Goal: Task Accomplishment & Management: Use online tool/utility

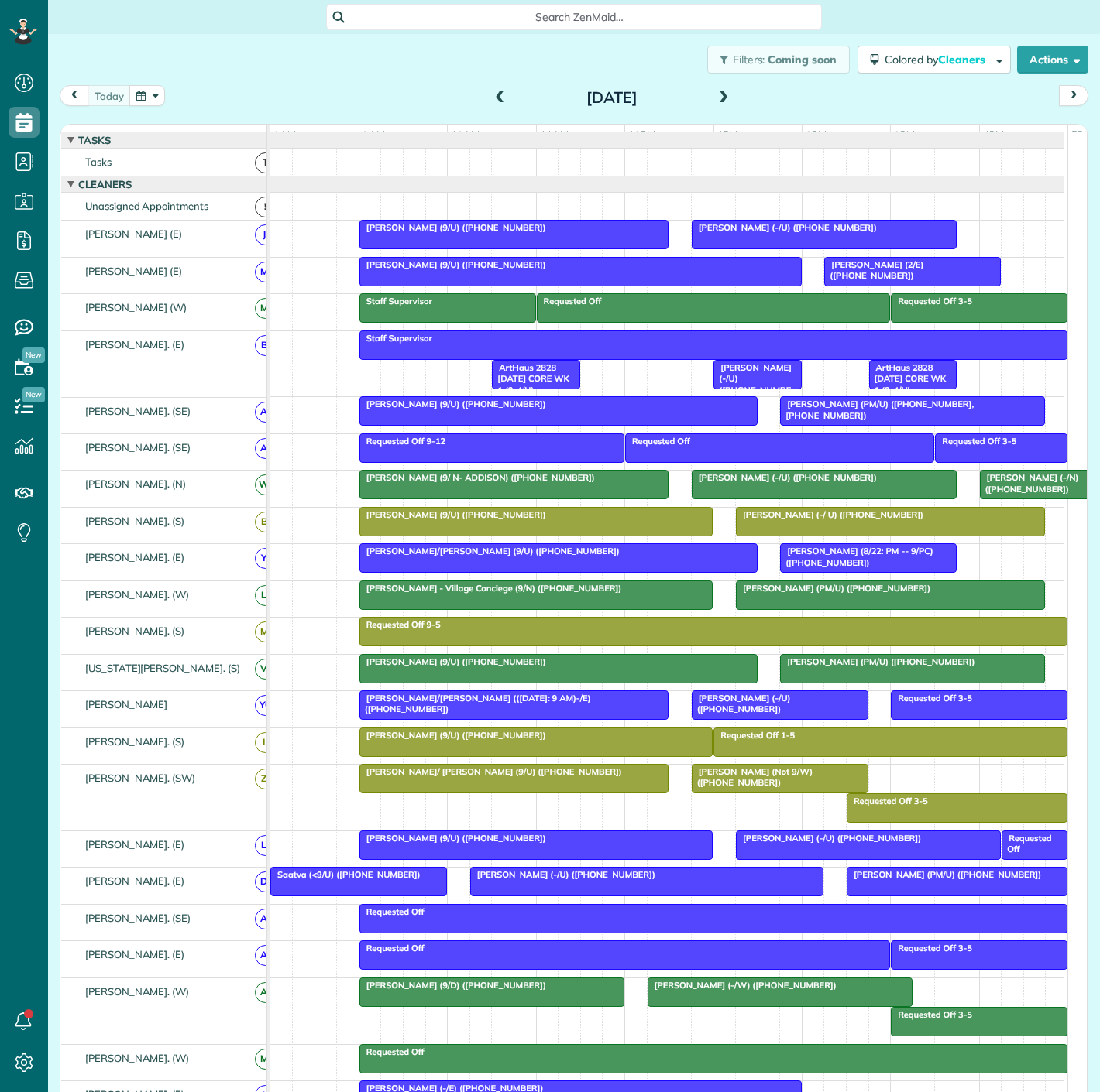
scroll to position [6, 6]
click at [150, 107] on div "[DATE] [DATE]" at bounding box center [574, 99] width 1029 height 29
click at [150, 98] on button "button" at bounding box center [147, 95] width 35 height 21
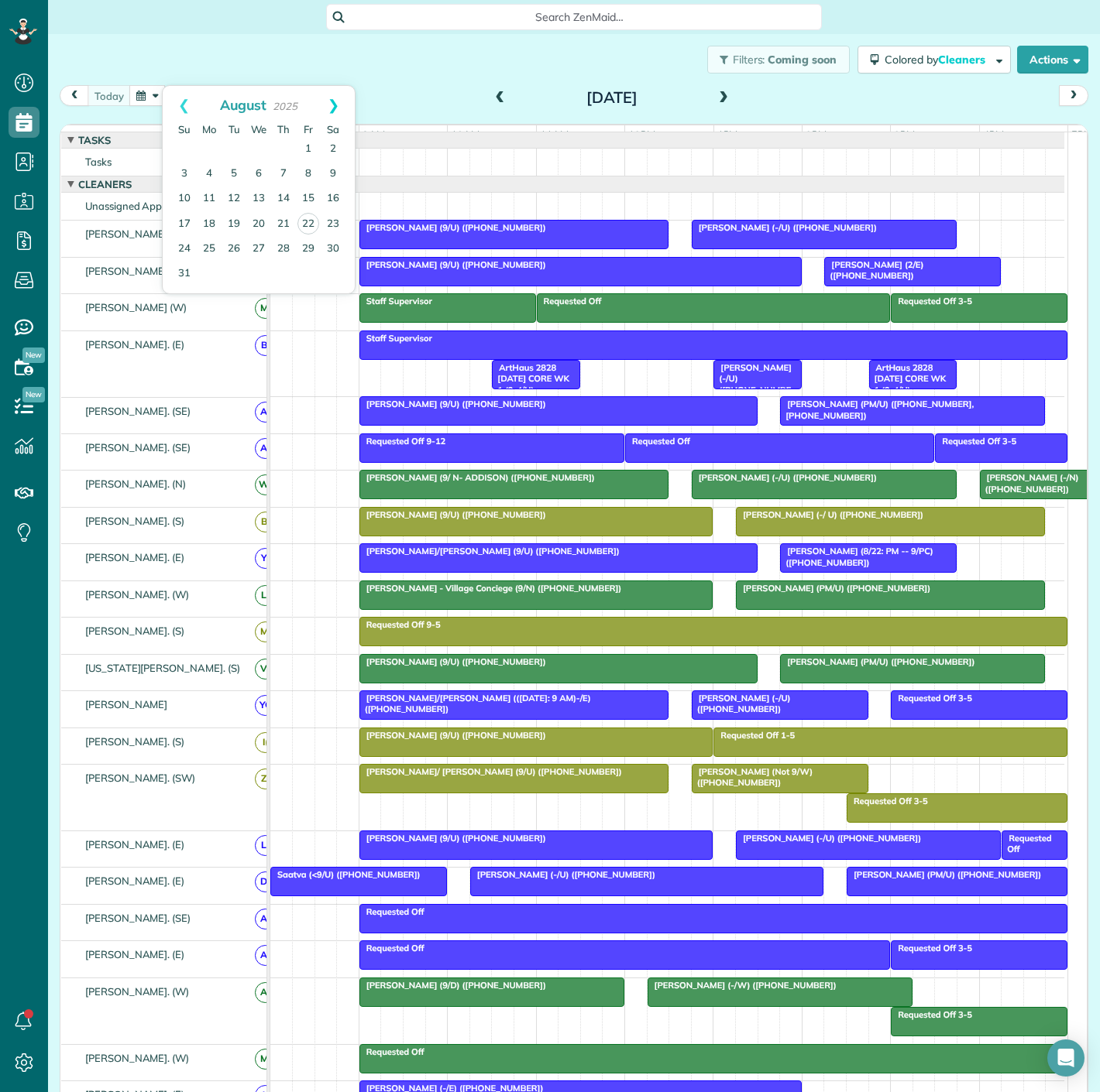
click at [338, 112] on link "Next" at bounding box center [333, 105] width 43 height 39
click at [304, 152] on link "5" at bounding box center [308, 149] width 24 height 24
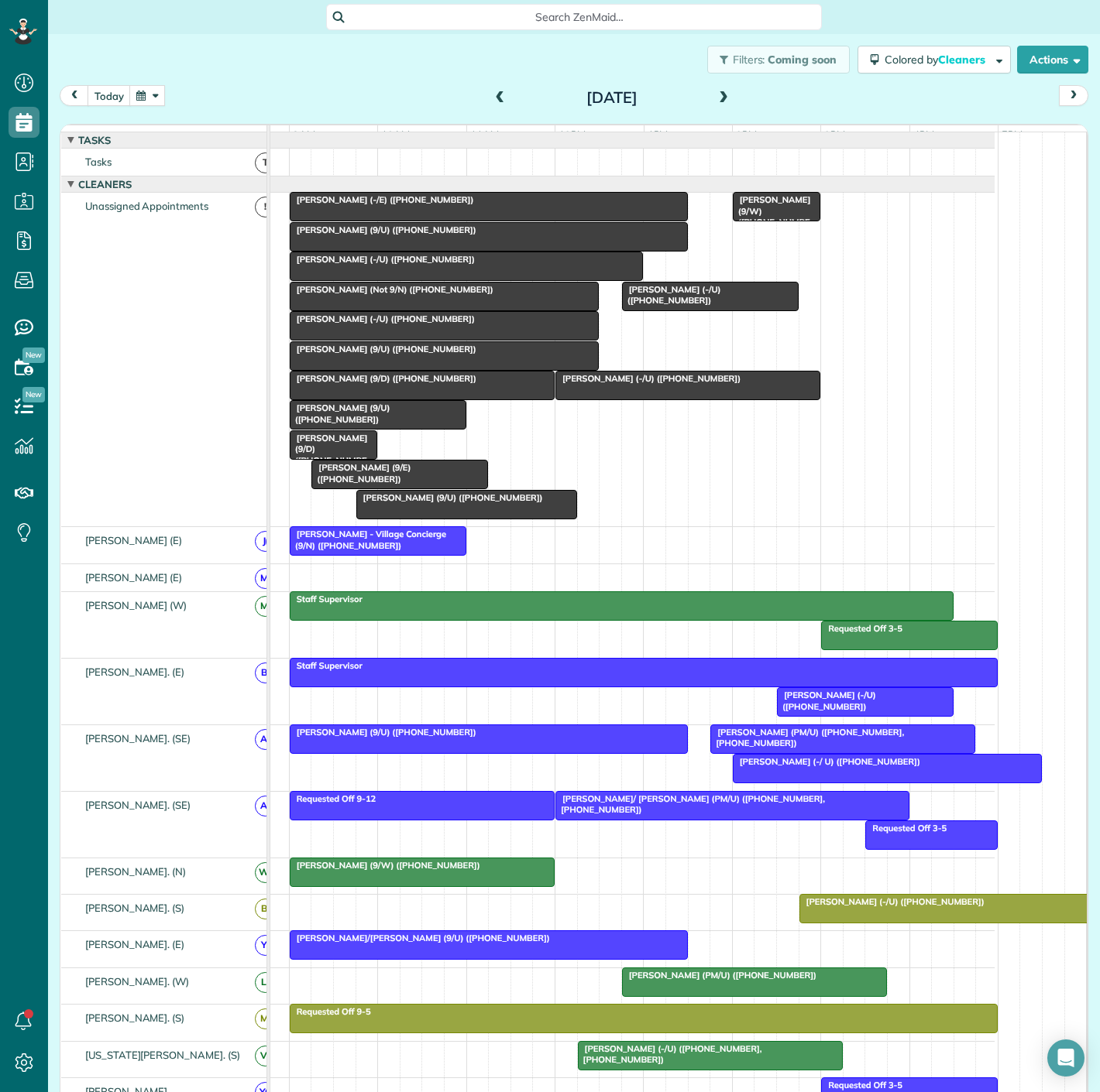
scroll to position [0, 71]
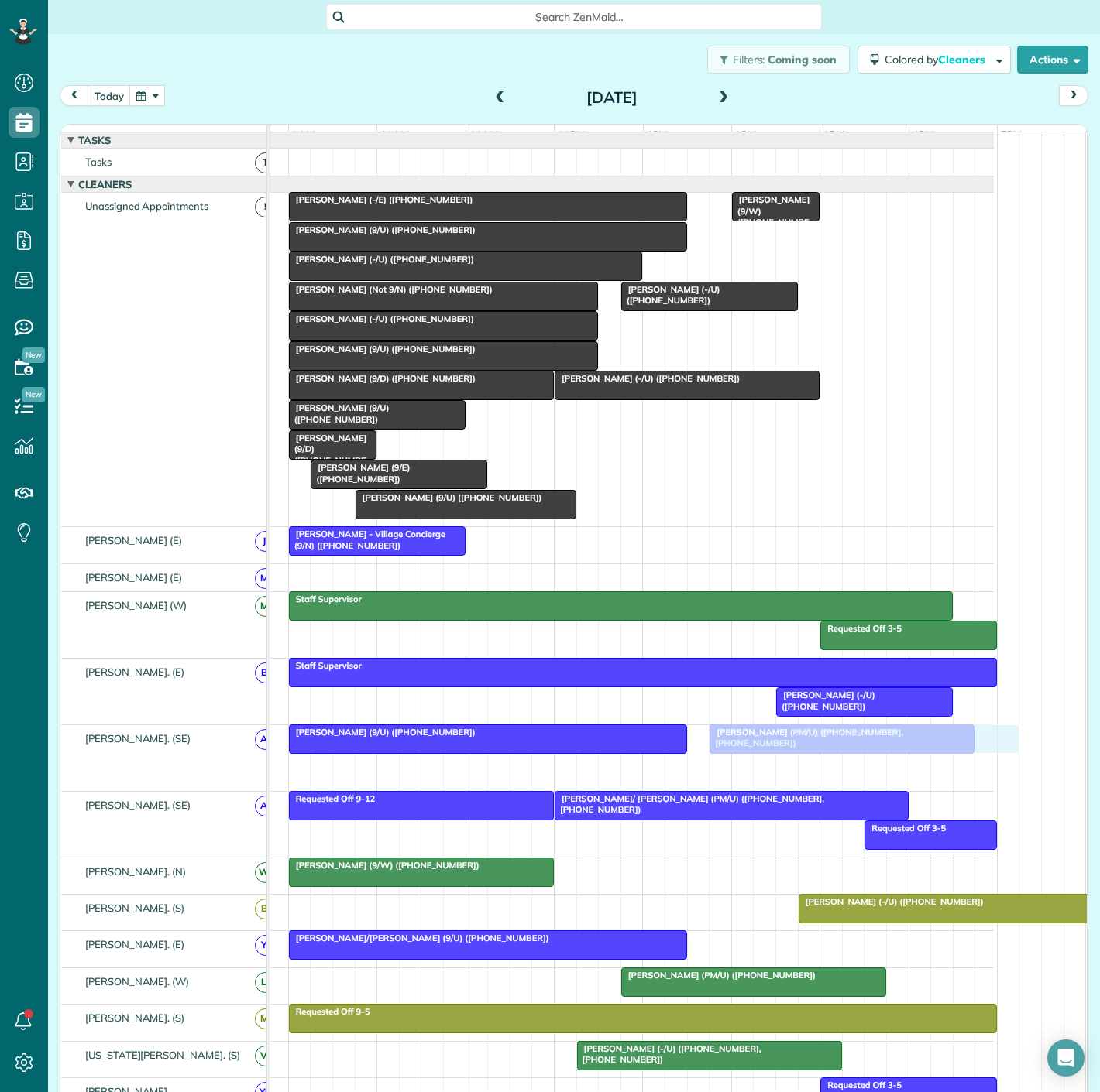
drag, startPoint x: 787, startPoint y: 786, endPoint x: 769, endPoint y: 764, distance: 28.4
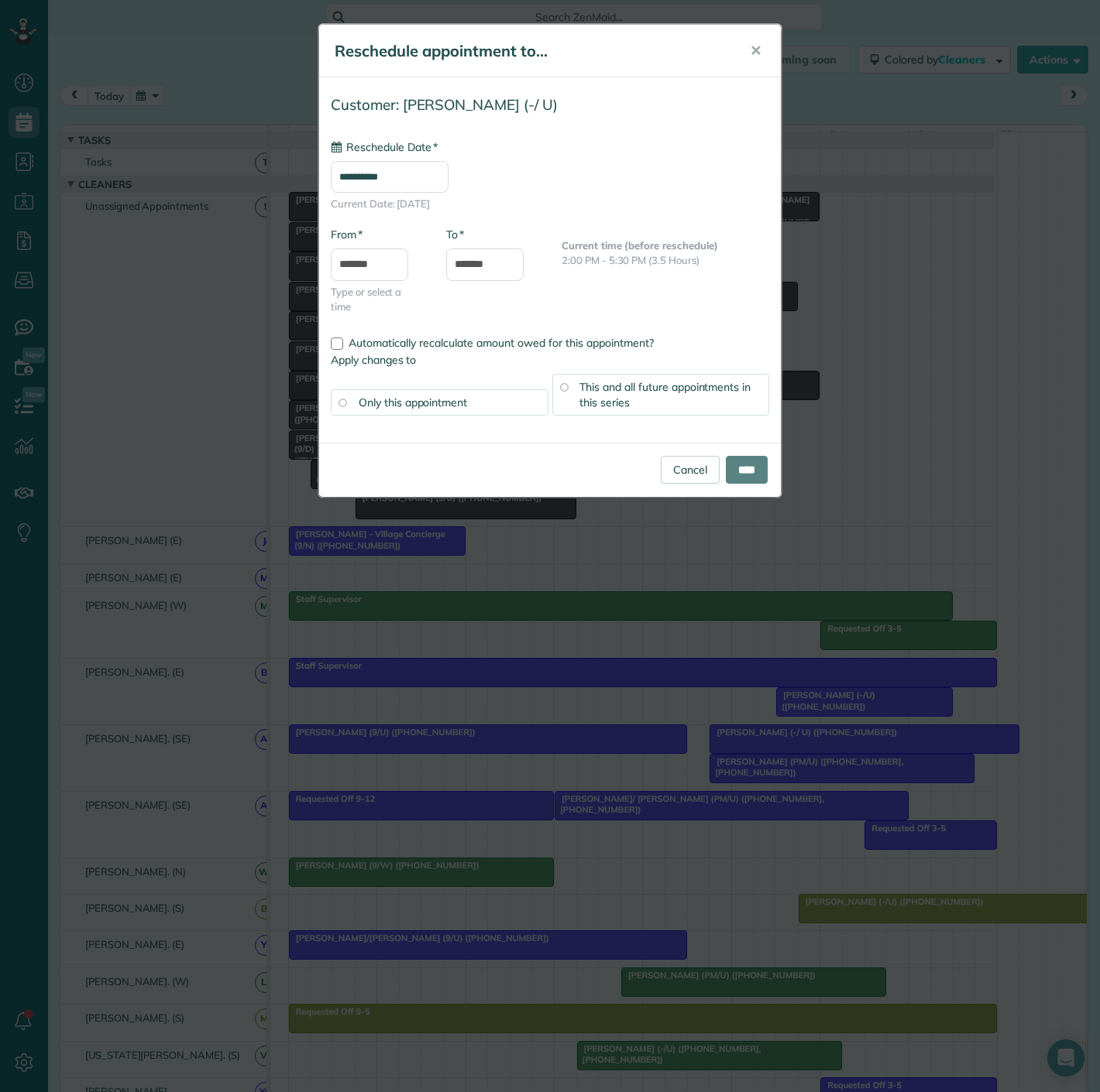
type input "**********"
click at [738, 474] on input "****" at bounding box center [747, 469] width 42 height 28
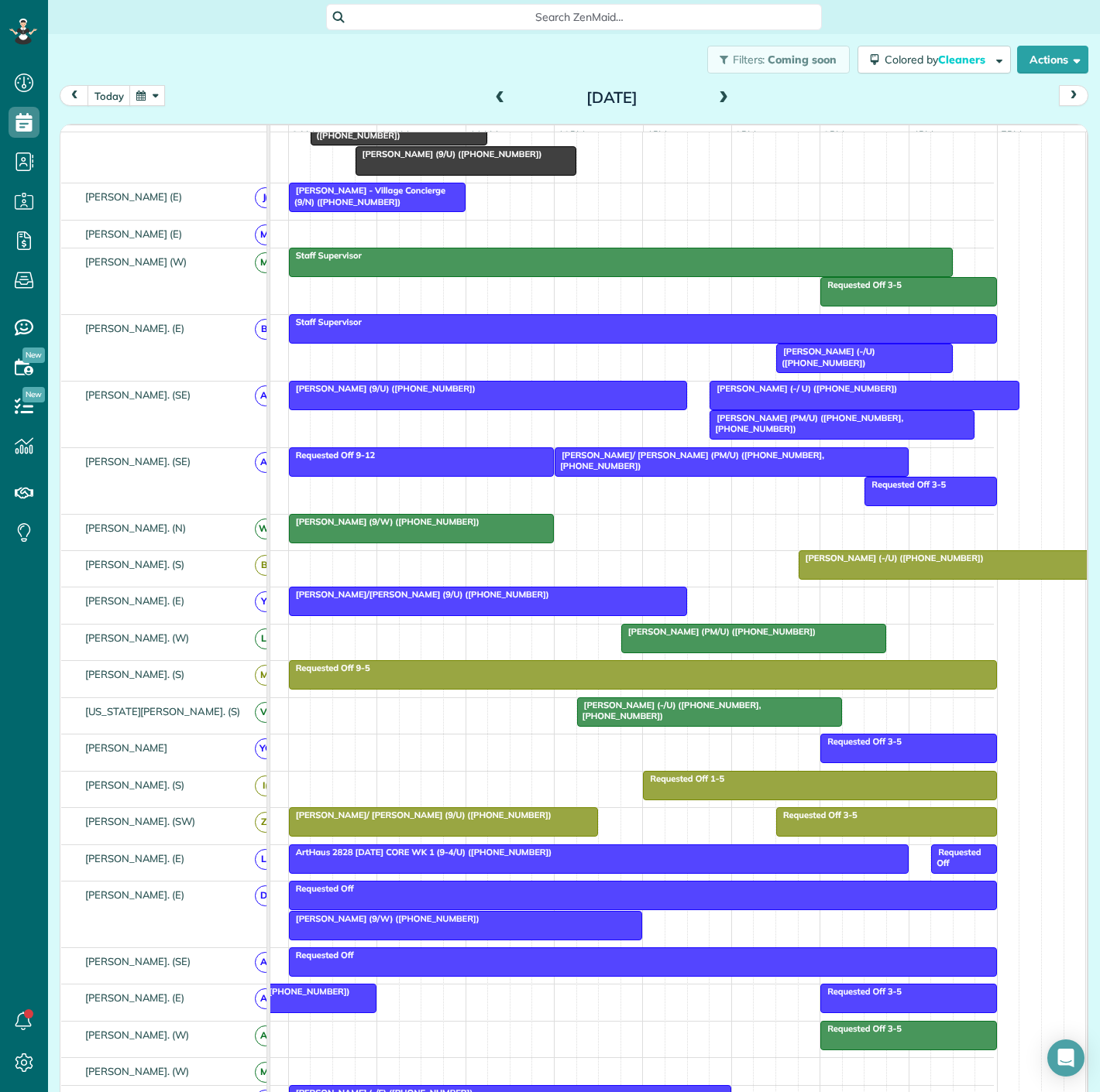
scroll to position [515, 0]
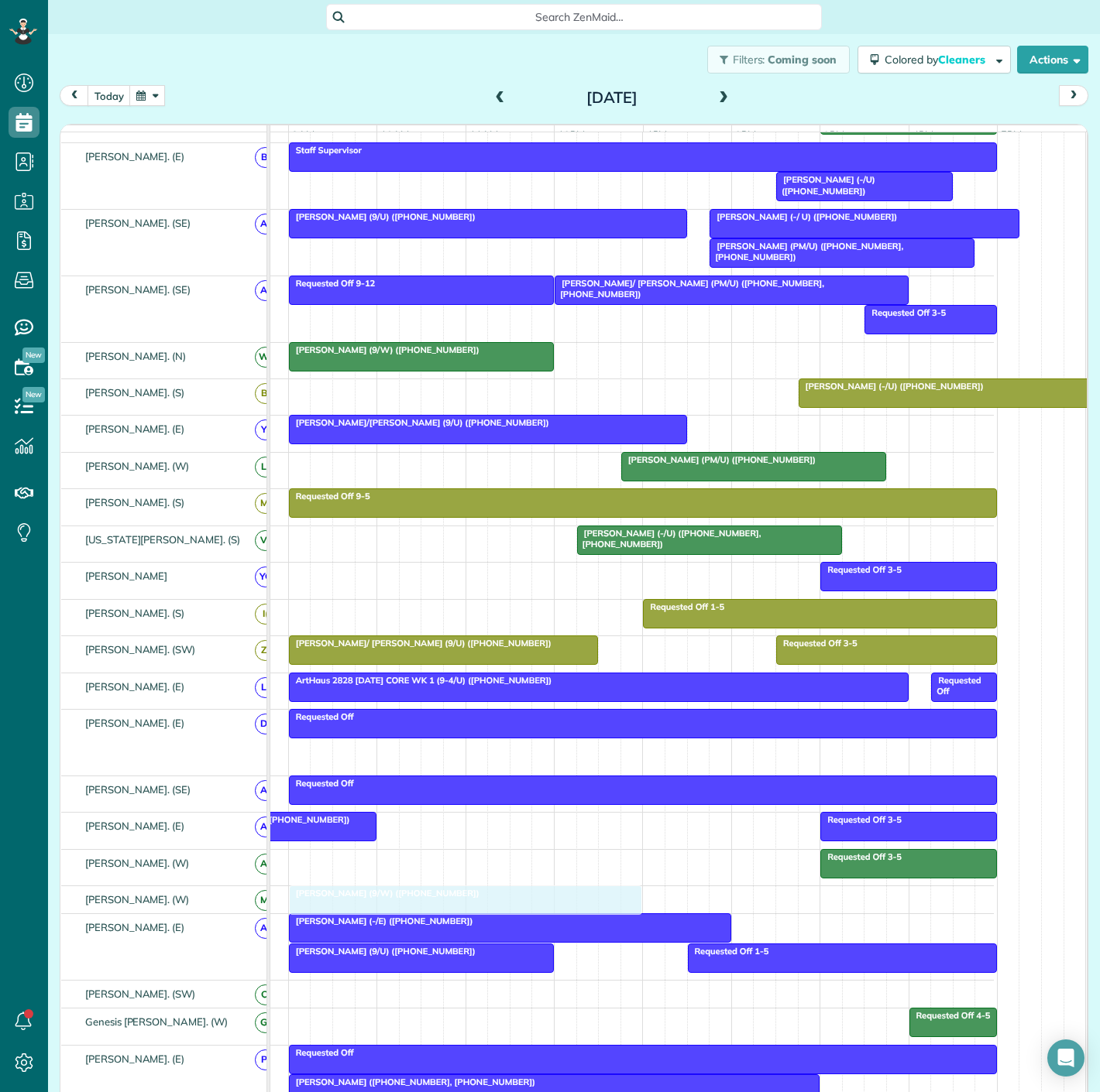
drag, startPoint x: 484, startPoint y: 761, endPoint x: 490, endPoint y: 894, distance: 133.1
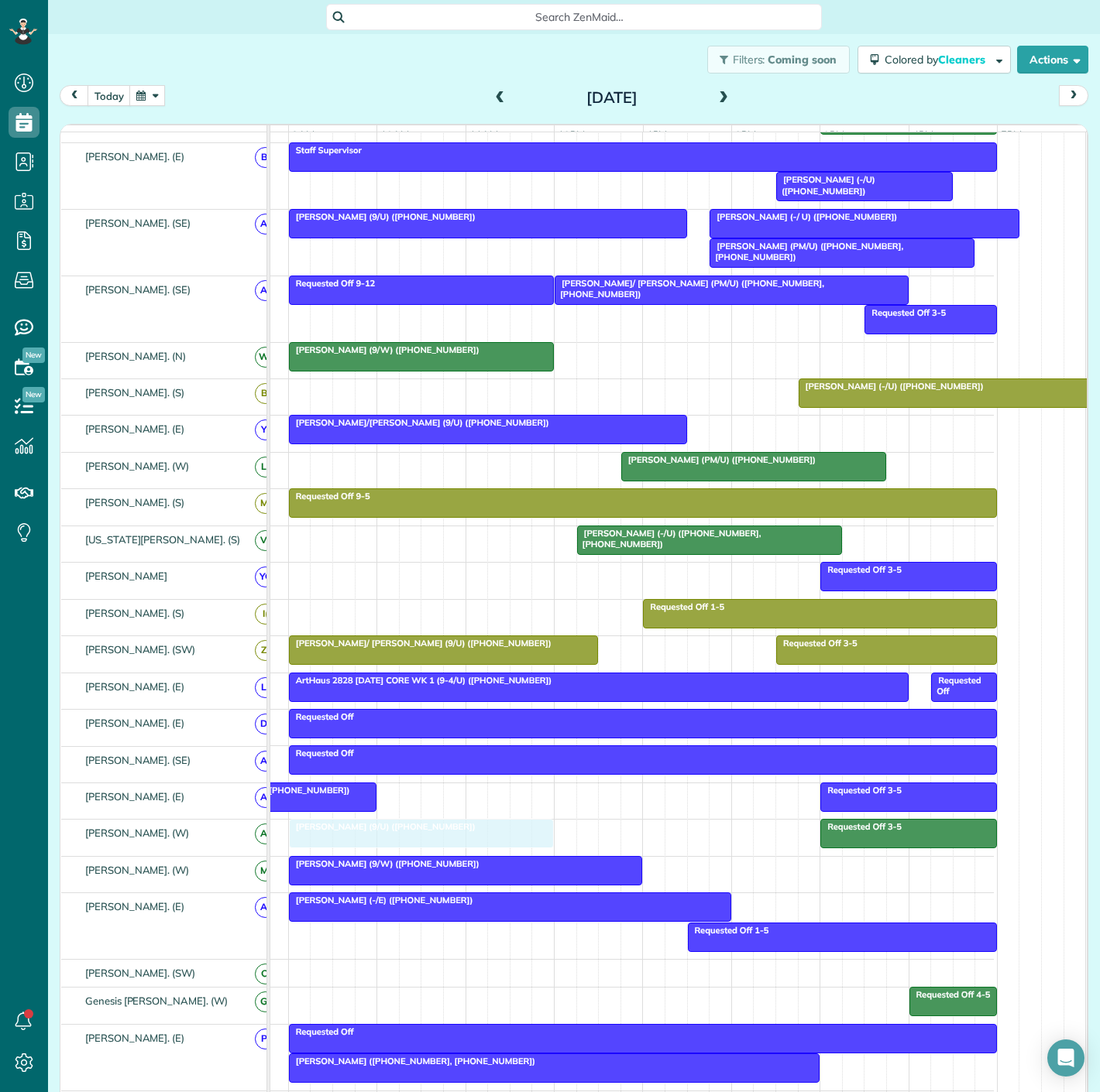
drag, startPoint x: 436, startPoint y: 942, endPoint x: 442, endPoint y: 831, distance: 111.2
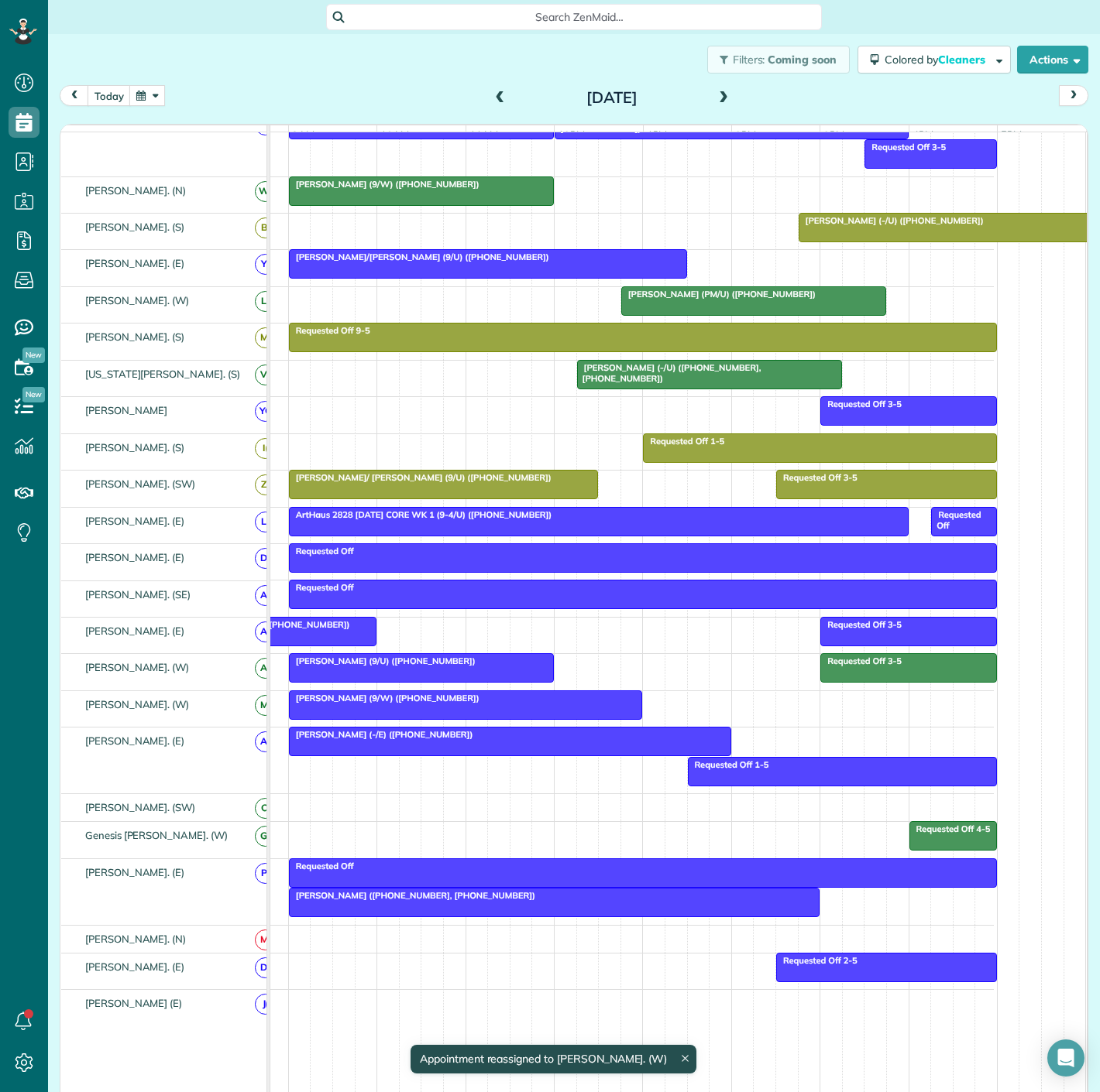
scroll to position [688, 0]
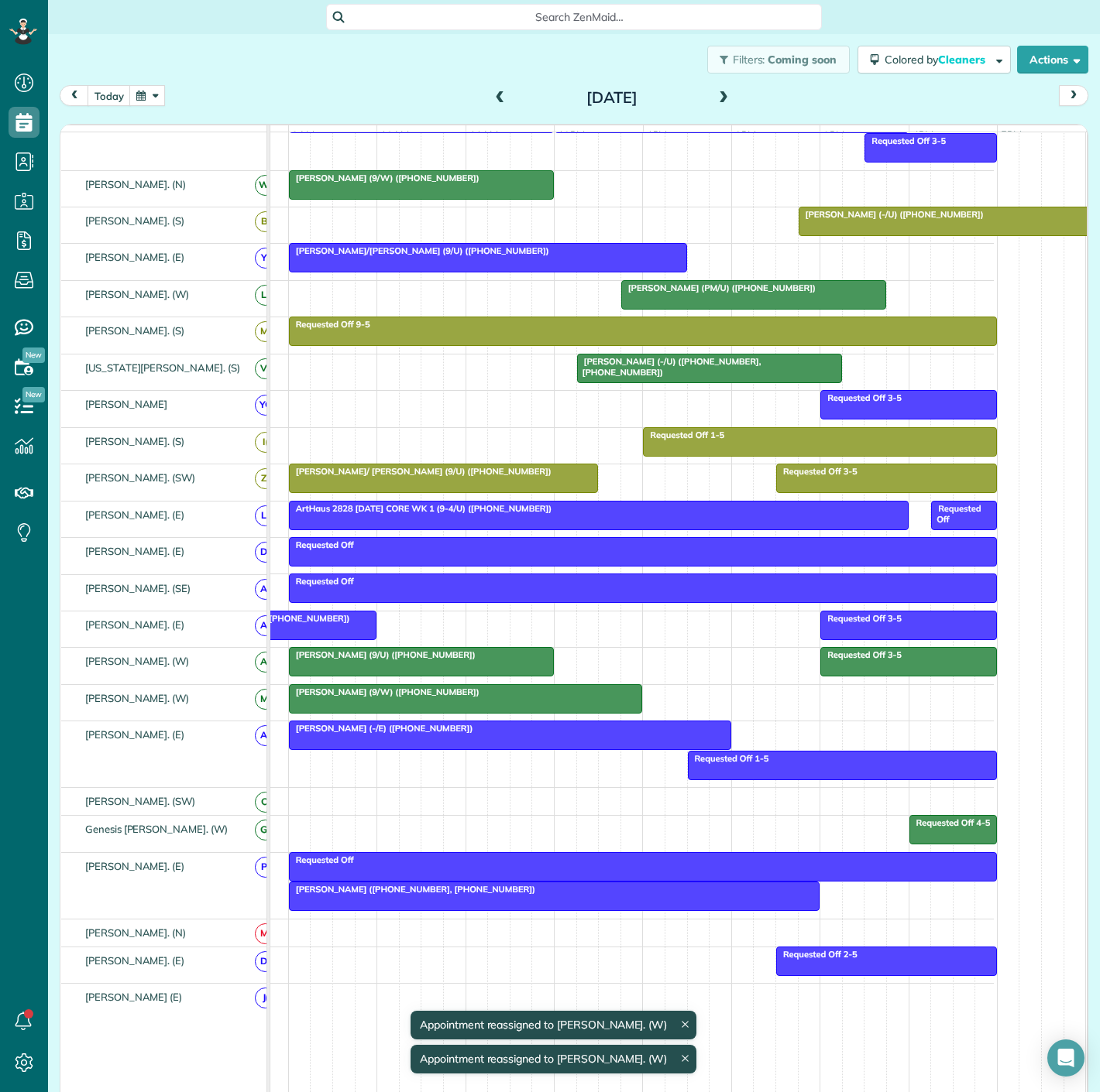
click at [480, 906] on div at bounding box center [553, 896] width 529 height 28
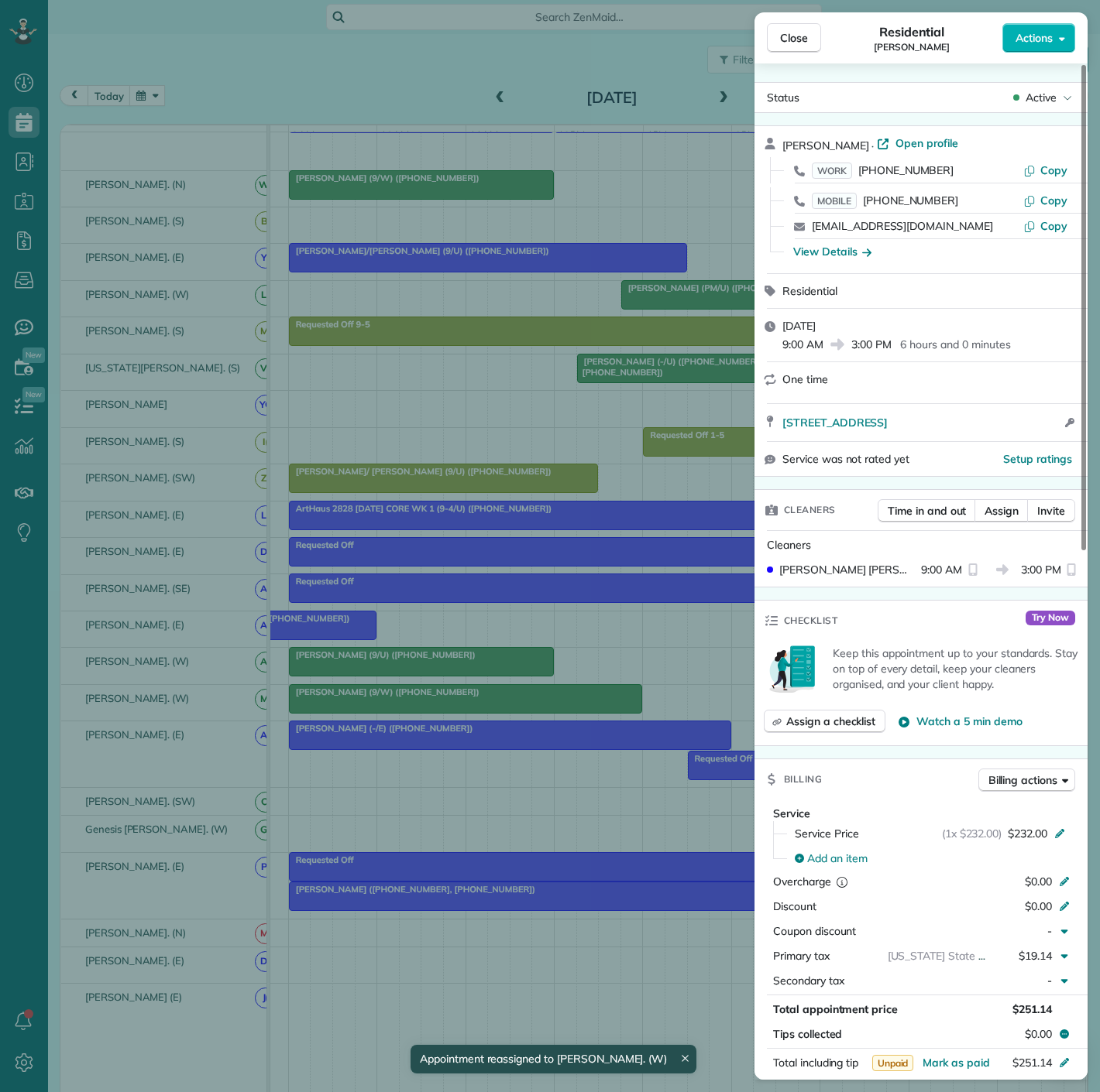
click at [480, 906] on div "Close Residential [PERSON_NAME] Actions Status Active [PERSON_NAME] · Open prof…" at bounding box center [550, 546] width 1100 height 1092
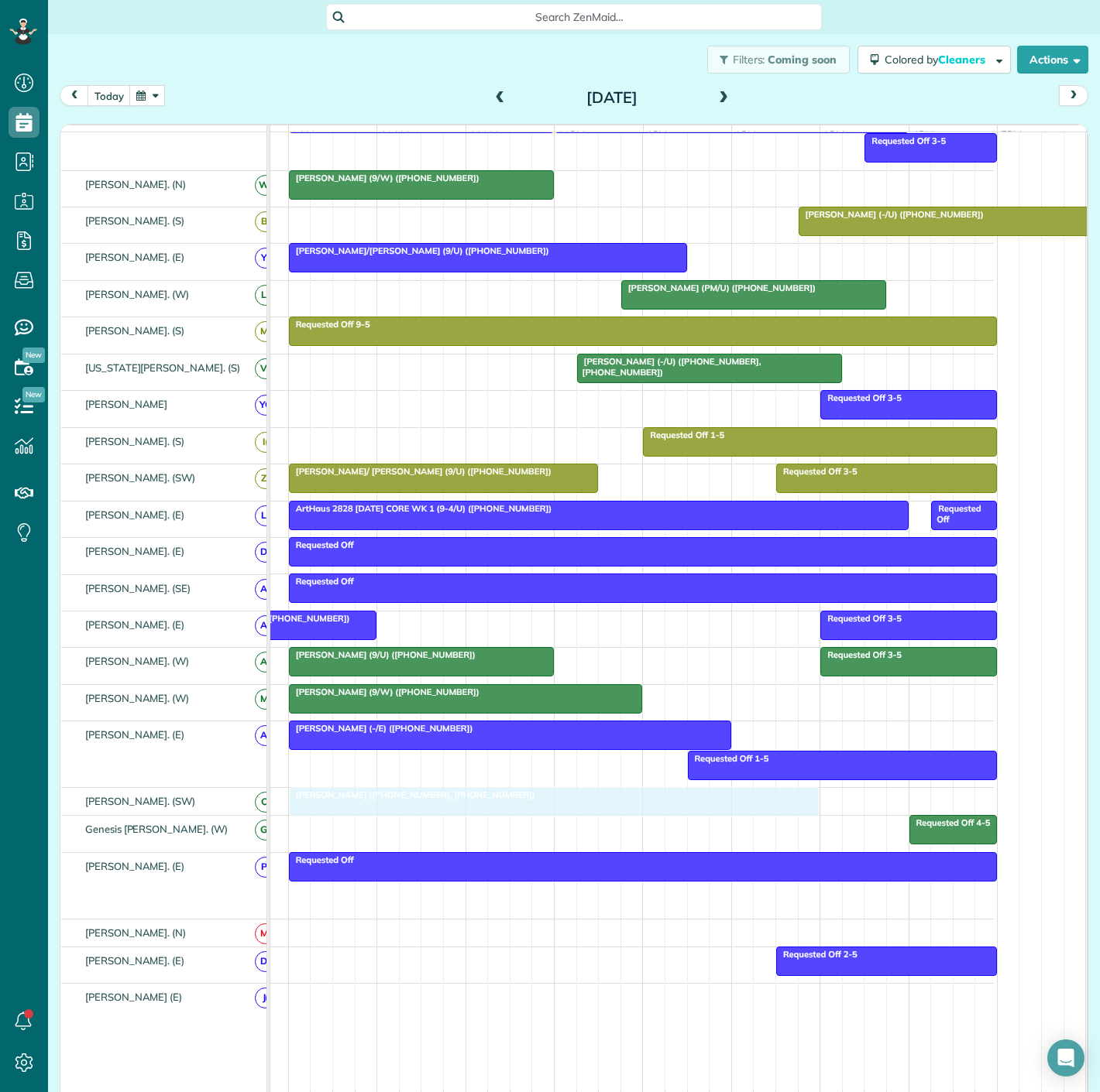
drag, startPoint x: 480, startPoint y: 906, endPoint x: 481, endPoint y: 807, distance: 99.0
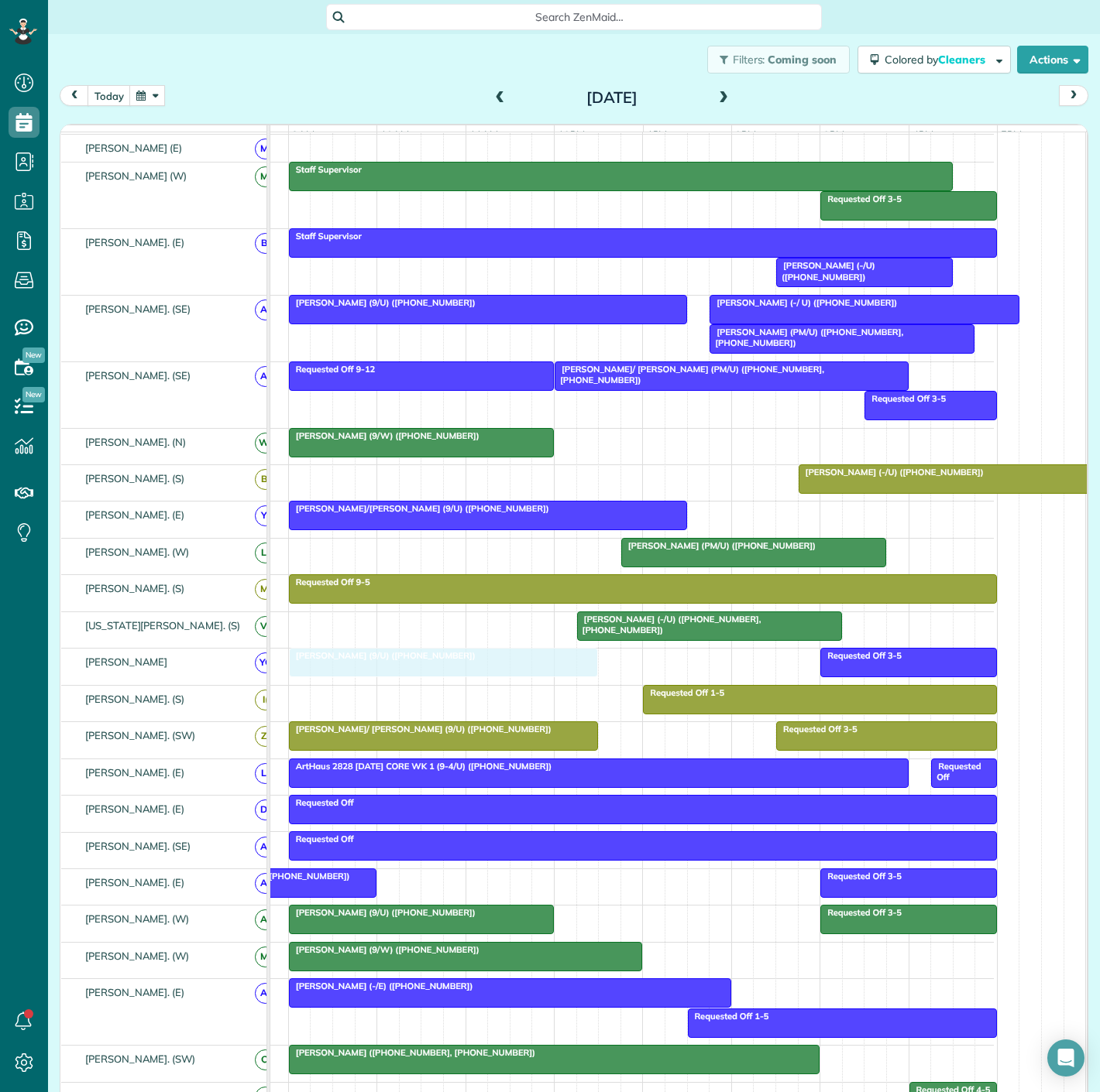
drag, startPoint x: 431, startPoint y: 370, endPoint x: 421, endPoint y: 694, distance: 324.2
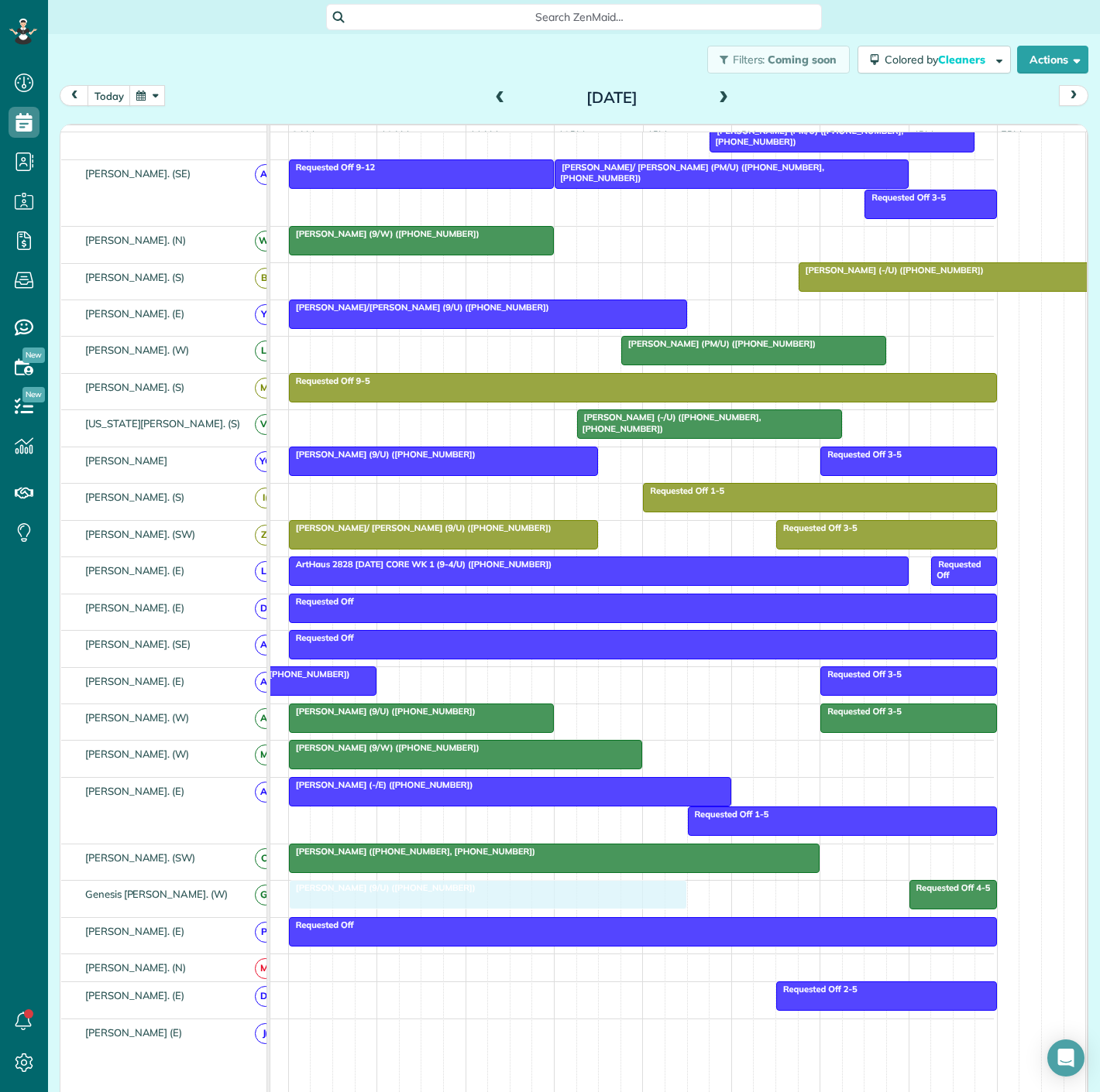
drag, startPoint x: 375, startPoint y: 245, endPoint x: 376, endPoint y: 912, distance: 667.0
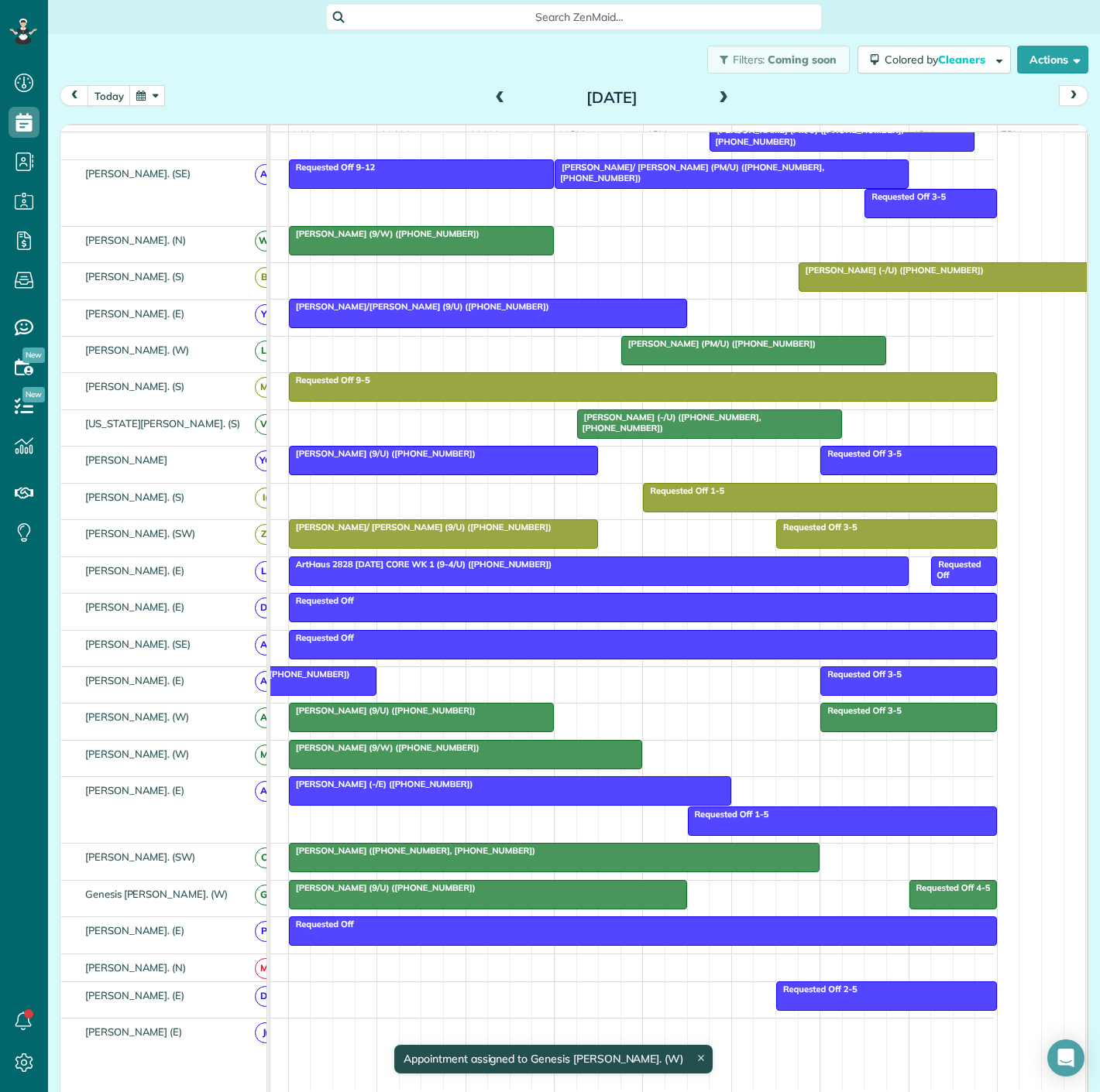
click at [375, 894] on span "[PERSON_NAME] (9/U) ([PHONE_NUMBER])" at bounding box center [383, 888] width 188 height 11
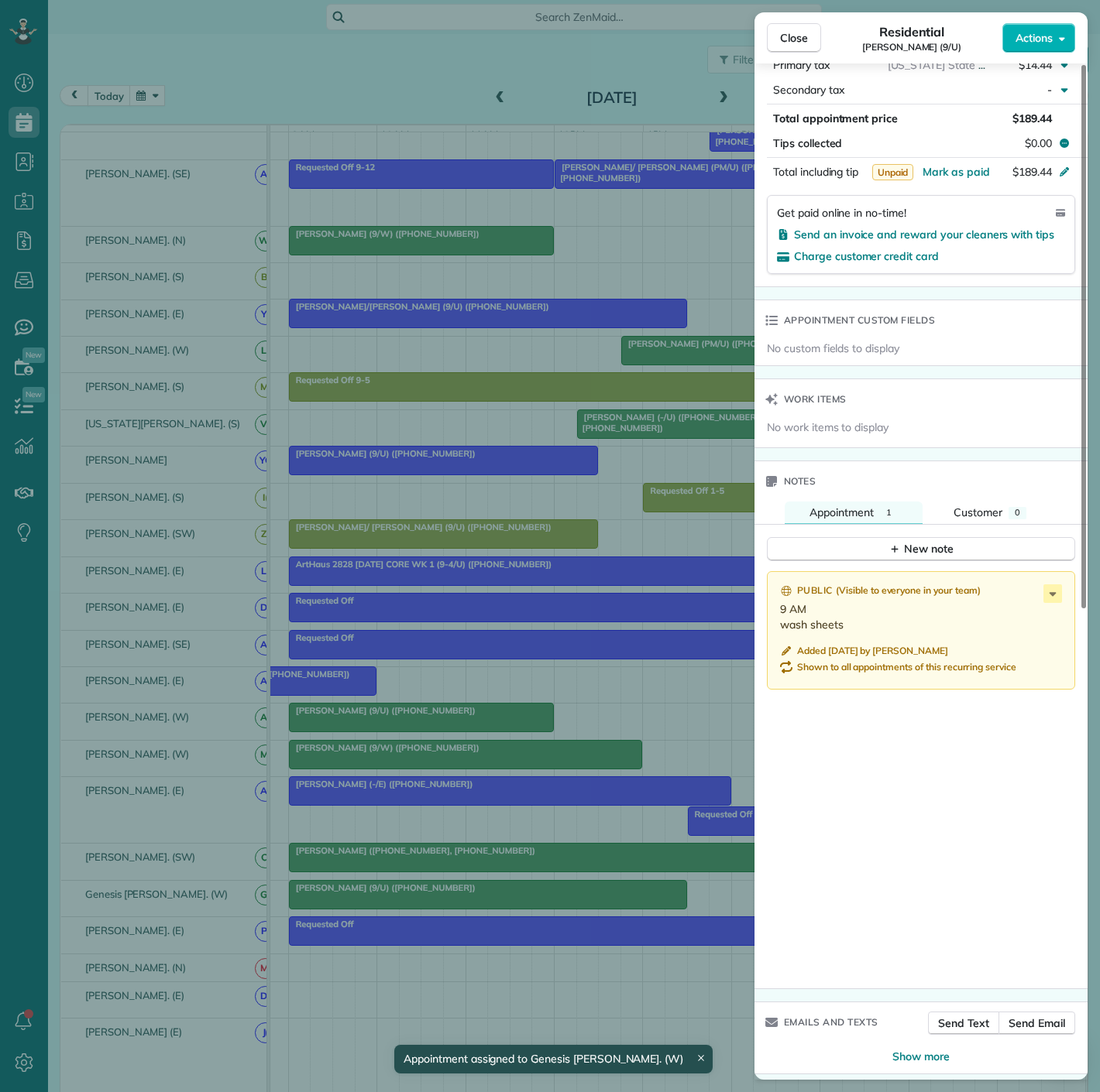
click at [559, 765] on div "Close Residential [PERSON_NAME] (9/U) Actions Status Active [PERSON_NAME] (9/U)…" at bounding box center [550, 546] width 1100 height 1092
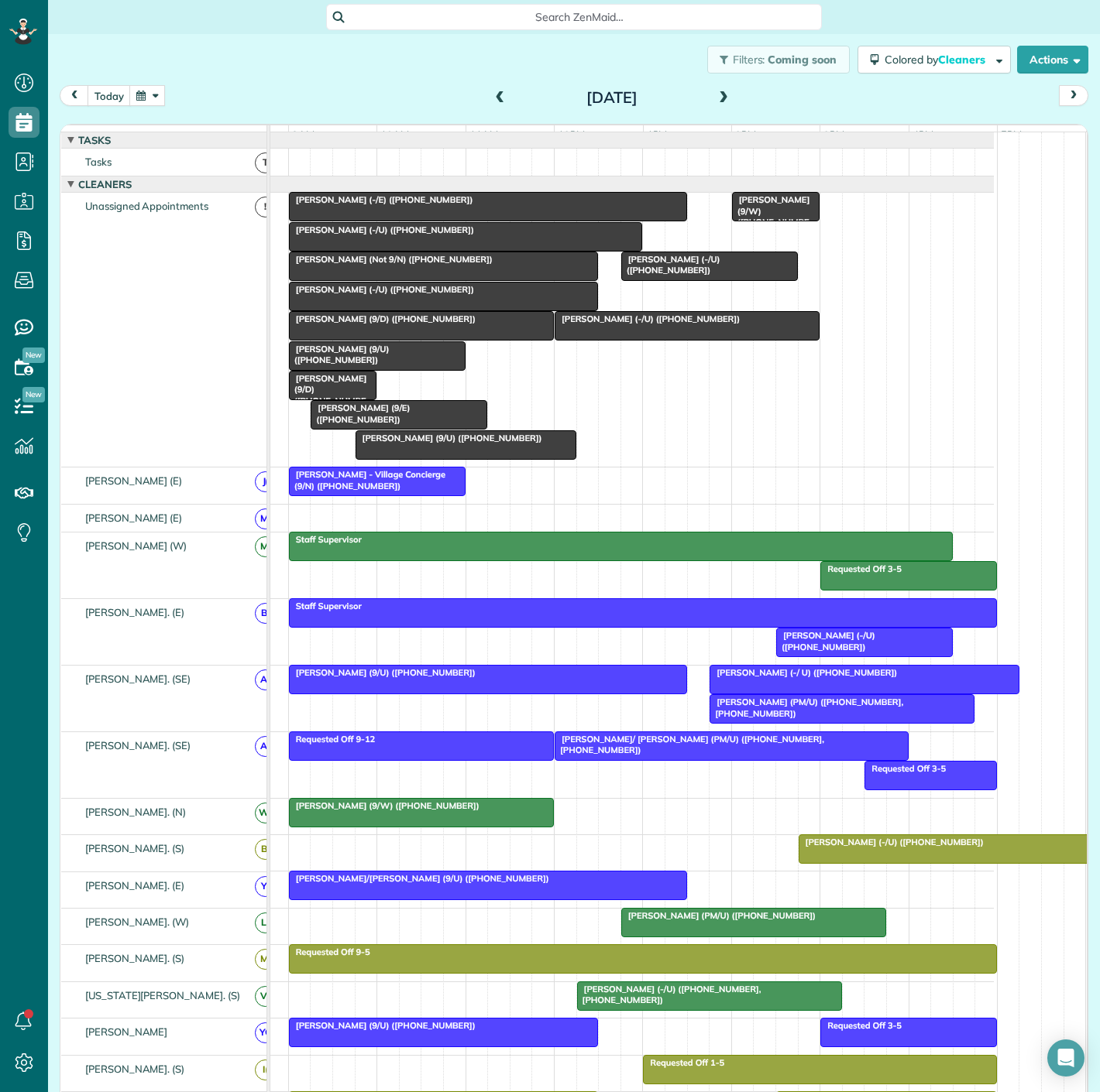
click at [394, 429] on div at bounding box center [399, 414] width 175 height 28
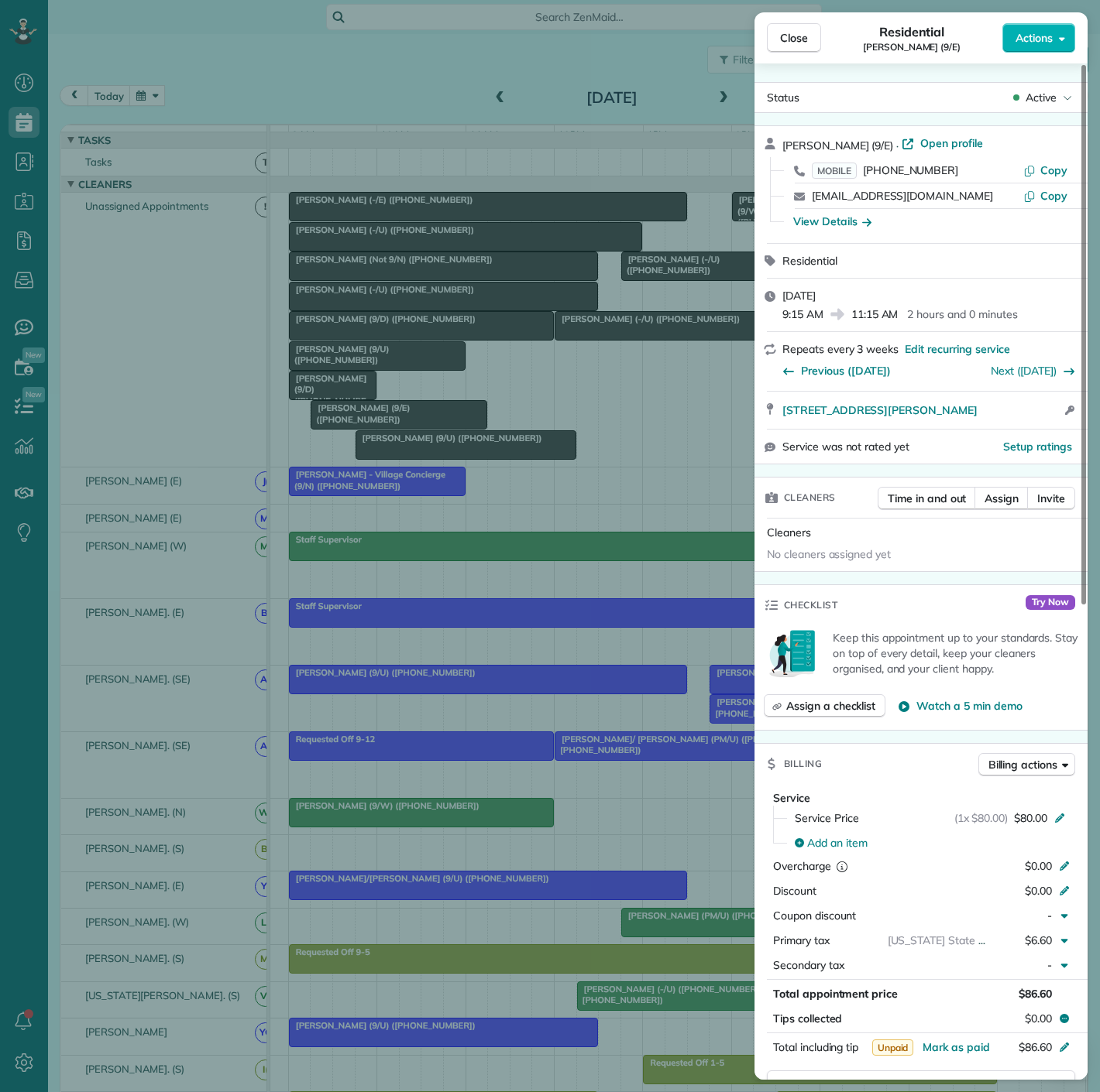
click at [394, 429] on div "Close Residential [PERSON_NAME] (9/E) Actions Status Active [PERSON_NAME] (9/E)…" at bounding box center [550, 546] width 1100 height 1092
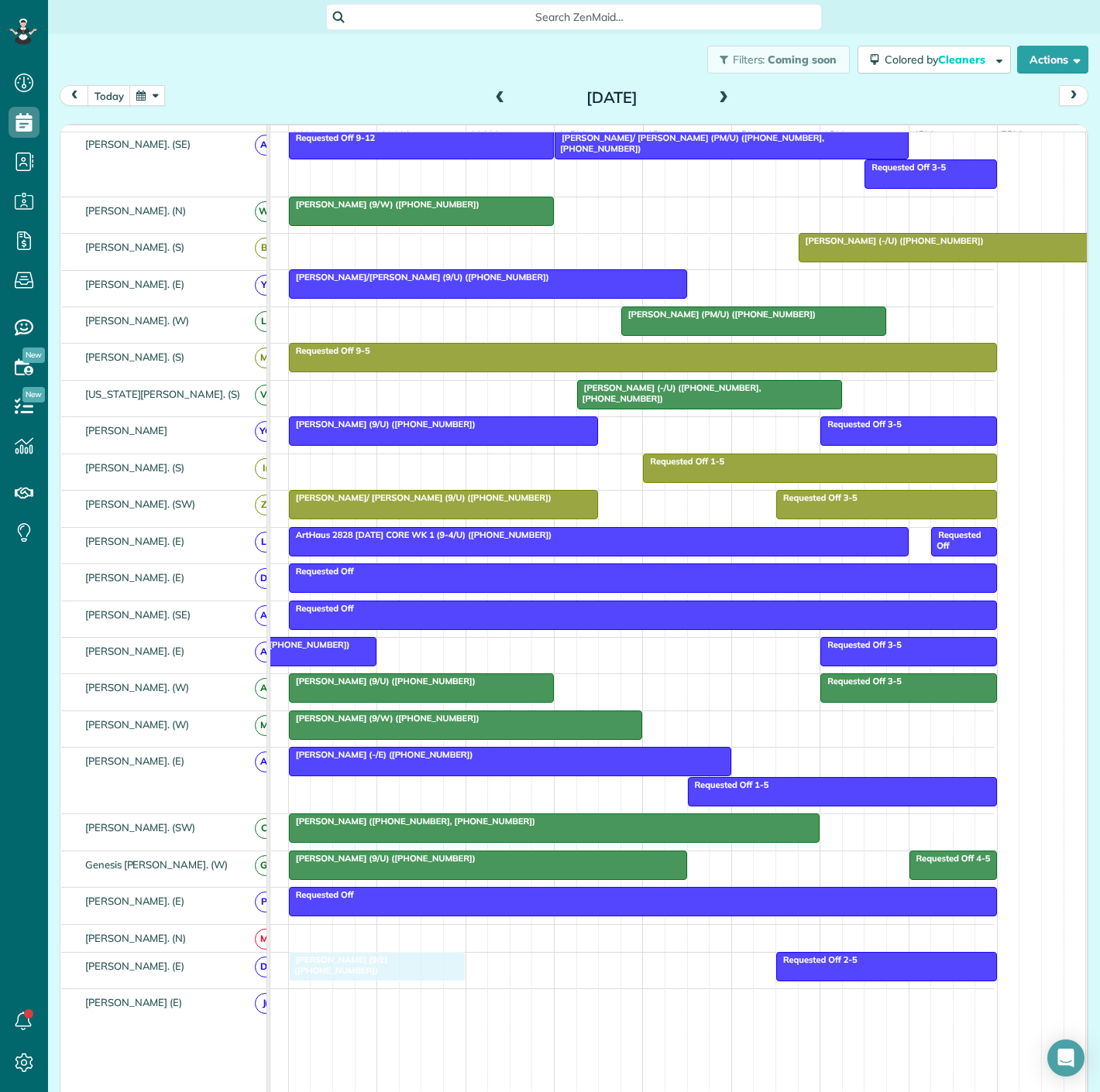
drag, startPoint x: 394, startPoint y: 429, endPoint x: 369, endPoint y: 980, distance: 551.6
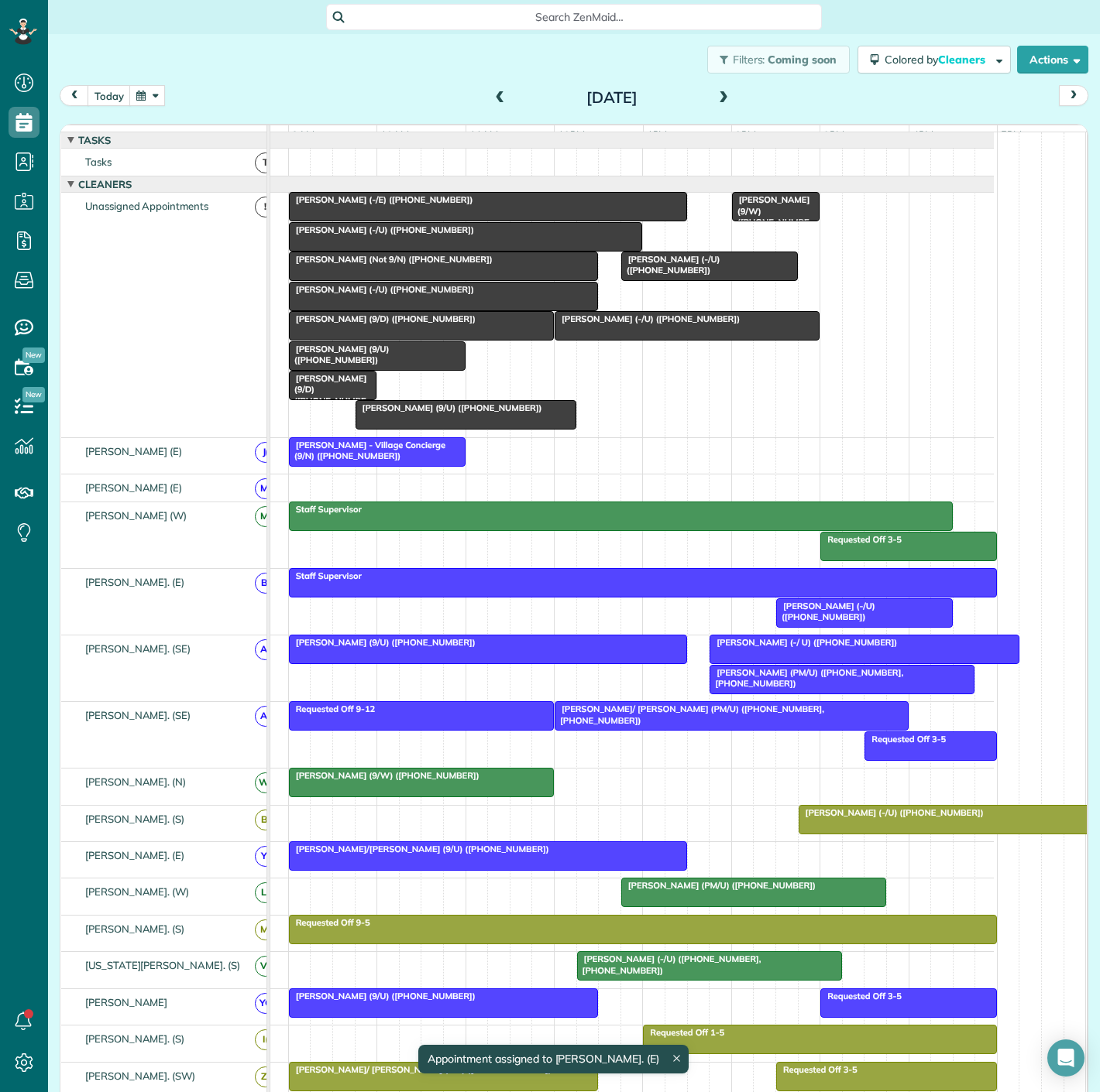
click at [391, 205] on span "[PERSON_NAME] (-/E) ([PHONE_NUMBER])" at bounding box center [381, 199] width 186 height 11
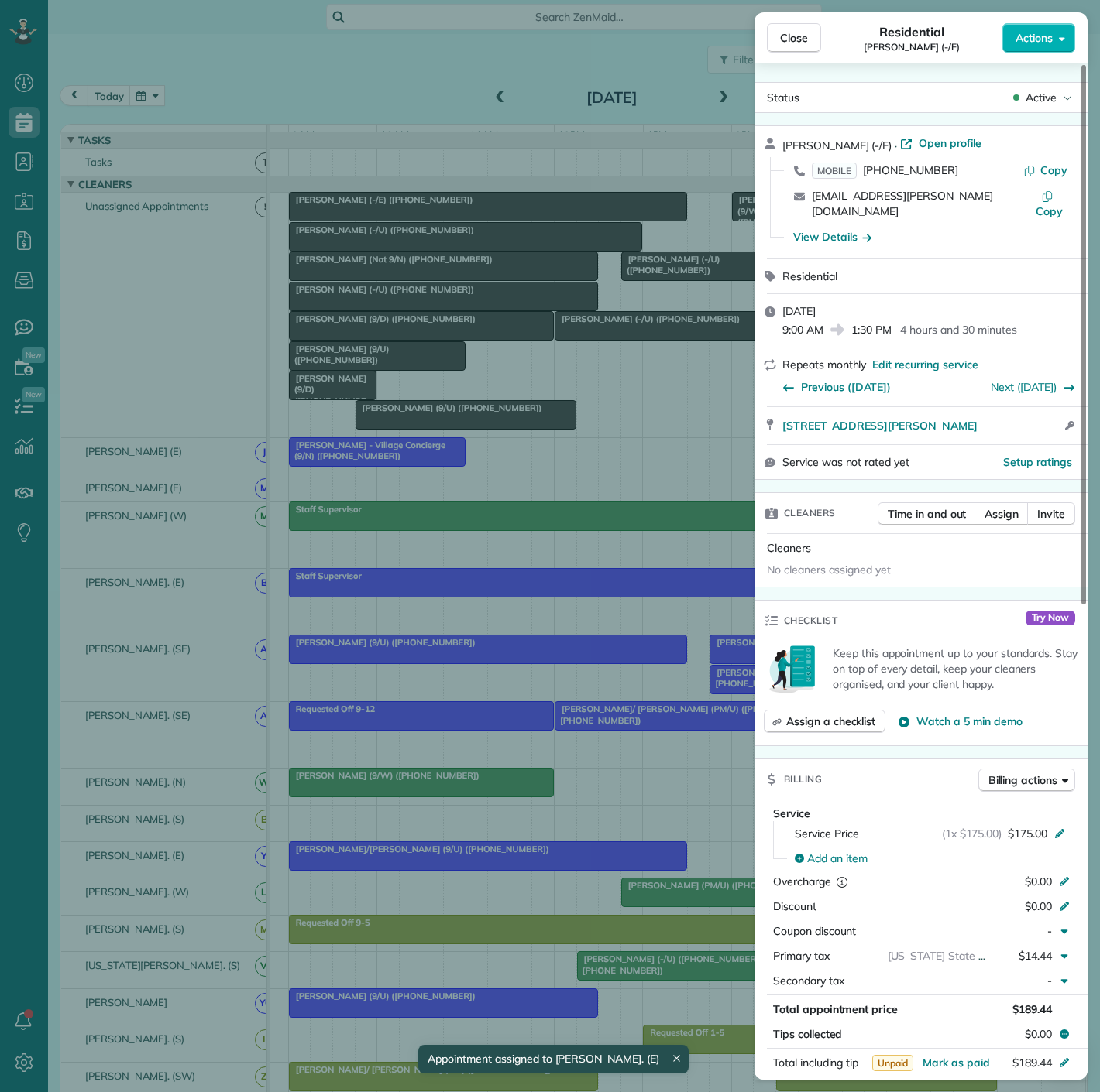
click at [391, 215] on div "Close Residential [PERSON_NAME] (-/E) Actions Status Active [PERSON_NAME] (-/E)…" at bounding box center [550, 546] width 1100 height 1092
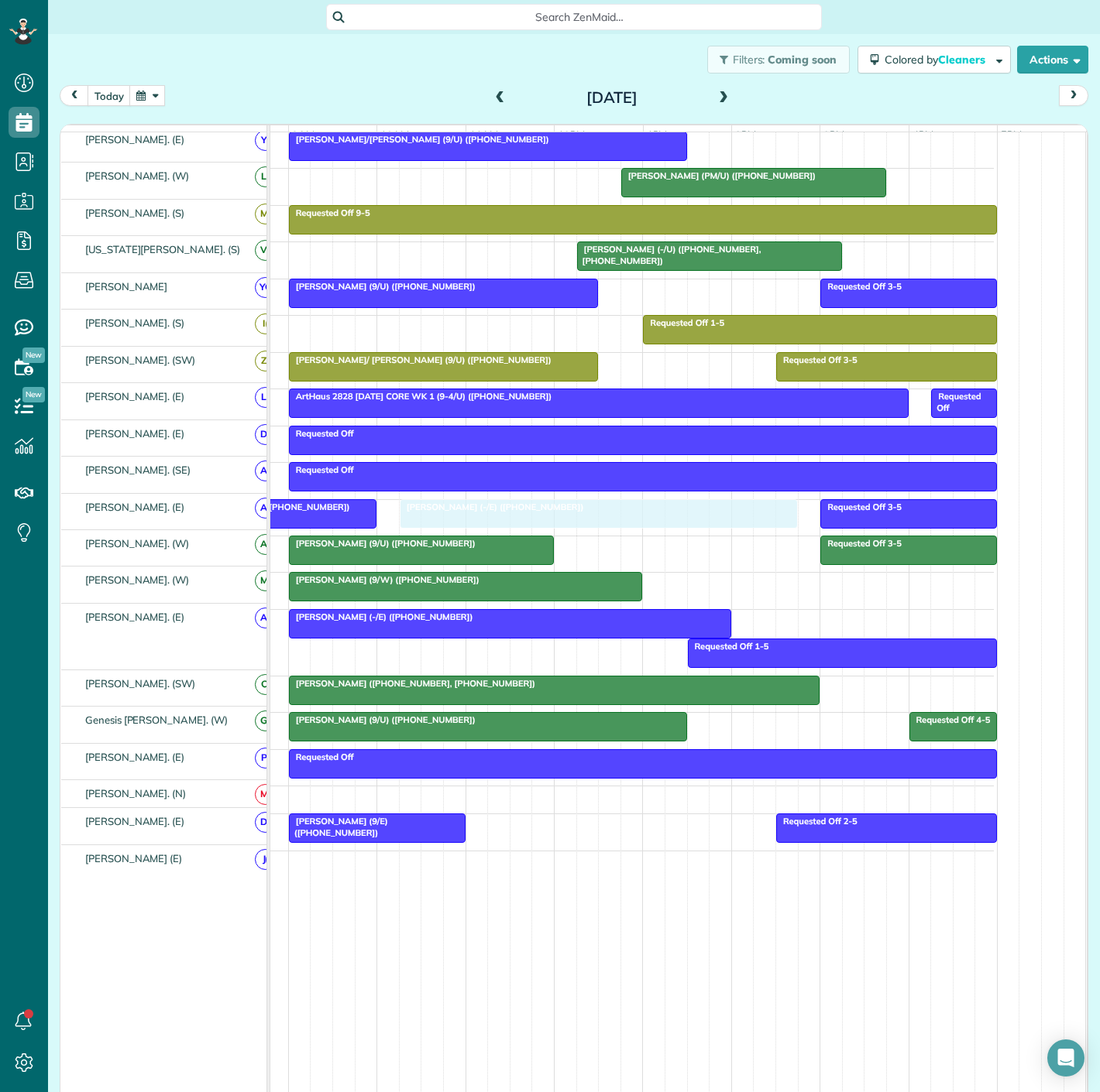
drag, startPoint x: 380, startPoint y: 215, endPoint x: 500, endPoint y: 516, distance: 324.0
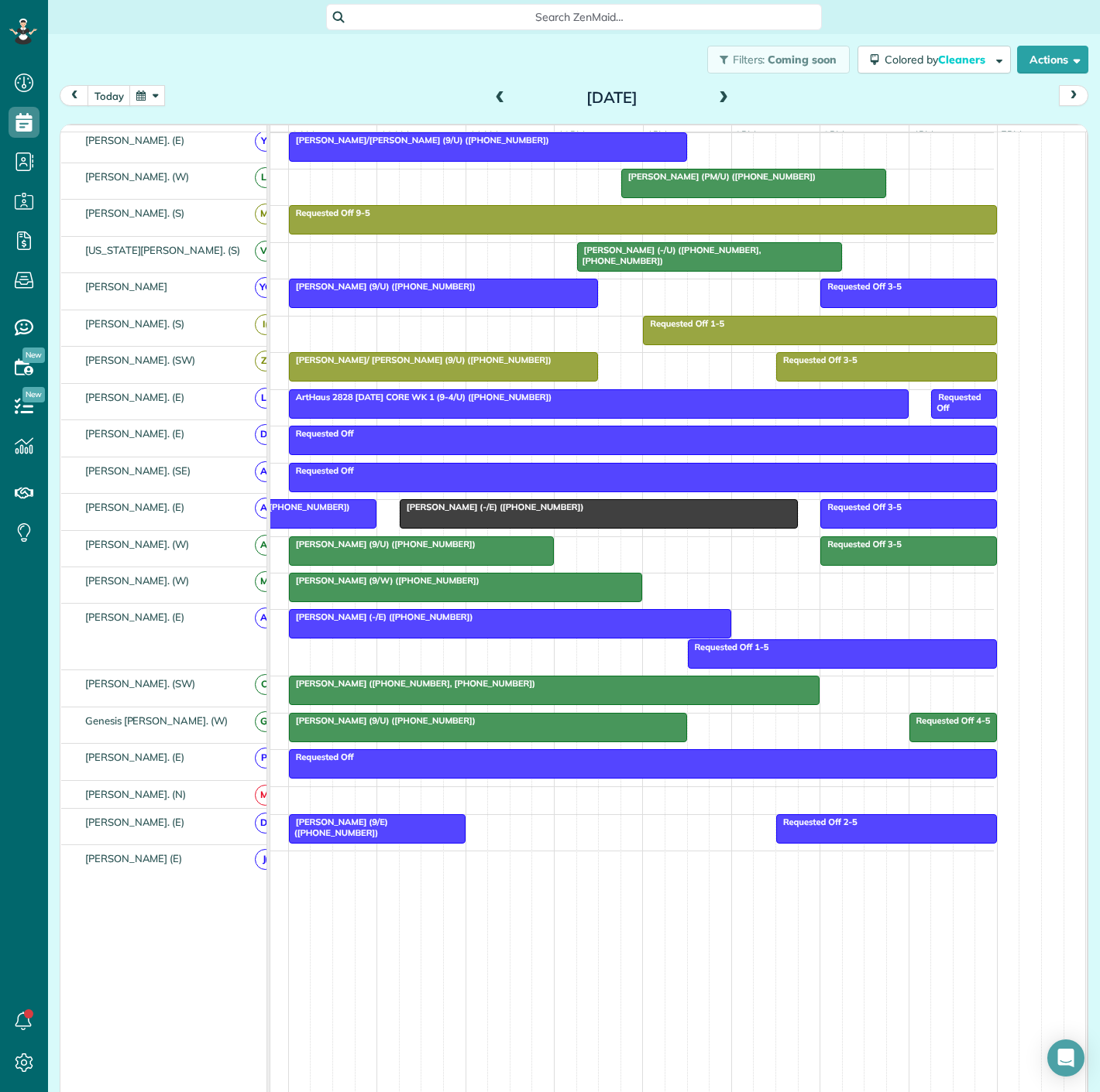
click at [497, 516] on div at bounding box center [598, 514] width 396 height 28
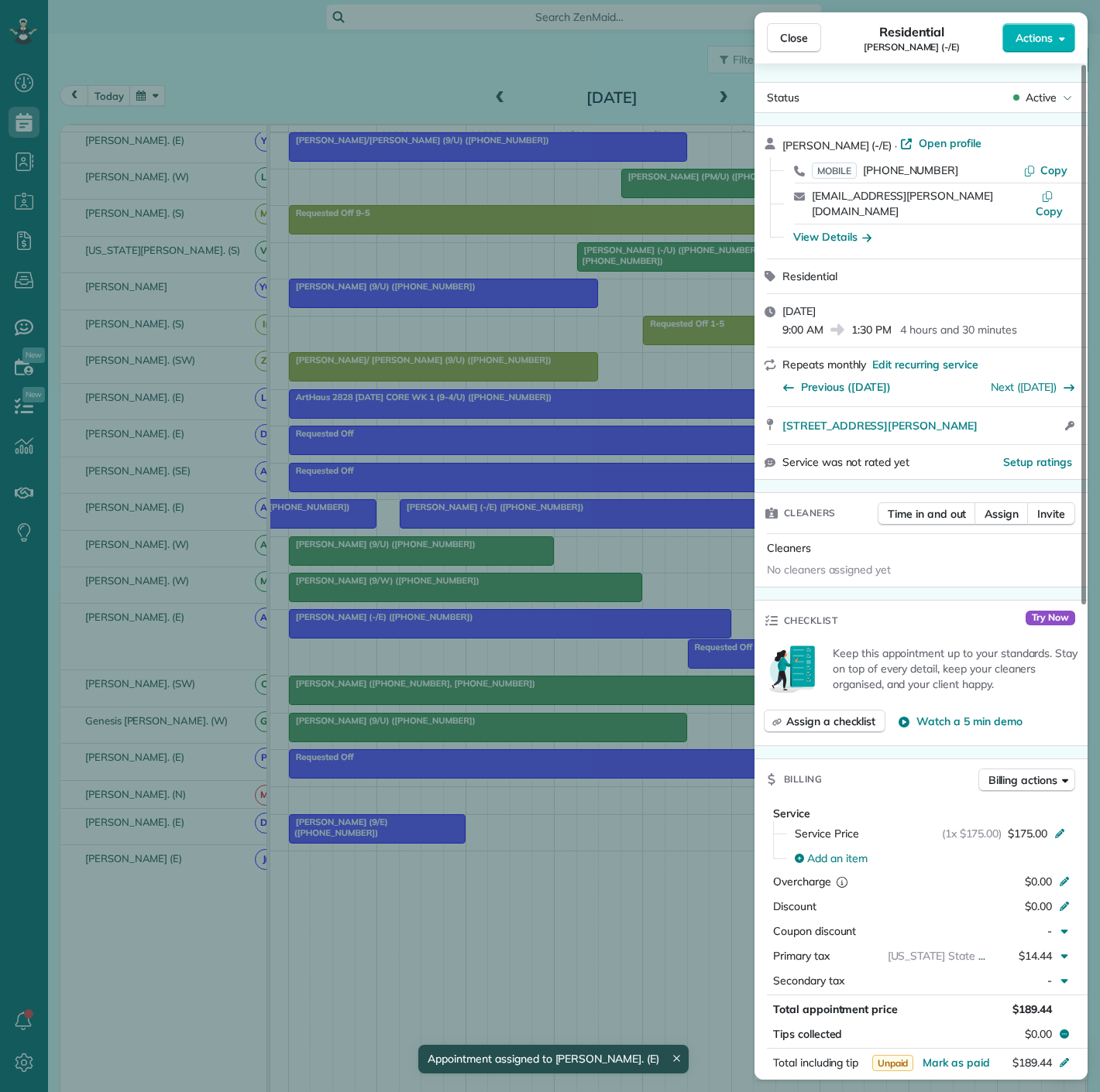
click at [478, 516] on div "Close Residential [PERSON_NAME] (-/E) Actions Status Active [PERSON_NAME] (-/E)…" at bounding box center [550, 546] width 1100 height 1092
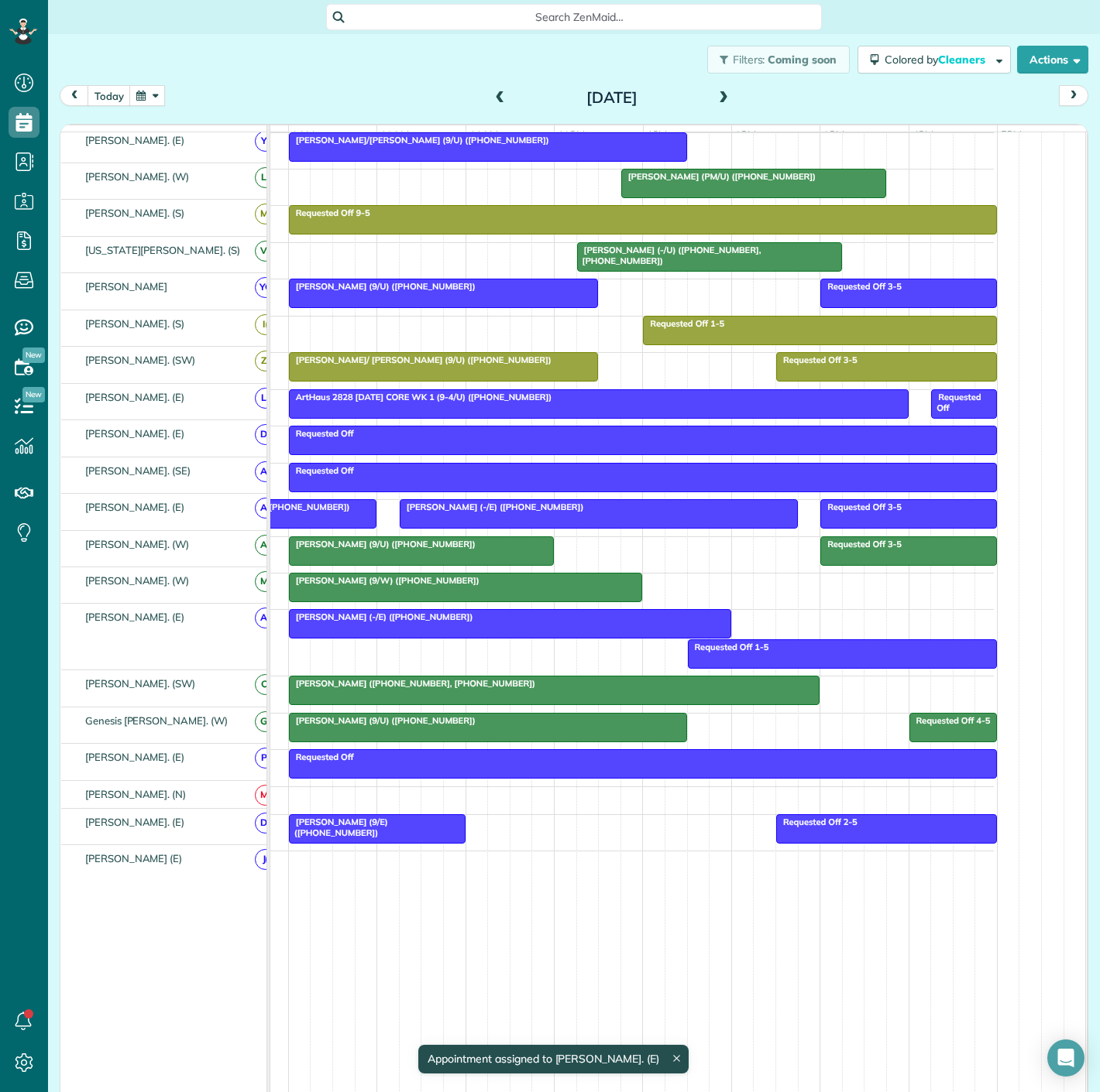
click at [325, 522] on div at bounding box center [288, 514] width 175 height 28
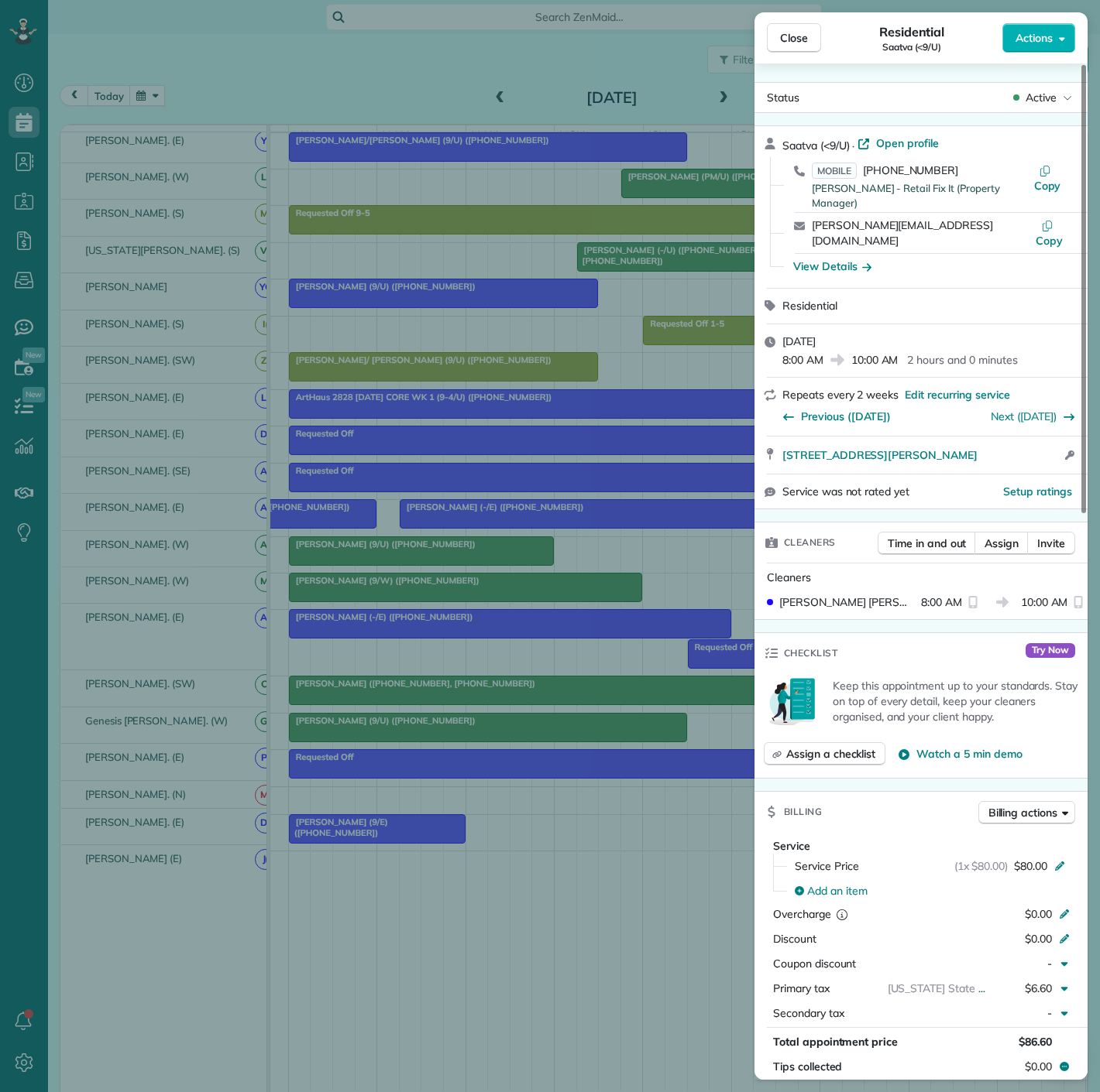
drag, startPoint x: 776, startPoint y: 427, endPoint x: 1039, endPoint y: 432, distance: 263.0
click at [1039, 436] on div "[STREET_ADDRESS][PERSON_NAME] Open access information" at bounding box center [921, 455] width 333 height 37
drag, startPoint x: 617, startPoint y: 533, endPoint x: 533, endPoint y: 515, distance: 85.9
click at [617, 533] on div "Close Residential Saatva (<9/U) Actions Status Active Saatva (<9/U) · Open prof…" at bounding box center [550, 546] width 1100 height 1092
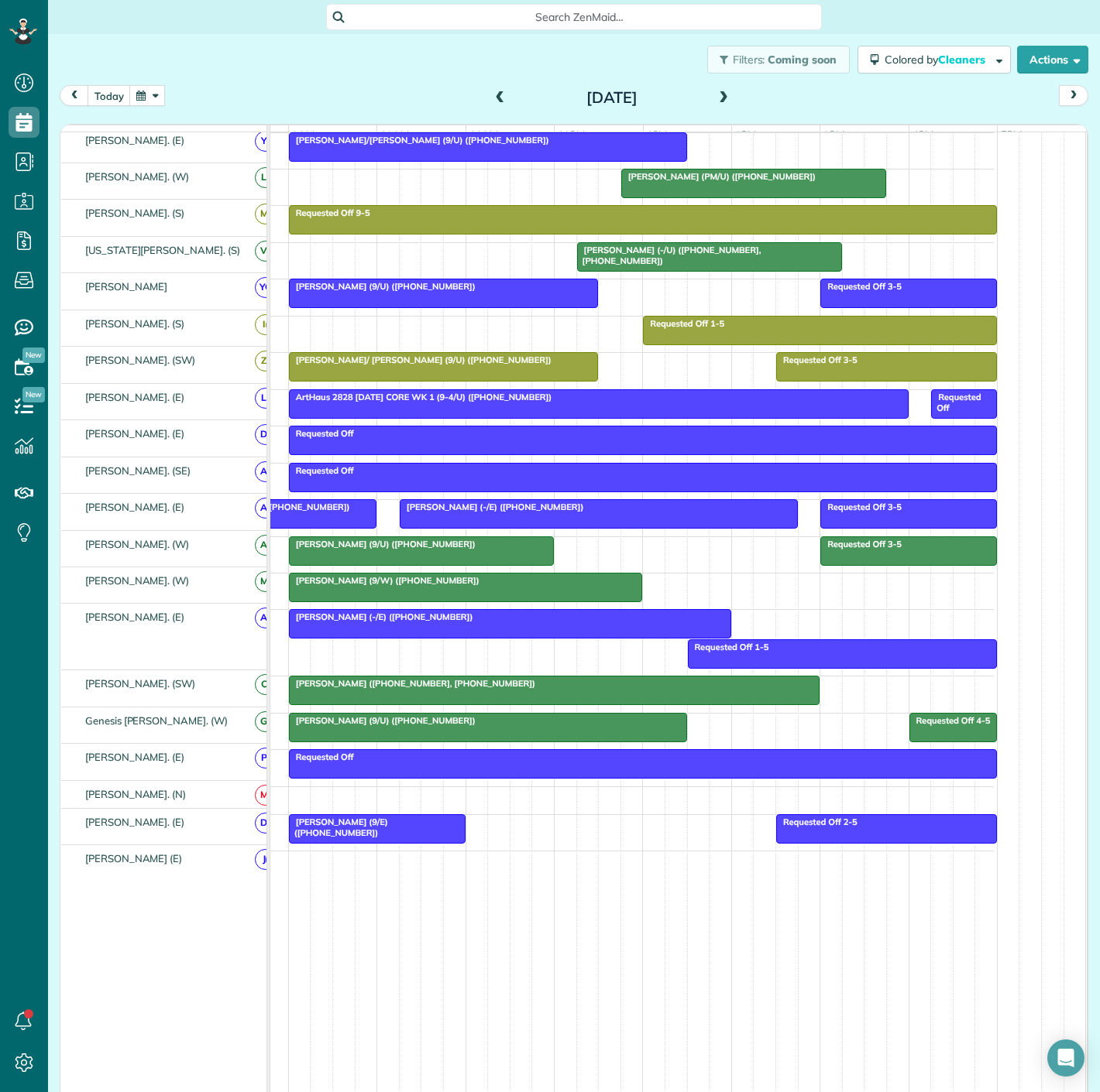
click at [515, 513] on span "[PERSON_NAME] (-/E) ([PHONE_NUMBER])" at bounding box center [491, 507] width 186 height 11
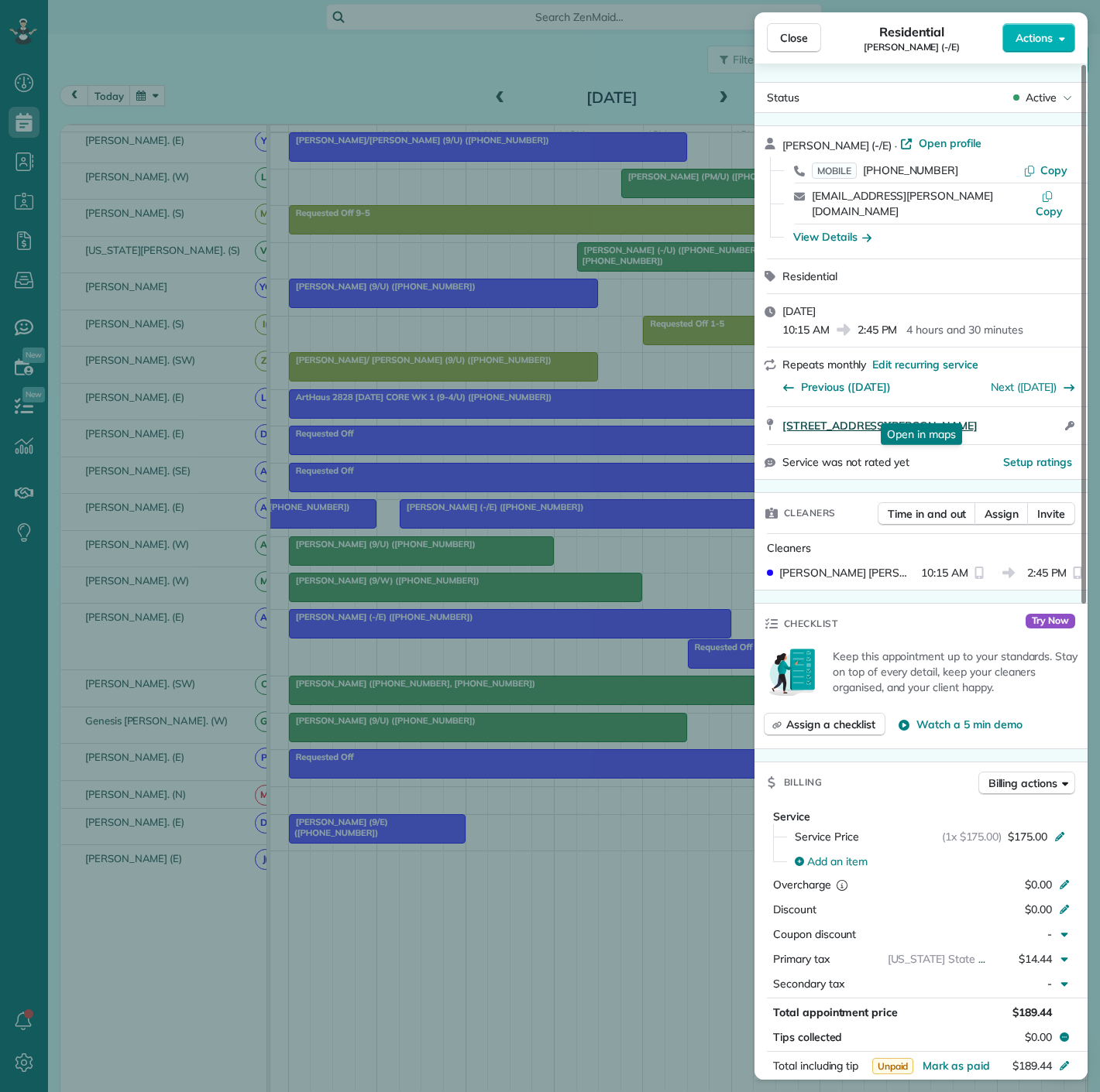
drag, startPoint x: 775, startPoint y: 417, endPoint x: 991, endPoint y: 416, distance: 216.0
click at [991, 416] on div "[STREET_ADDRESS][PERSON_NAME] Open in maps Open in maps Open access information" at bounding box center [921, 425] width 333 height 37
drag, startPoint x: 543, startPoint y: 572, endPoint x: 537, endPoint y: 556, distance: 17.1
click at [543, 572] on div "Close Residential [PERSON_NAME] (-/E) Actions Status Active [PERSON_NAME] (-/E)…" at bounding box center [550, 546] width 1100 height 1092
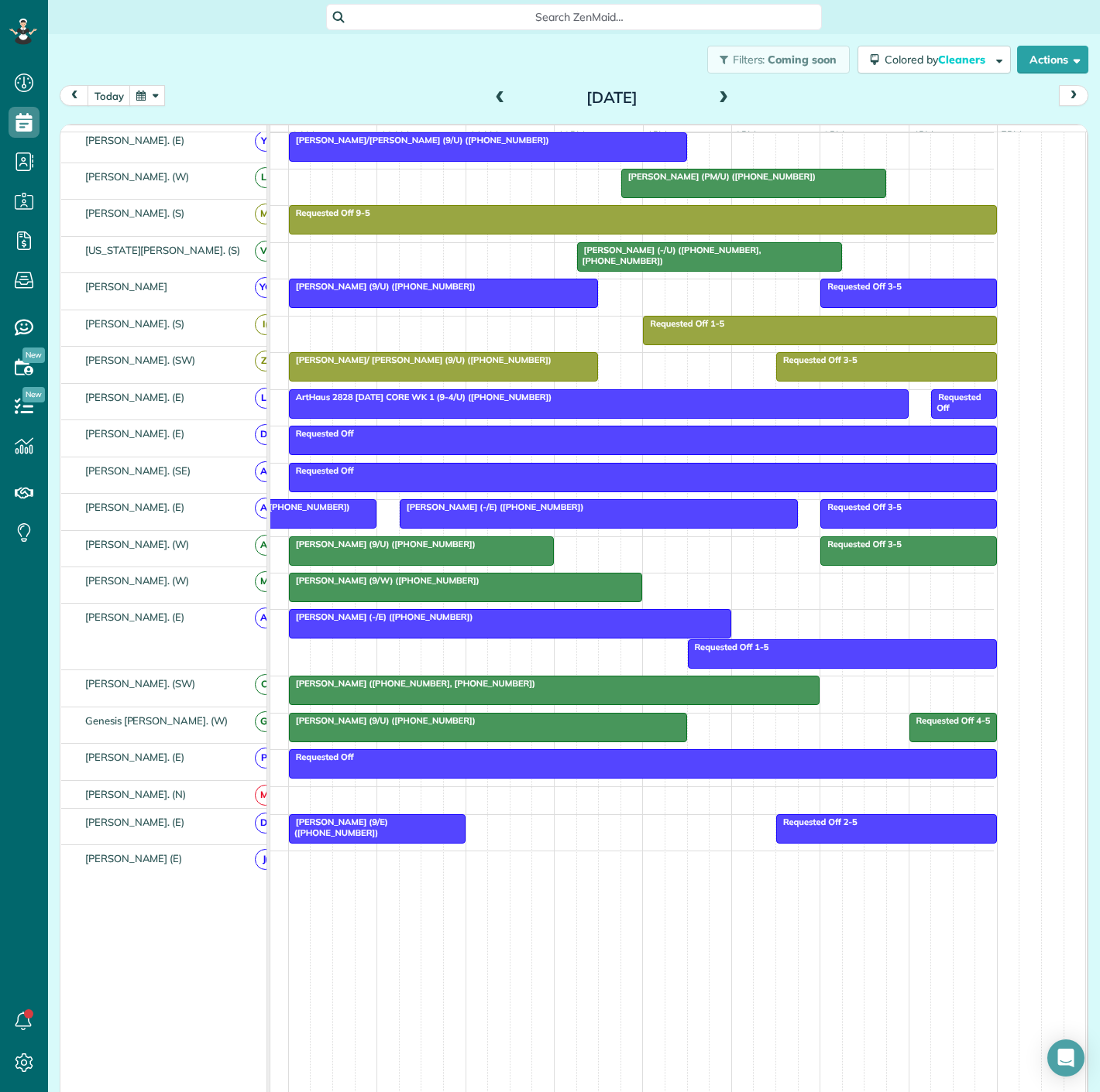
click at [468, 515] on div at bounding box center [598, 514] width 396 height 28
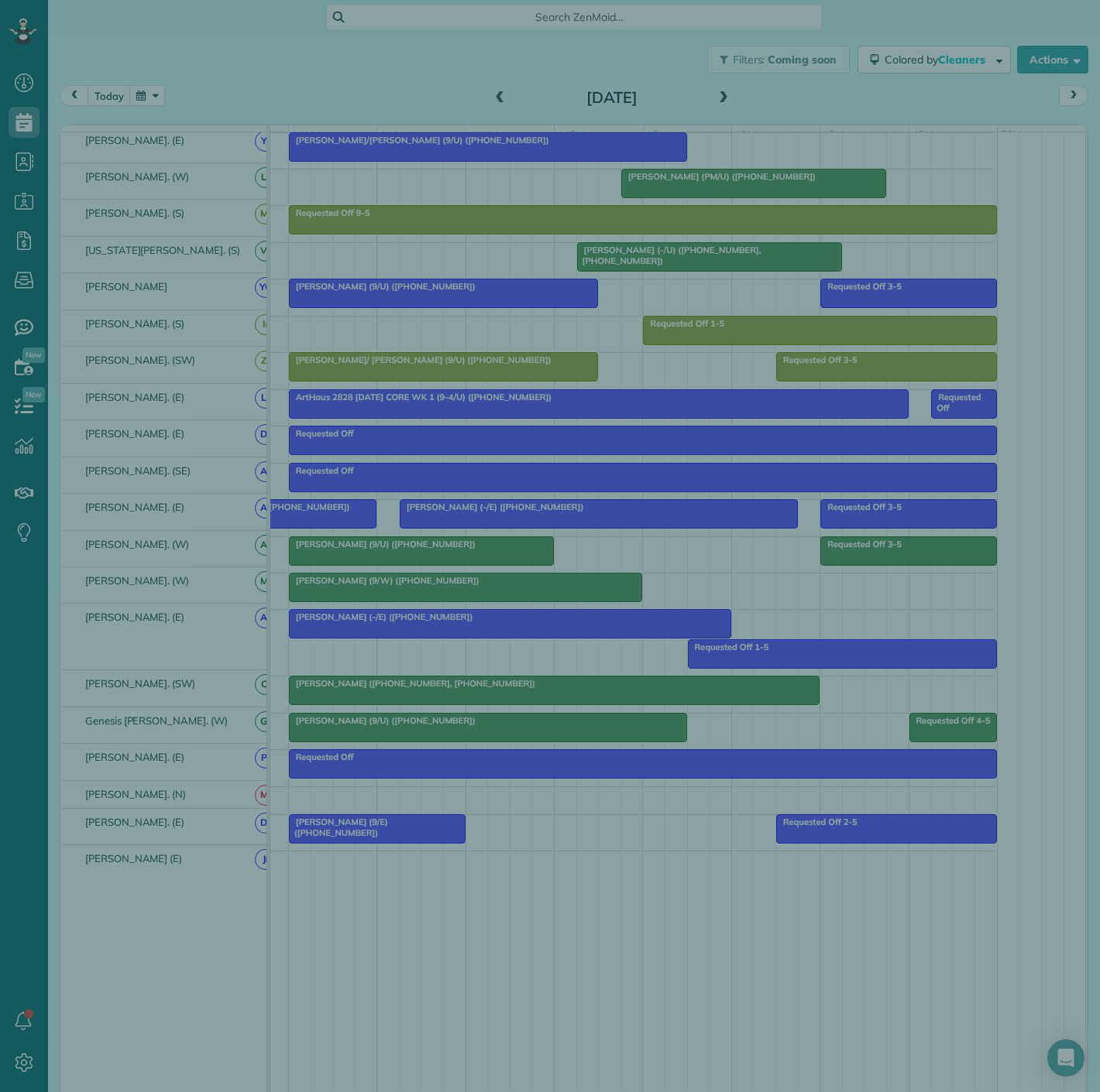
click at [296, 515] on div "Close Residential [PERSON_NAME] (-/E) Actions Status Active [PERSON_NAME] (-/E)…" at bounding box center [550, 546] width 1100 height 1092
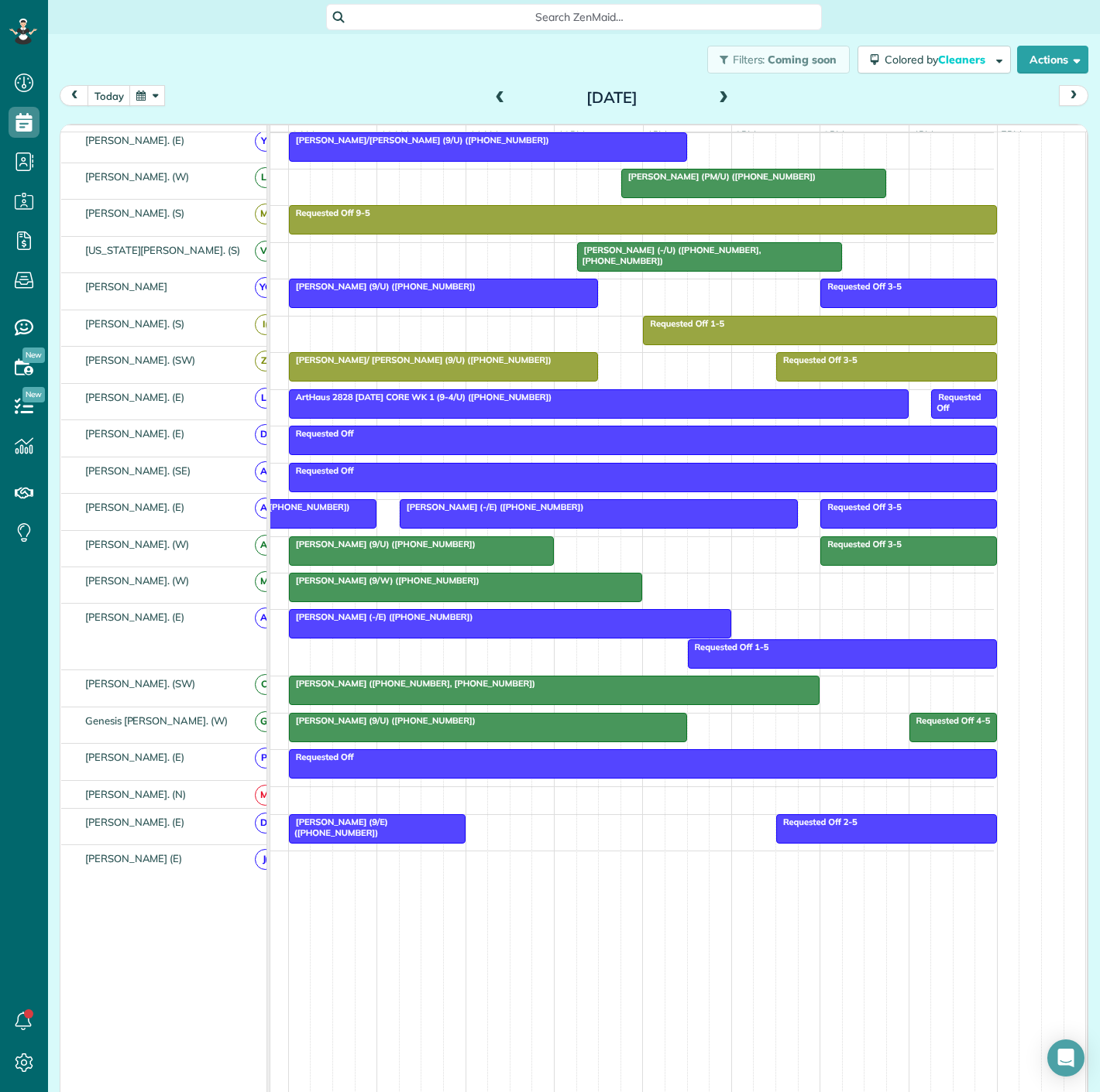
click at [307, 516] on div at bounding box center [288, 514] width 175 height 28
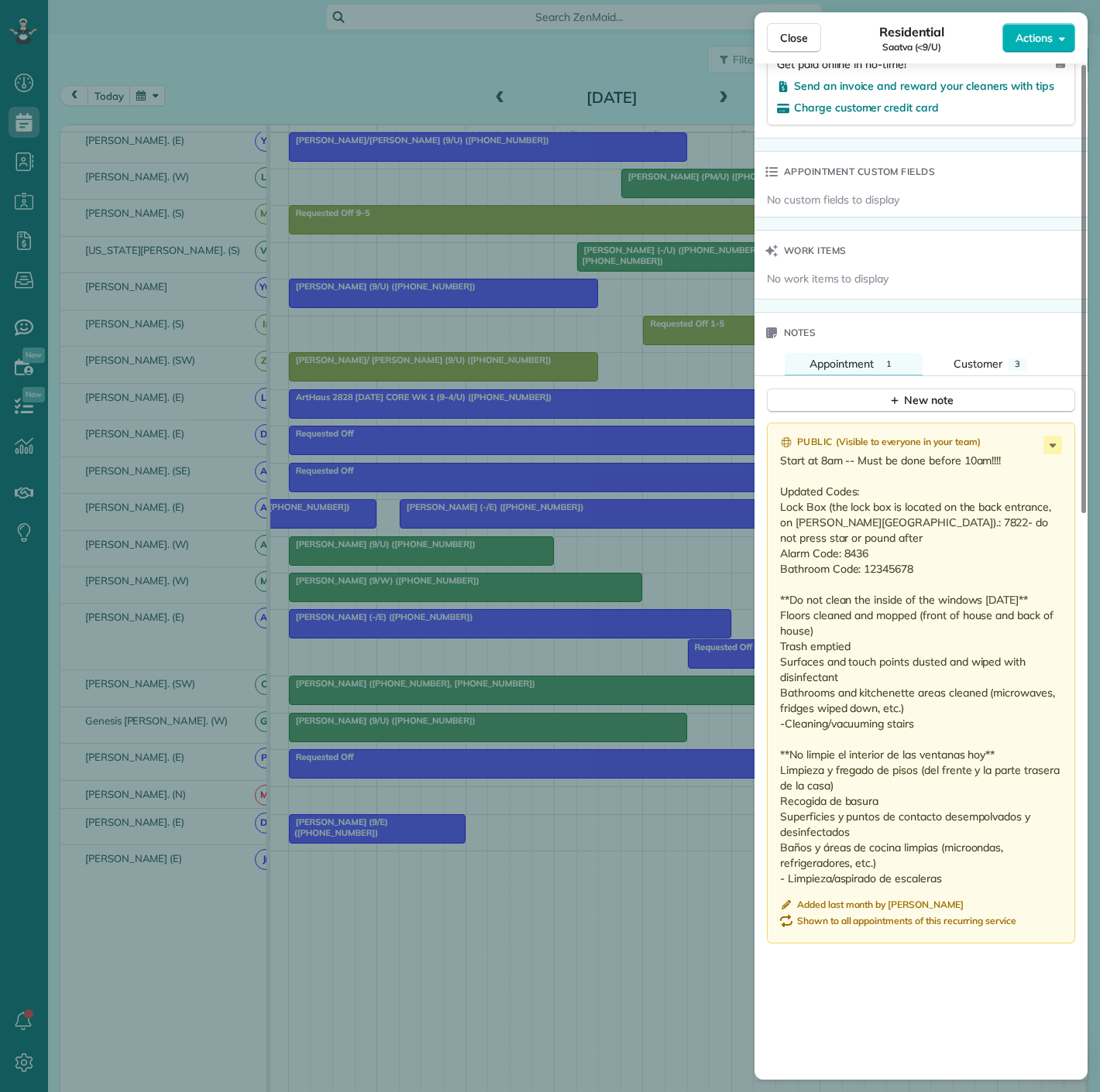
scroll to position [936, 0]
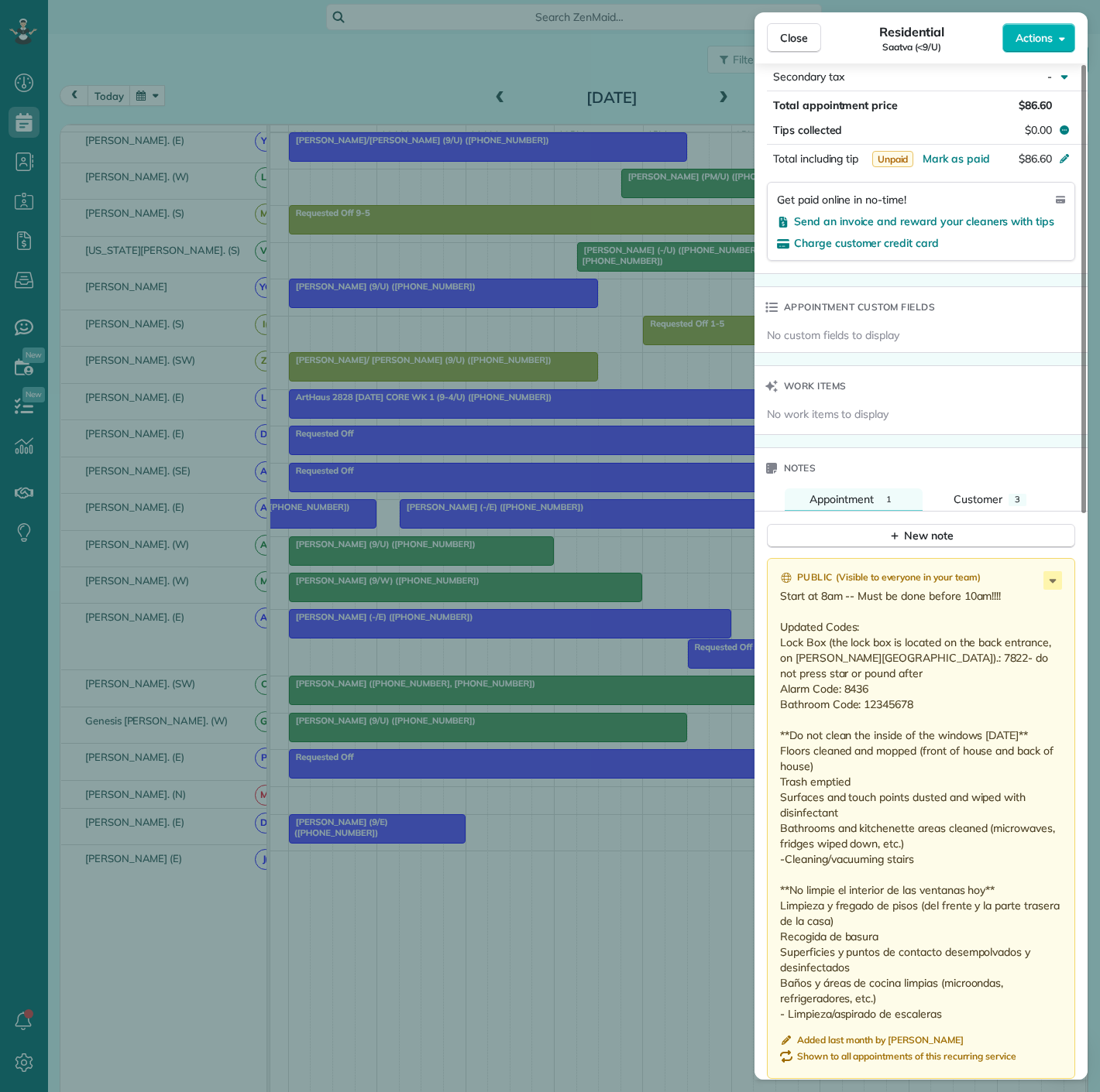
click at [406, 554] on div "Close Residential Saatva (<9/U) Actions Status Active Saatva (<9/U) · Open prof…" at bounding box center [550, 546] width 1100 height 1092
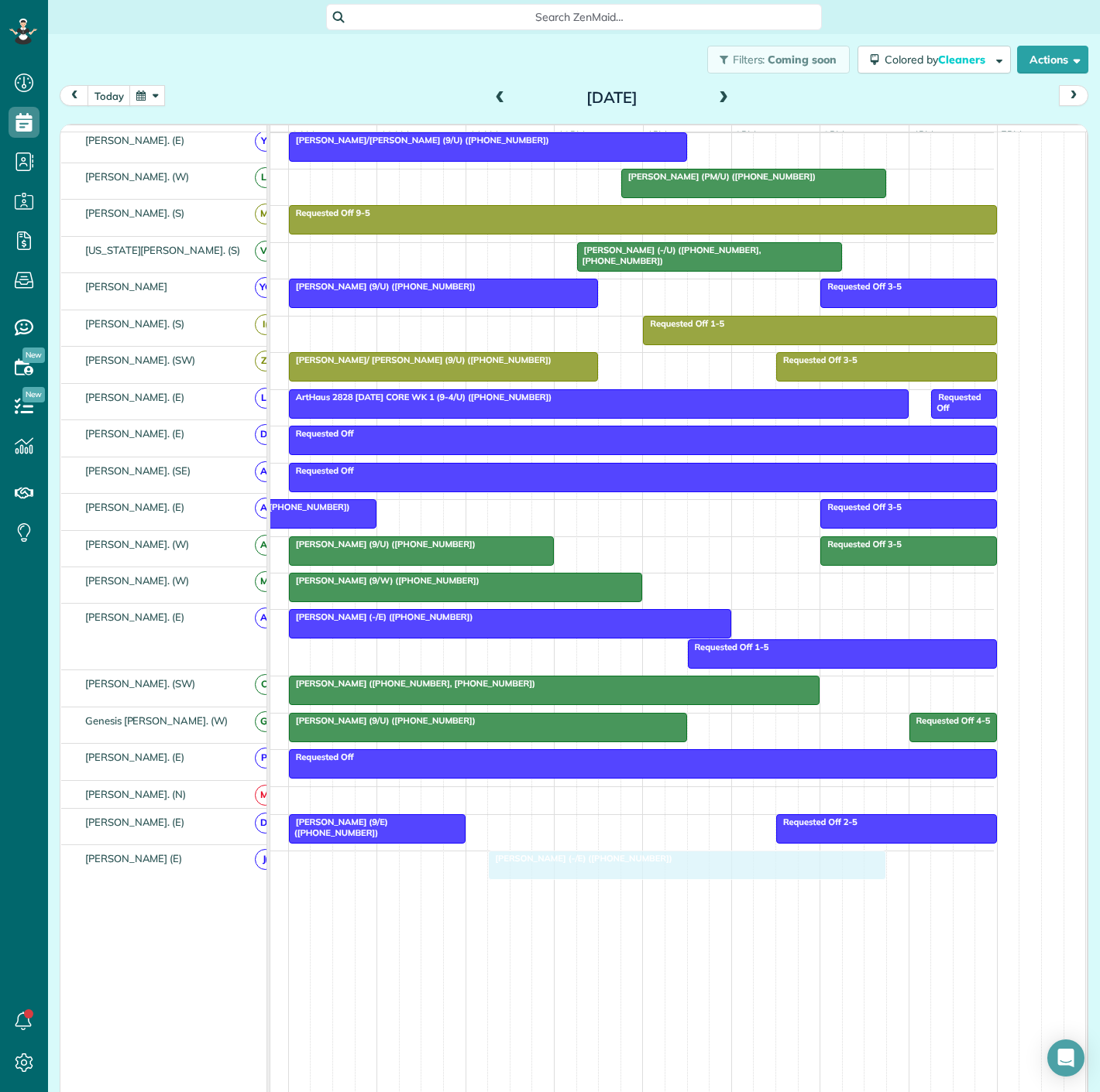
drag, startPoint x: 484, startPoint y: 518, endPoint x: 579, endPoint y: 884, distance: 378.1
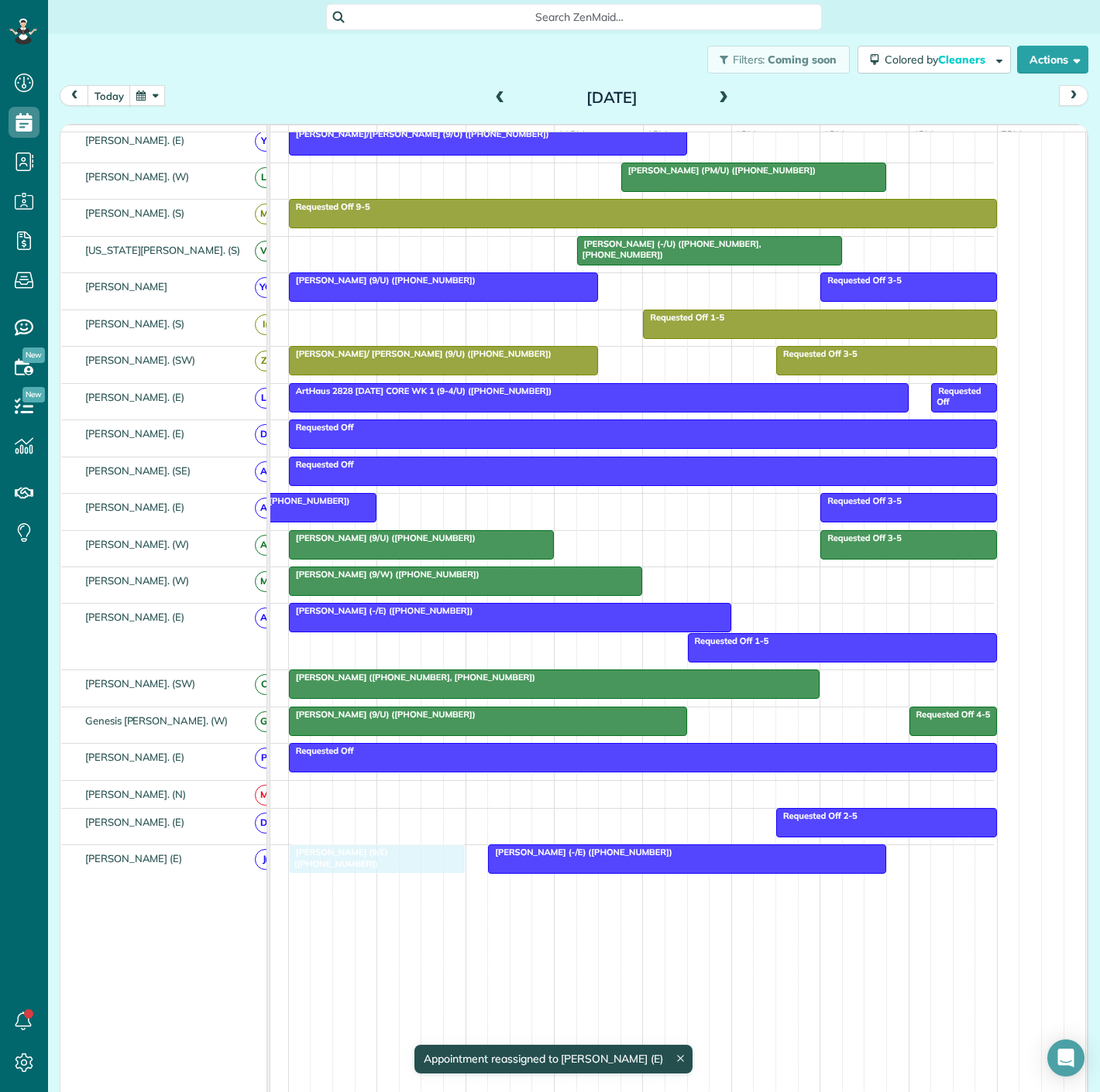
drag, startPoint x: 351, startPoint y: 829, endPoint x: 356, endPoint y: 875, distance: 46.3
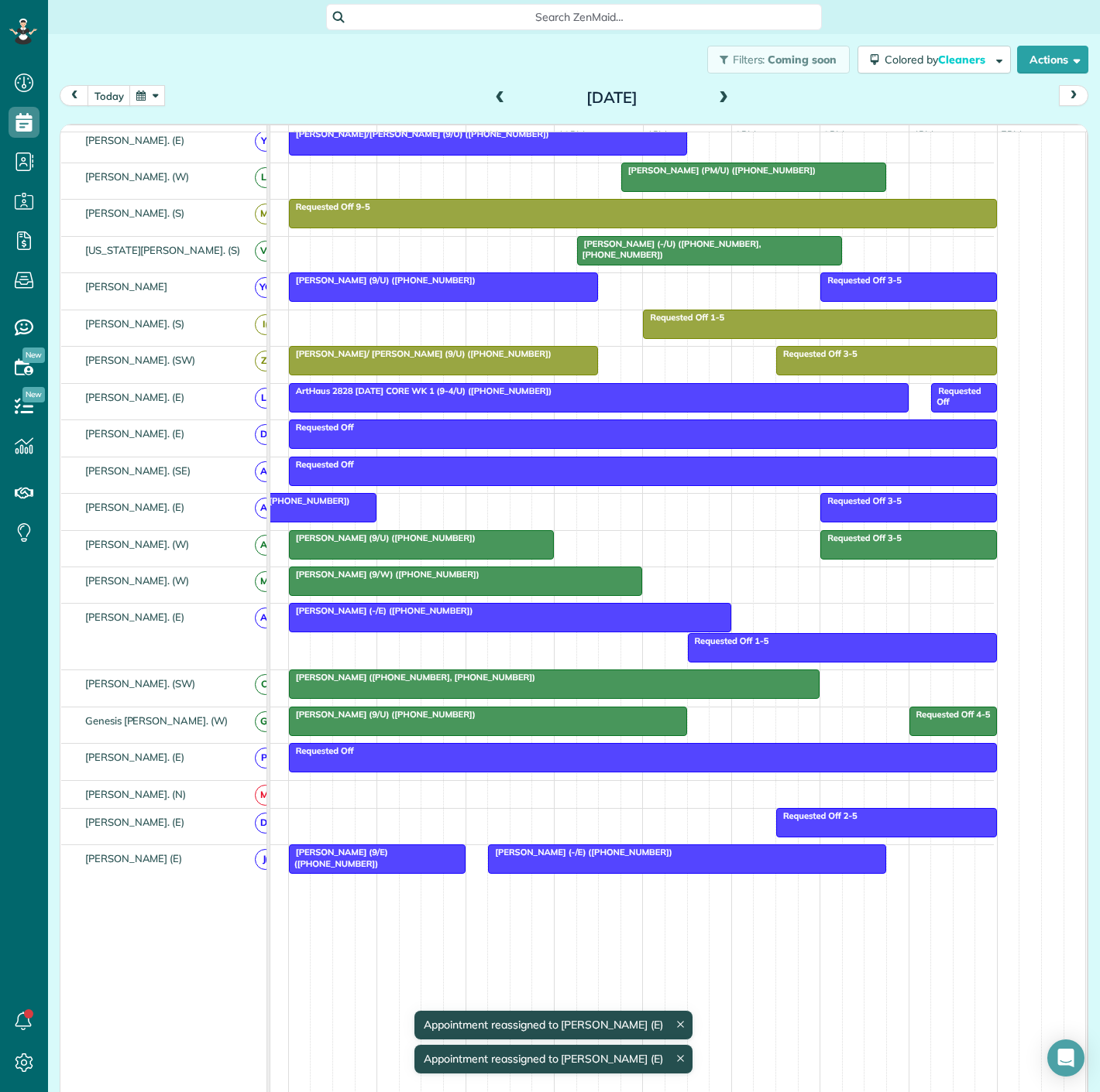
click at [355, 873] on div at bounding box center [377, 859] width 175 height 28
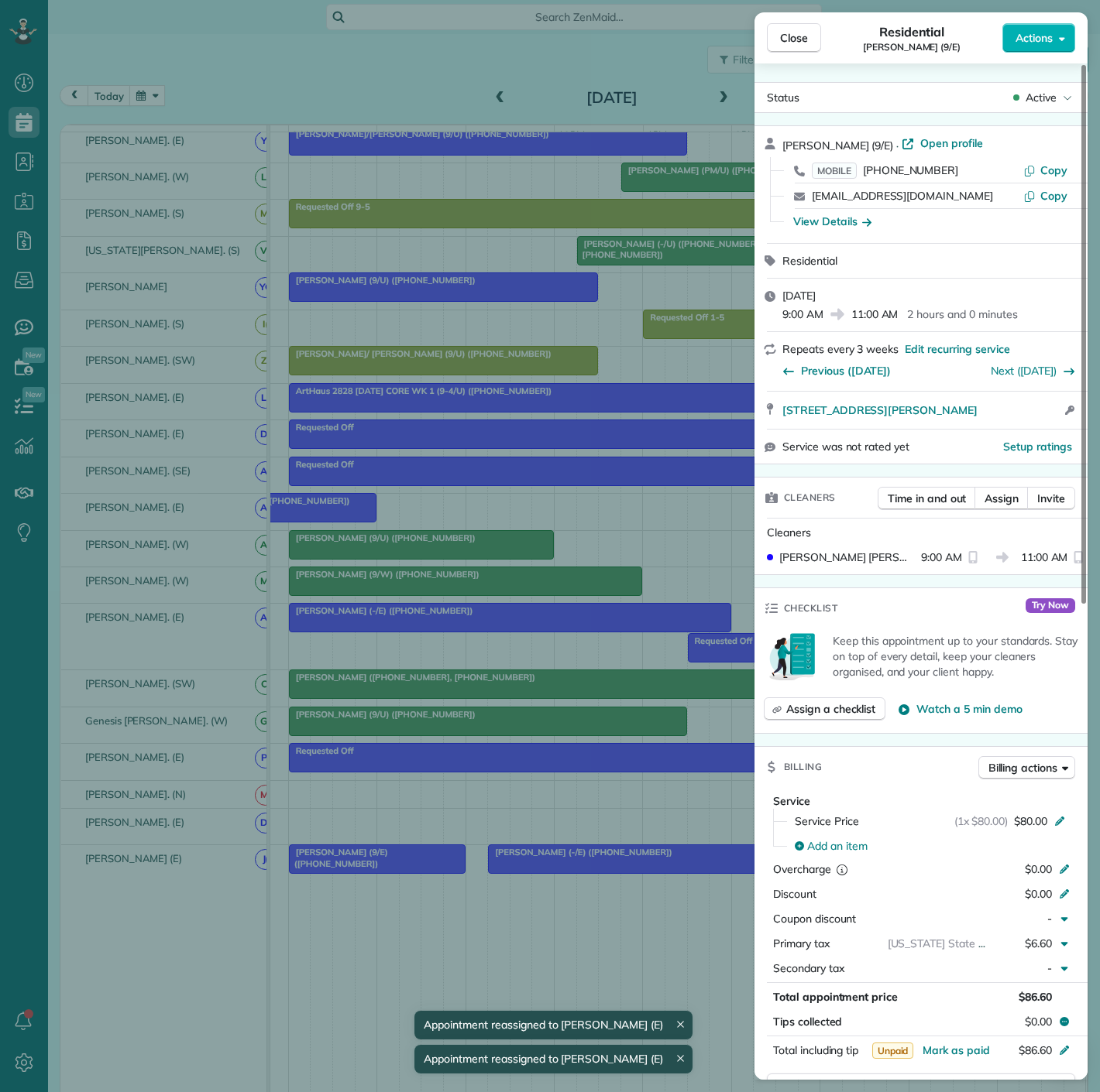
drag, startPoint x: 780, startPoint y: 414, endPoint x: 996, endPoint y: 421, distance: 216.1
click at [996, 421] on div "[STREET_ADDRESS][PERSON_NAME] Open access information" at bounding box center [921, 410] width 333 height 37
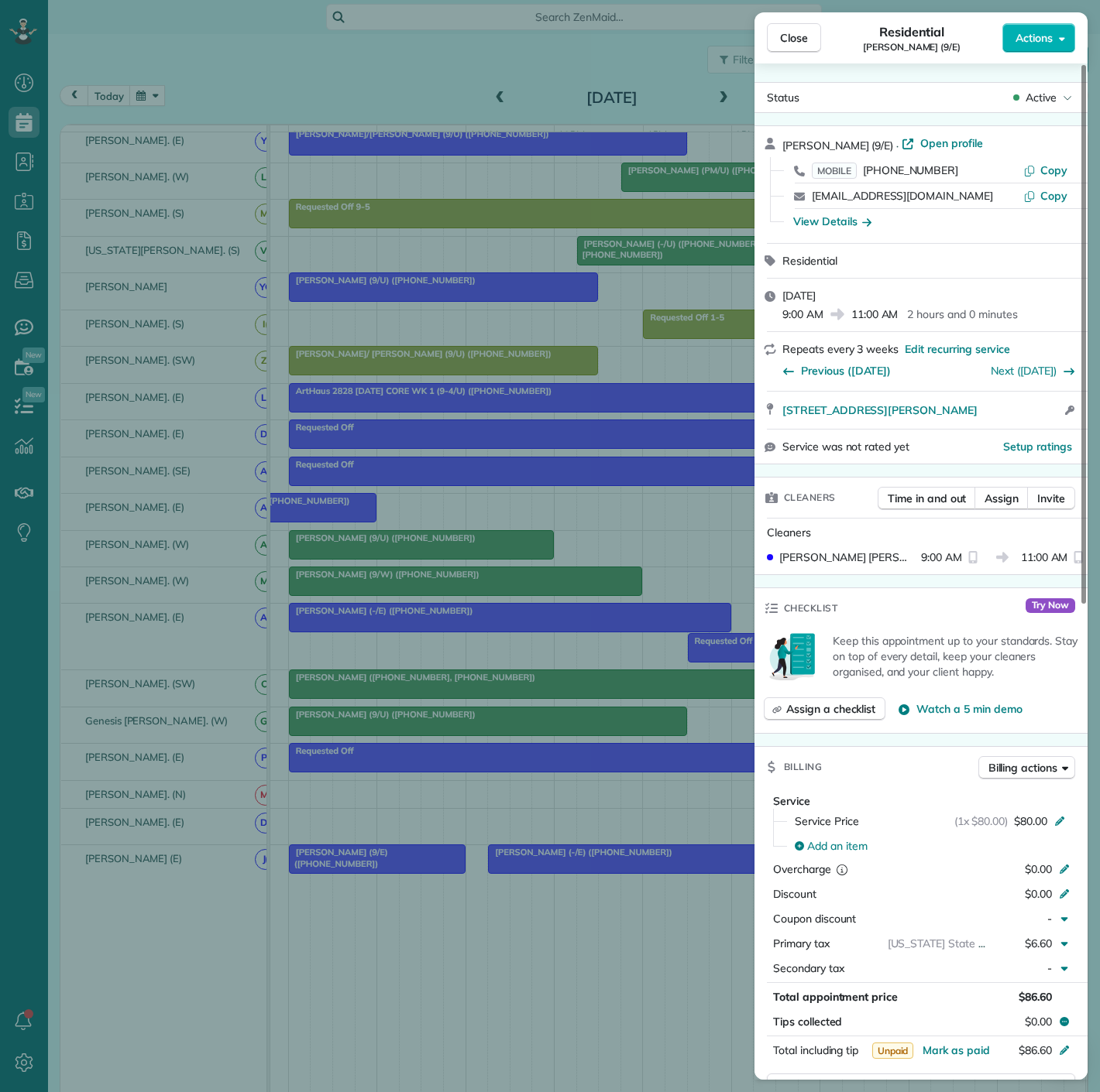
click at [144, 807] on div "Close Residential [PERSON_NAME] (9/E) Actions Status Active [PERSON_NAME] (9/E)…" at bounding box center [550, 546] width 1100 height 1092
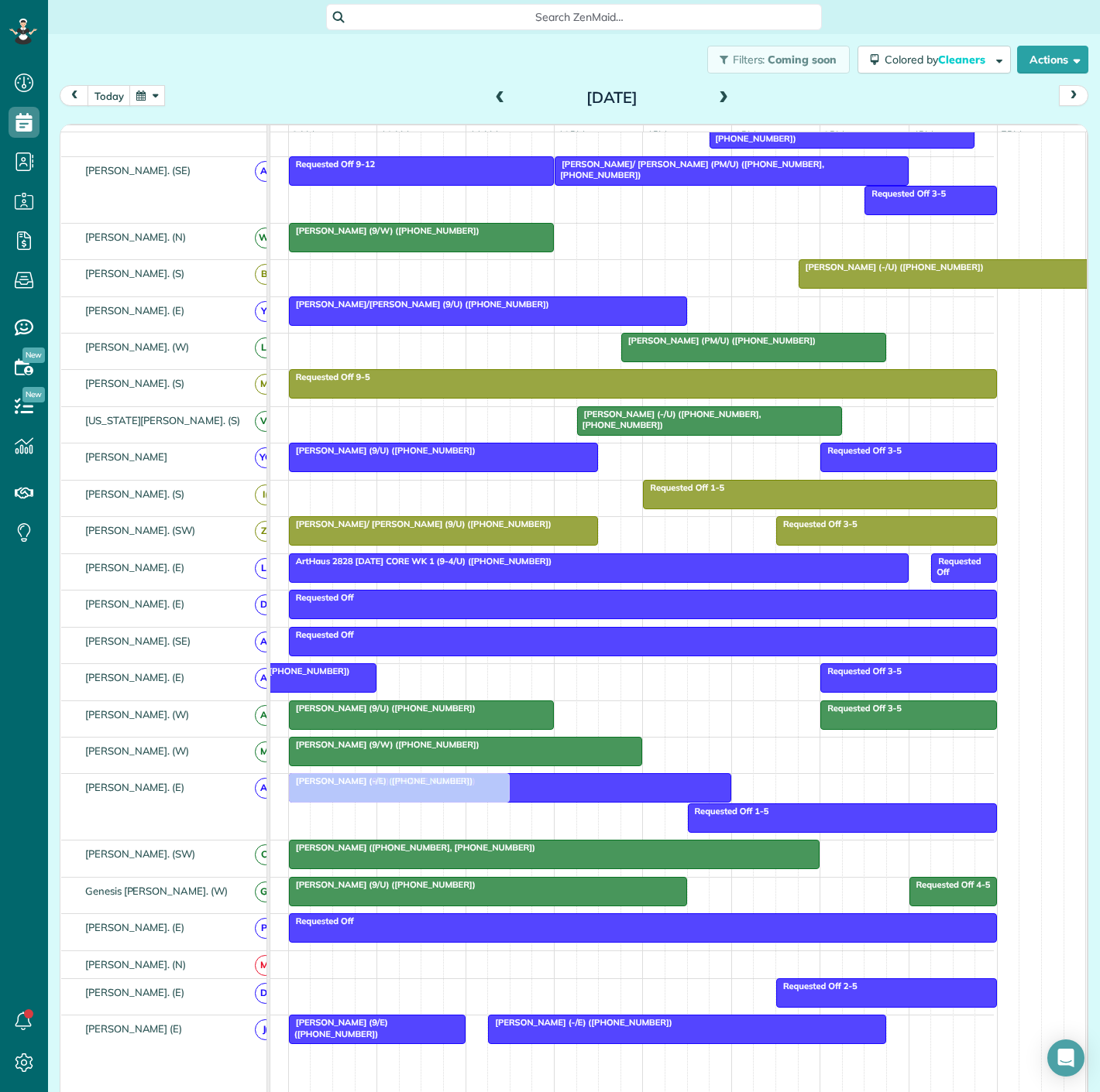
scroll to position [593, 0]
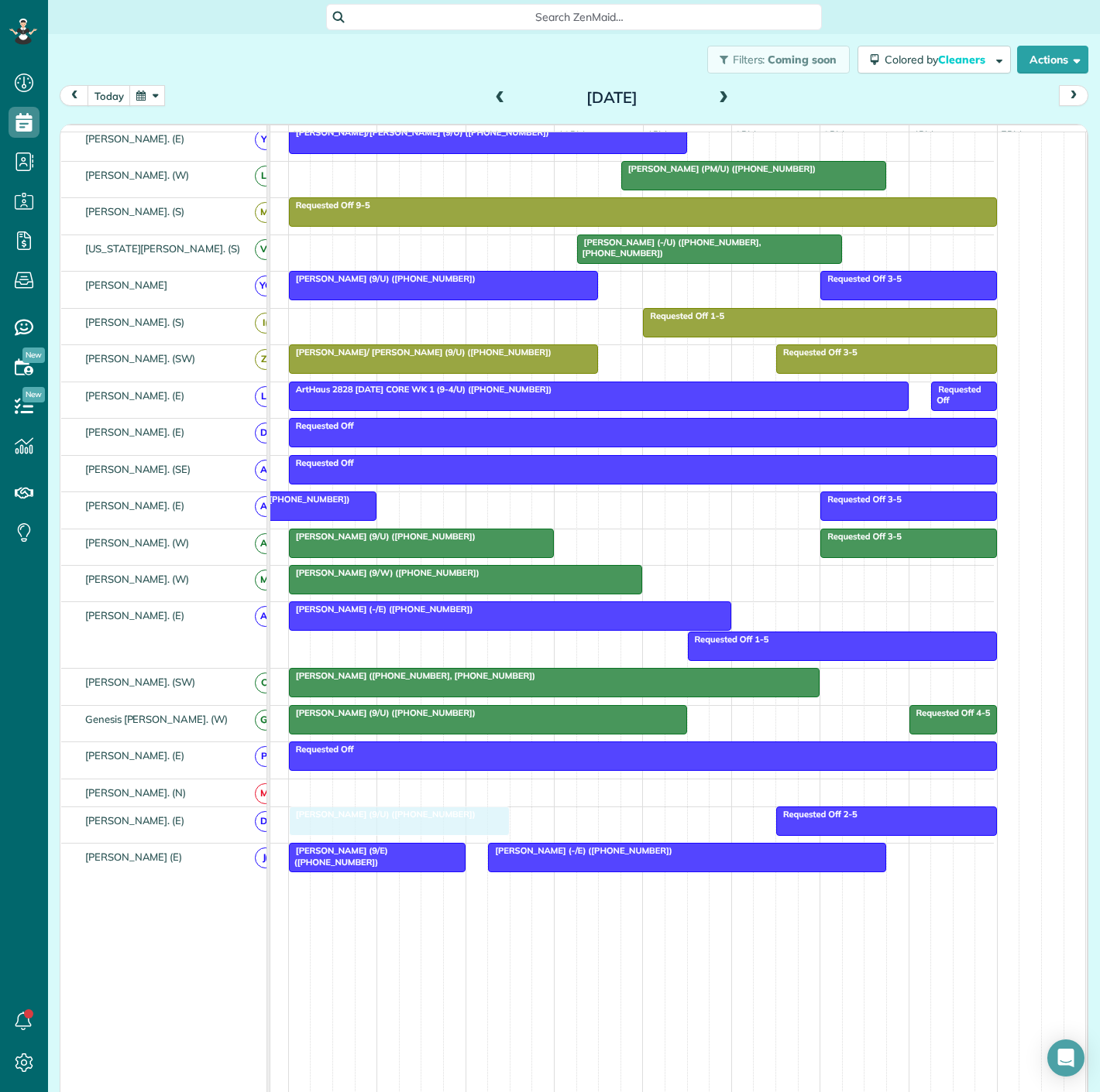
drag, startPoint x: 447, startPoint y: 388, endPoint x: 377, endPoint y: 819, distance: 436.6
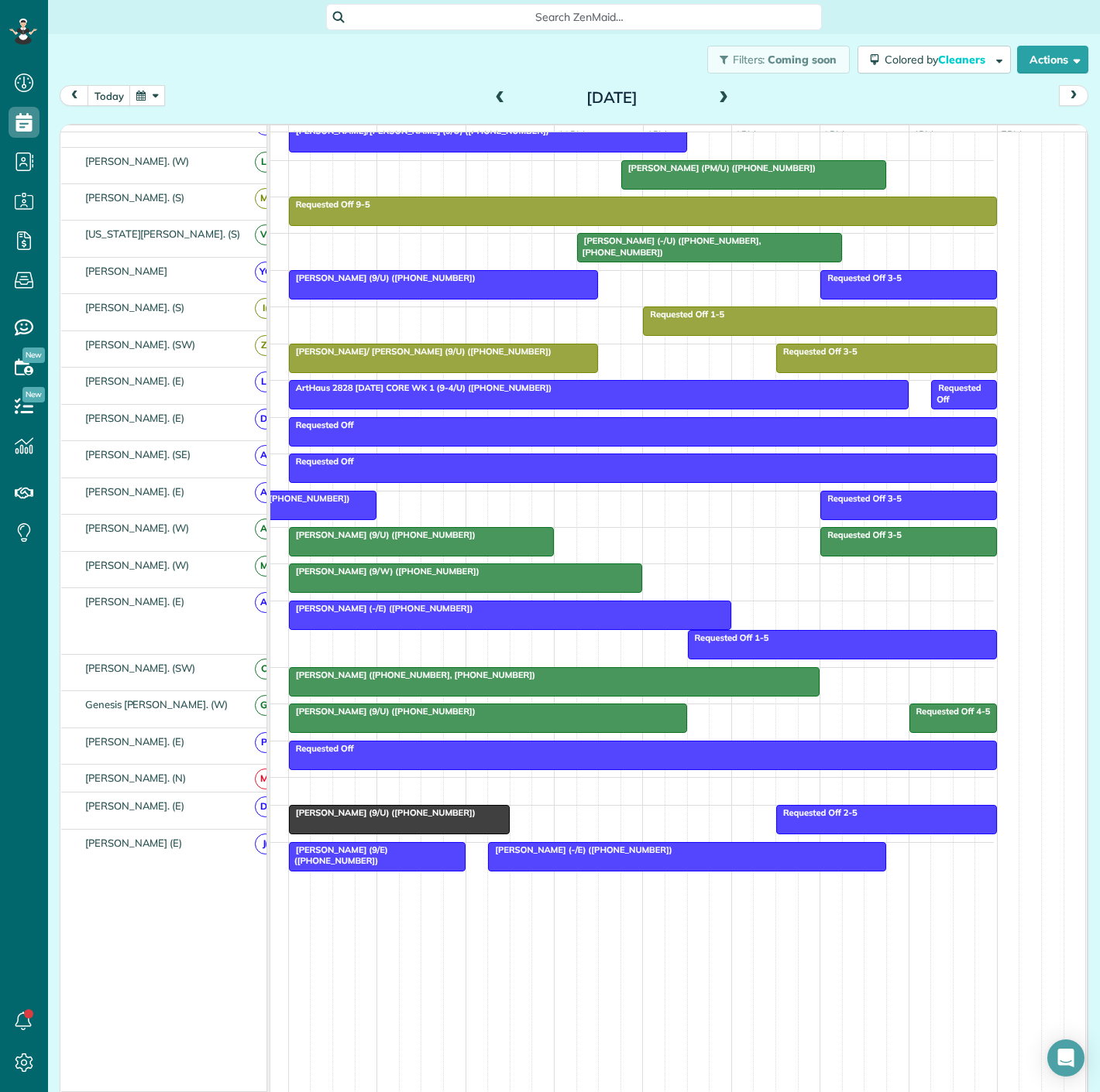
scroll to position [658, 0]
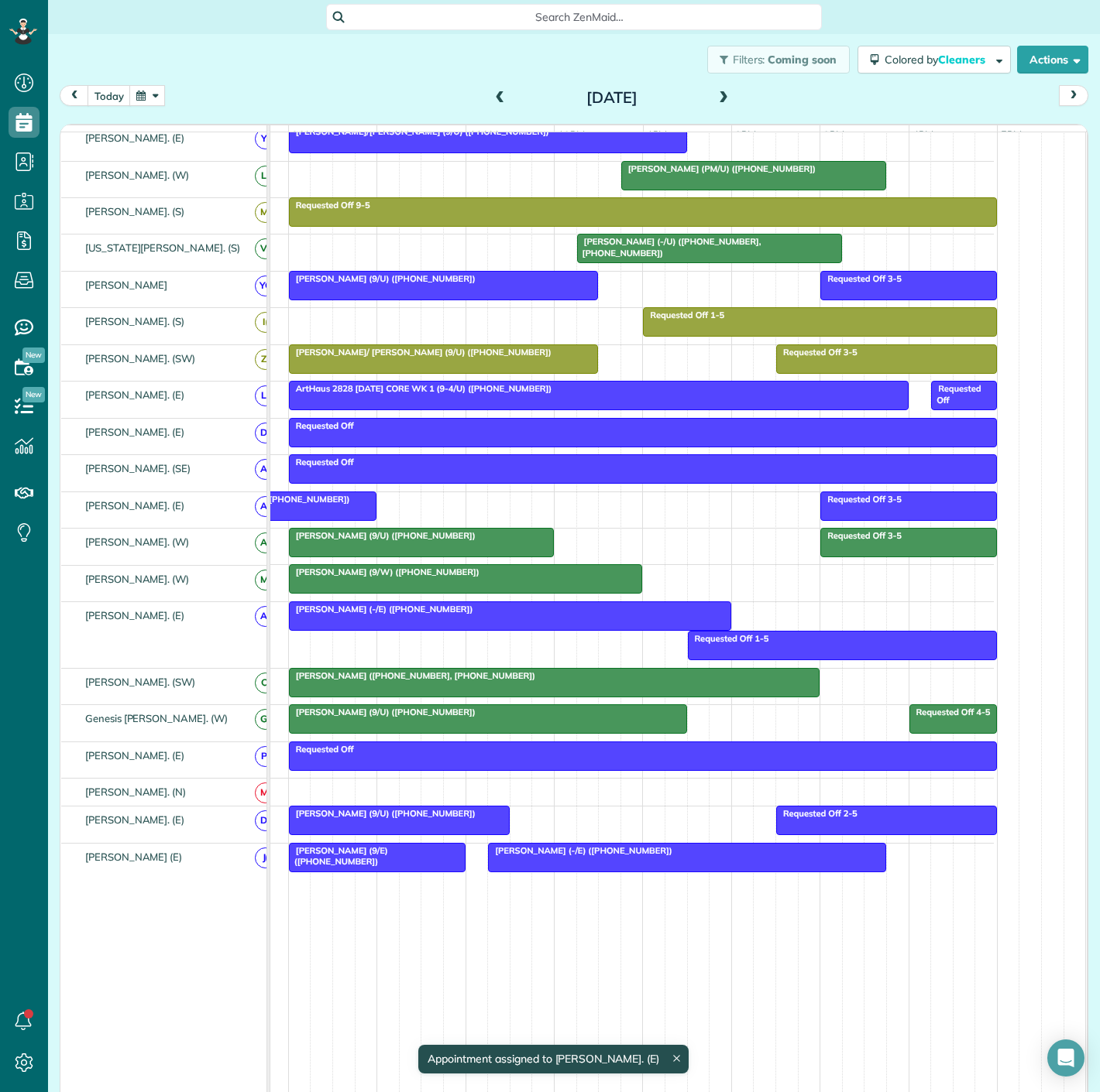
drag, startPoint x: 379, startPoint y: 831, endPoint x: 396, endPoint y: 624, distance: 207.7
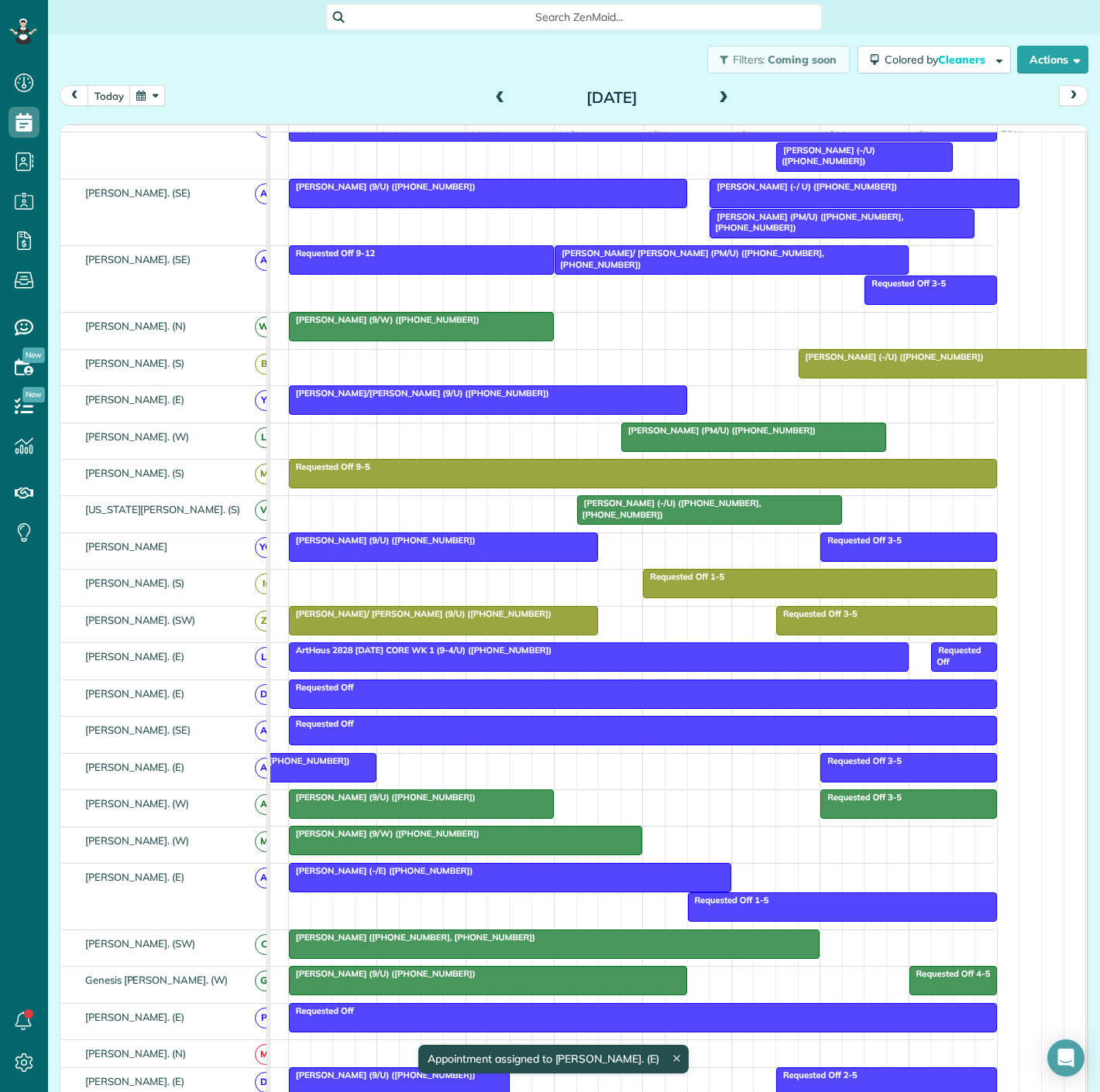
scroll to position [228, 71]
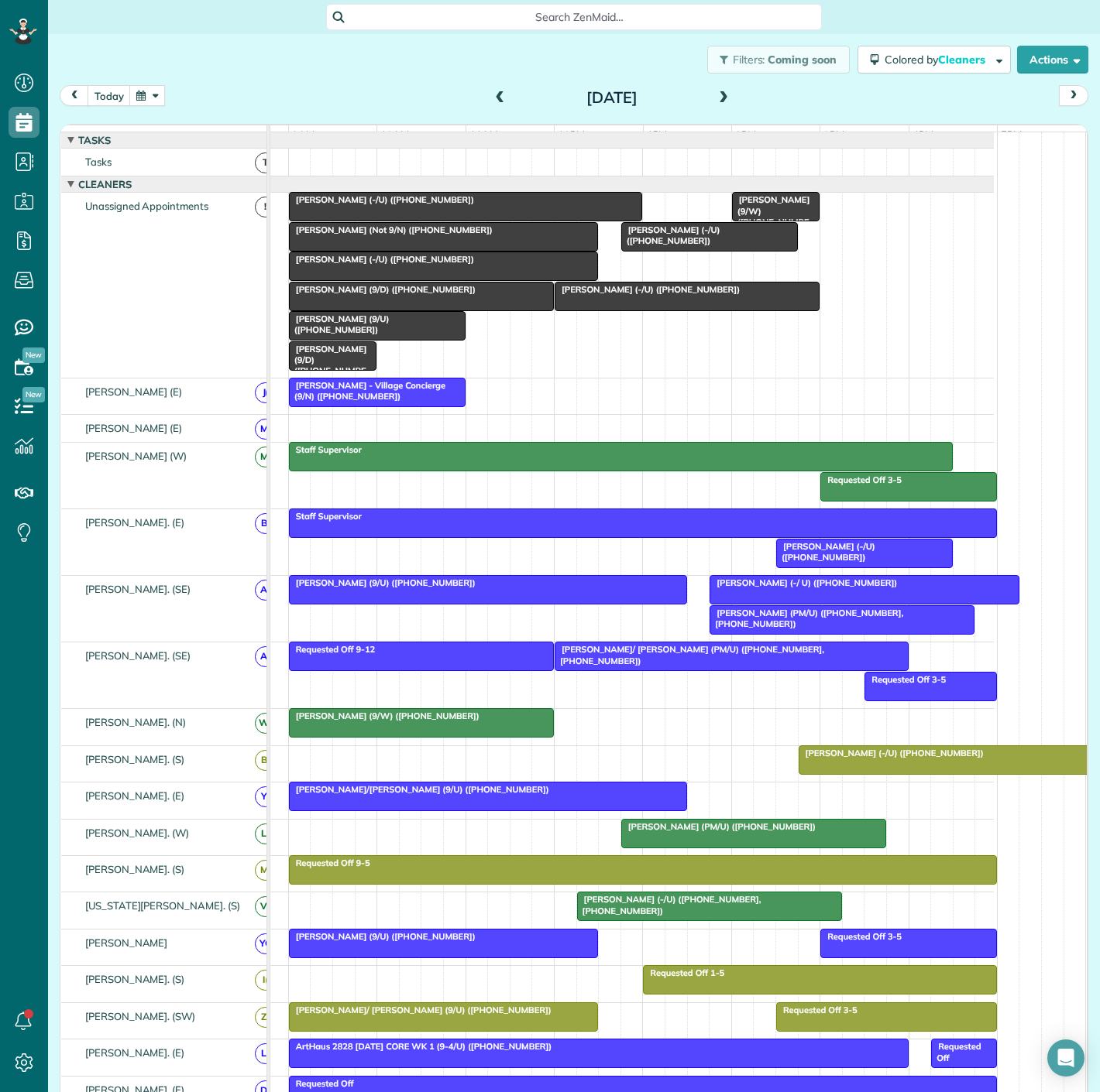
click at [377, 235] on span "[PERSON_NAME] (Not 9/N) ([PHONE_NUMBER])" at bounding box center [391, 229] width 205 height 11
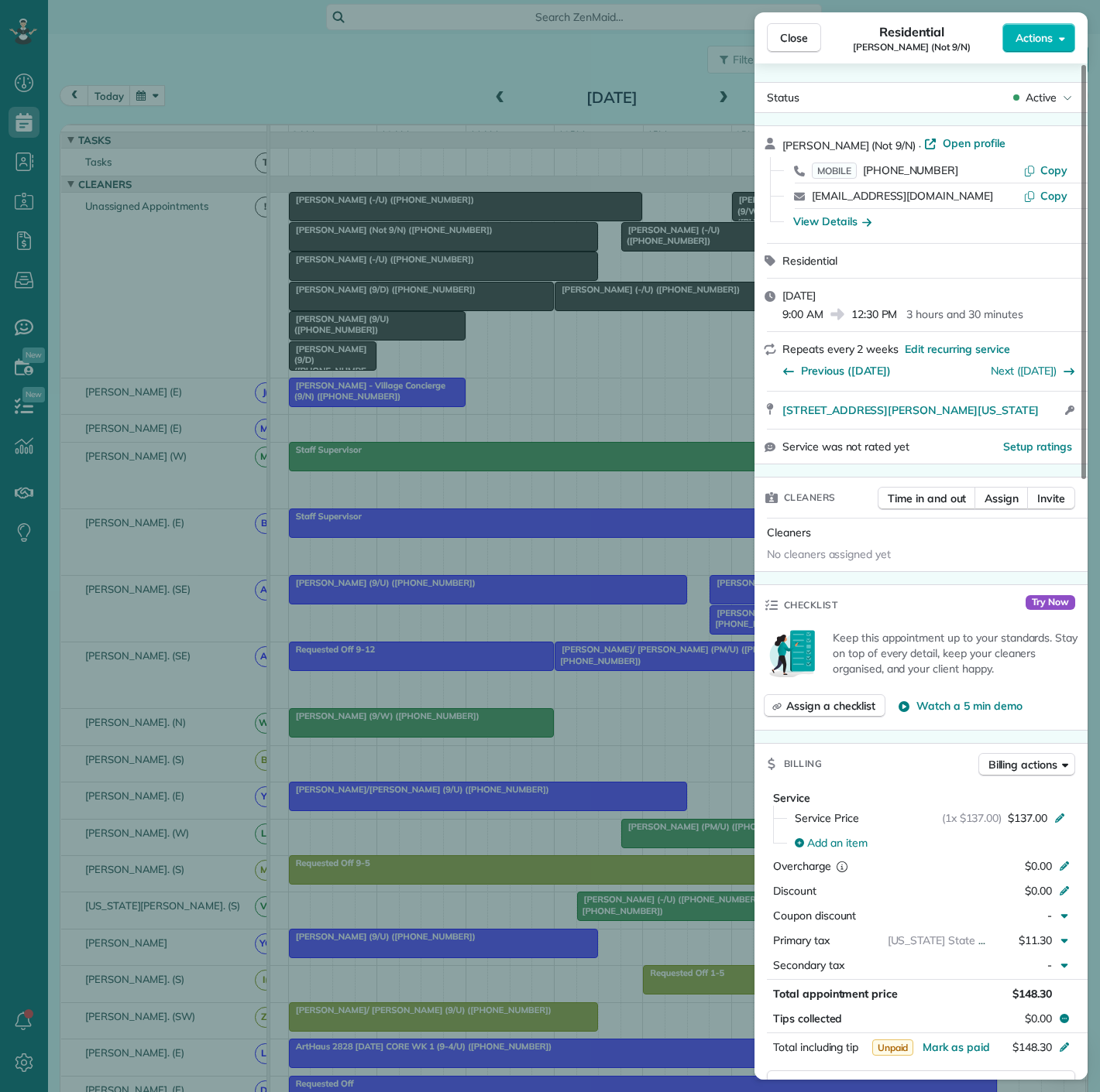
click at [377, 239] on div "Close Residential [PERSON_NAME] (Not 9/N) Actions Status Active [PERSON_NAME] (…" at bounding box center [550, 546] width 1100 height 1092
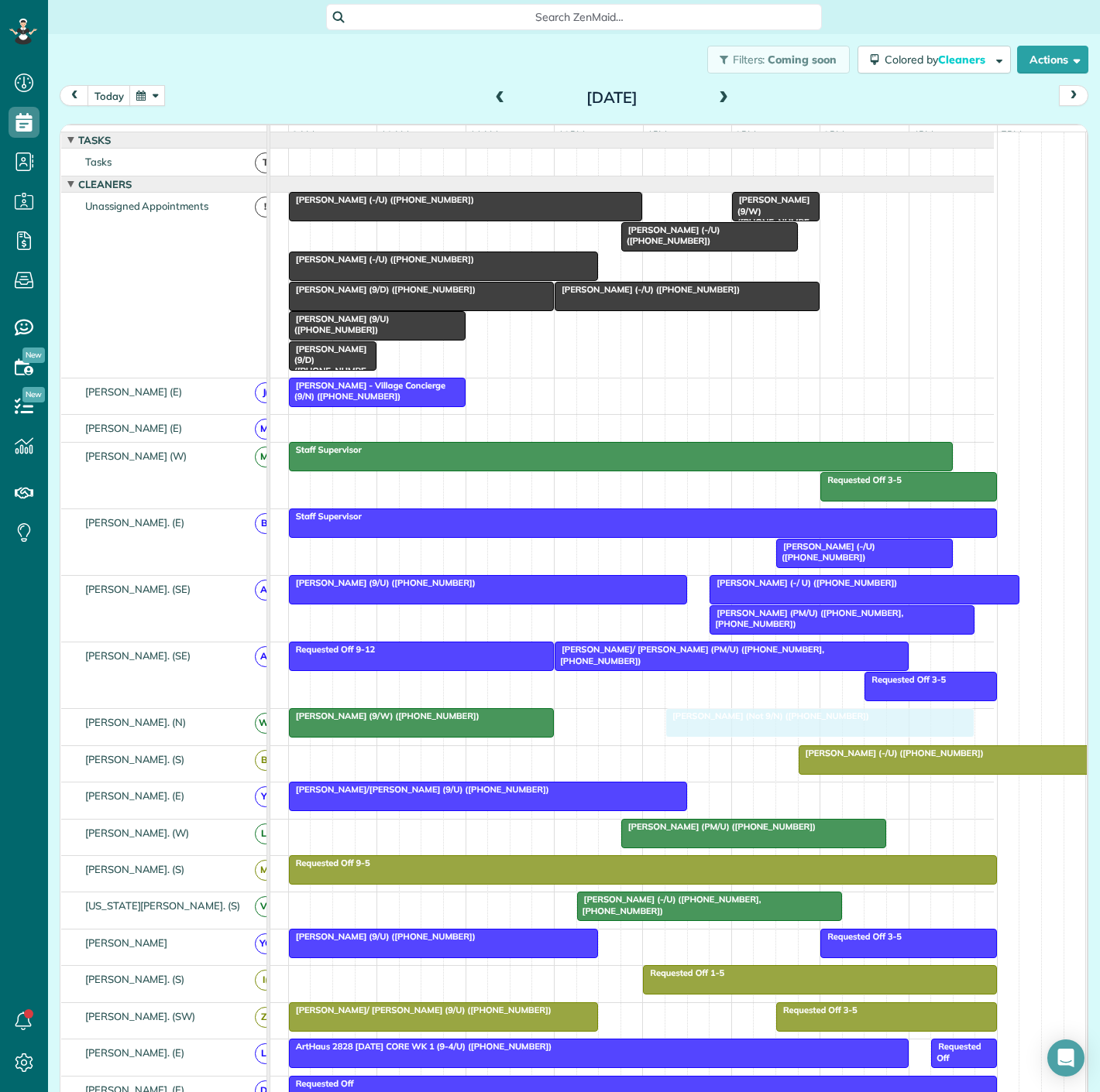
drag, startPoint x: 371, startPoint y: 240, endPoint x: 752, endPoint y: 733, distance: 623.1
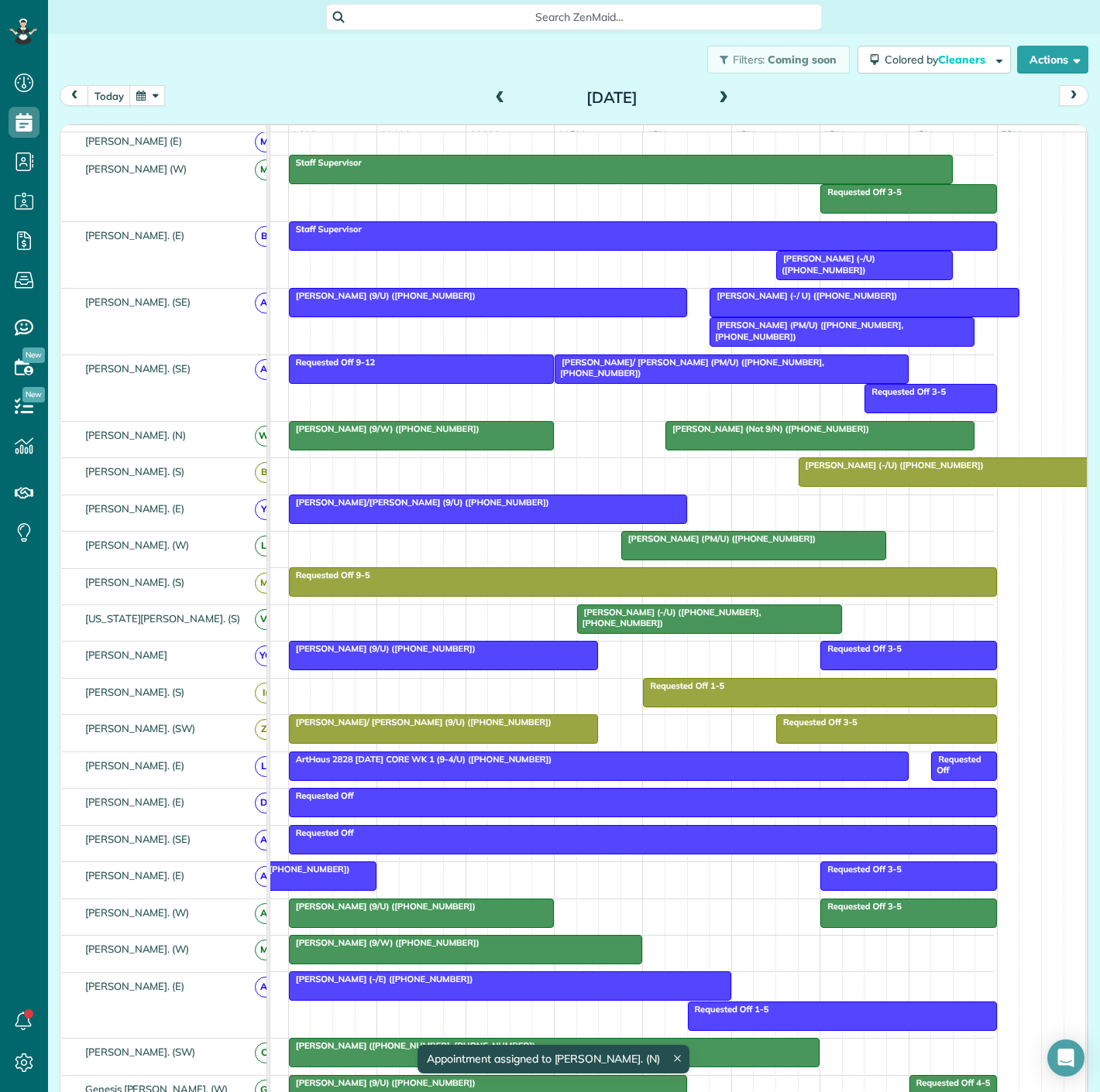
drag, startPoint x: 894, startPoint y: 733, endPoint x: 779, endPoint y: 518, distance: 243.8
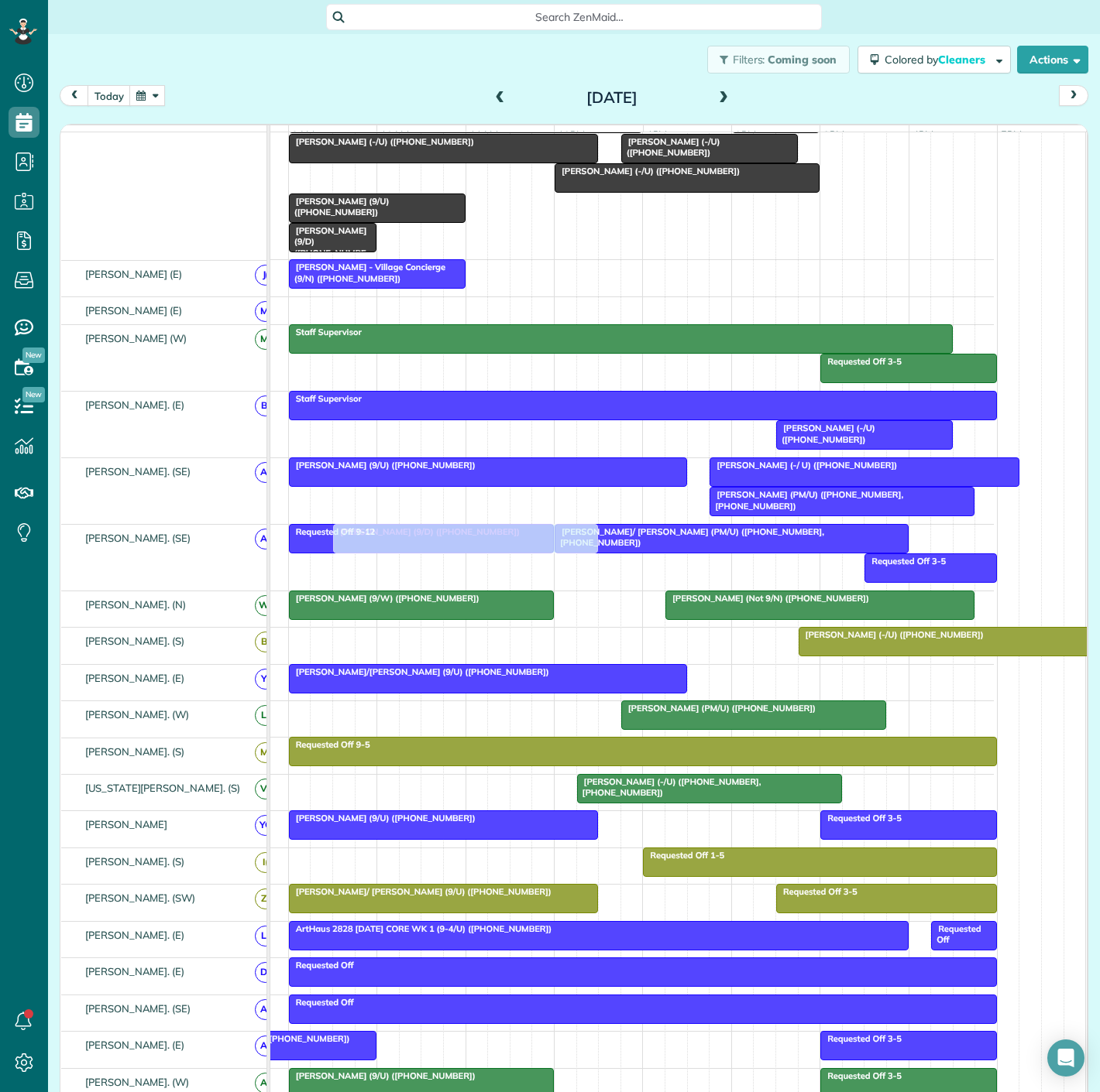
scroll to position [171, 0]
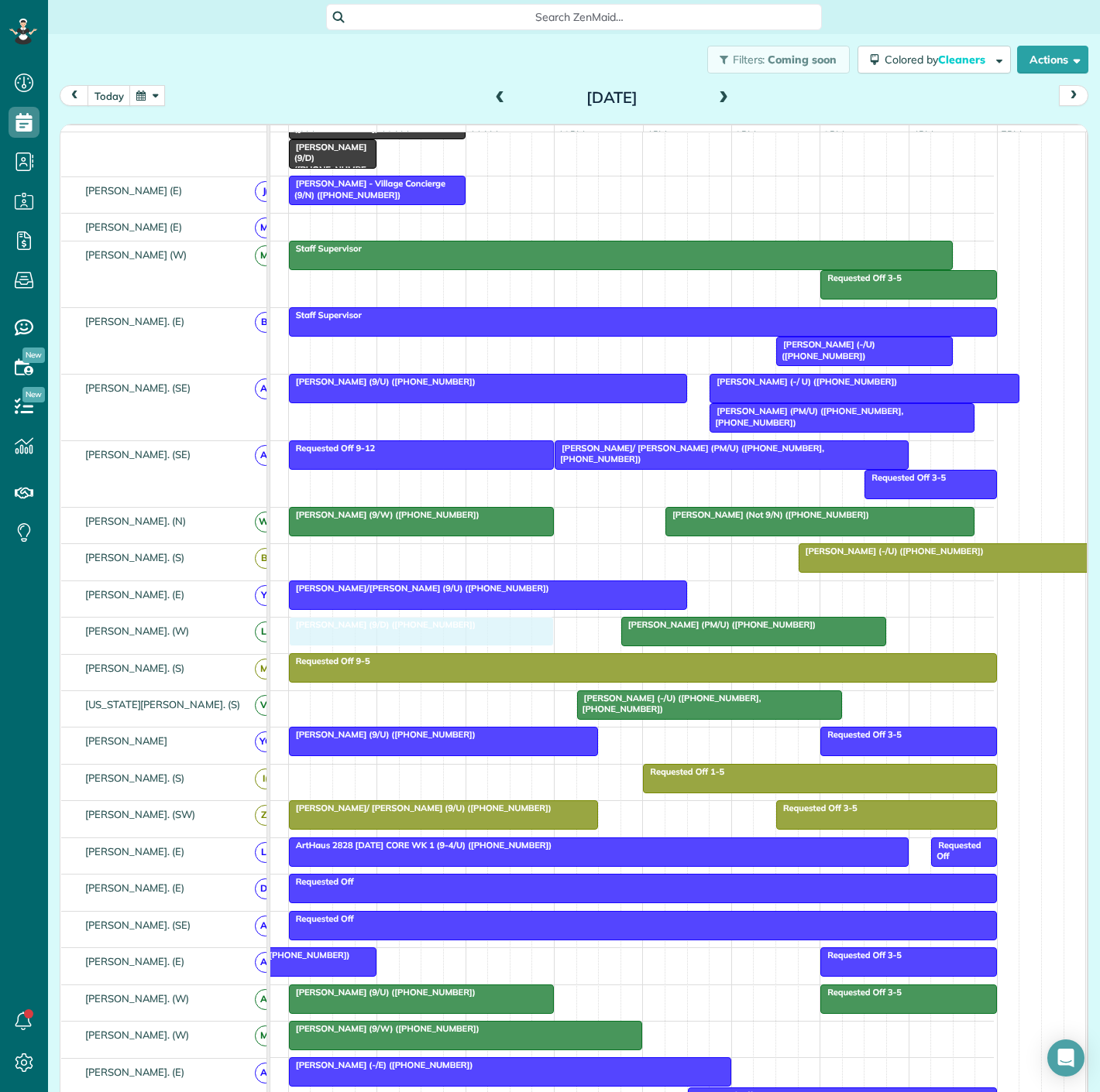
drag, startPoint x: 383, startPoint y: 280, endPoint x: 394, endPoint y: 633, distance: 353.2
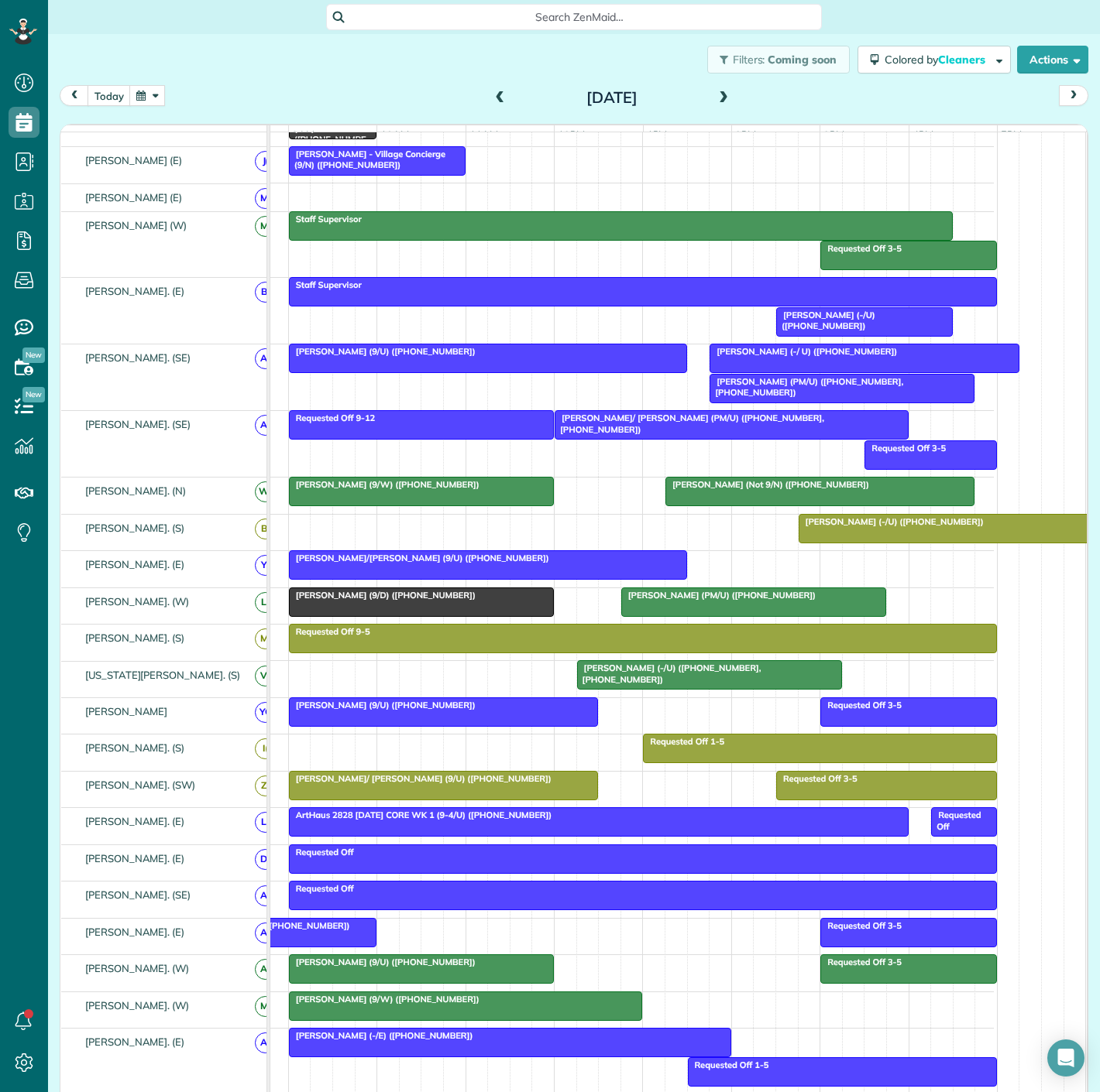
scroll to position [142, 0]
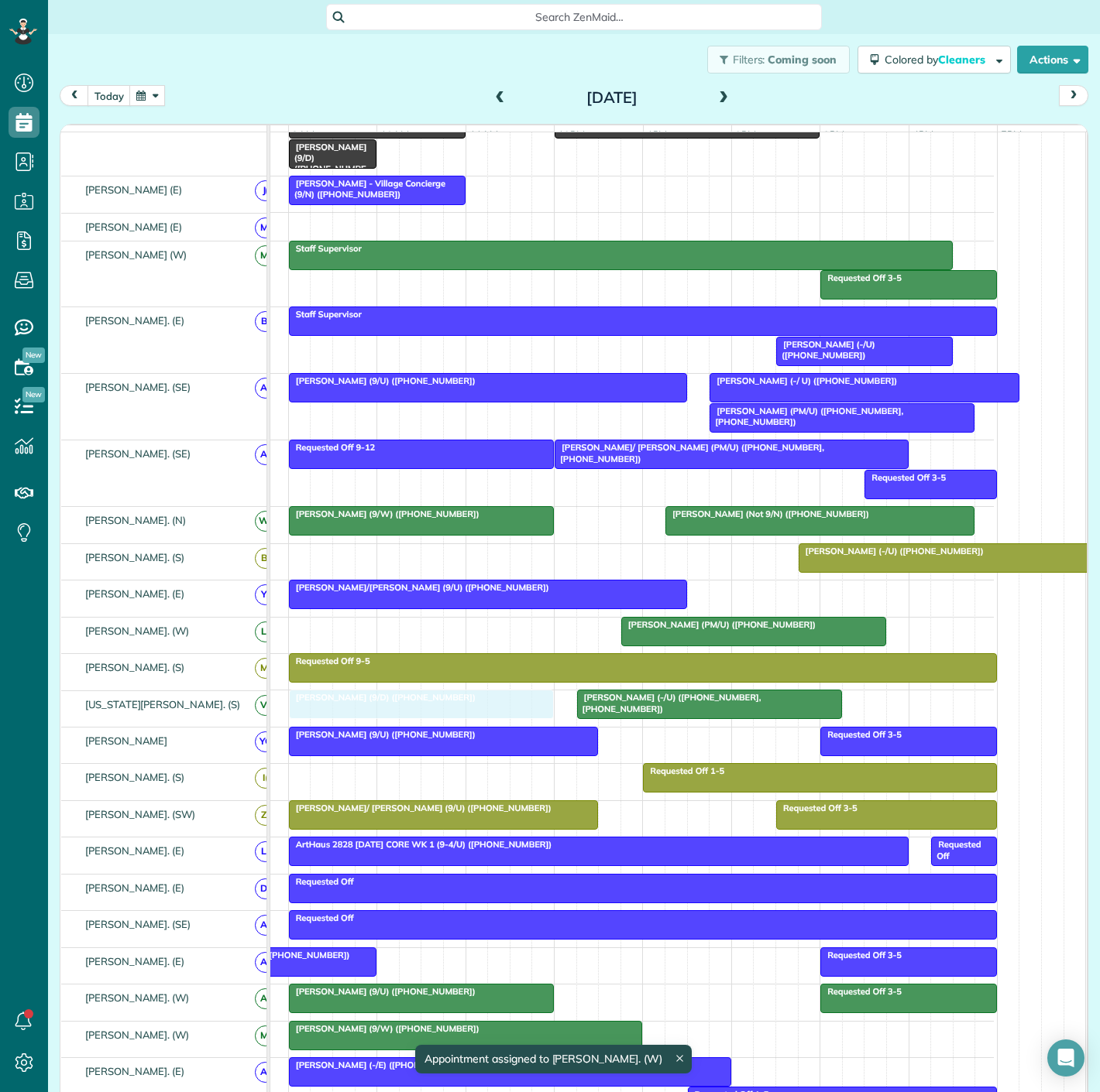
drag, startPoint x: 394, startPoint y: 633, endPoint x: 394, endPoint y: 699, distance: 66.0
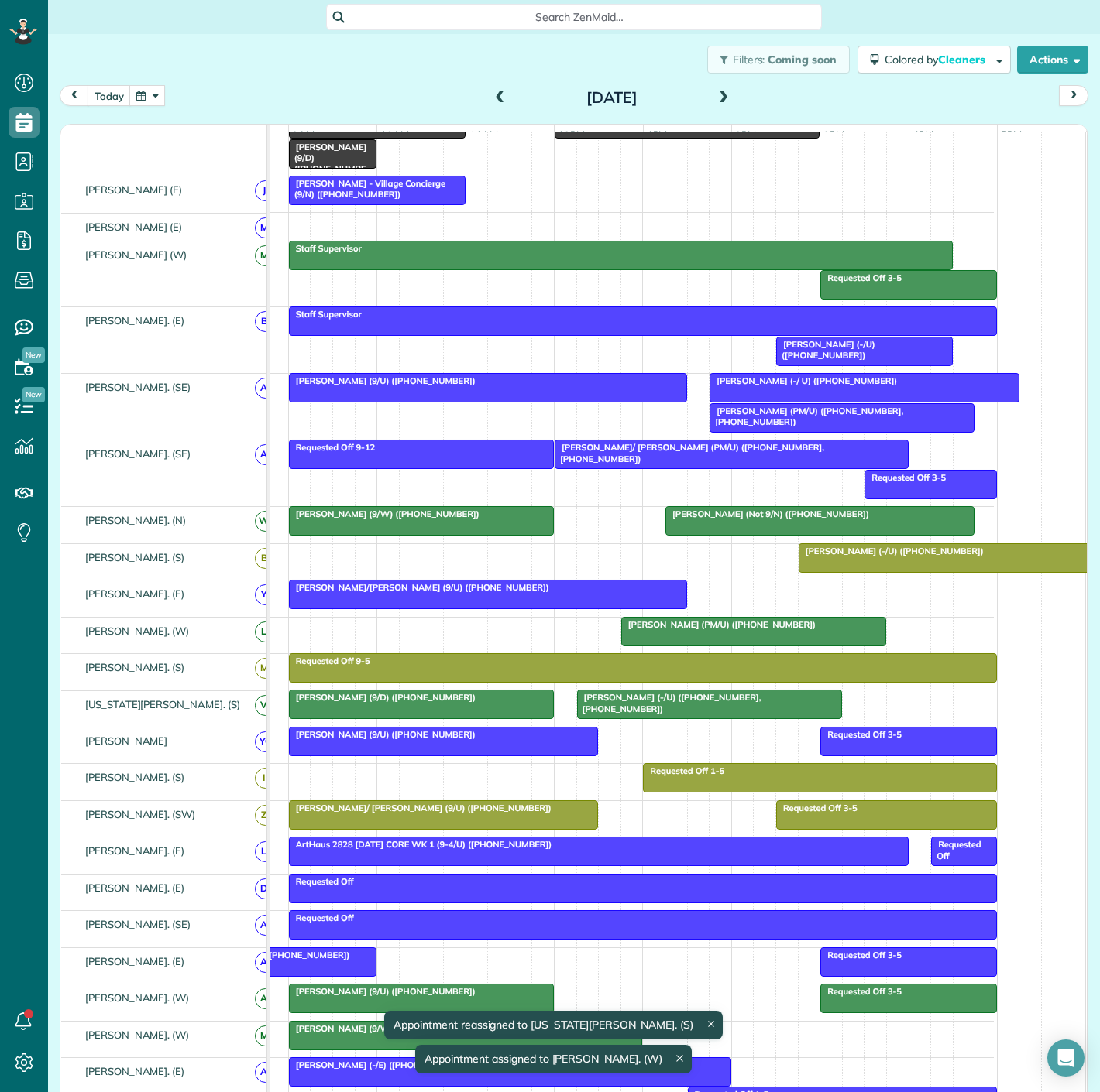
click at [394, 703] on span "[PERSON_NAME] (9/D) ([PHONE_NUMBER])" at bounding box center [383, 697] width 188 height 11
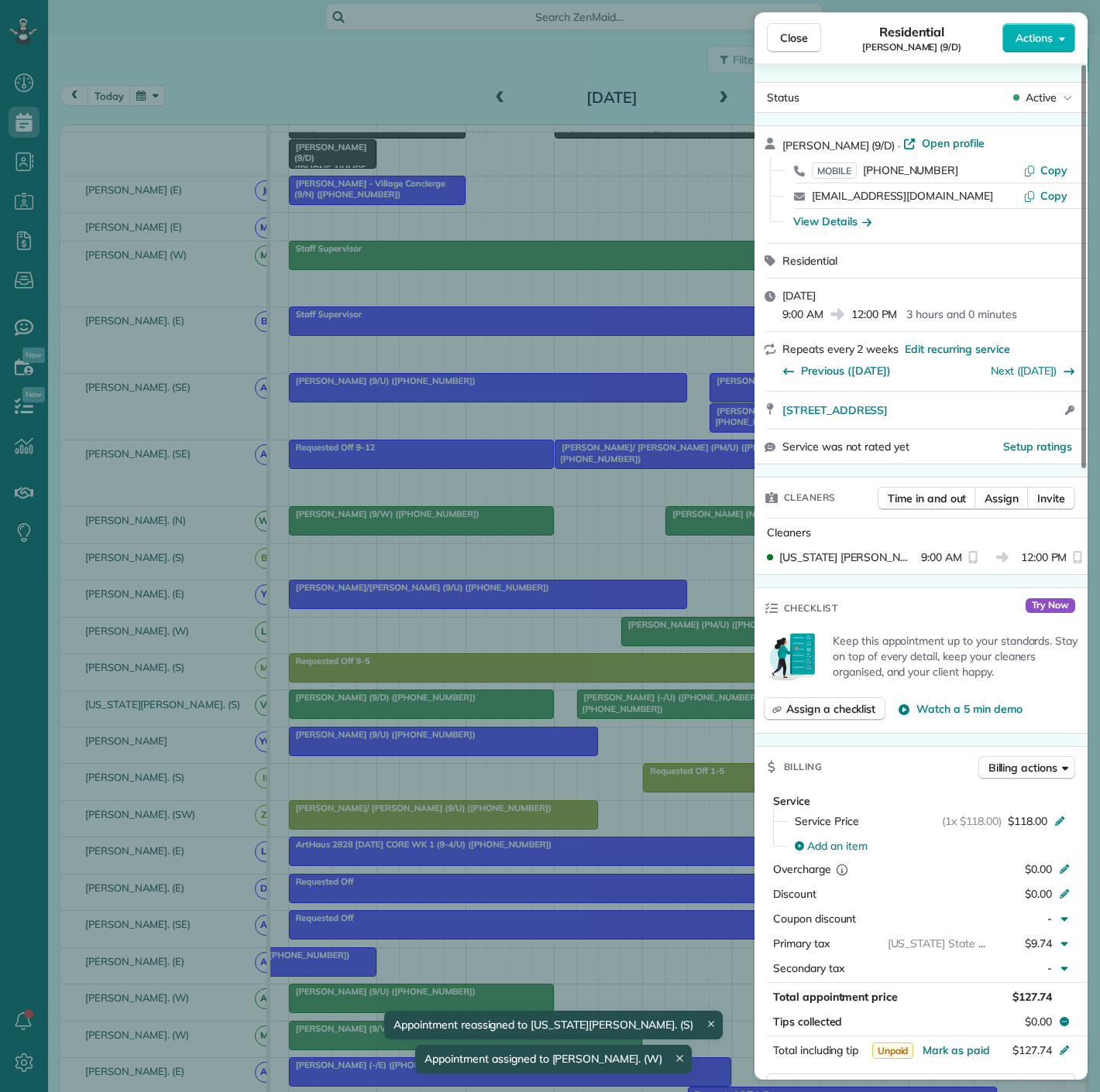
click at [394, 703] on div "Close Residential Jasmyn Fall (9/D) Actions Status Active Jasmyn Fall (9/D) · O…" at bounding box center [550, 546] width 1100 height 1092
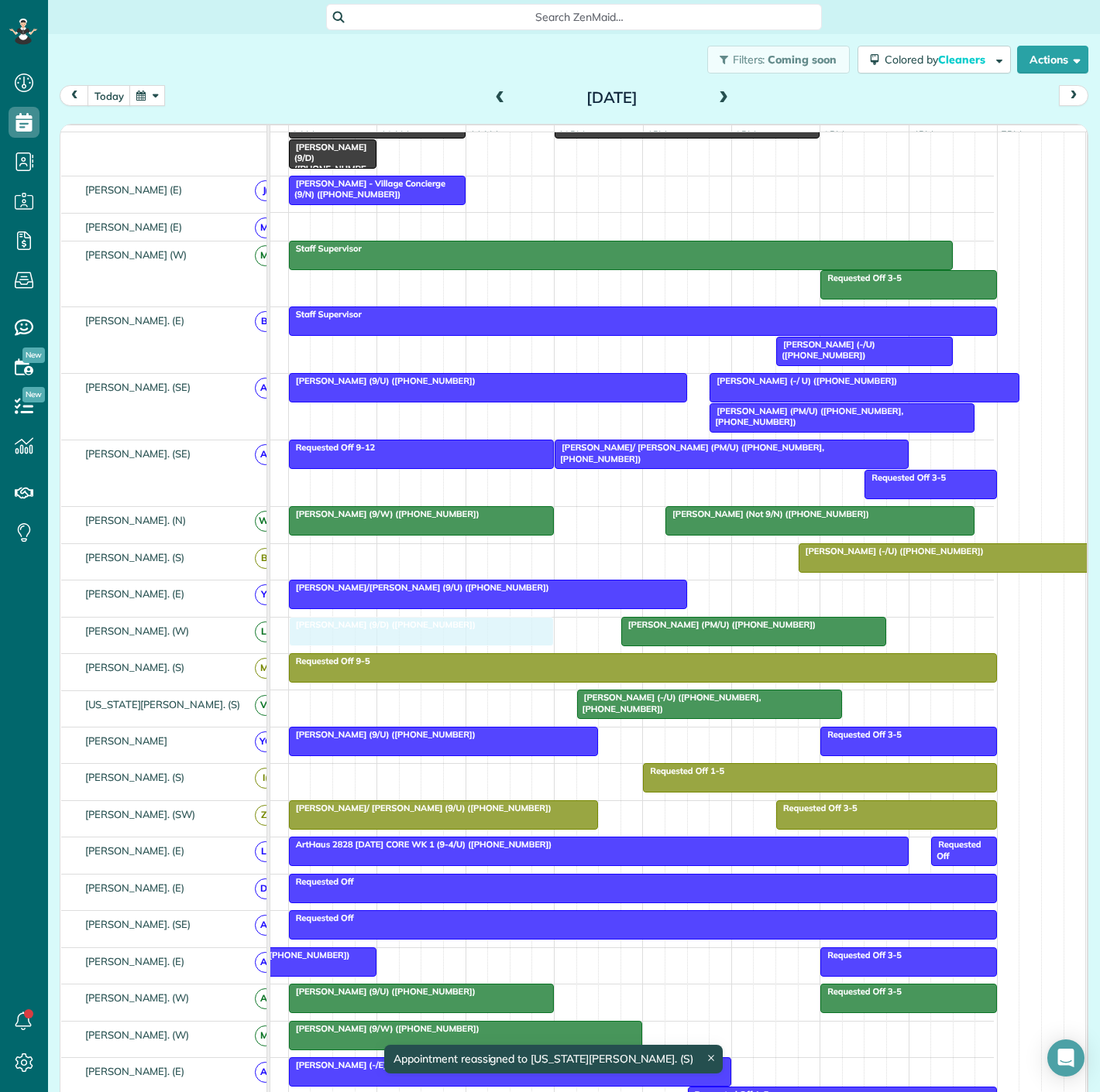
drag, startPoint x: 394, startPoint y: 699, endPoint x: 394, endPoint y: 651, distance: 48.0
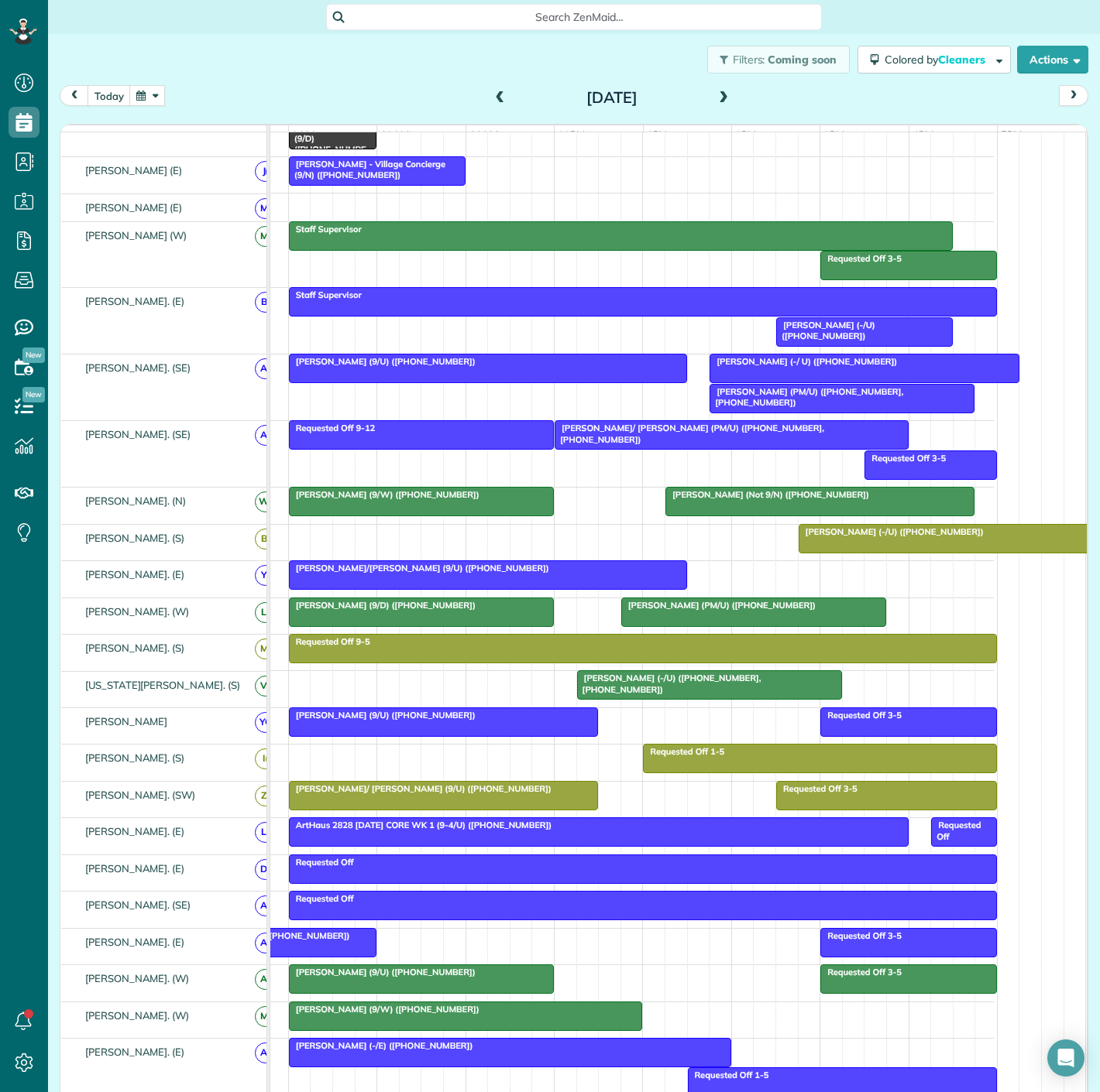
scroll to position [430, 0]
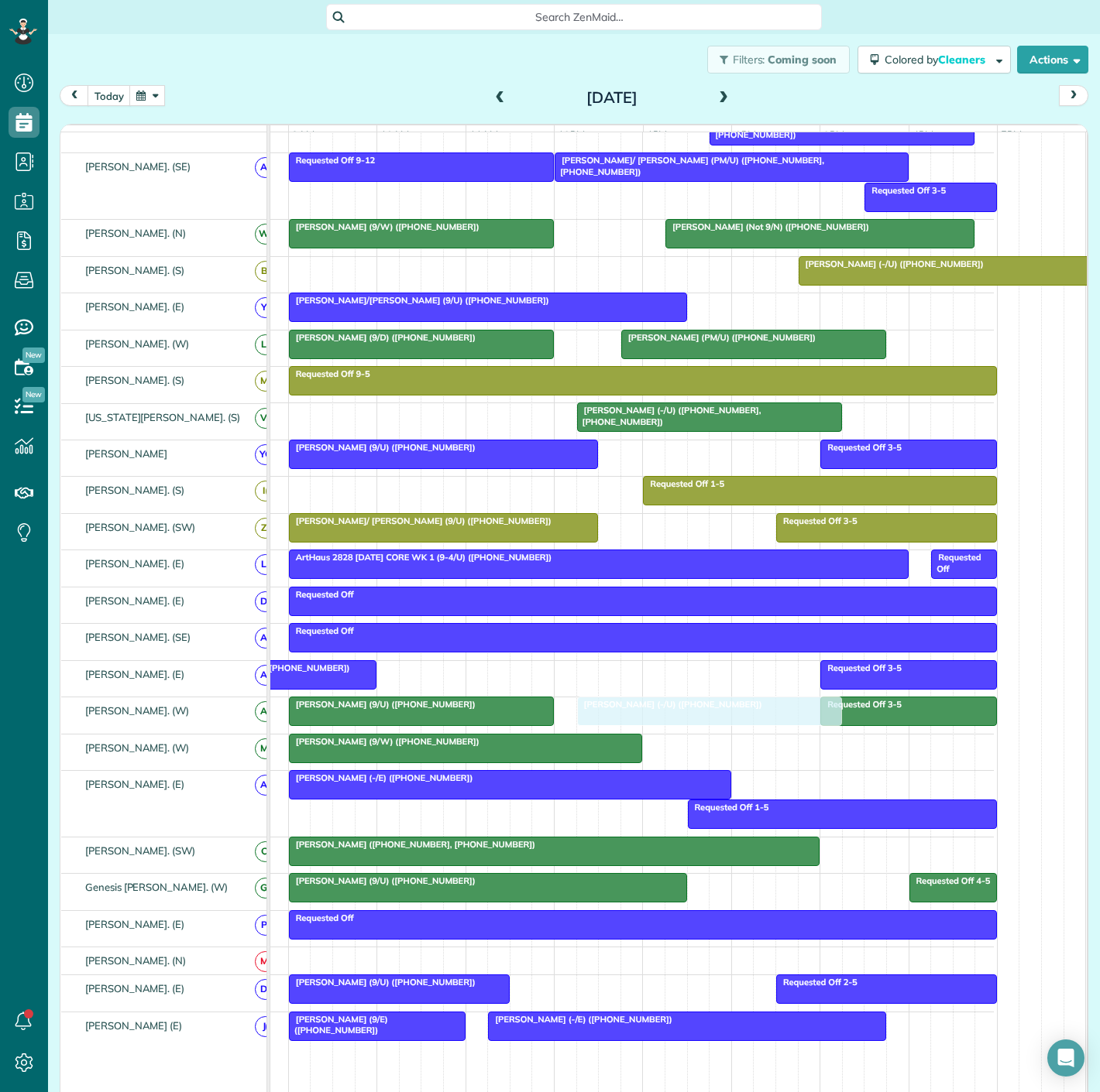
drag, startPoint x: 626, startPoint y: 277, endPoint x: 640, endPoint y: 719, distance: 442.2
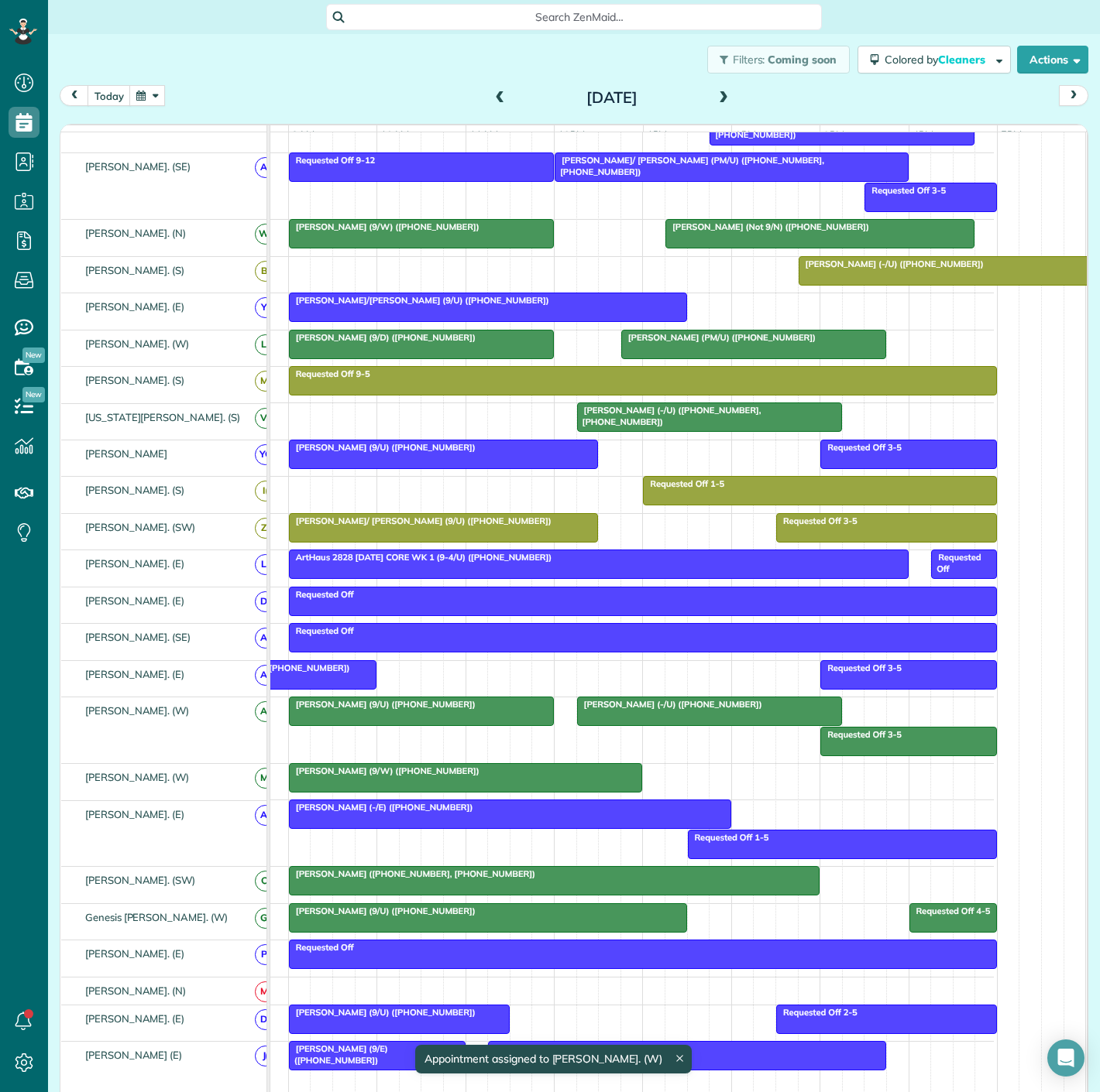
click at [463, 723] on div at bounding box center [420, 711] width 263 height 28
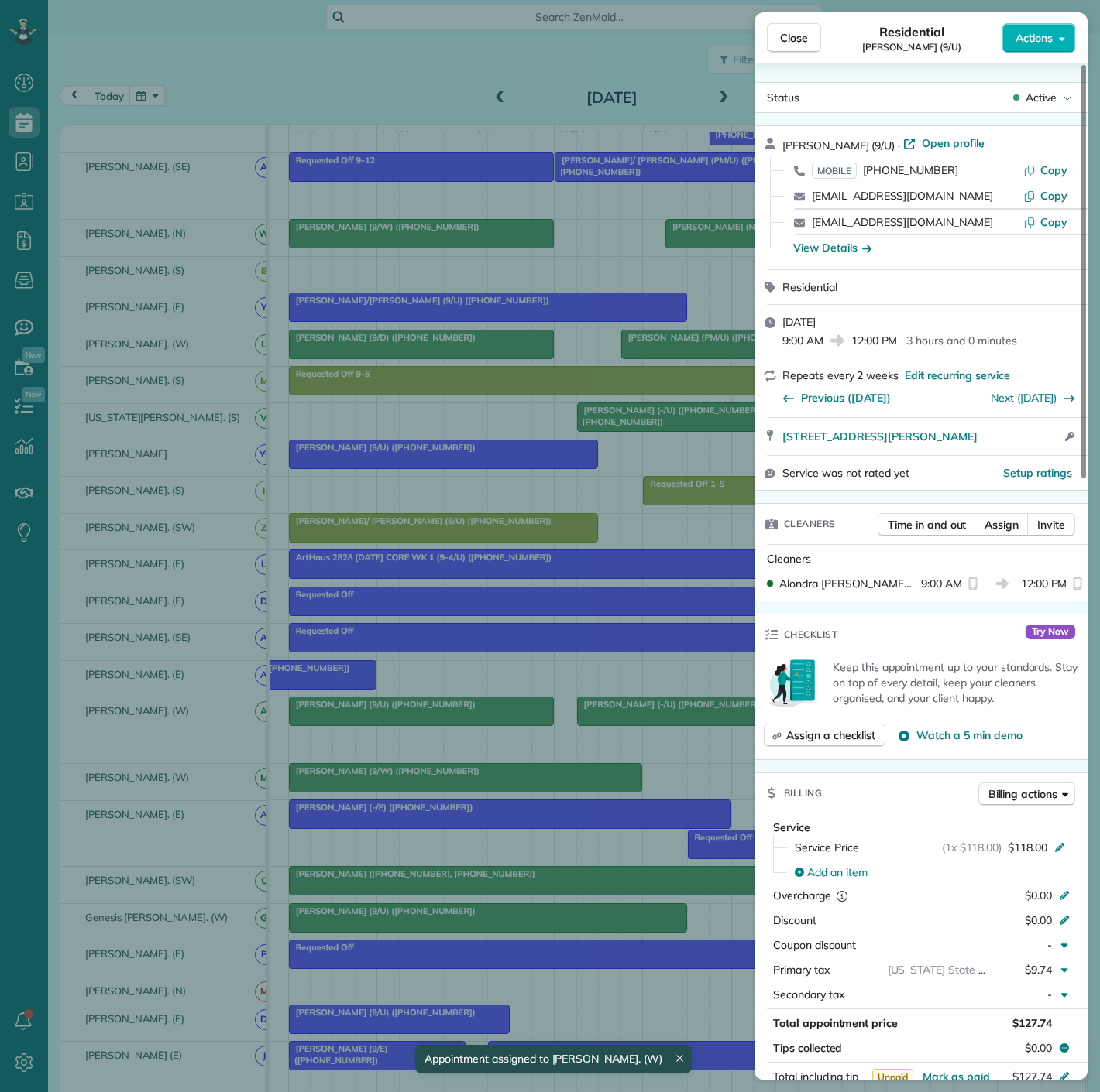
click at [463, 723] on div "Close Residential [PERSON_NAME] (9/U) Actions Status Active [PERSON_NAME] (9/U)…" at bounding box center [550, 546] width 1100 height 1092
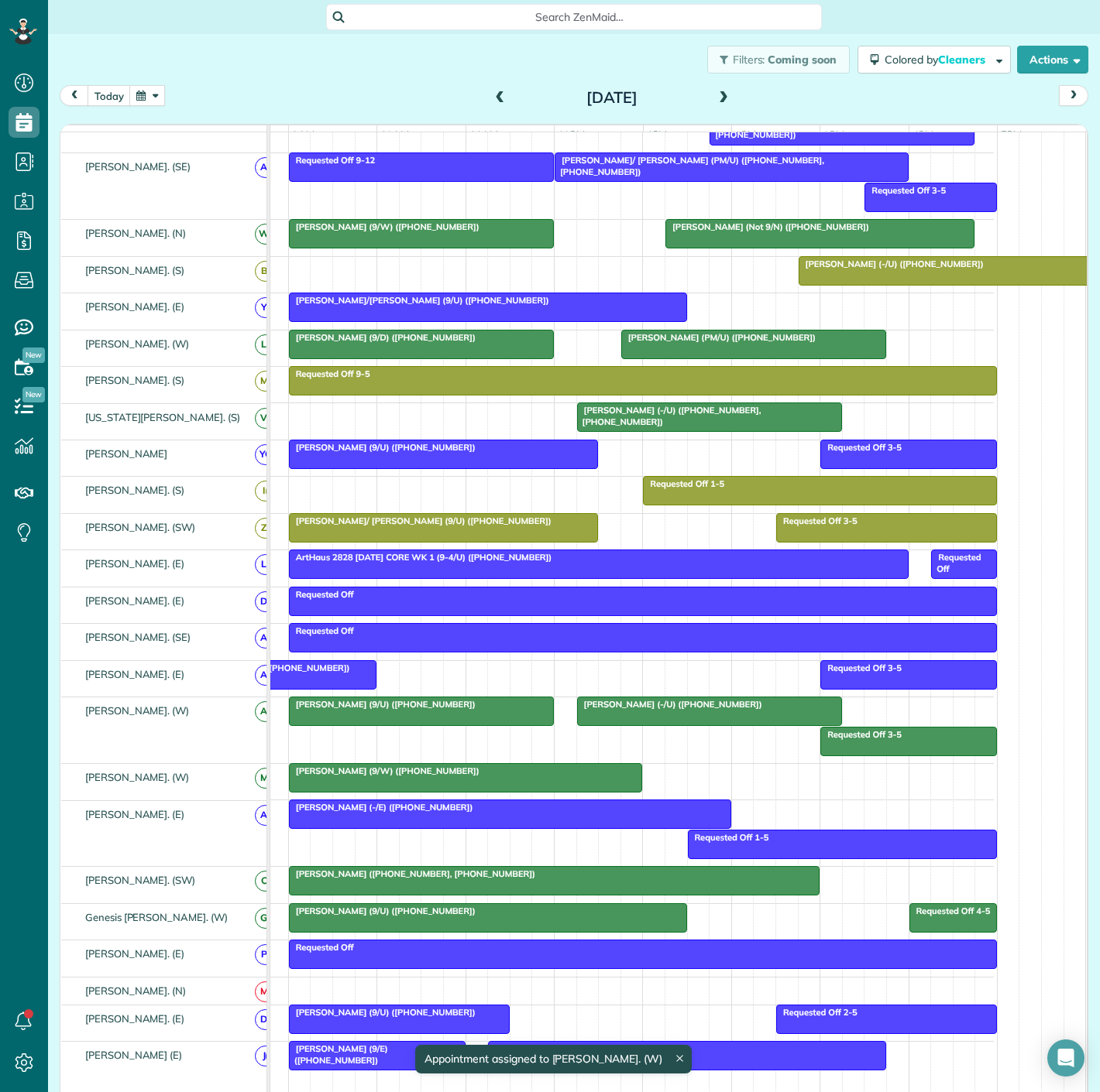
click at [578, 726] on div at bounding box center [579, 711] width 5 height 29
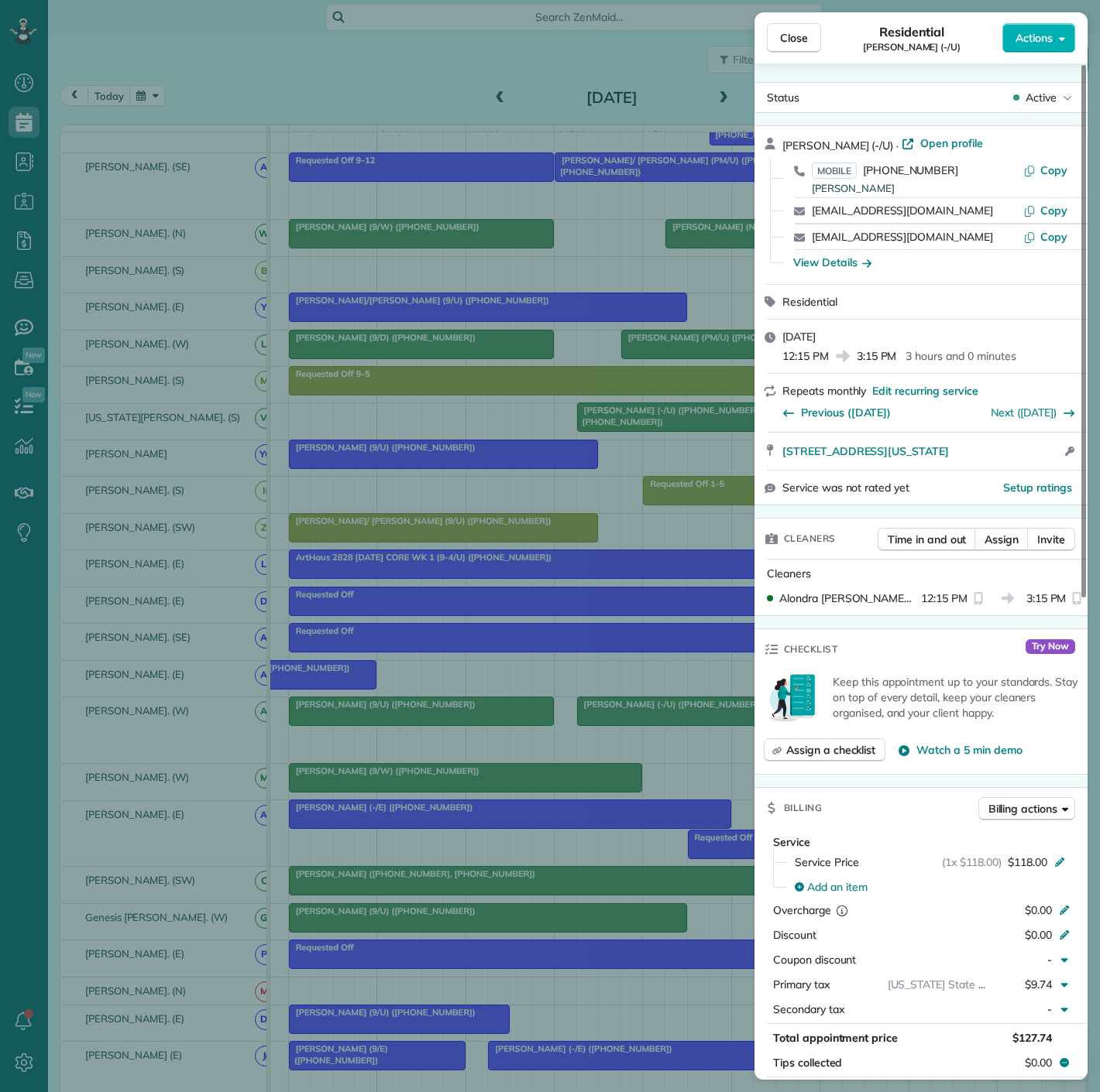
click at [579, 727] on div "Close Residential [PERSON_NAME] (-/U) Actions Status Active [PERSON_NAME] (-/U)…" at bounding box center [550, 546] width 1100 height 1092
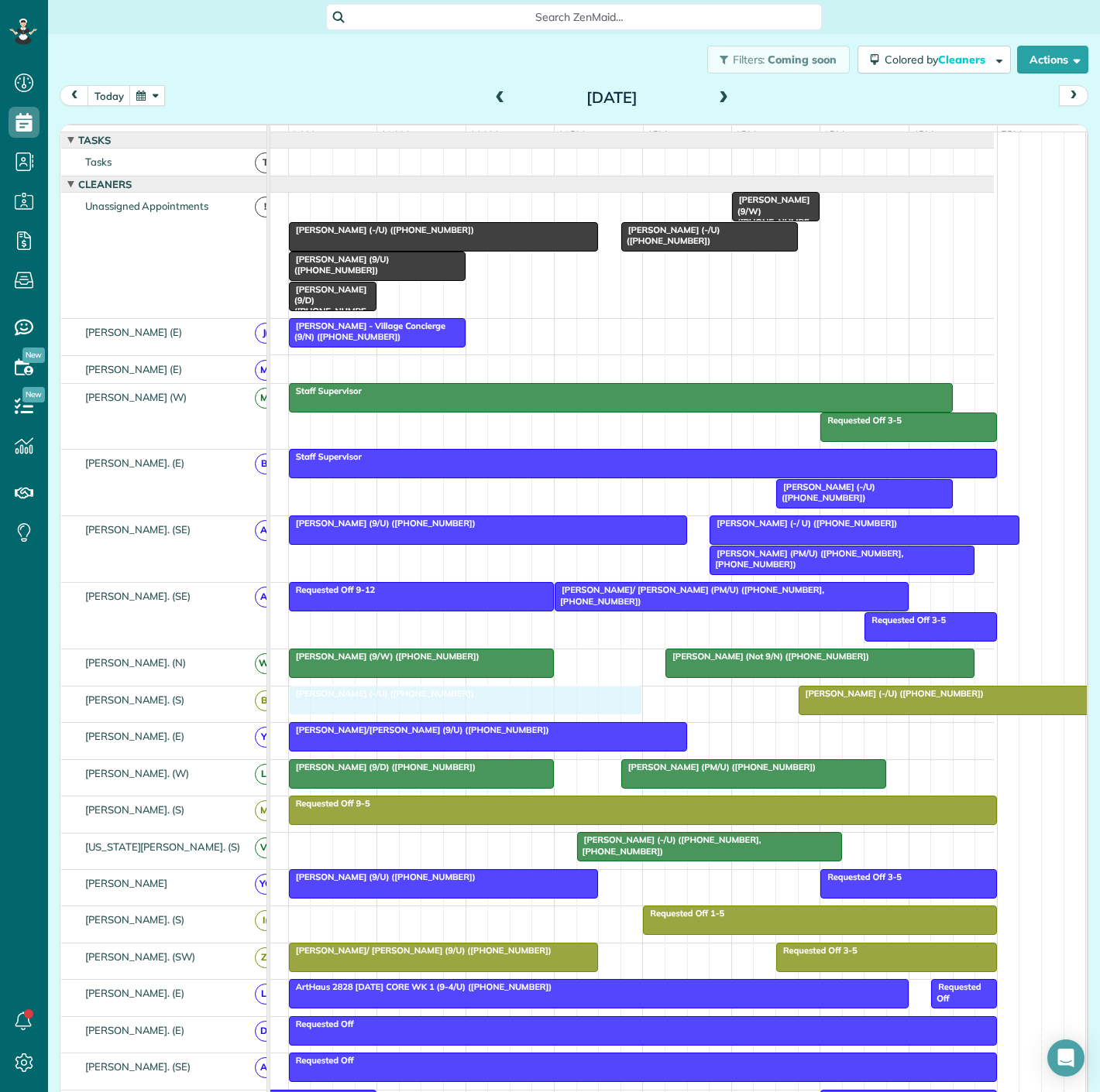
drag, startPoint x: 400, startPoint y: 213, endPoint x: 407, endPoint y: 703, distance: 490.0
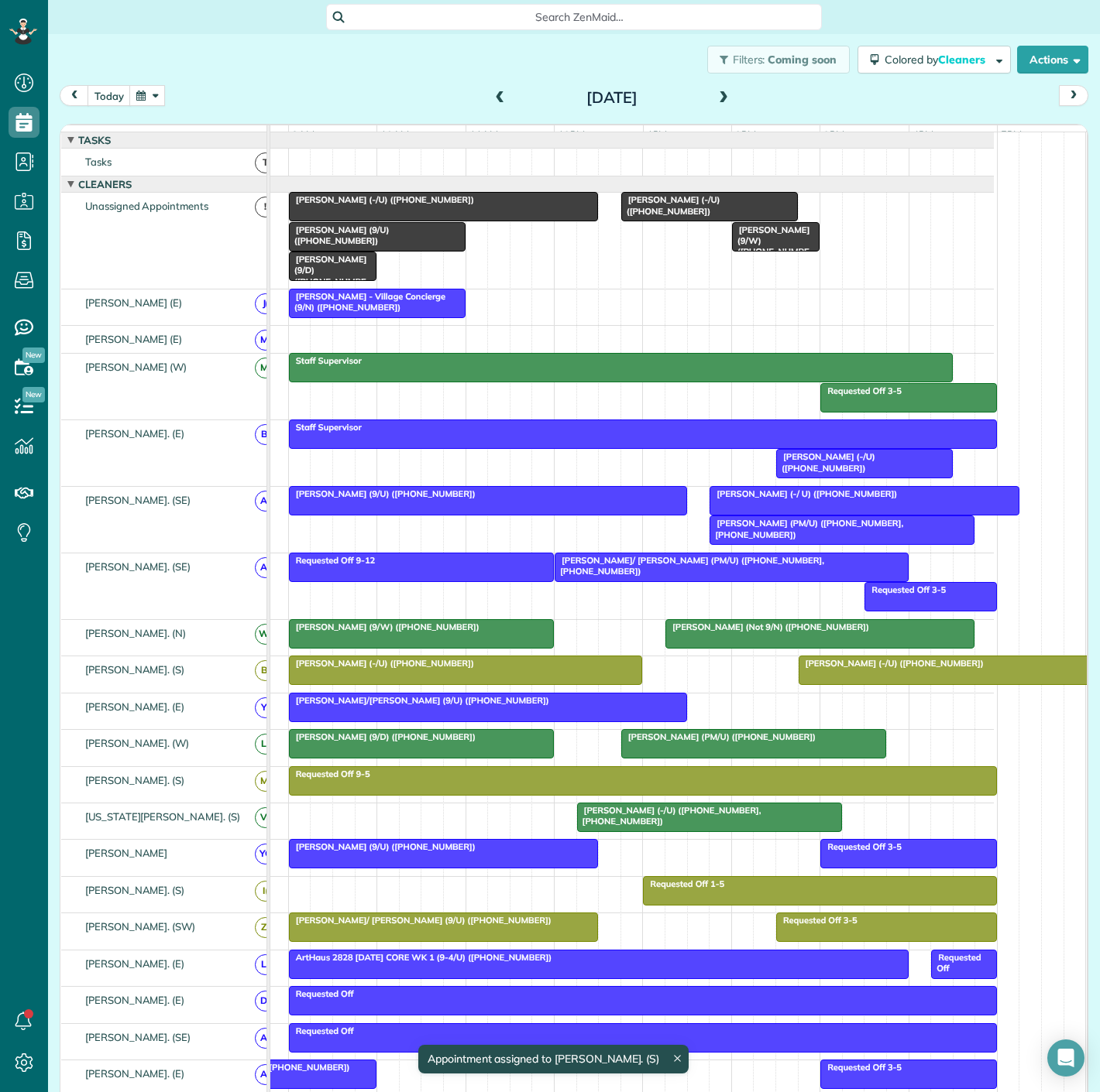
click at [405, 704] on div at bounding box center [487, 707] width 396 height 28
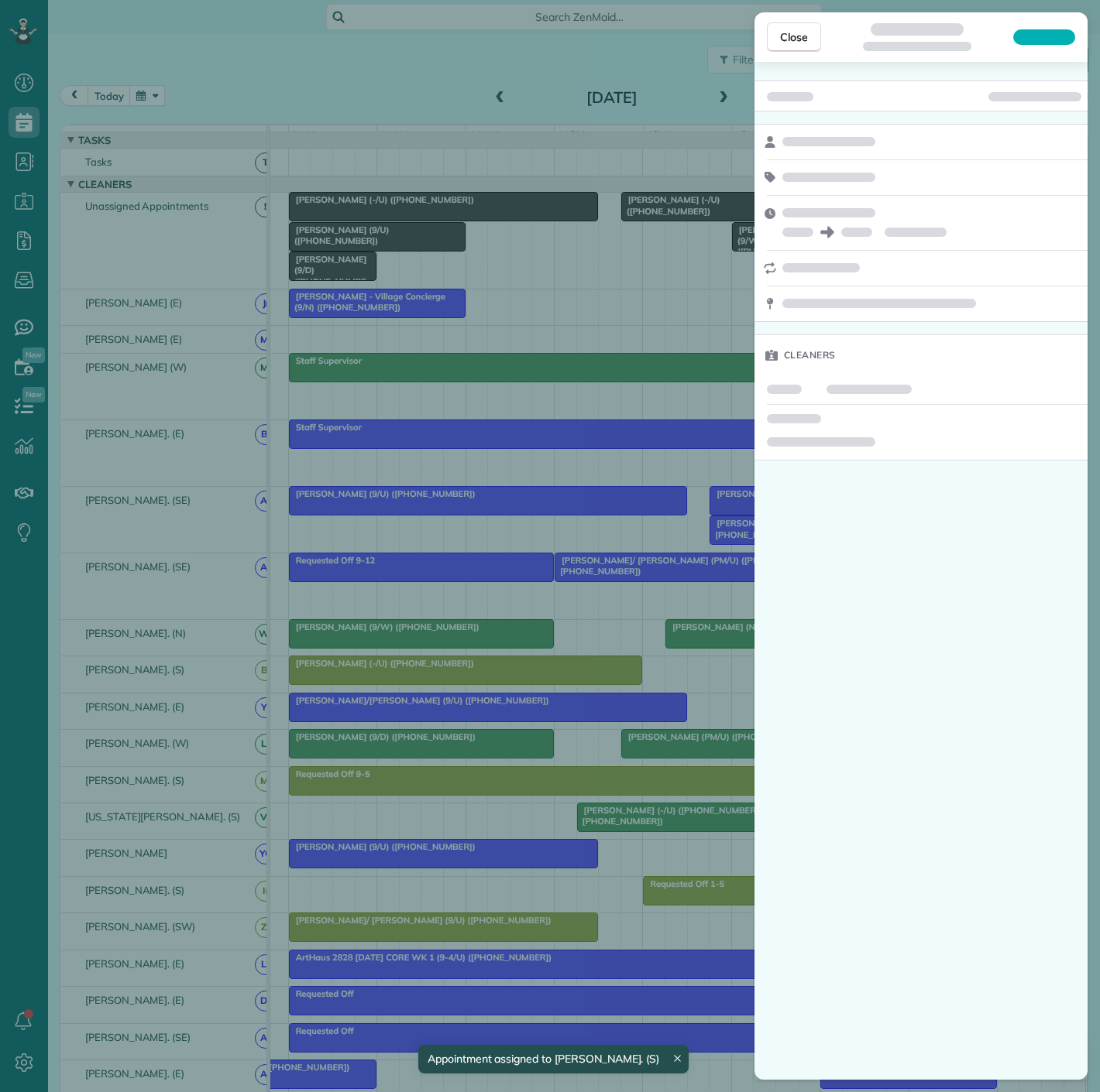
click at [405, 704] on div "Close Cleaners" at bounding box center [550, 546] width 1100 height 1092
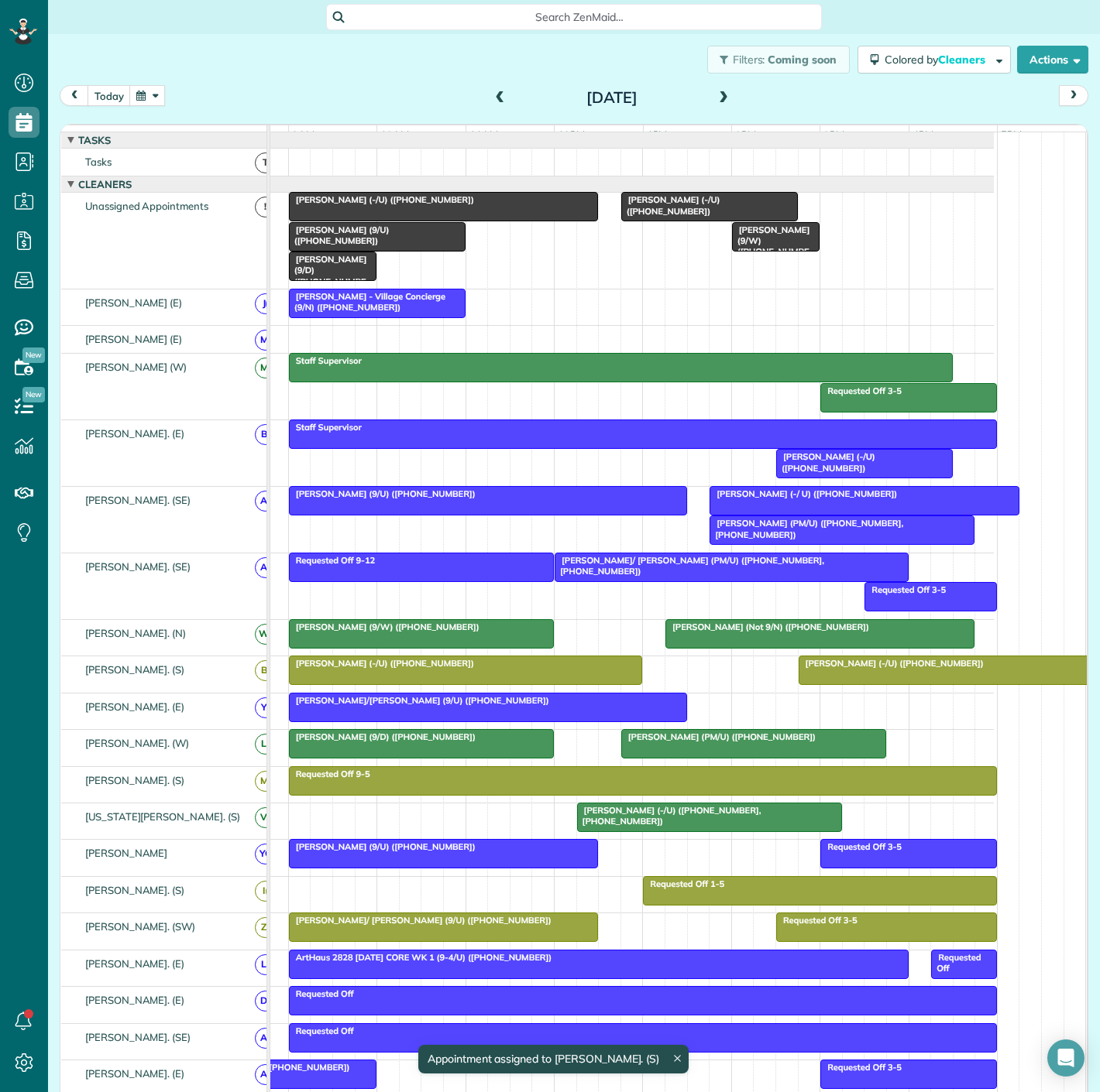
click at [399, 669] on span "[PERSON_NAME] (-/U) ([PHONE_NUMBER])" at bounding box center [382, 663] width 187 height 11
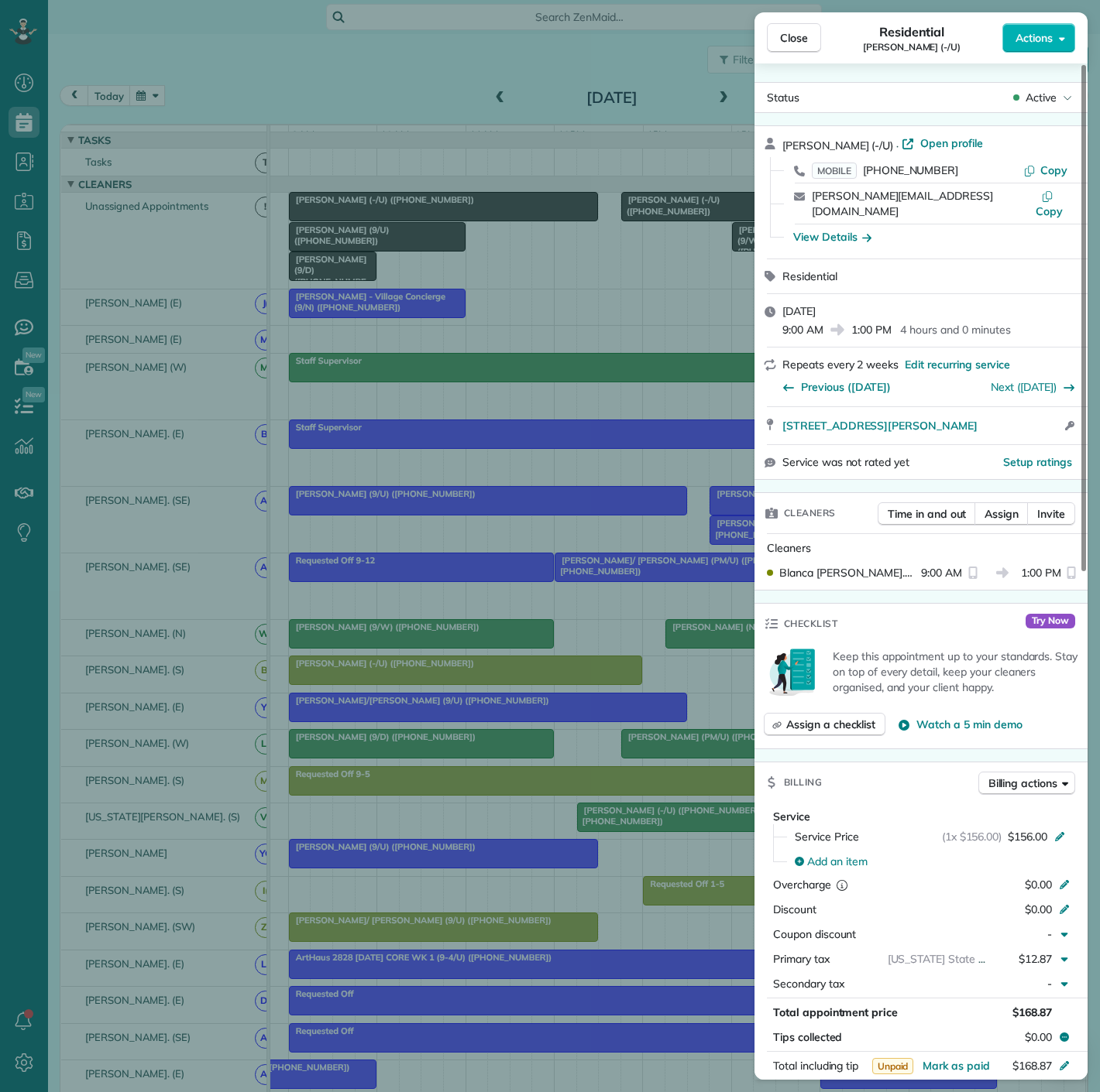
click at [399, 675] on div "Close Residential [PERSON_NAME] (-/U) Actions Status Active [PERSON_NAME] (-/U)…" at bounding box center [550, 546] width 1100 height 1092
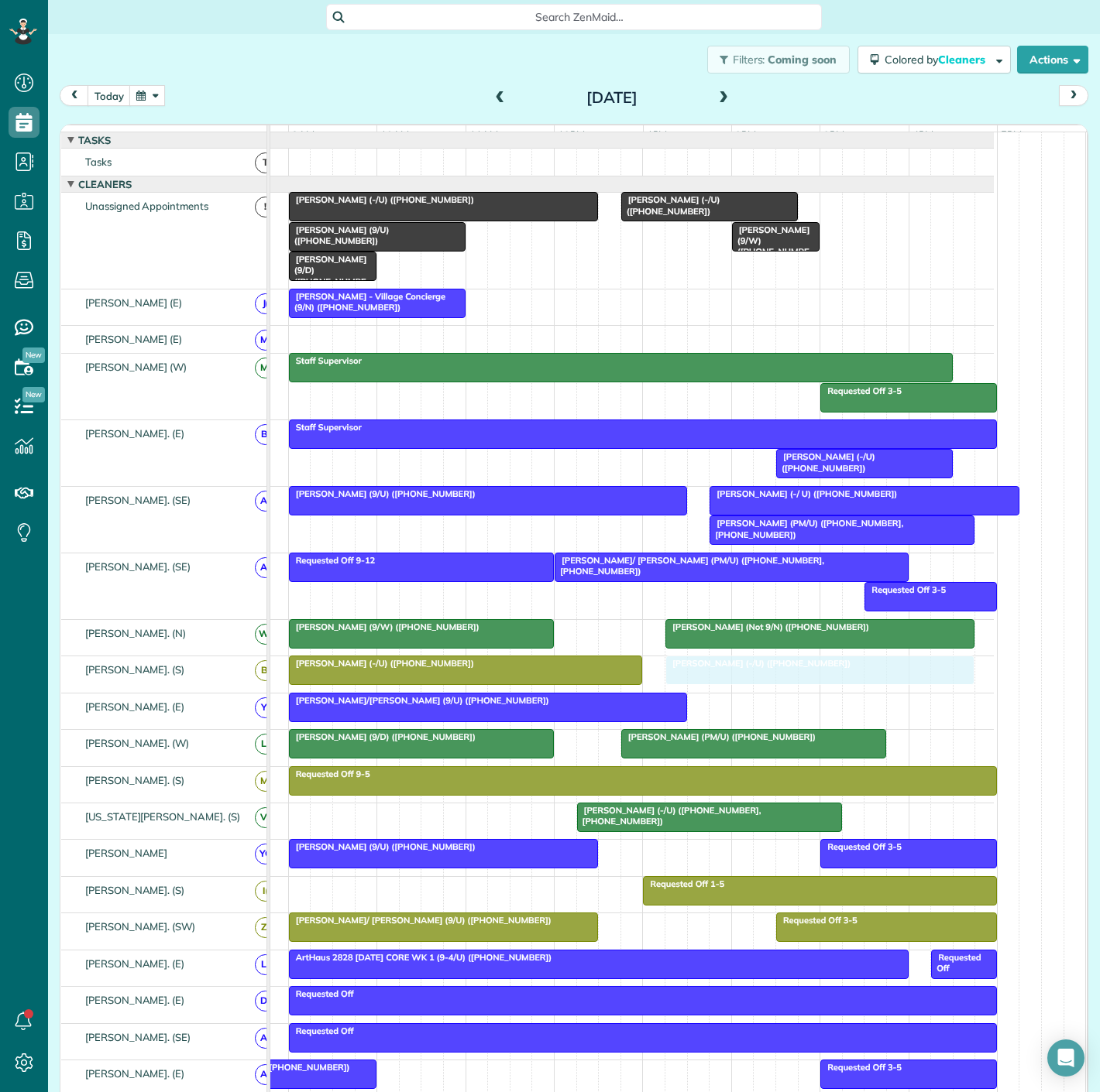
drag, startPoint x: 852, startPoint y: 683, endPoint x: 719, endPoint y: 683, distance: 133.0
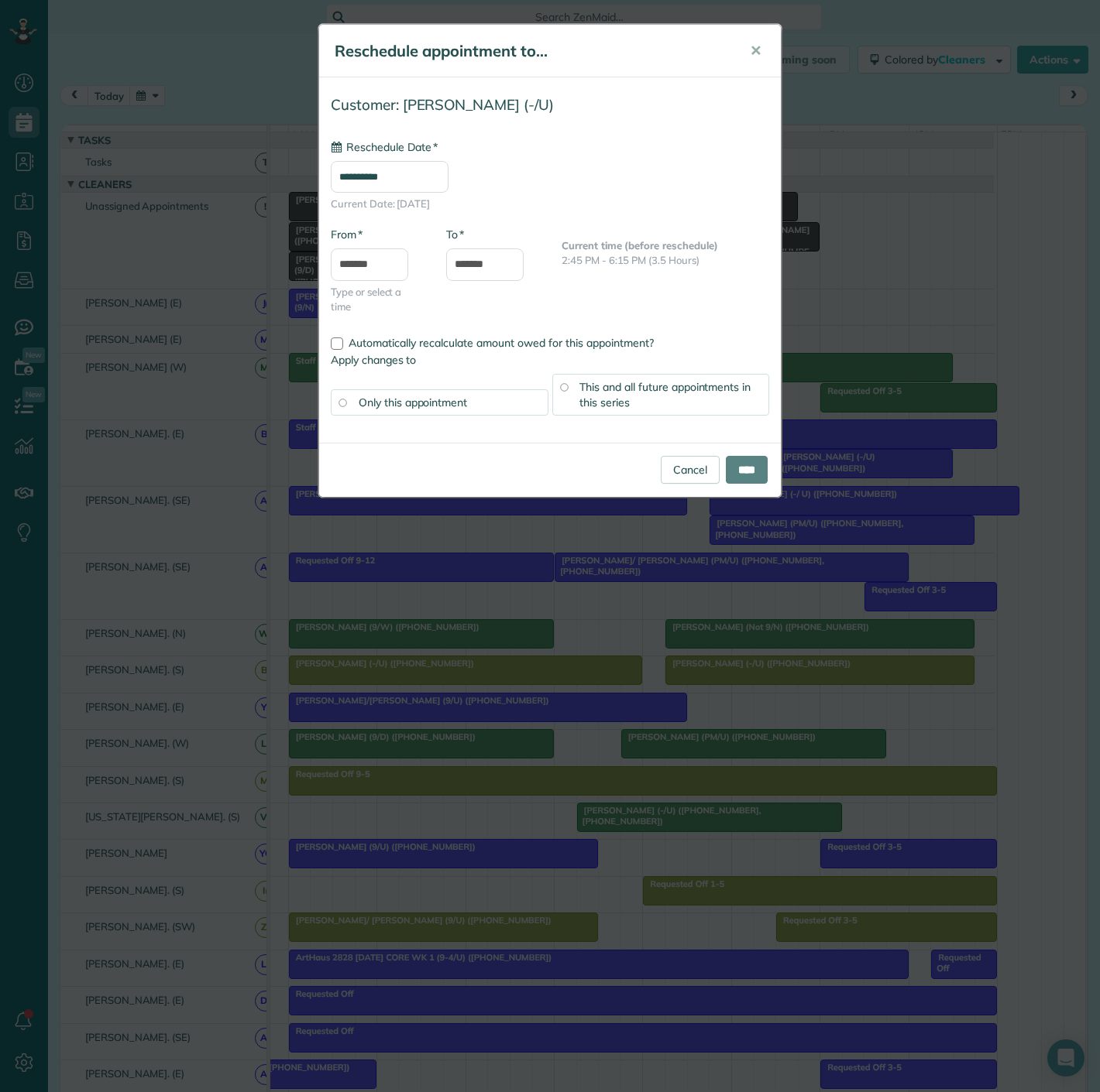
type input "**********"
click at [750, 467] on input "****" at bounding box center [747, 469] width 42 height 28
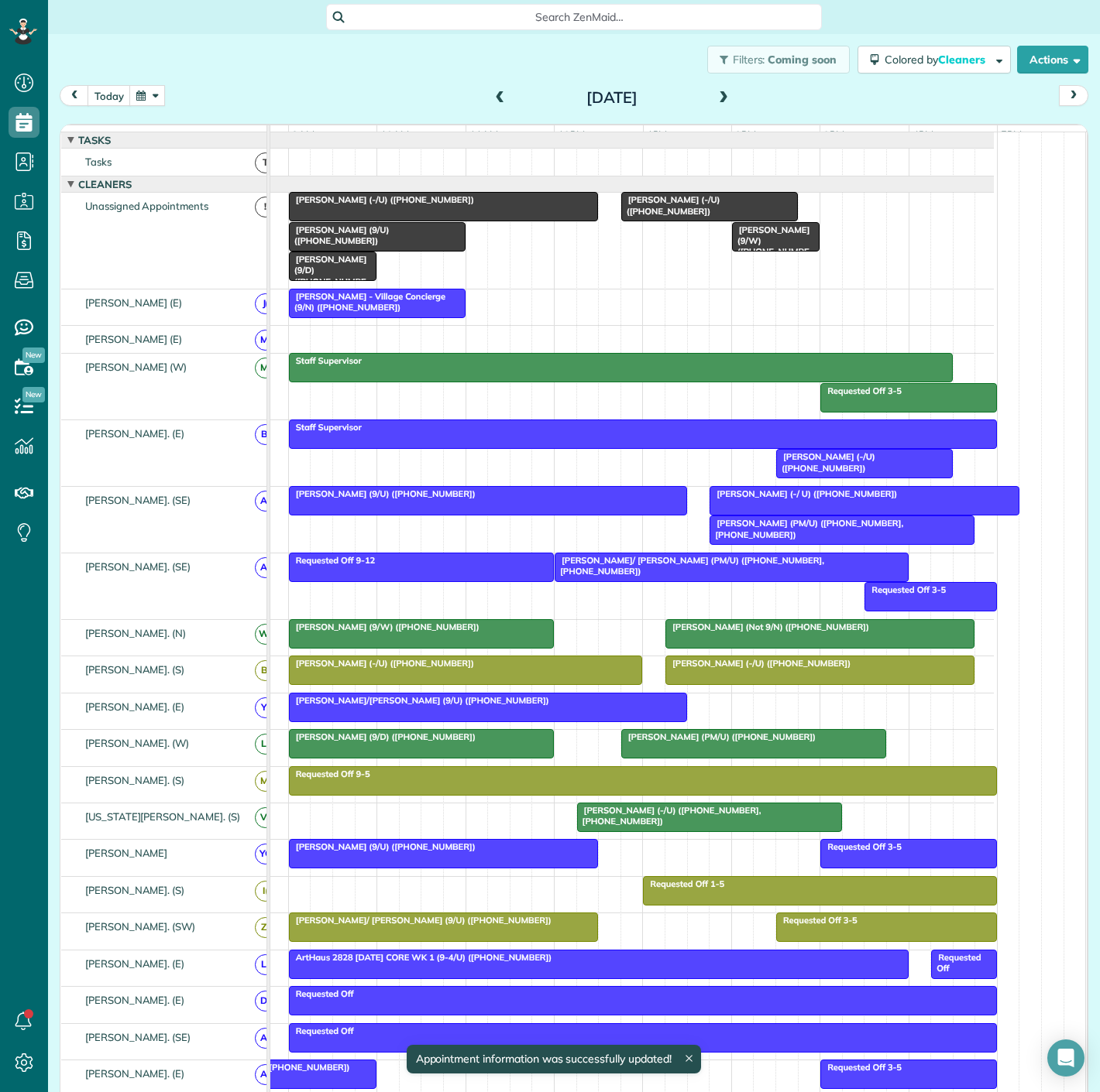
click at [732, 683] on div at bounding box center [820, 670] width 308 height 28
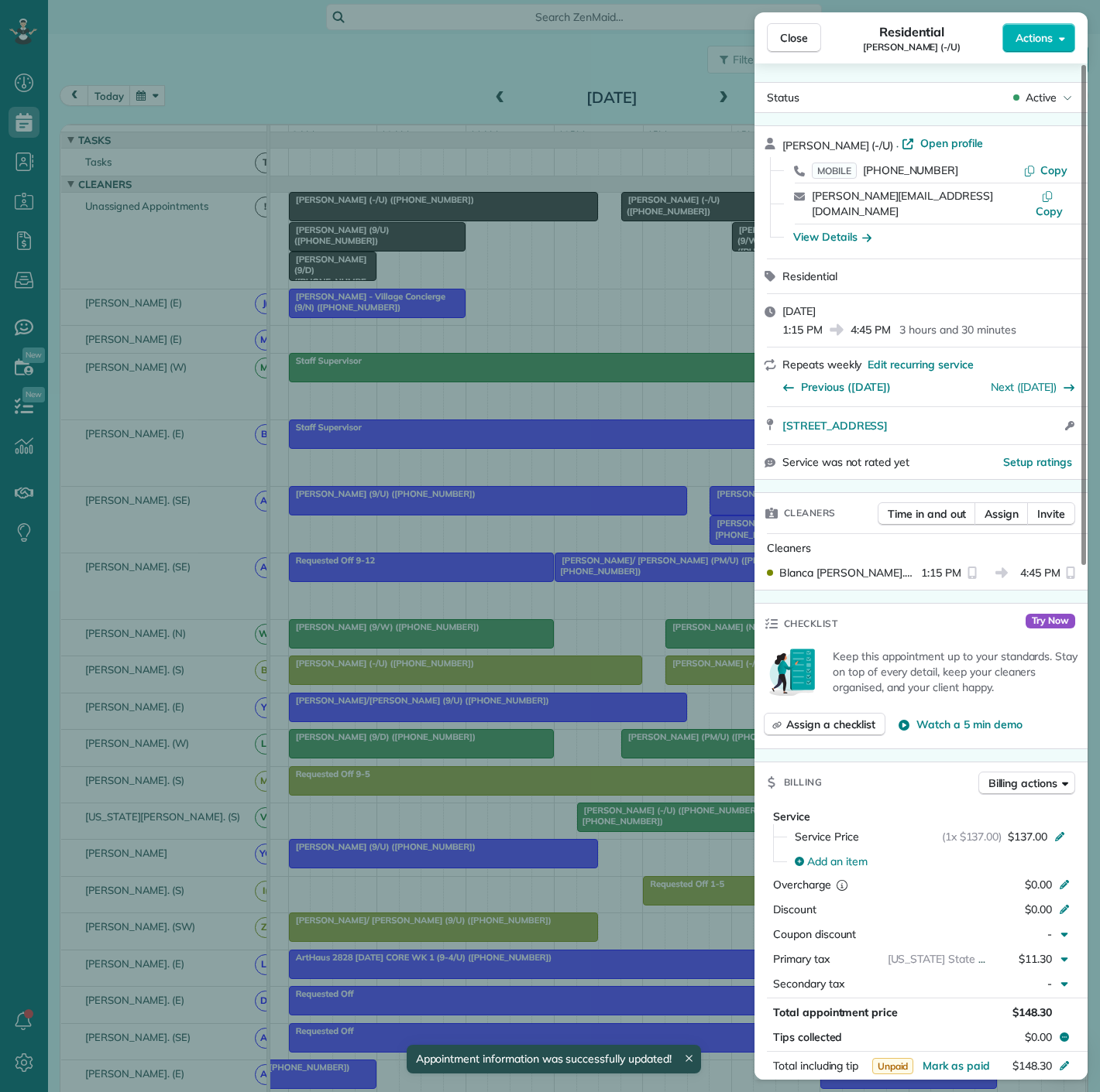
click at [732, 683] on div "Close Residential [PERSON_NAME] (-/U) Actions Status Active [PERSON_NAME] (-/U)…" at bounding box center [550, 546] width 1100 height 1092
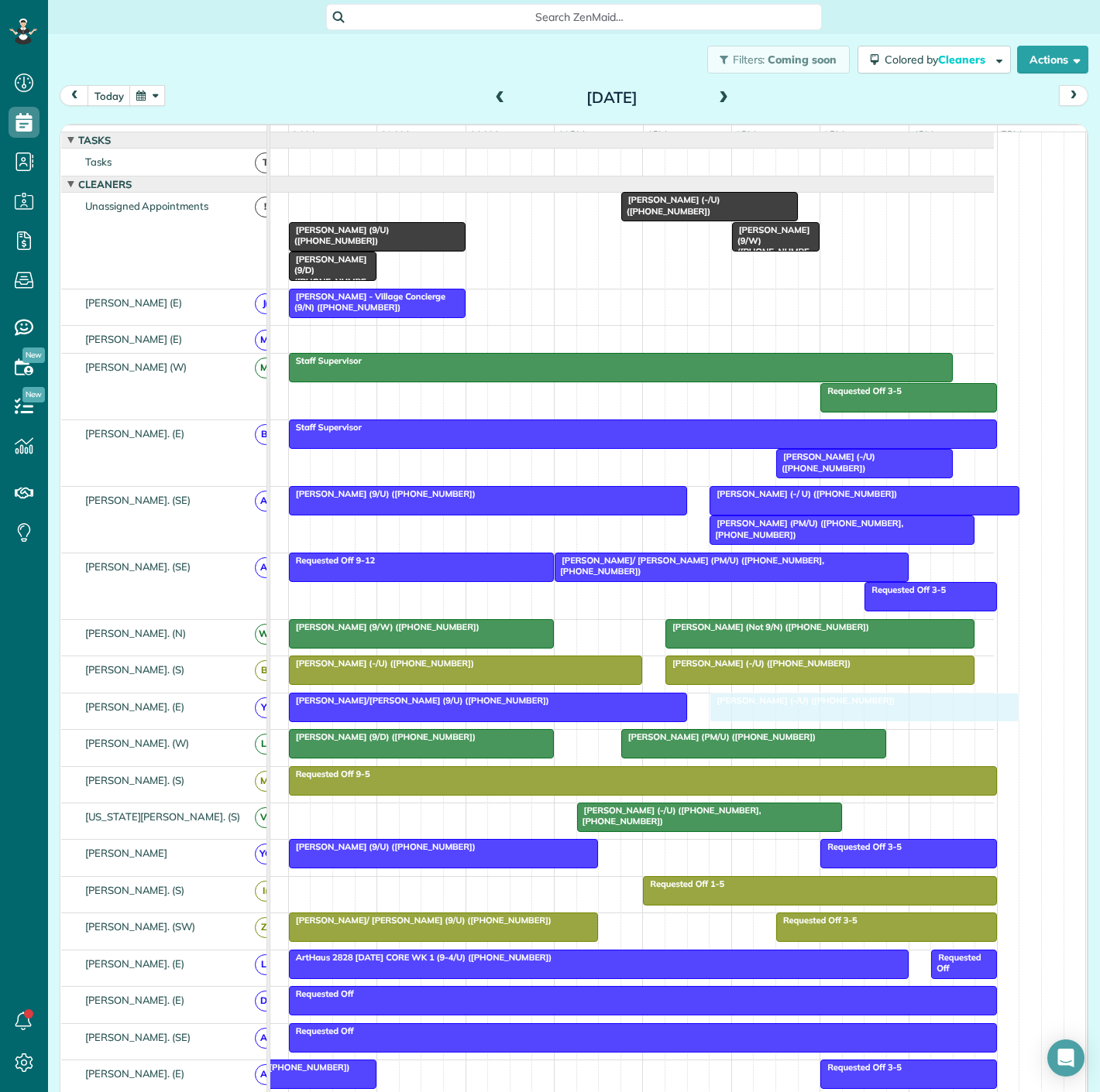
drag, startPoint x: 453, startPoint y: 209, endPoint x: 872, endPoint y: 720, distance: 660.8
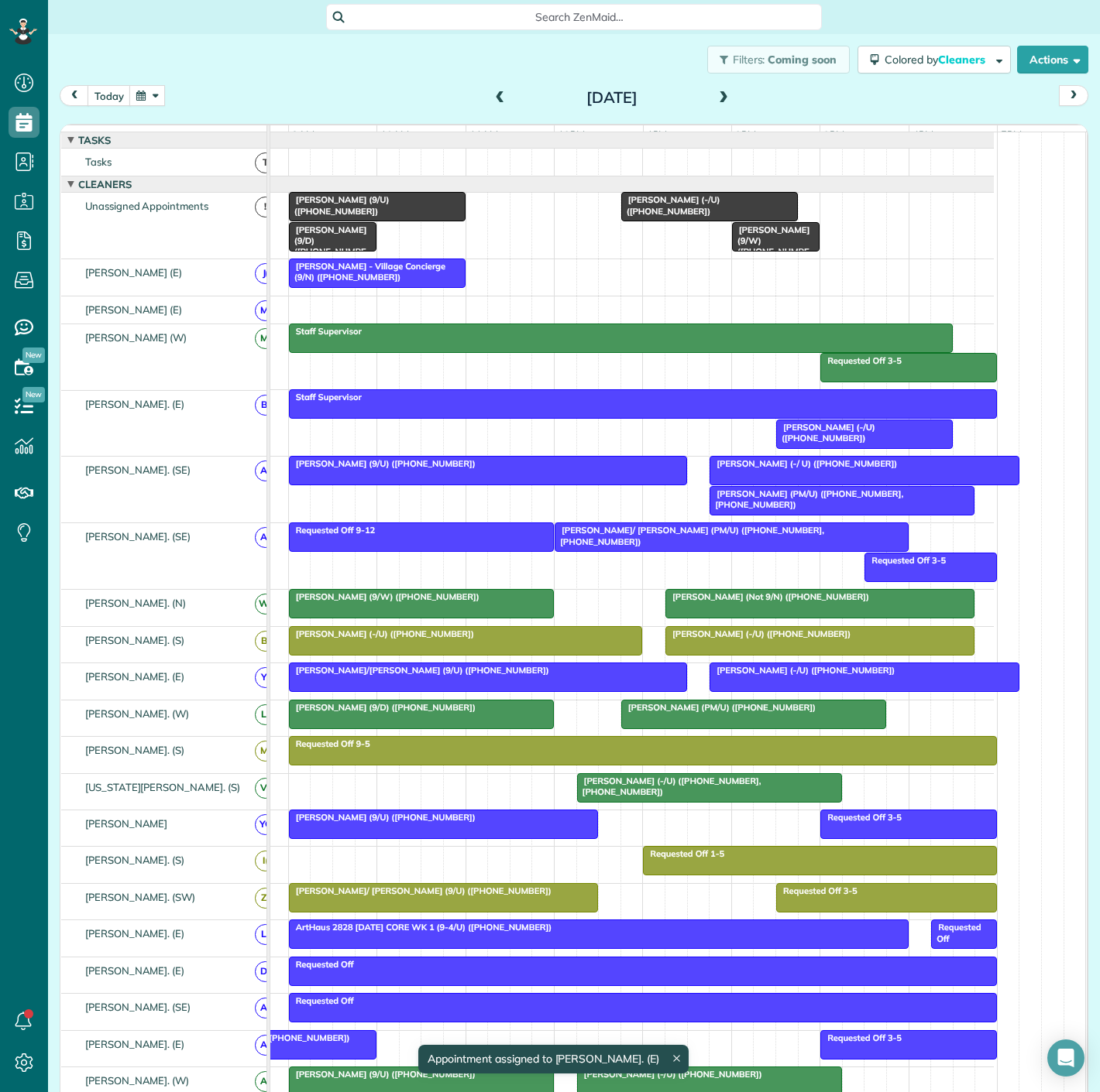
click at [597, 686] on div at bounding box center [487, 677] width 396 height 28
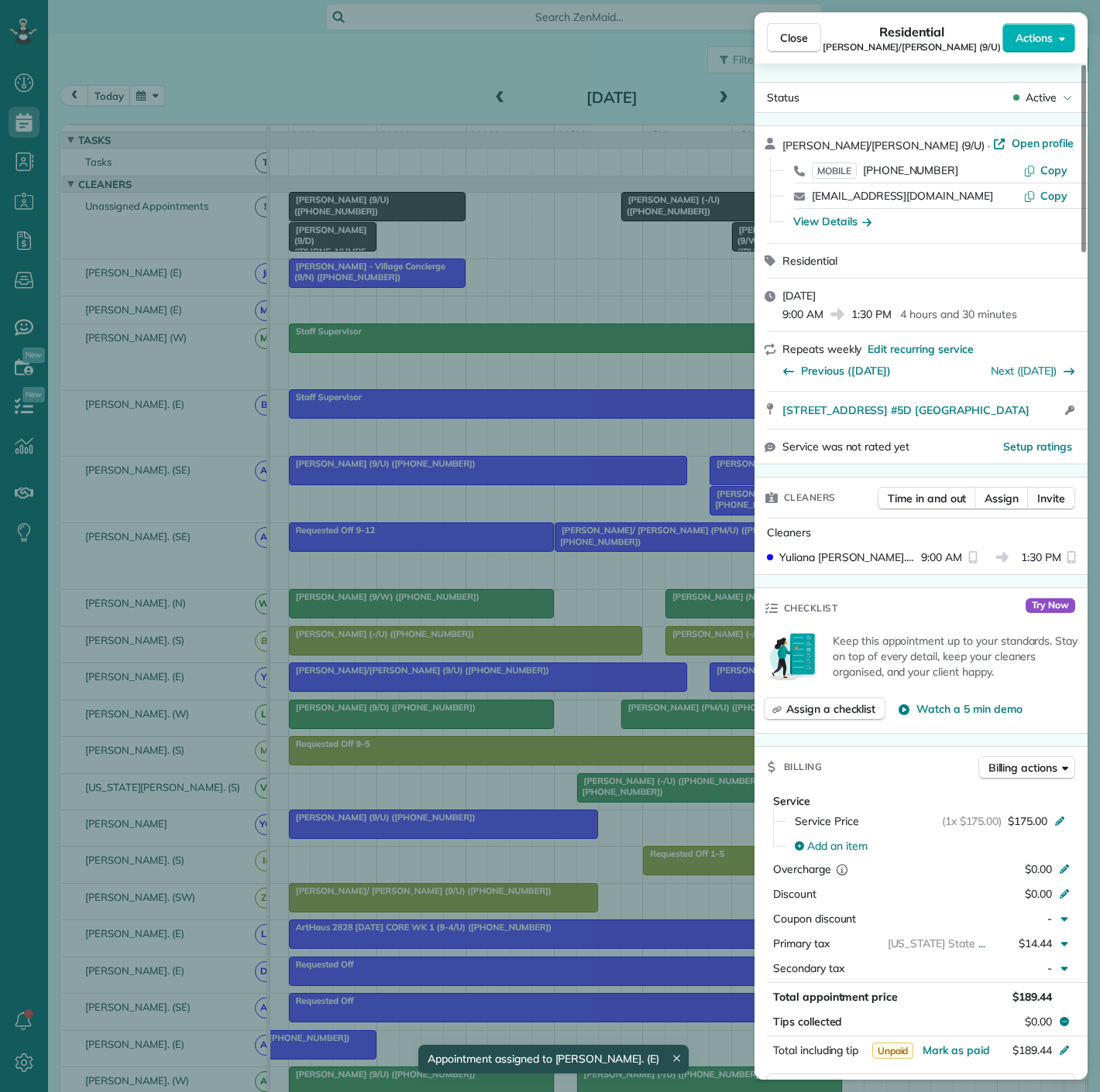
click at [597, 686] on div "Close Residential [PERSON_NAME]/[PERSON_NAME] (9/U) Actions Status Active [PERS…" at bounding box center [550, 546] width 1100 height 1092
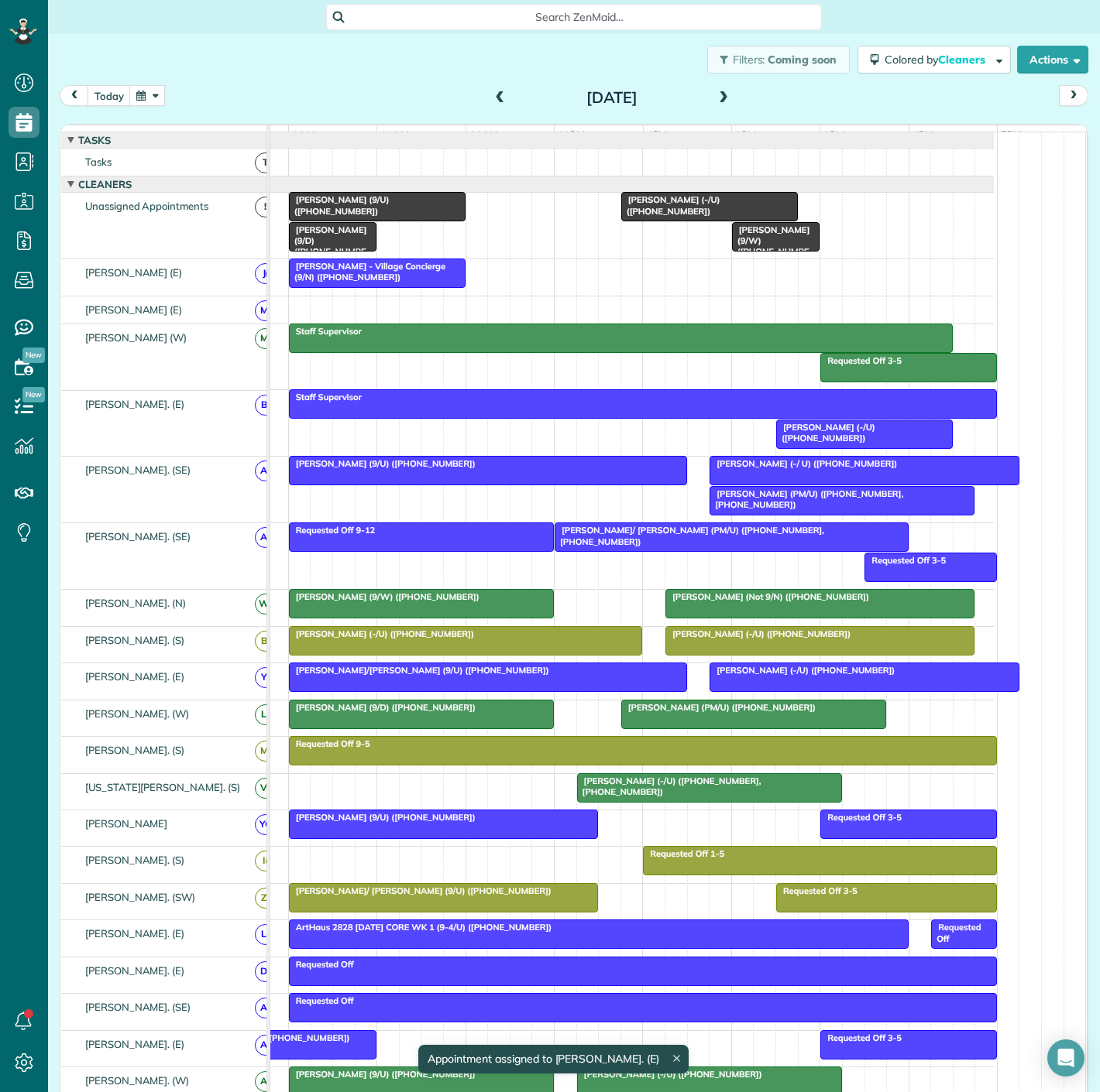
click at [763, 687] on div at bounding box center [864, 677] width 308 height 28
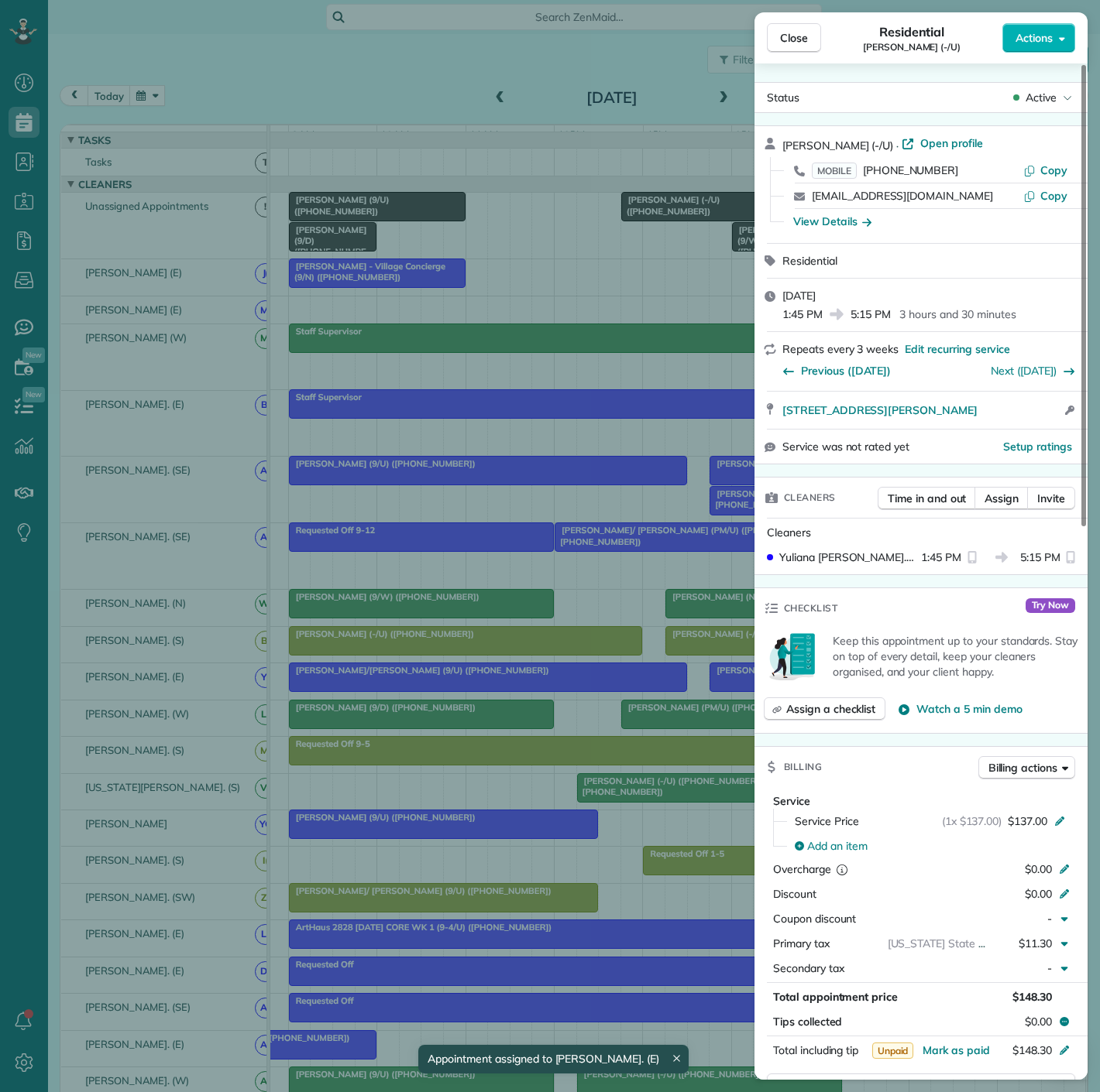
click at [563, 706] on div "Close Residential [PERSON_NAME] (-/U) Actions Status Active [PERSON_NAME] (-/U)…" at bounding box center [550, 546] width 1100 height 1092
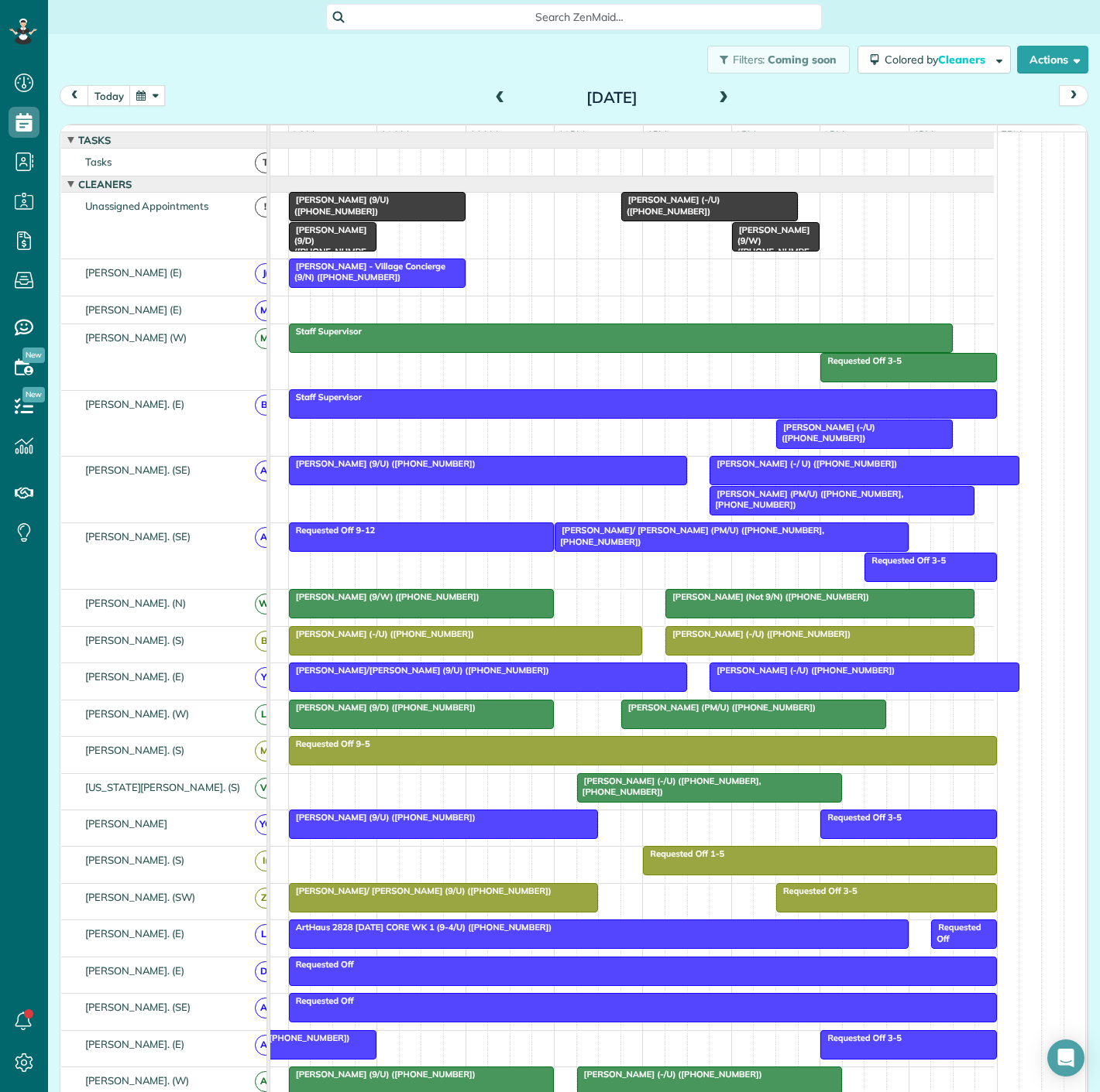
click at [491, 713] on div "[PERSON_NAME] (9/D) ([PHONE_NUMBER])" at bounding box center [421, 707] width 256 height 11
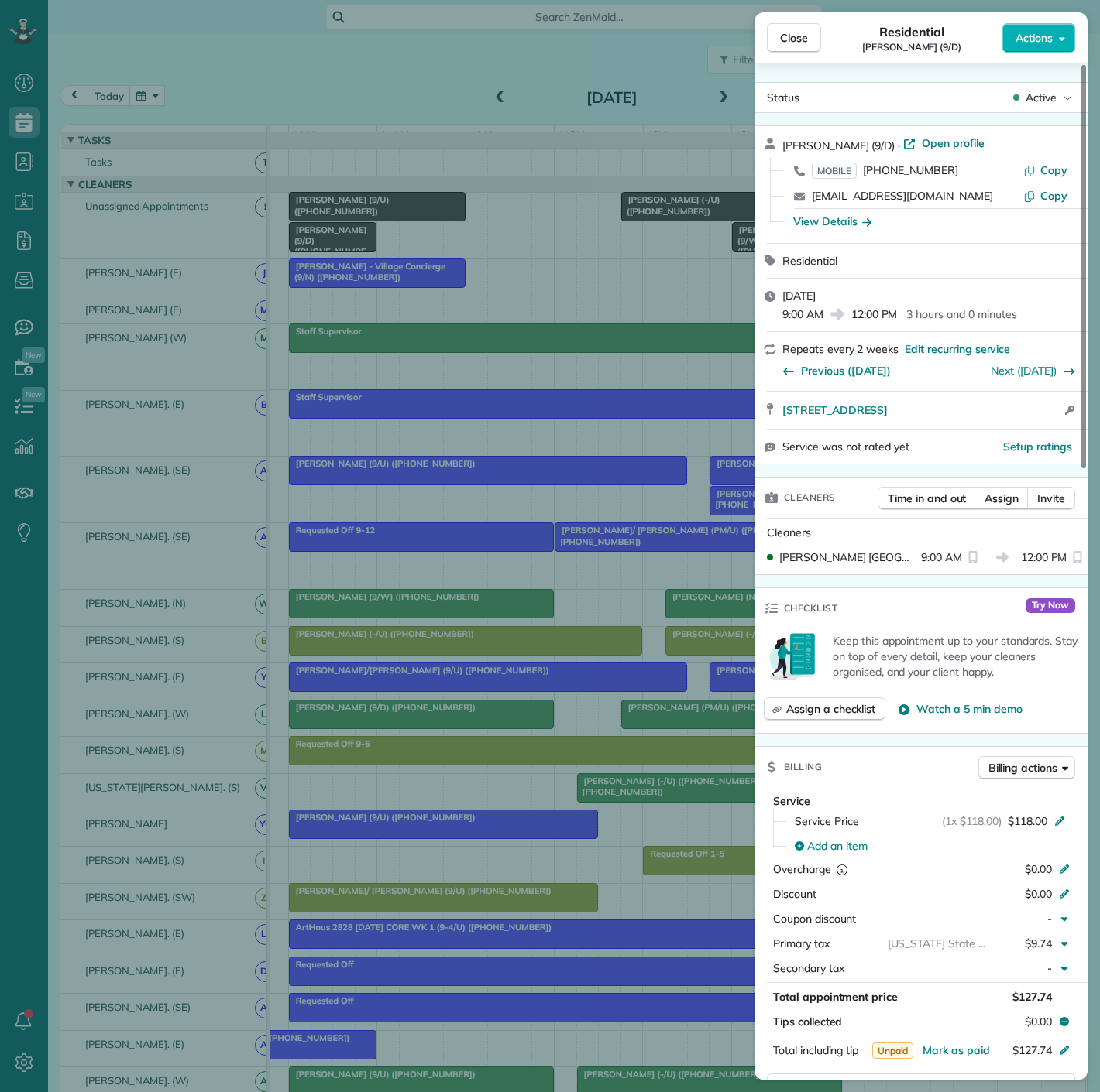
click at [491, 720] on div "Close Residential Jasmyn Fall (9/D) Actions Status Active Jasmyn Fall (9/D) · O…" at bounding box center [550, 546] width 1100 height 1092
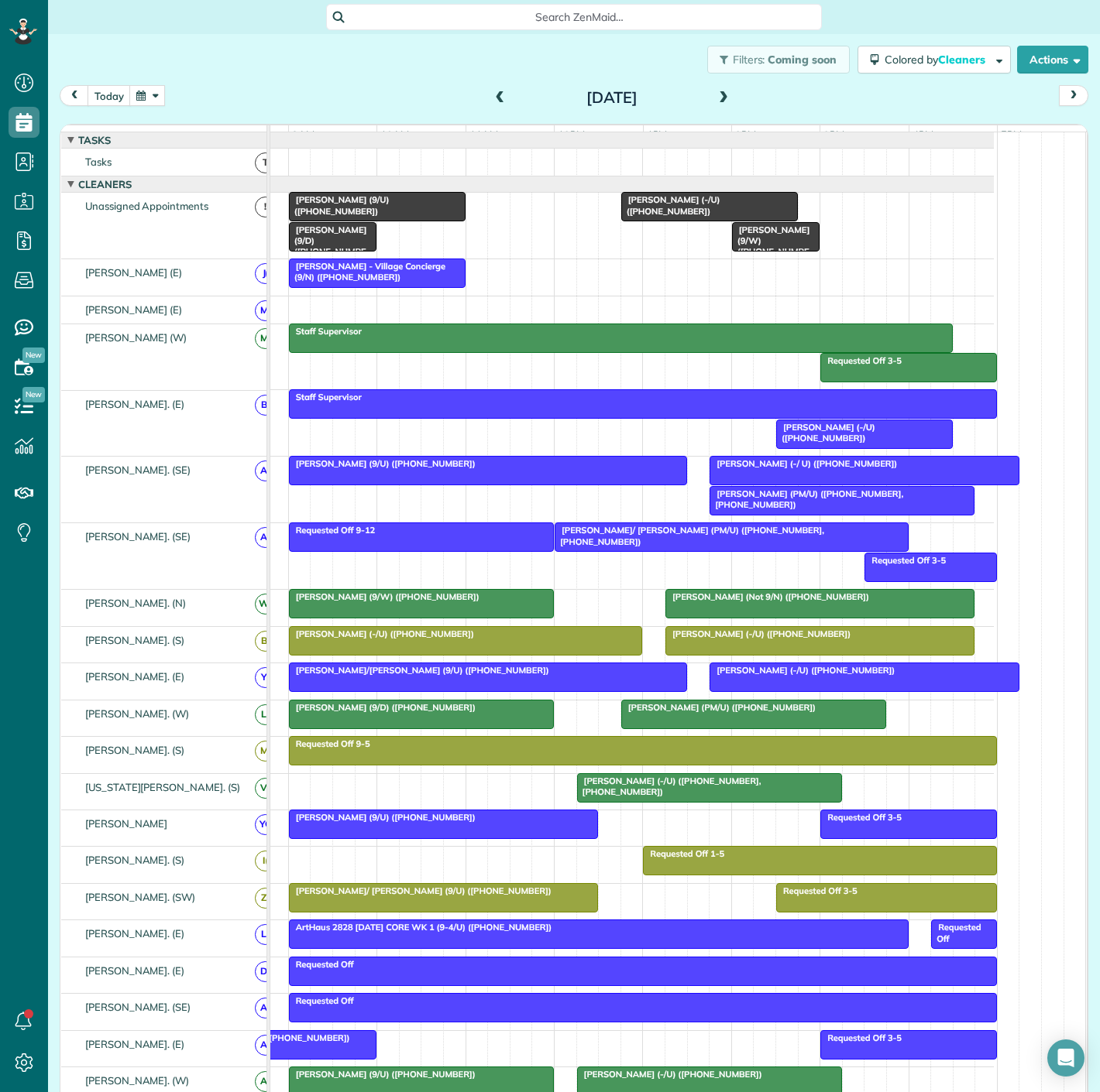
click at [827, 514] on div at bounding box center [841, 500] width 263 height 28
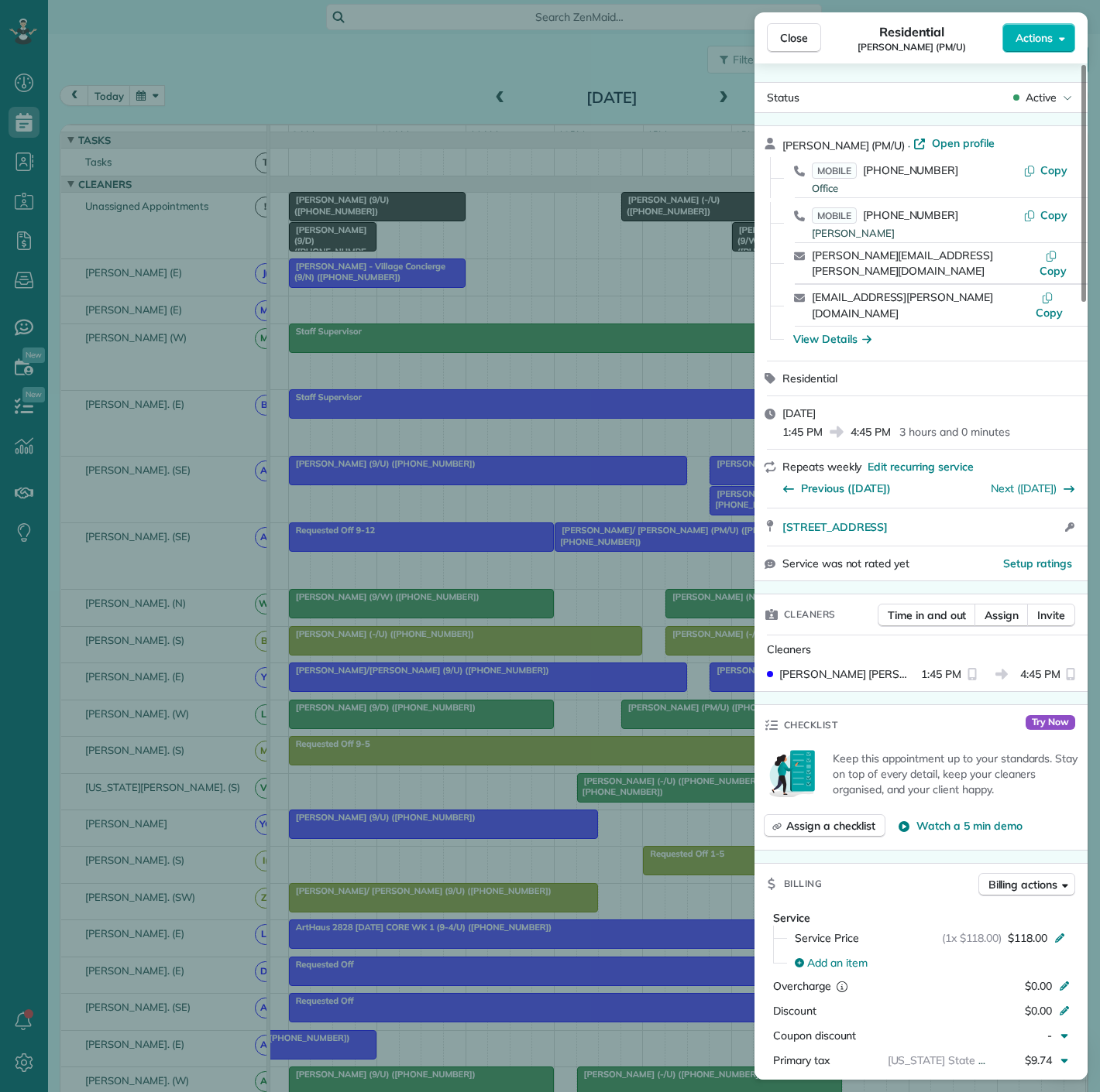
click at [711, 524] on div "Close Residential [PERSON_NAME] (PM/U) Actions Status Active [PERSON_NAME] (PM/…" at bounding box center [550, 546] width 1100 height 1092
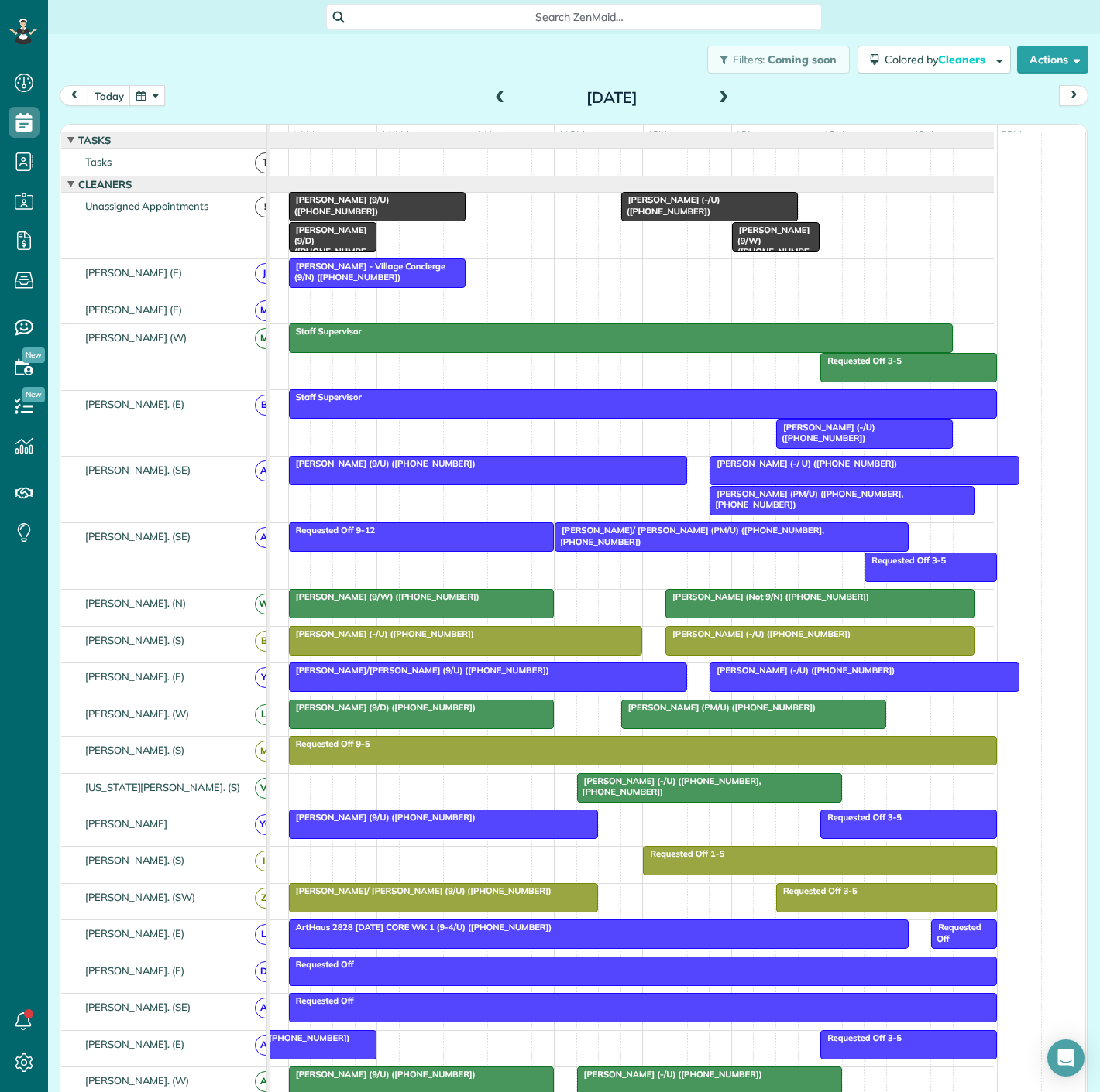
click at [489, 713] on div "[PERSON_NAME] (9/D) ([PHONE_NUMBER])" at bounding box center [421, 707] width 256 height 11
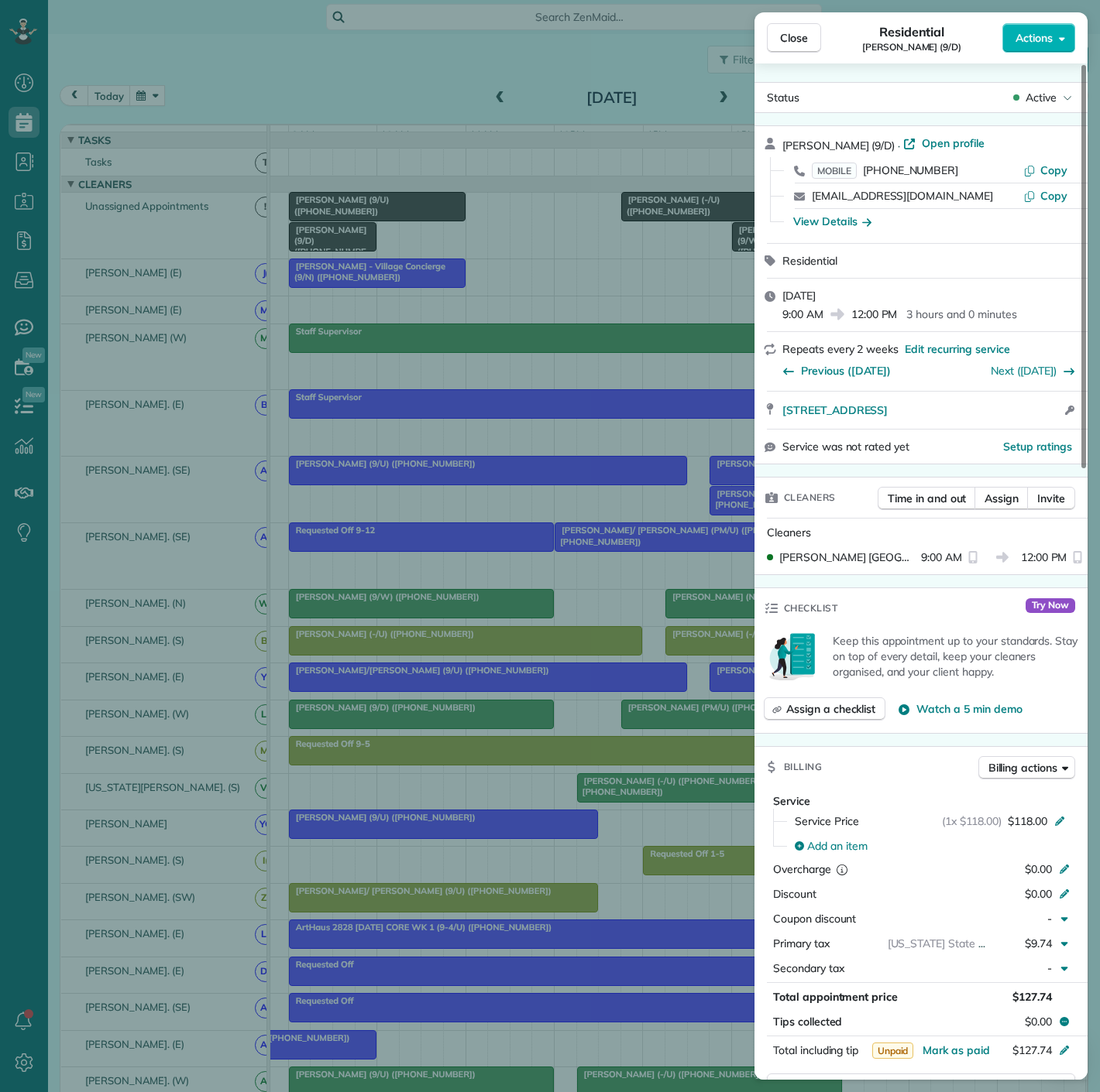
click at [439, 684] on div "Close Residential Jasmyn Fall (9/D) Actions Status Active Jasmyn Fall (9/D) · O…" at bounding box center [550, 546] width 1100 height 1092
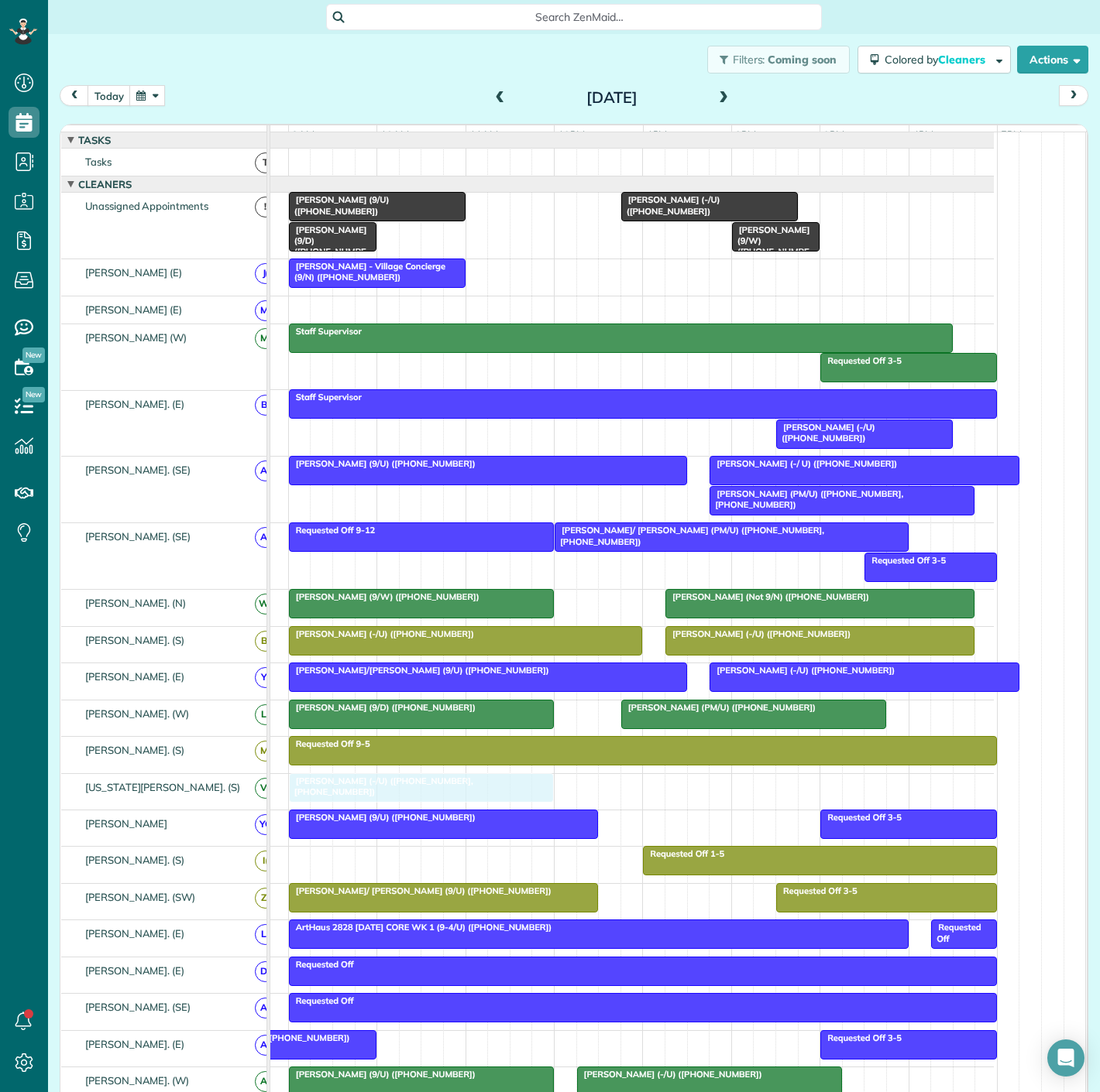
drag, startPoint x: 677, startPoint y: 799, endPoint x: 402, endPoint y: 801, distance: 275.0
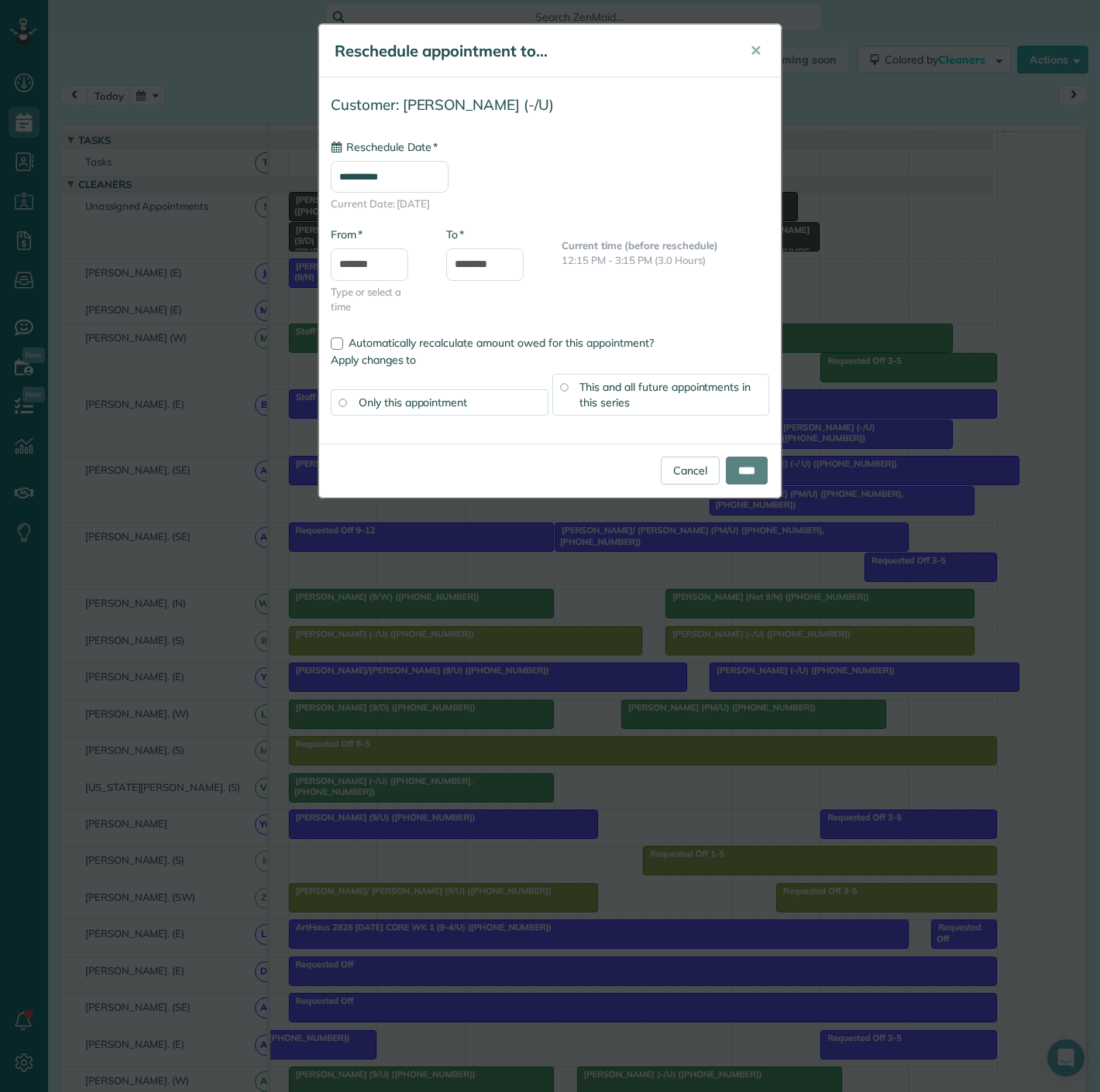
click at [402, 801] on div "**********" at bounding box center [550, 546] width 1100 height 1092
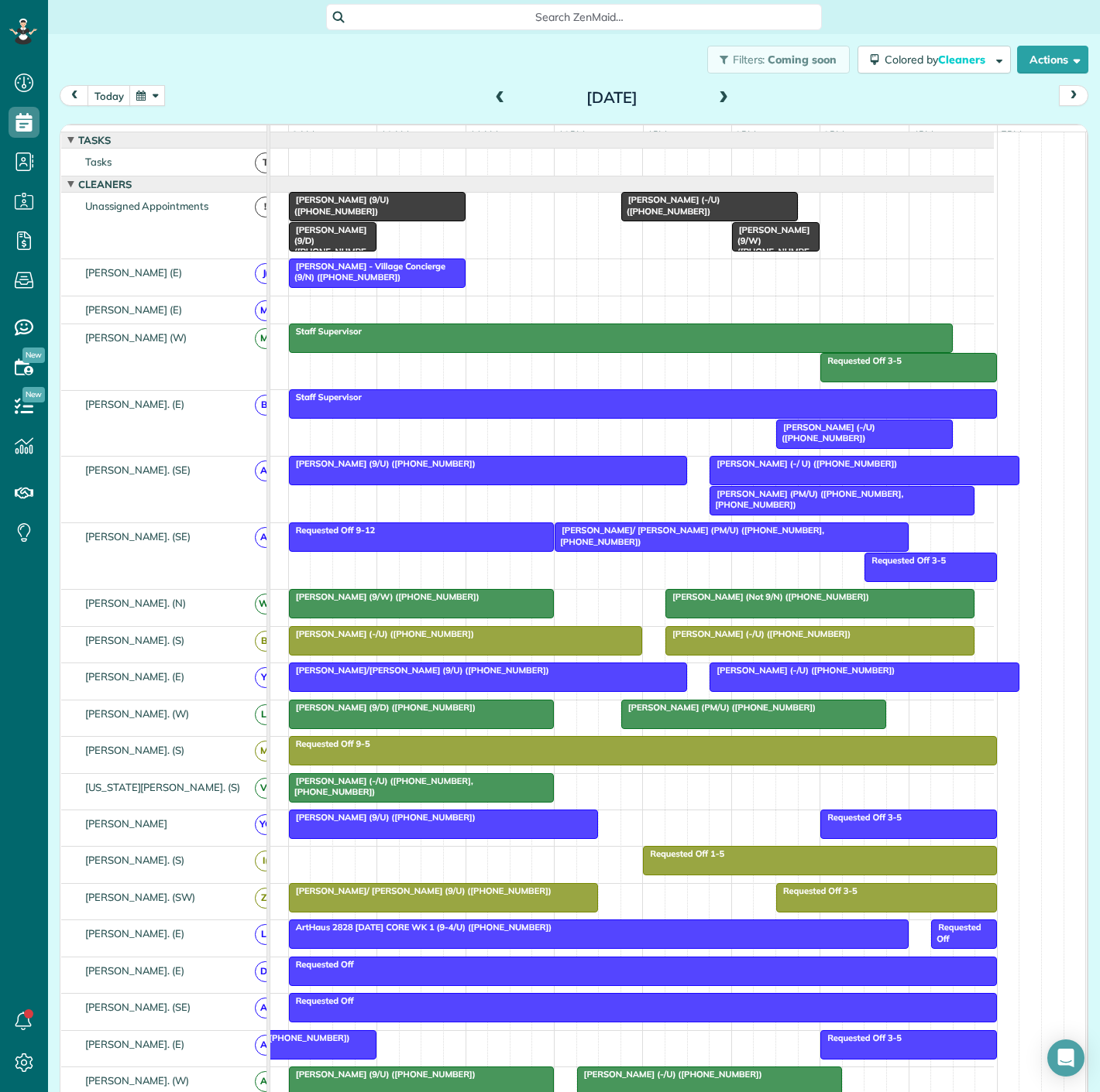
click at [427, 801] on div at bounding box center [420, 788] width 263 height 28
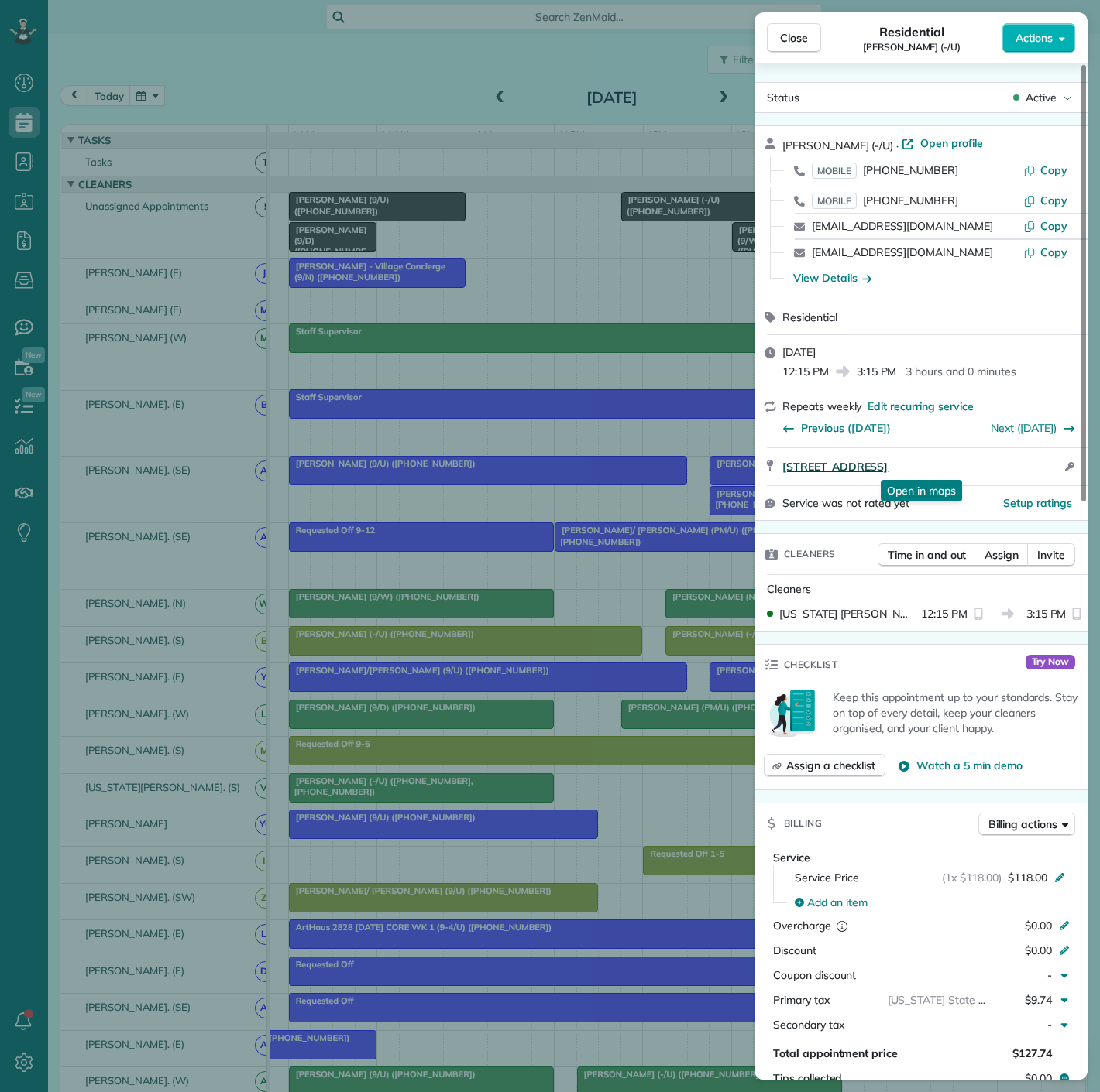
drag, startPoint x: 775, startPoint y: 472, endPoint x: 1050, endPoint y: 473, distance: 275.0
click at [1050, 473] on div "[STREET_ADDRESS] Open in maps Open in maps Open access information" at bounding box center [921, 467] width 333 height 37
click at [151, 500] on div "Close Residential [PERSON_NAME] (-/U) Actions Status Active [PERSON_NAME] (-/U)…" at bounding box center [550, 546] width 1100 height 1092
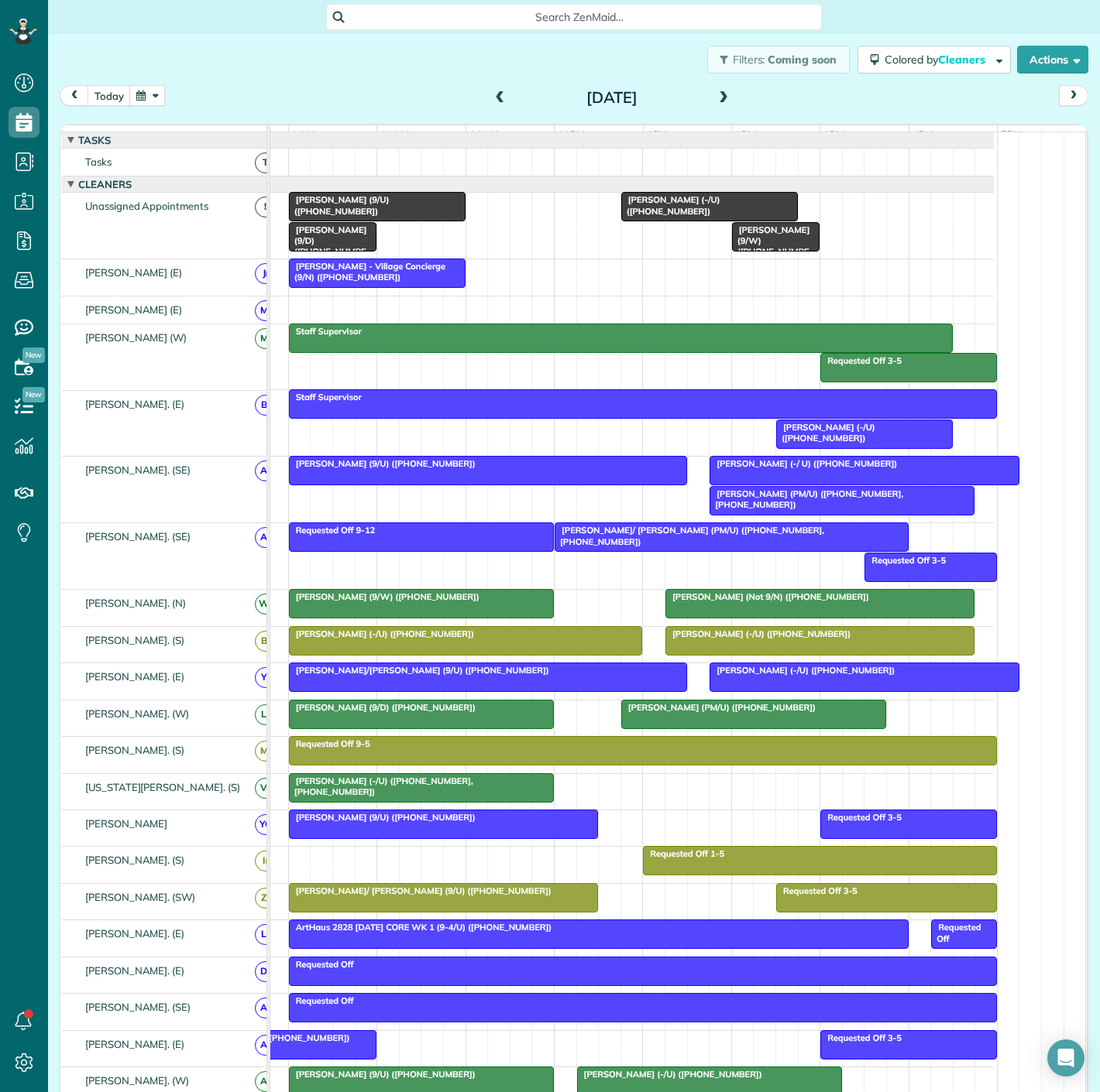
click at [822, 448] on div at bounding box center [865, 434] width 175 height 28
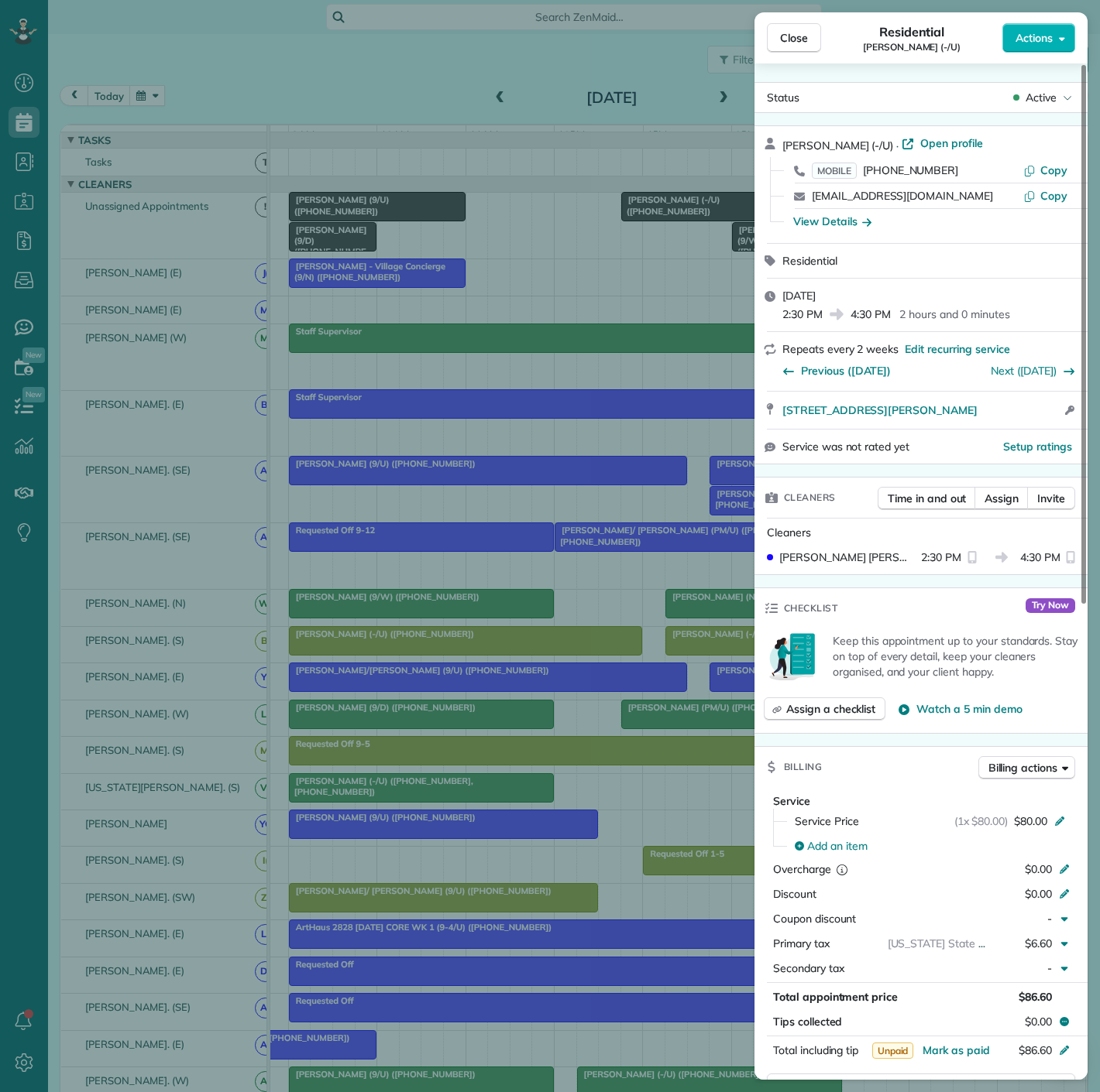
drag, startPoint x: 836, startPoint y: 419, endPoint x: 1030, endPoint y: 425, distance: 194.1
click at [1030, 425] on div "[STREET_ADDRESS][PERSON_NAME] Open access information" at bounding box center [921, 410] width 333 height 37
drag, startPoint x: 451, startPoint y: 428, endPoint x: 763, endPoint y: 425, distance: 312.0
click at [451, 428] on div "Close Residential [PERSON_NAME] (-/U) Actions Status Active [PERSON_NAME] (-/U)…" at bounding box center [550, 546] width 1100 height 1092
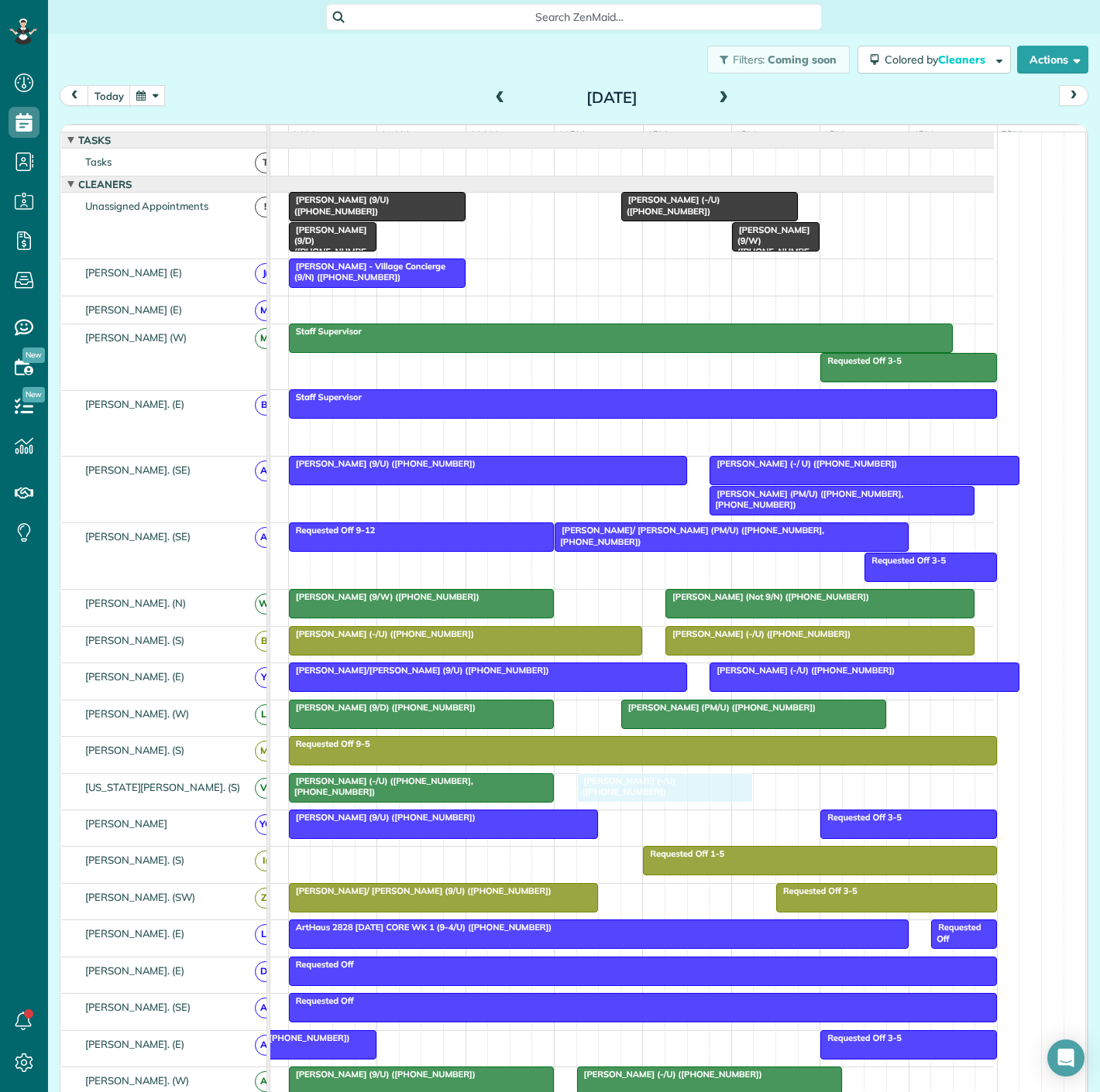
drag, startPoint x: 806, startPoint y: 445, endPoint x: 605, endPoint y: 814, distance: 420.2
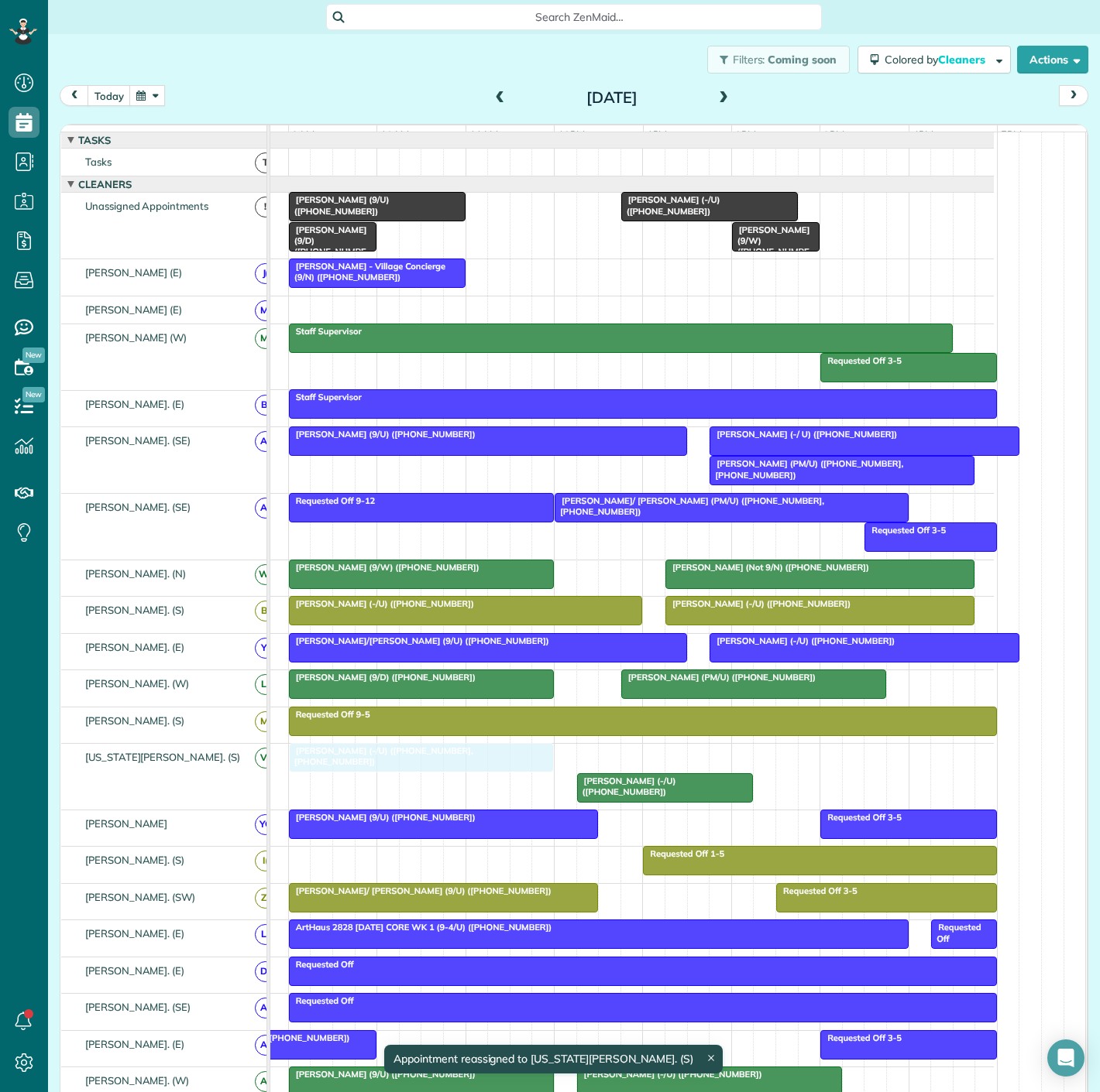
drag, startPoint x: 613, startPoint y: 767, endPoint x: 327, endPoint y: 770, distance: 286.0
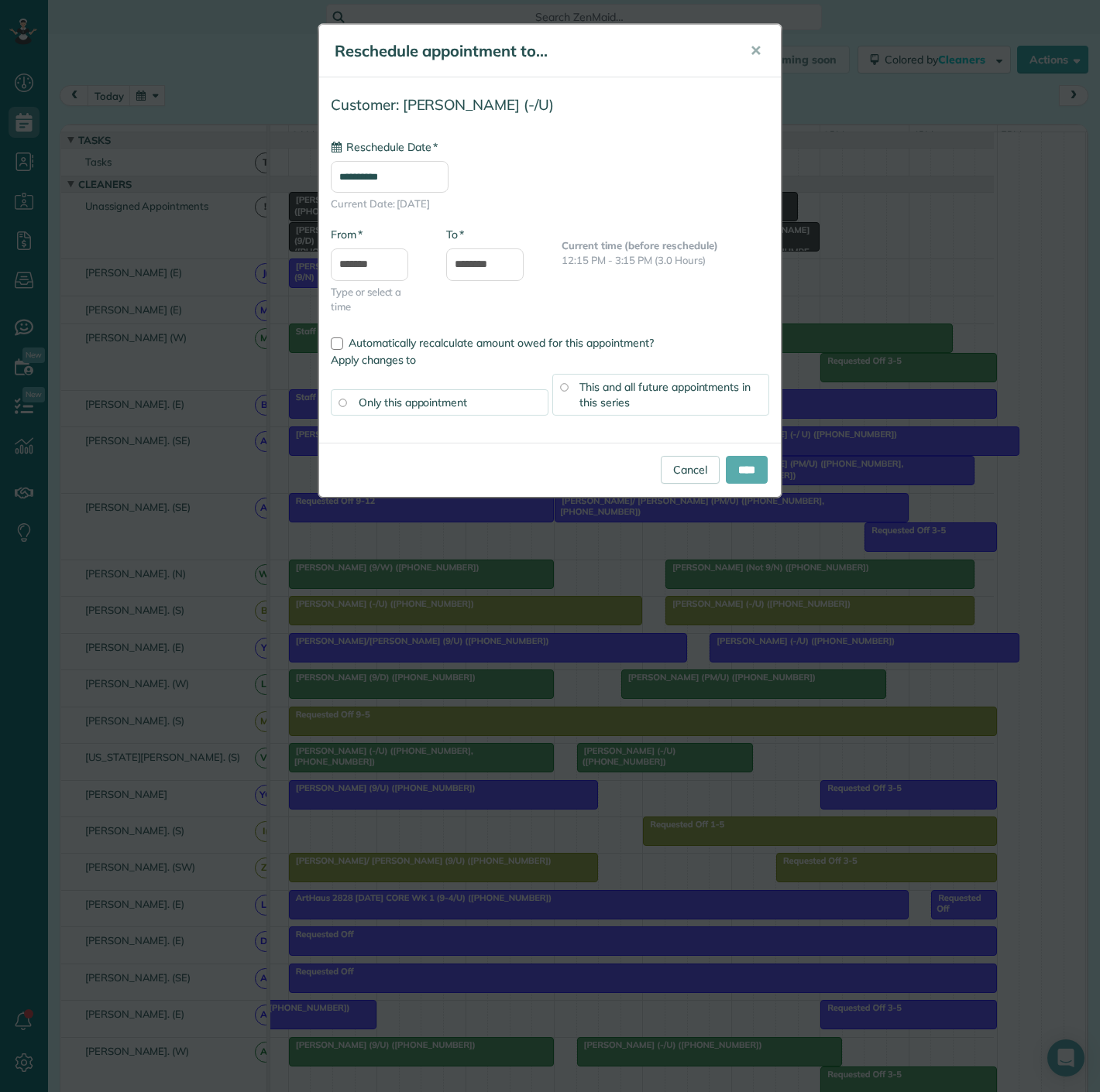
type input "**********"
click at [741, 474] on input "****" at bounding box center [747, 469] width 42 height 28
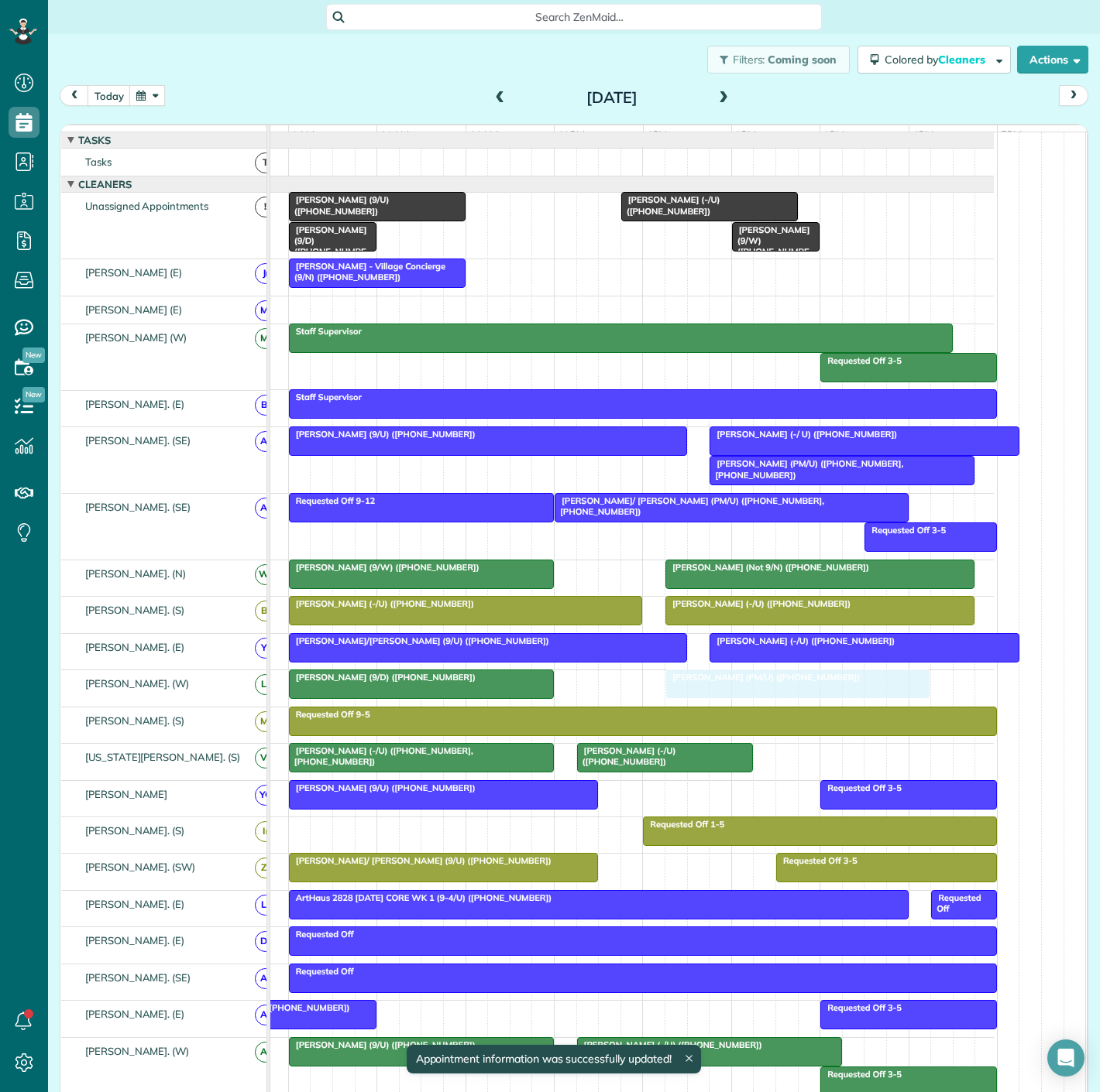
drag, startPoint x: 663, startPoint y: 694, endPoint x: 712, endPoint y: 683, distance: 50.2
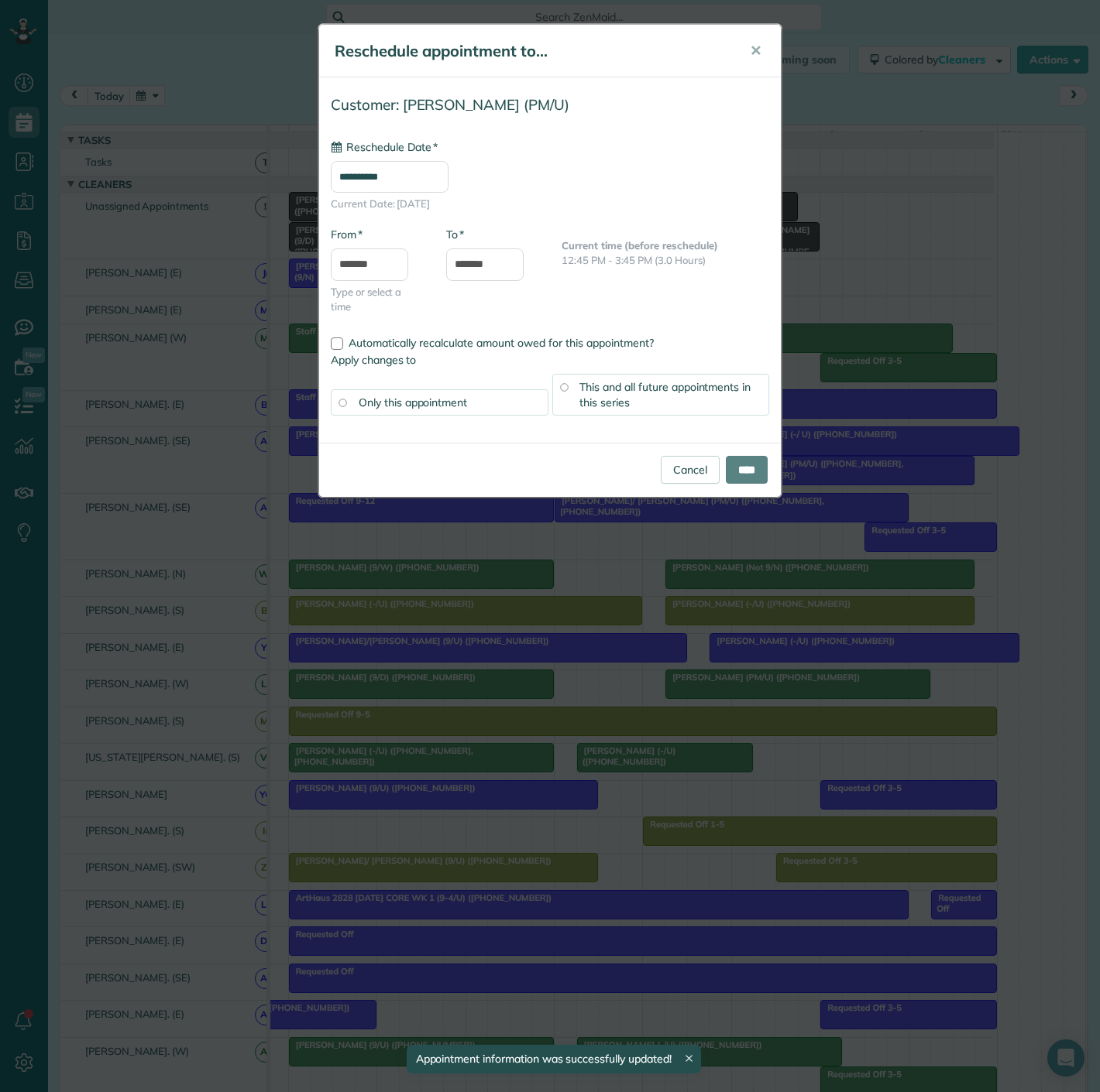
type input "**********"
click at [661, 467] on link "Cancel" at bounding box center [690, 469] width 59 height 28
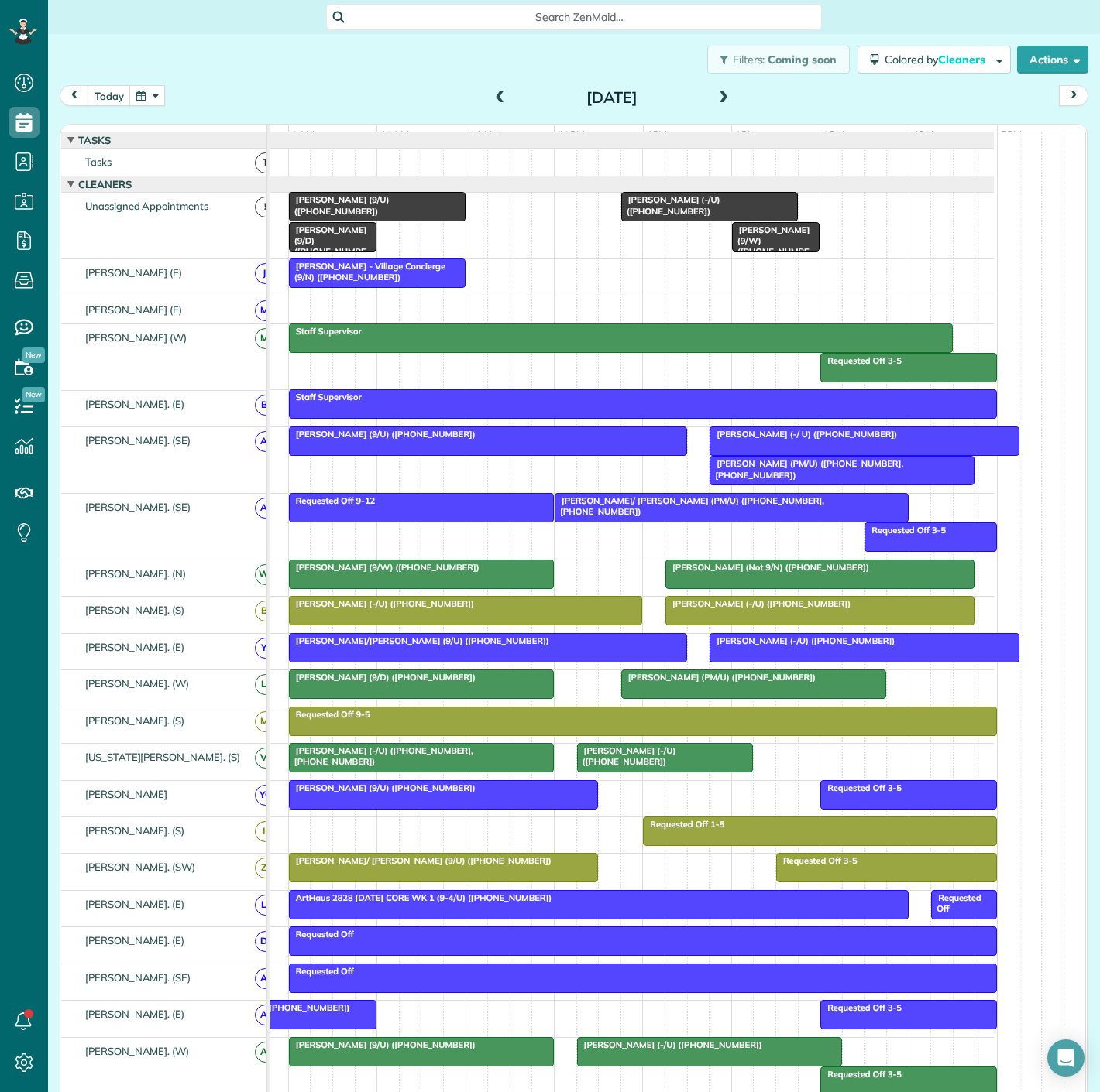
click at [758, 483] on div at bounding box center [841, 470] width 263 height 28
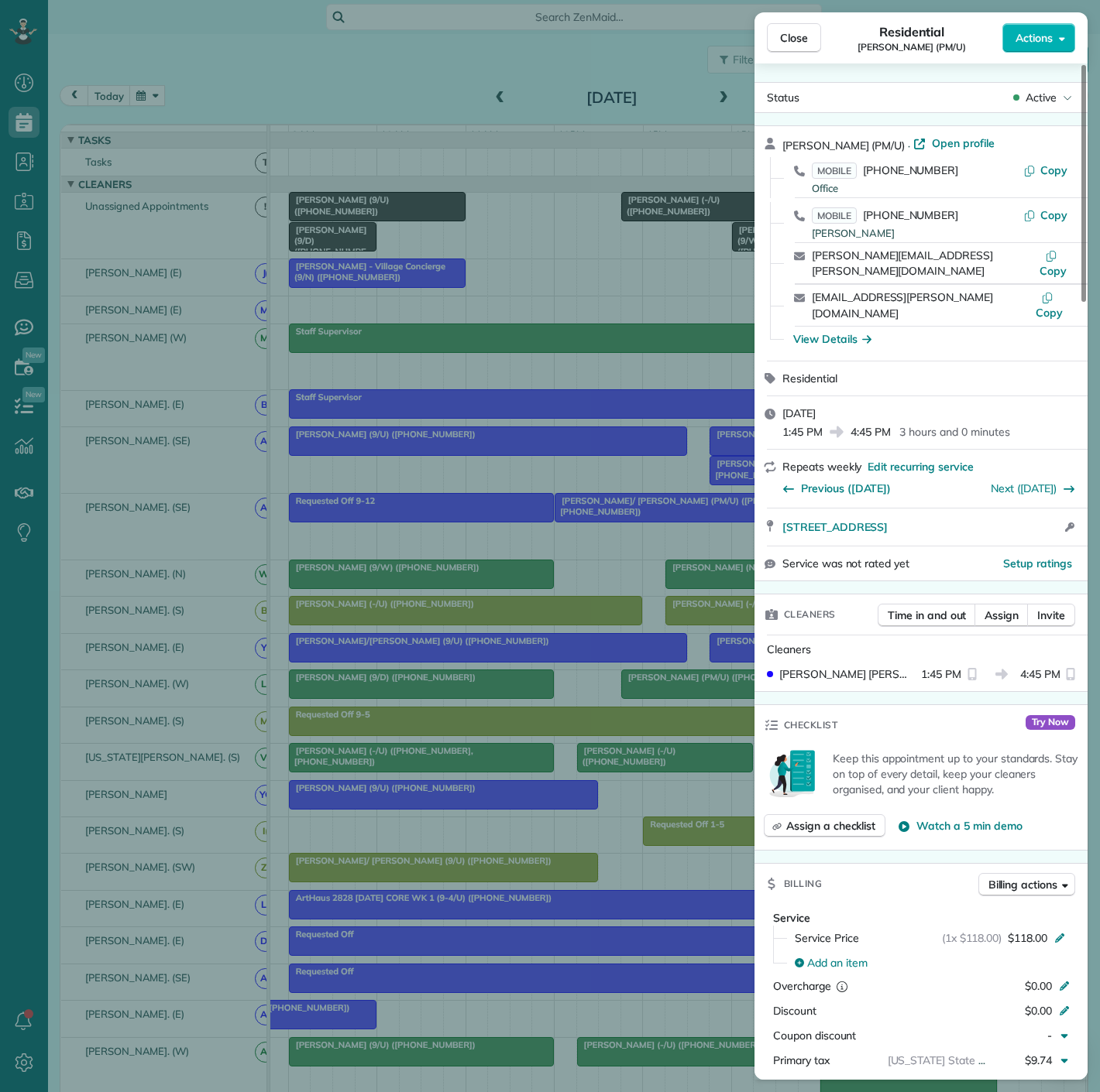
click at [738, 485] on div "Close Residential [PERSON_NAME] (PM/U) Actions Status Active [PERSON_NAME] (PM/…" at bounding box center [550, 546] width 1100 height 1092
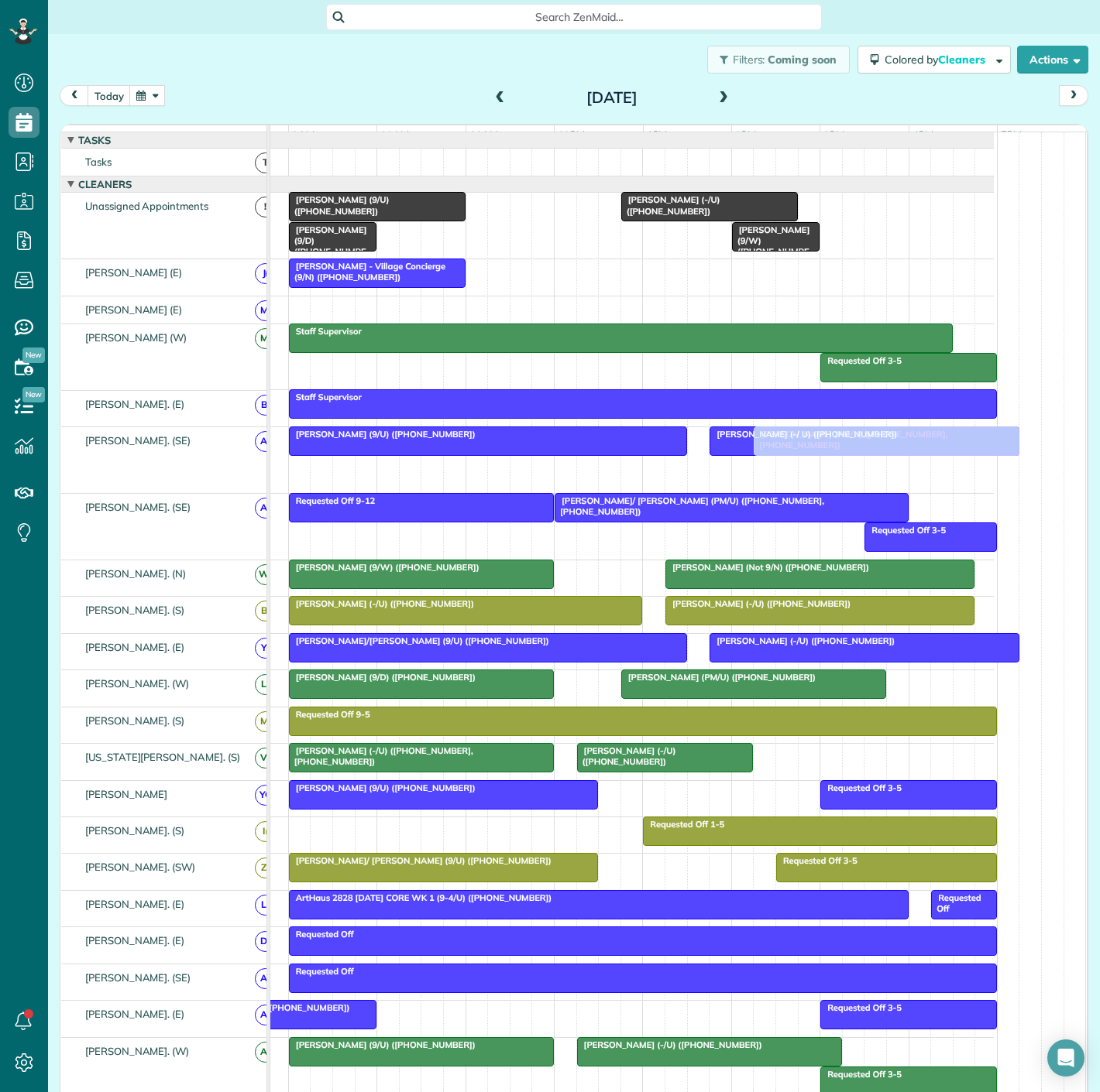
drag, startPoint x: 727, startPoint y: 483, endPoint x: 760, endPoint y: 500, distance: 37.1
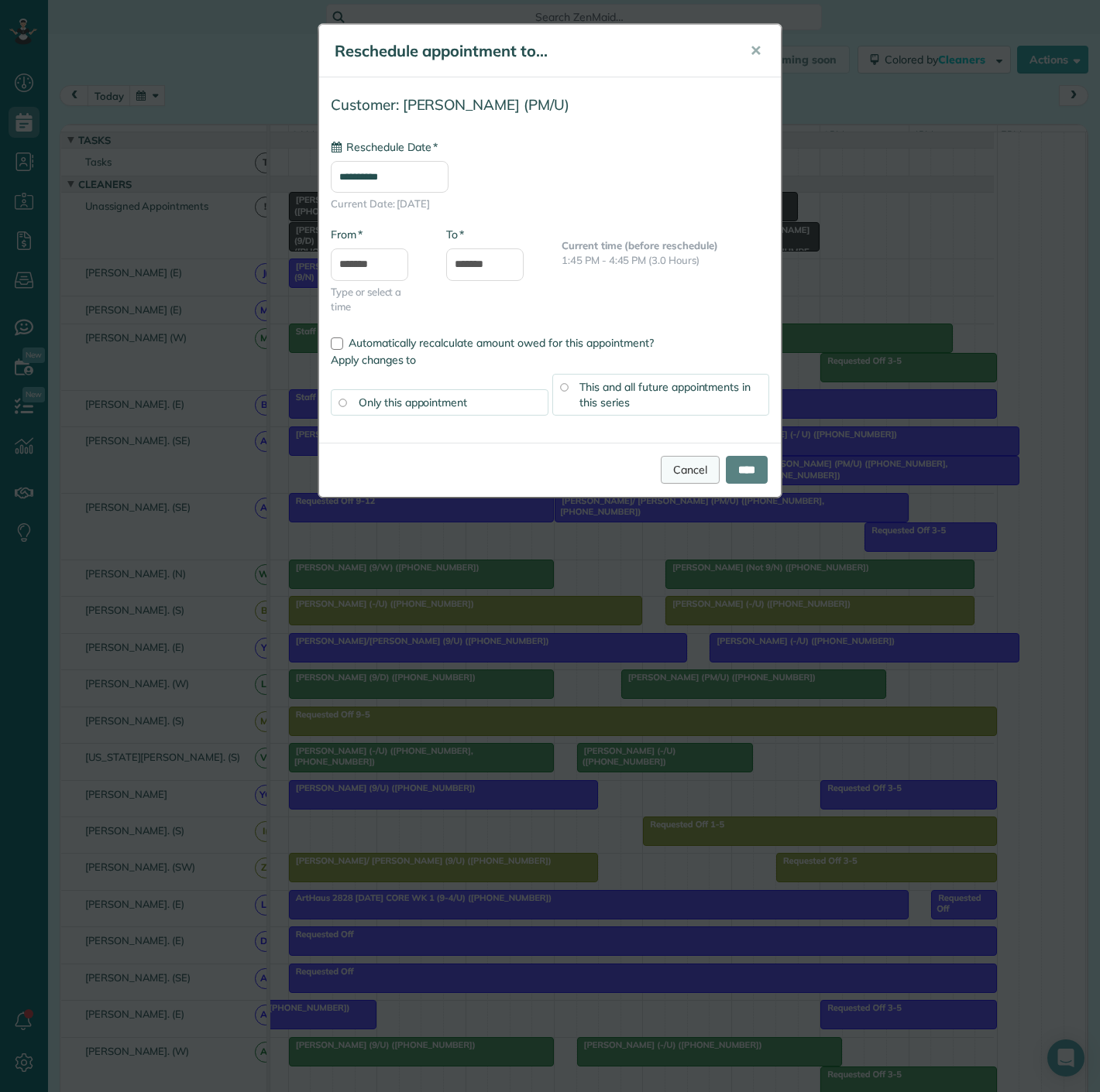
type input "**********"
click at [673, 477] on link "Cancel" at bounding box center [690, 469] width 59 height 28
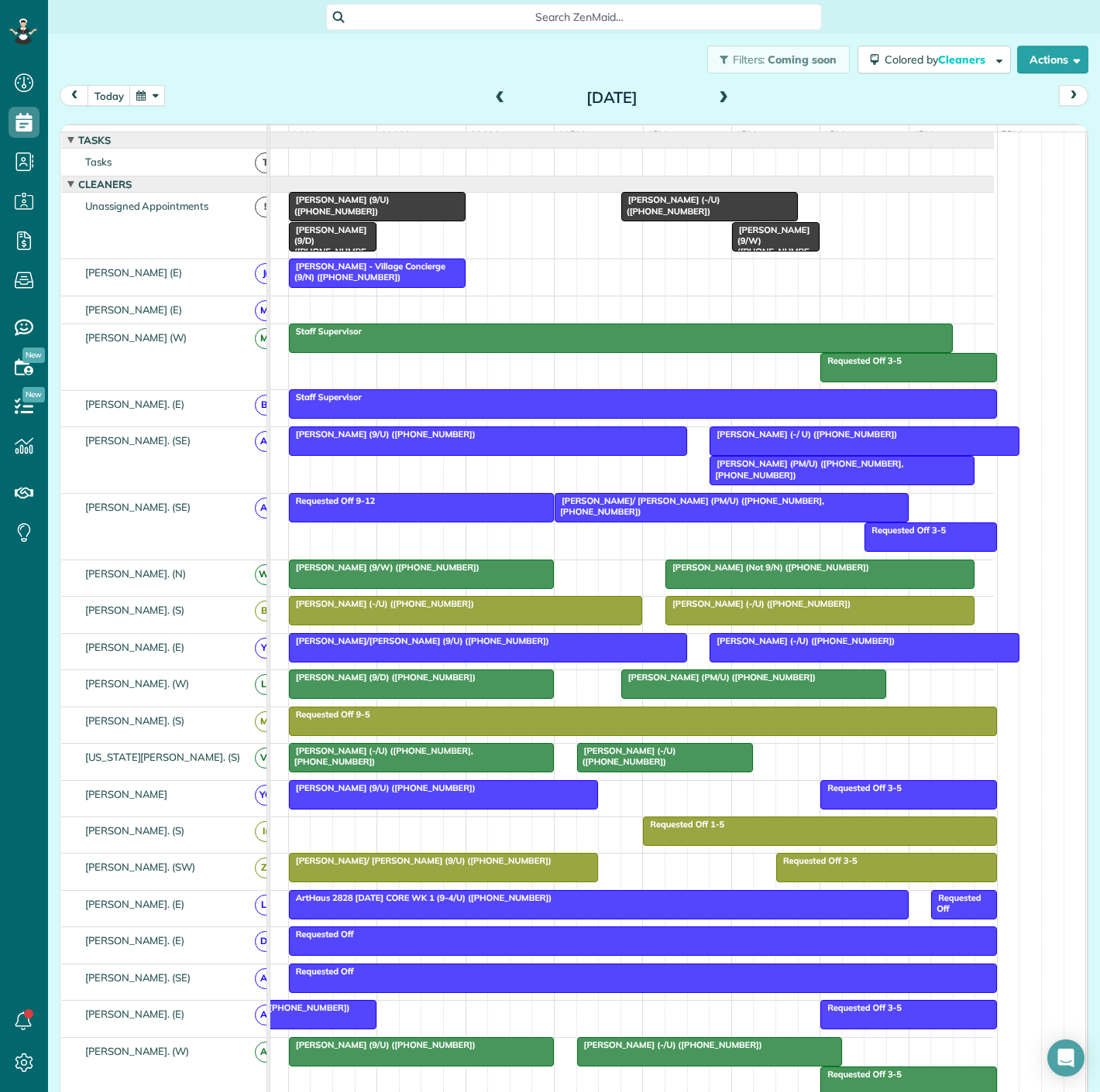
click at [652, 210] on span "[PERSON_NAME] (-/U) ([PHONE_NUMBER])" at bounding box center [670, 205] width 100 height 22
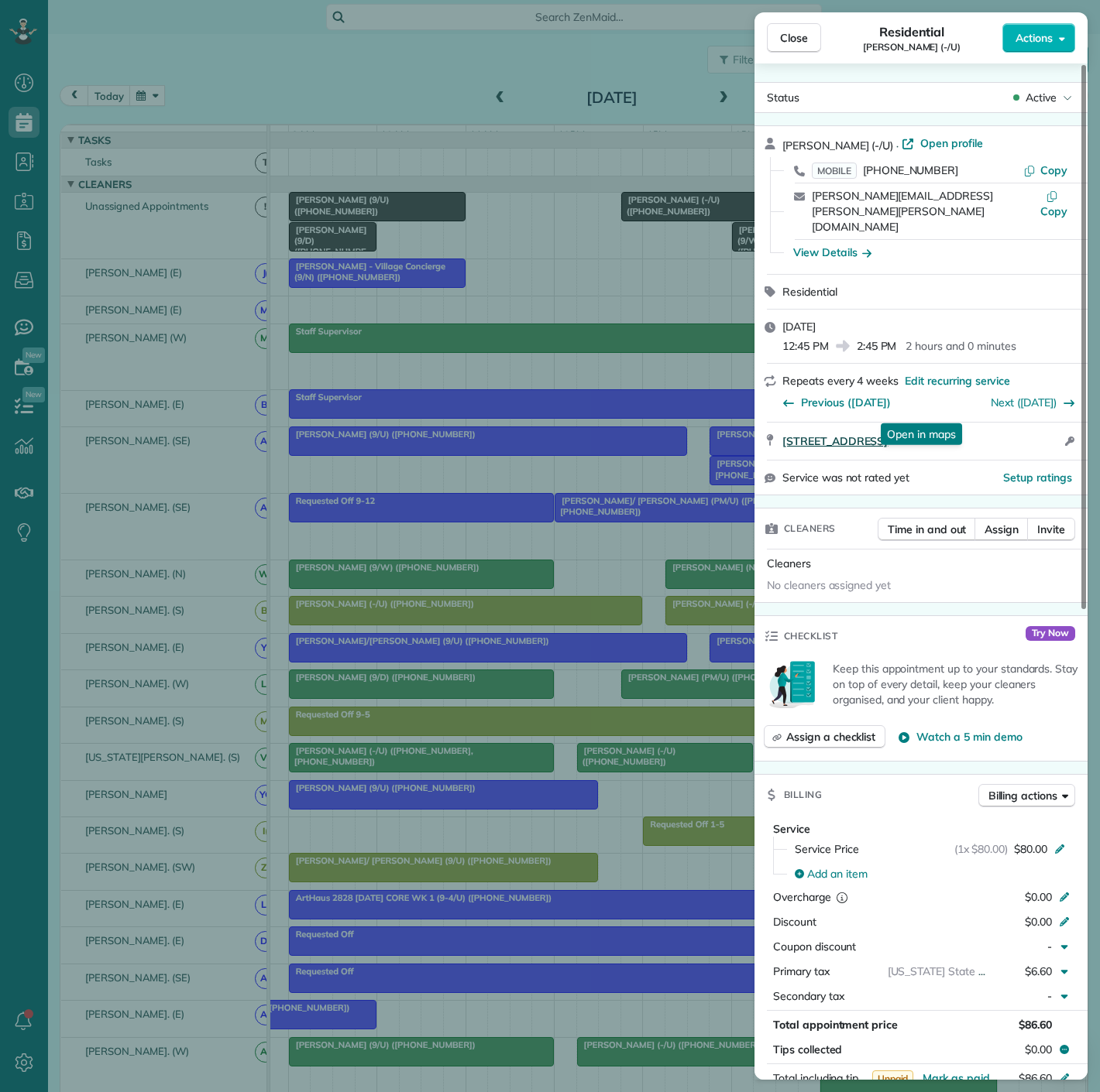
drag, startPoint x: 780, startPoint y: 411, endPoint x: 1029, endPoint y: 414, distance: 249.0
click at [1029, 423] on div "[STREET_ADDRESS] Open in maps Open in maps Open access information" at bounding box center [921, 441] width 333 height 37
click at [325, 704] on div "Close Residential [PERSON_NAME] (-/U) Actions Status Active [PERSON_NAME] (-/U)…" at bounding box center [550, 546] width 1100 height 1092
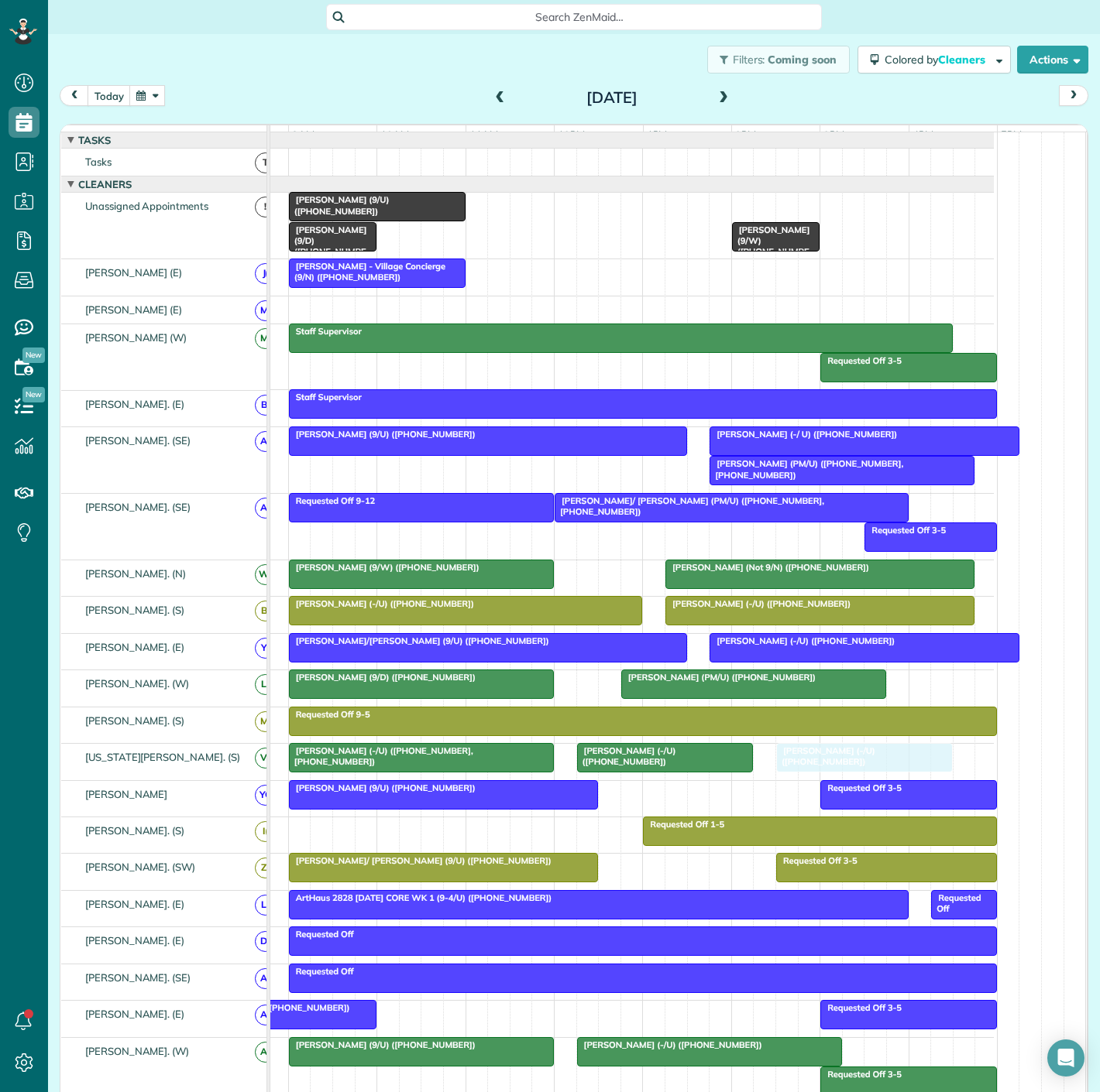
drag, startPoint x: 674, startPoint y: 228, endPoint x: 832, endPoint y: 778, distance: 572.2
click at [494, 804] on div at bounding box center [443, 794] width 308 height 28
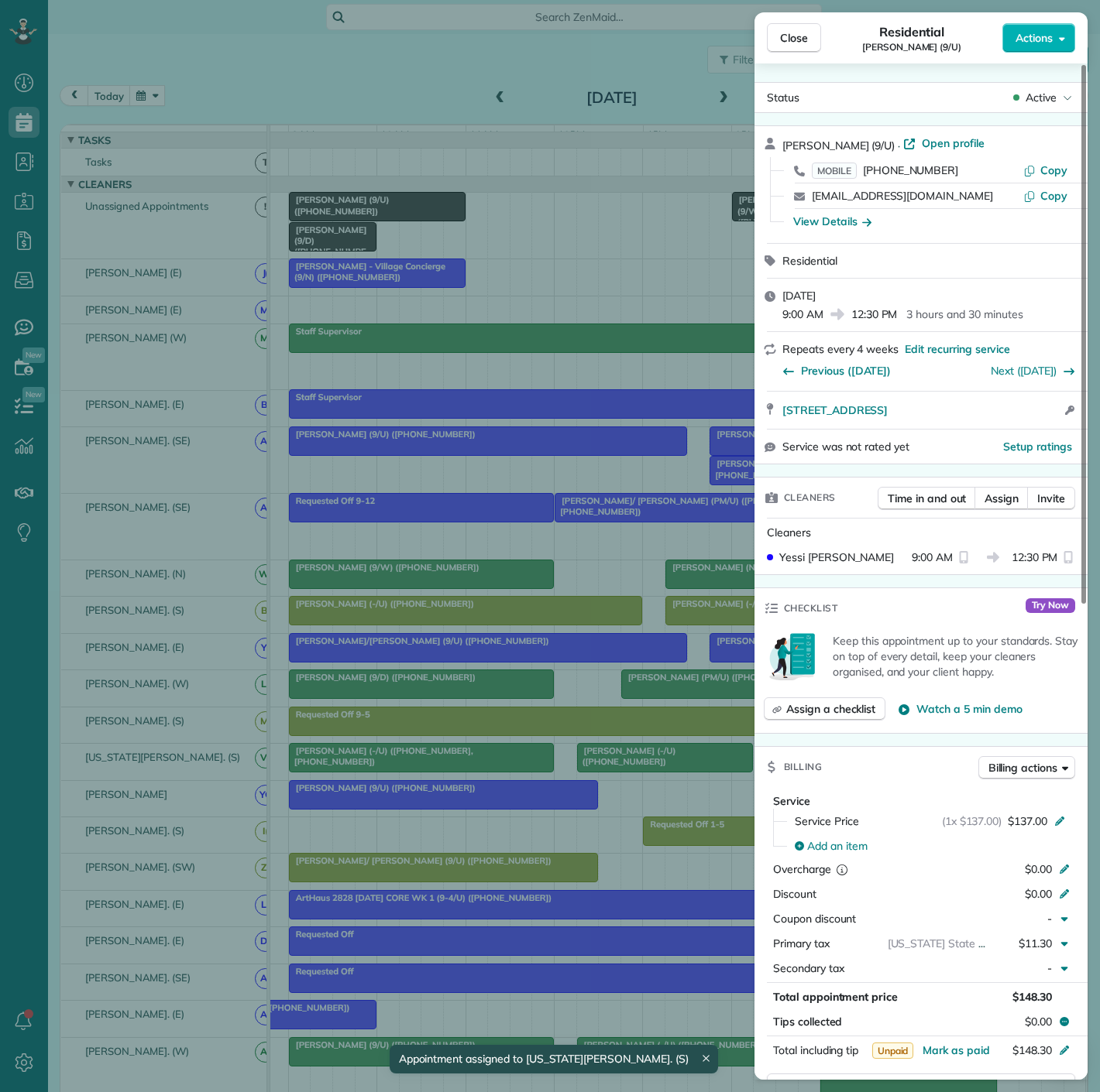
click at [494, 804] on div "Close Residential [PERSON_NAME] (9/U) Actions Status Active [PERSON_NAME] (9/U)…" at bounding box center [550, 546] width 1100 height 1092
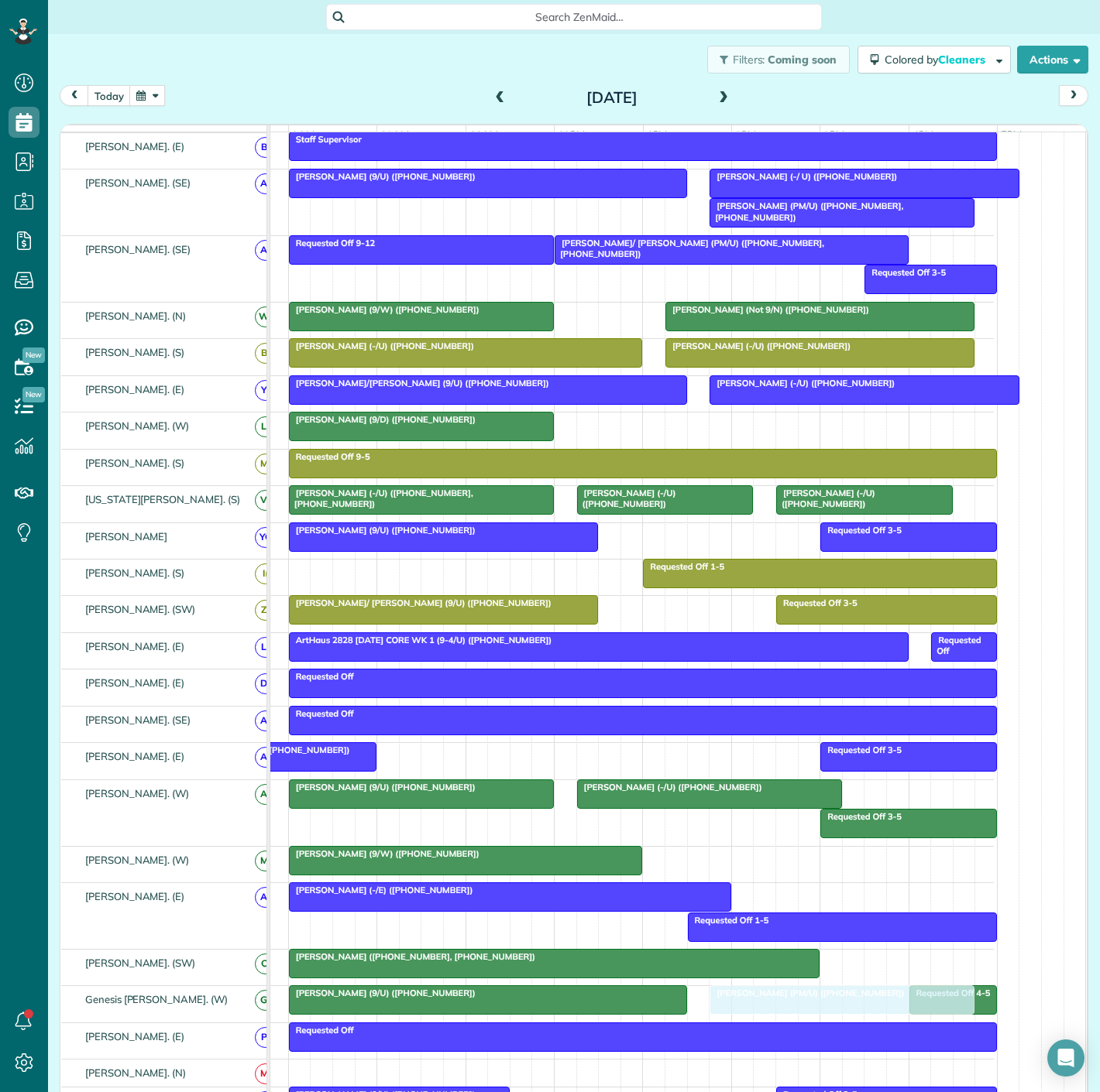
scroll to position [430, 0]
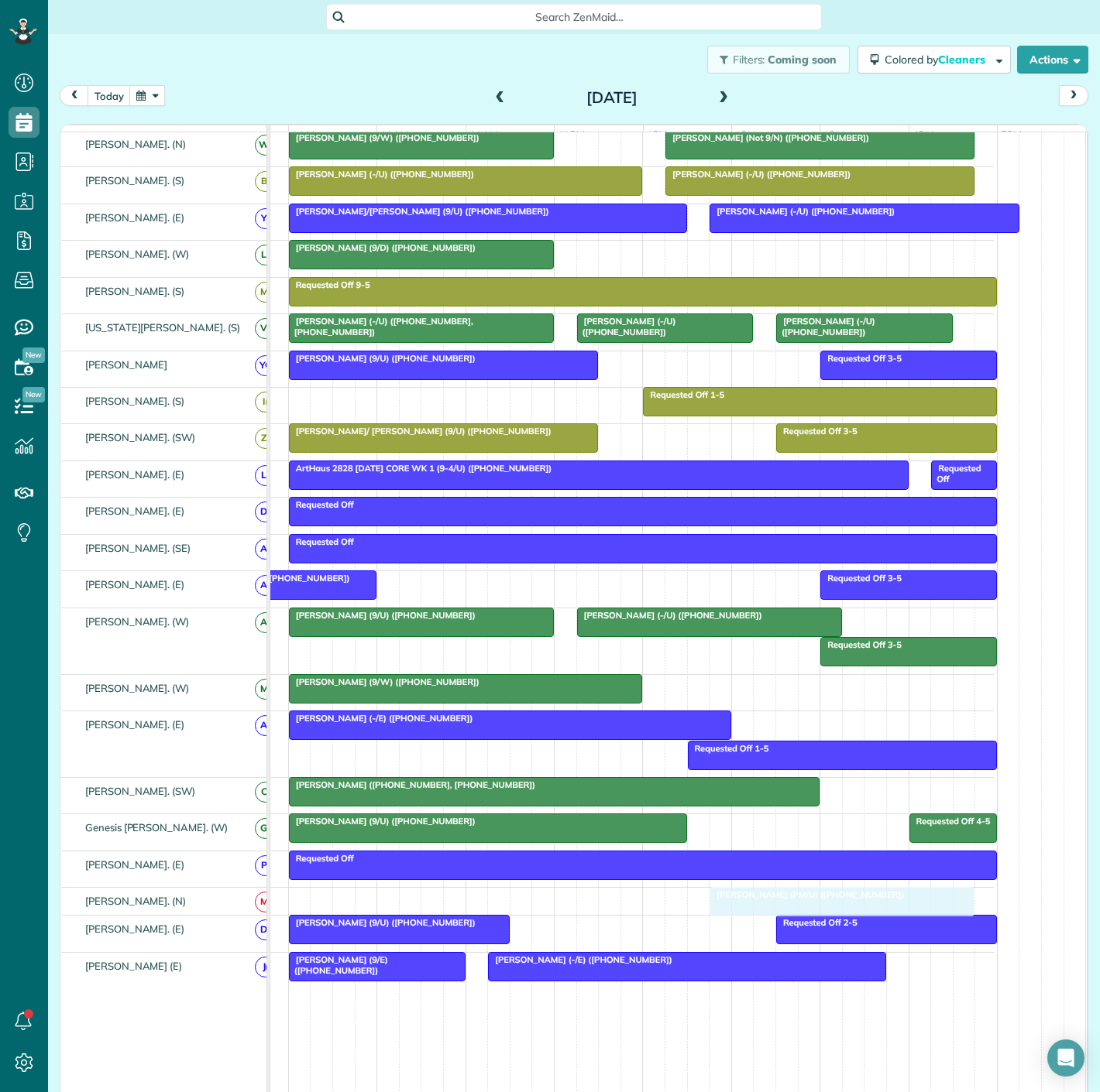
drag, startPoint x: 675, startPoint y: 698, endPoint x: 756, endPoint y: 902, distance: 219.5
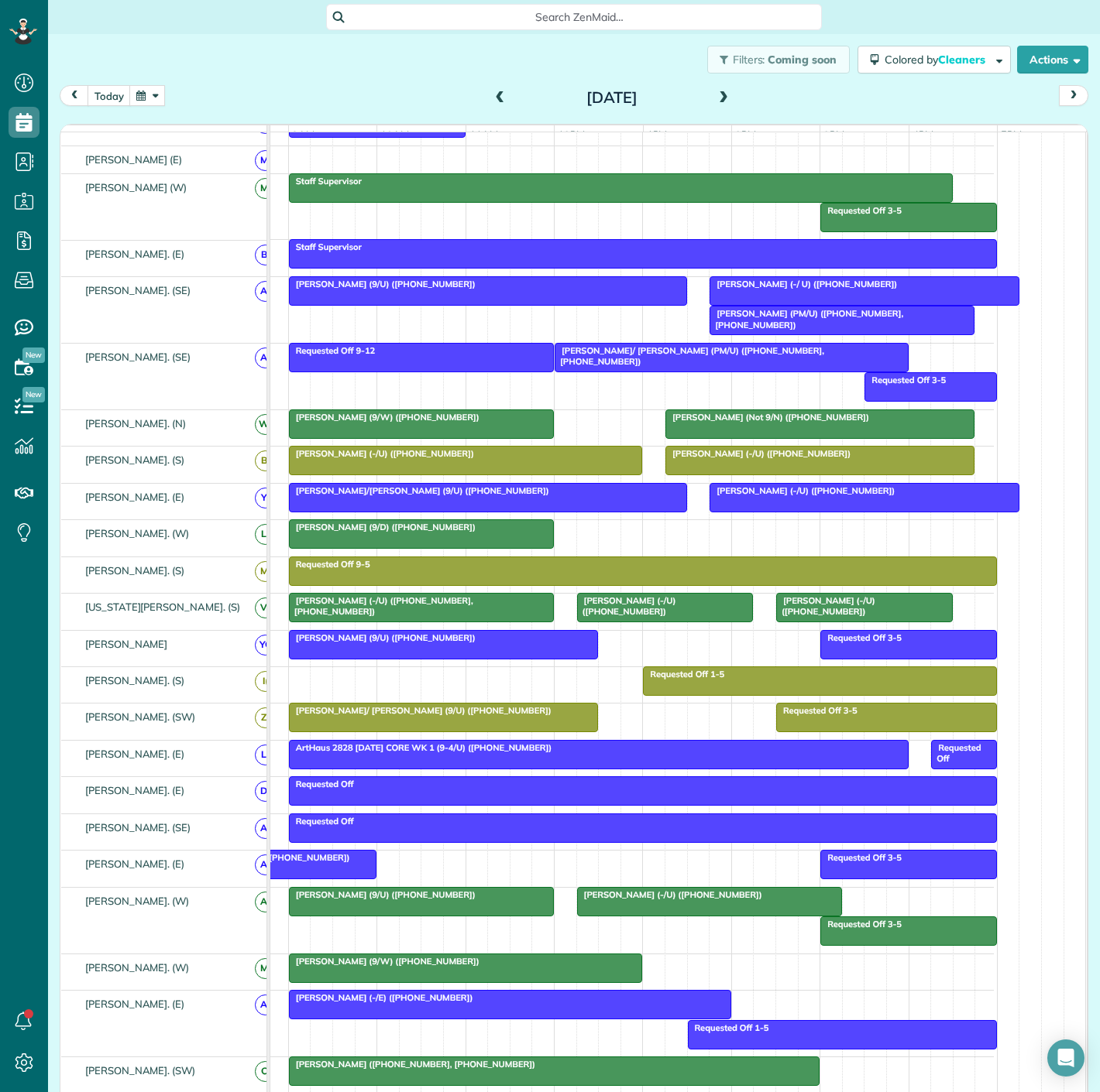
scroll to position [258, 0]
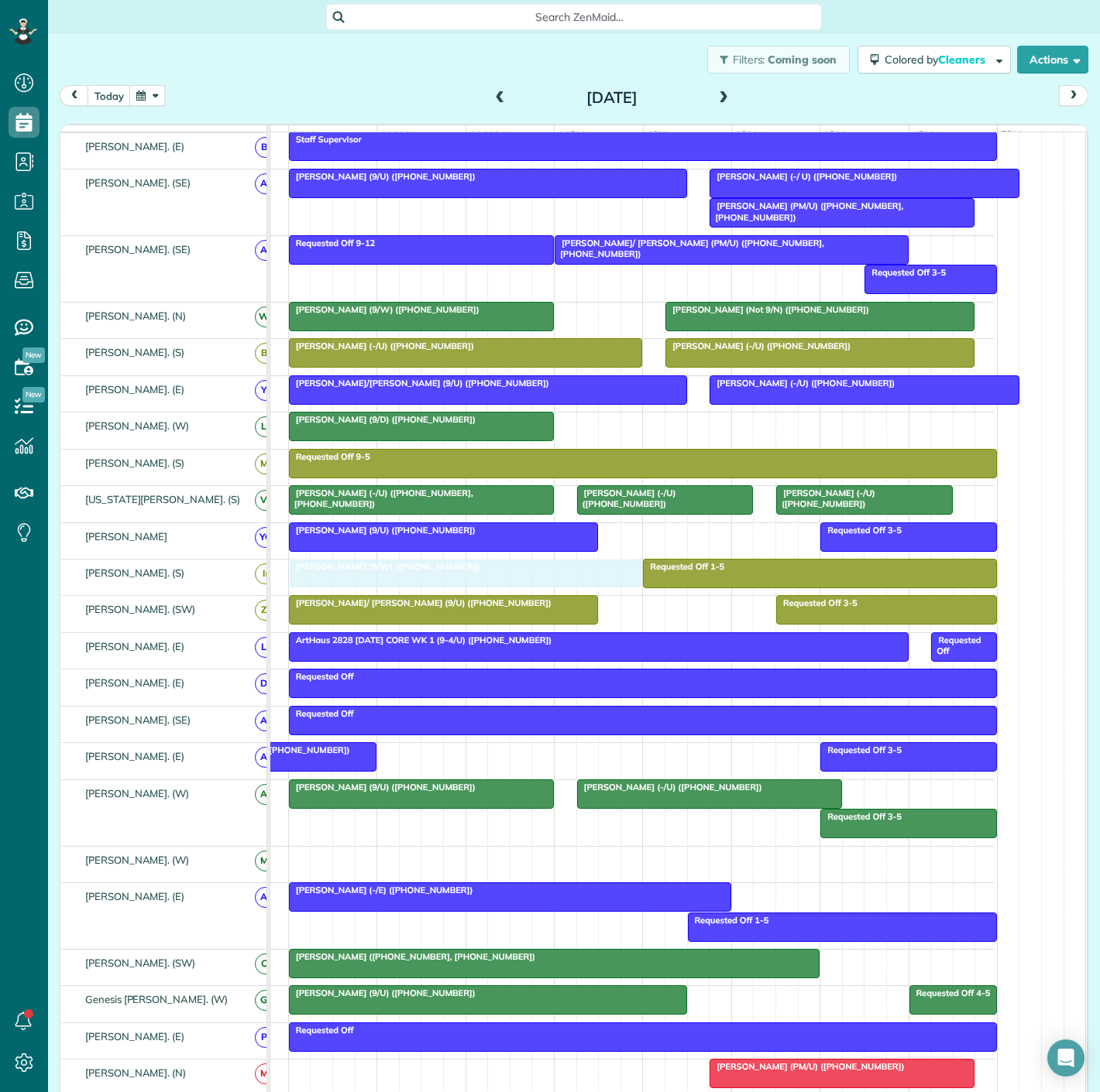
drag, startPoint x: 455, startPoint y: 870, endPoint x: 455, endPoint y: 588, distance: 282.0
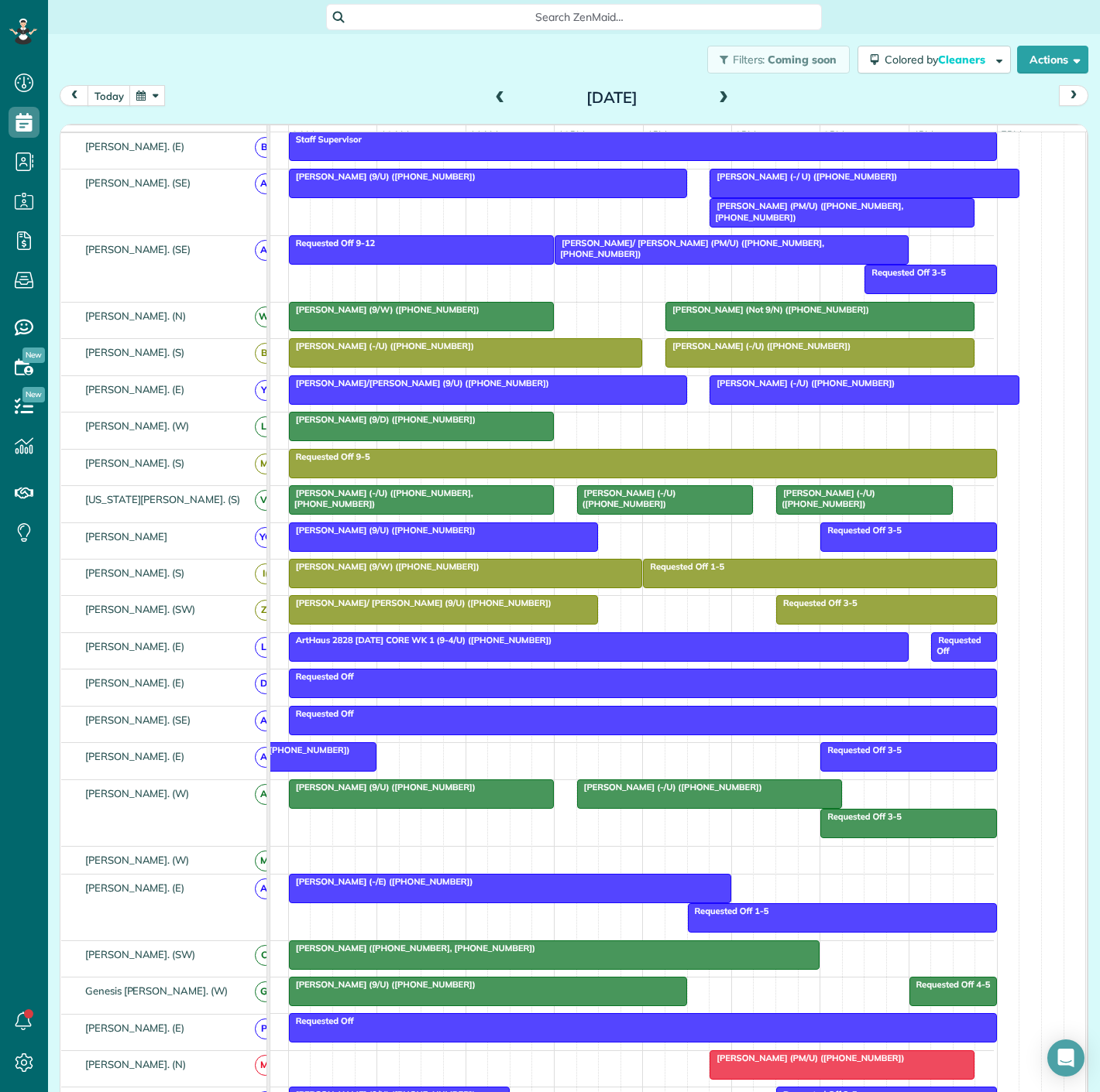
click at [487, 621] on div at bounding box center [443, 609] width 308 height 28
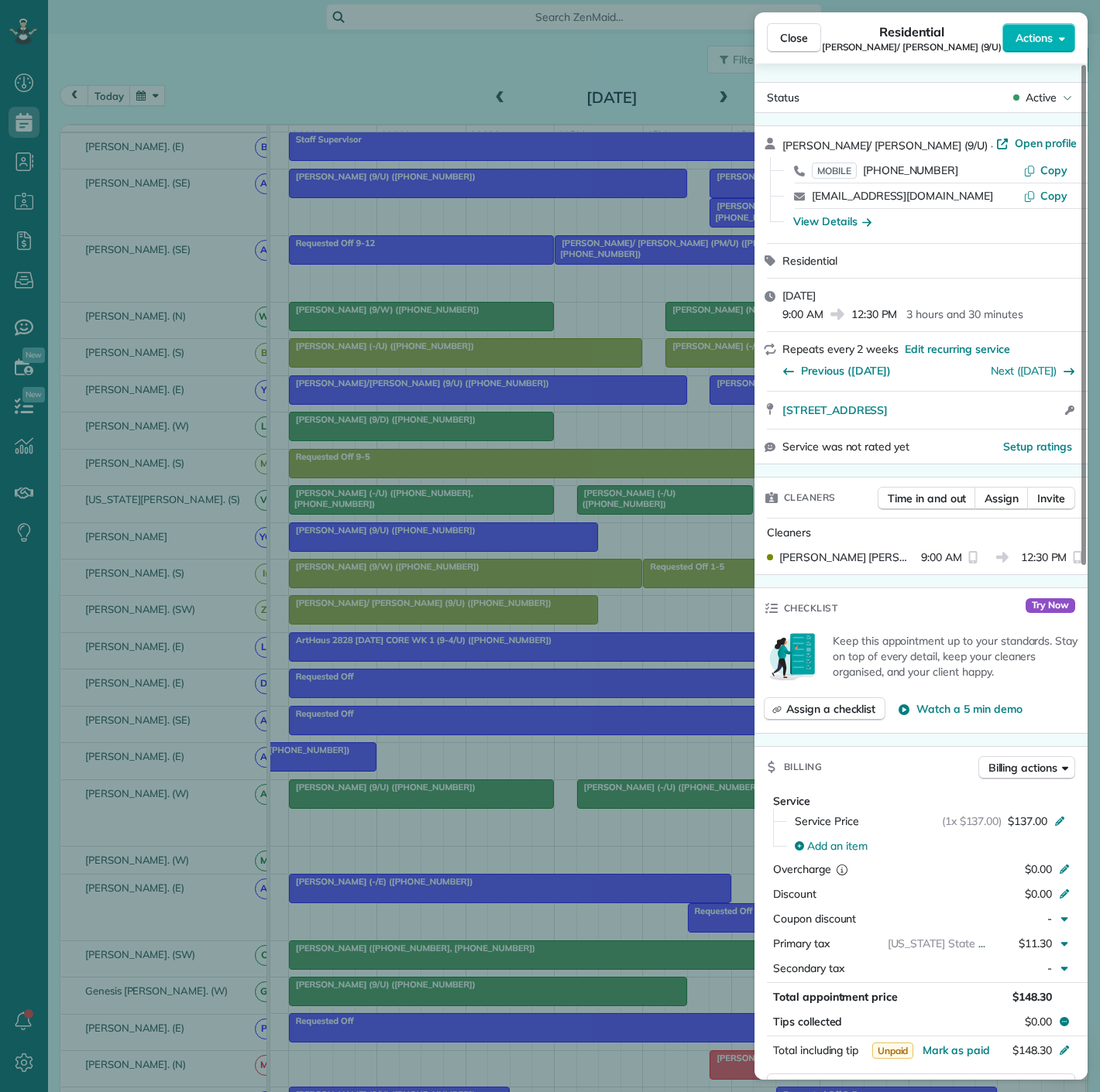
click at [524, 672] on div "Close Residential [PERSON_NAME]/ [PERSON_NAME] (9/U) Actions Status Active [PER…" at bounding box center [550, 546] width 1100 height 1092
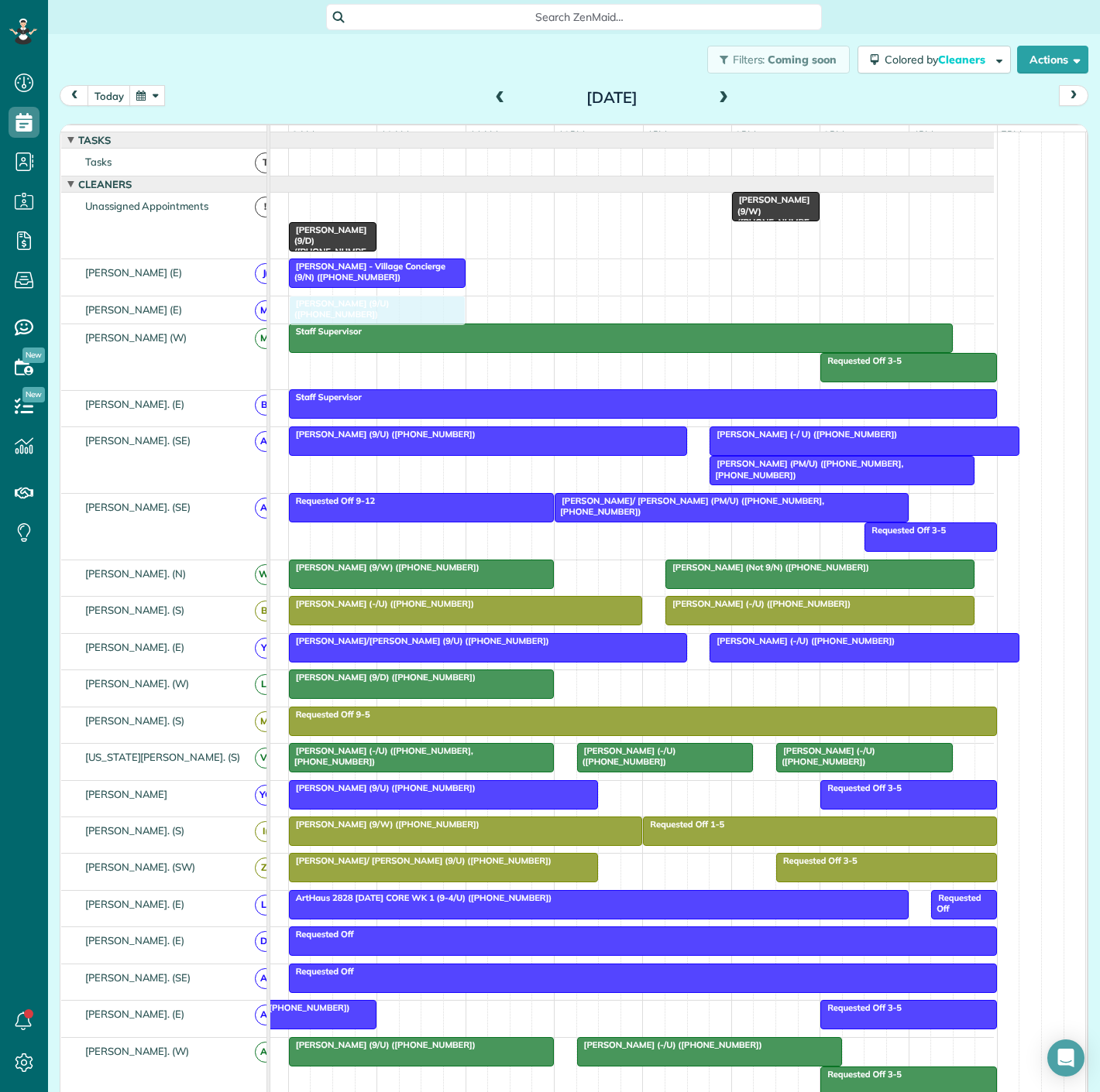
drag, startPoint x: 377, startPoint y: 218, endPoint x: 375, endPoint y: 316, distance: 98.0
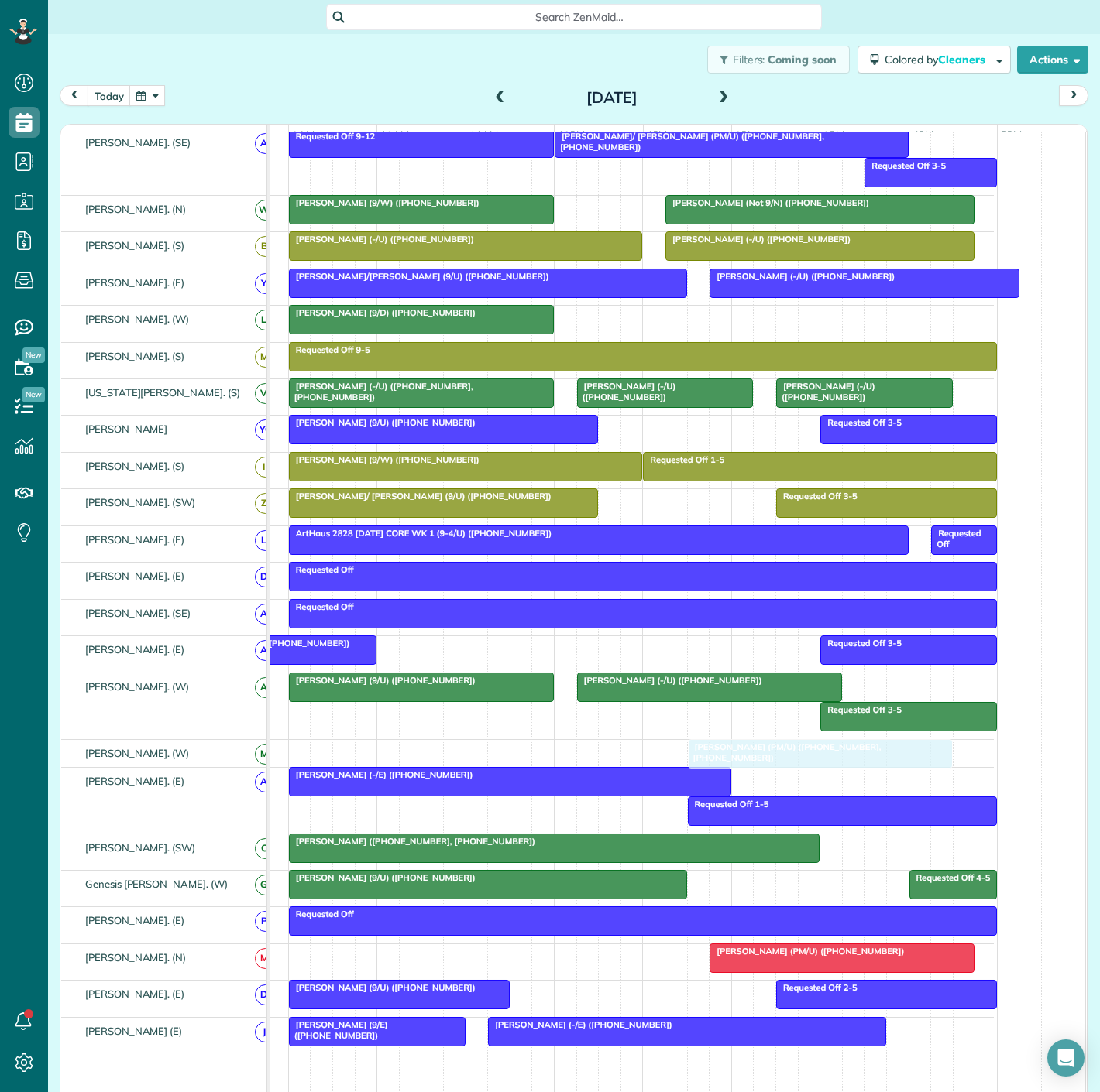
drag, startPoint x: 767, startPoint y: 461, endPoint x: 754, endPoint y: 757, distance: 296.3
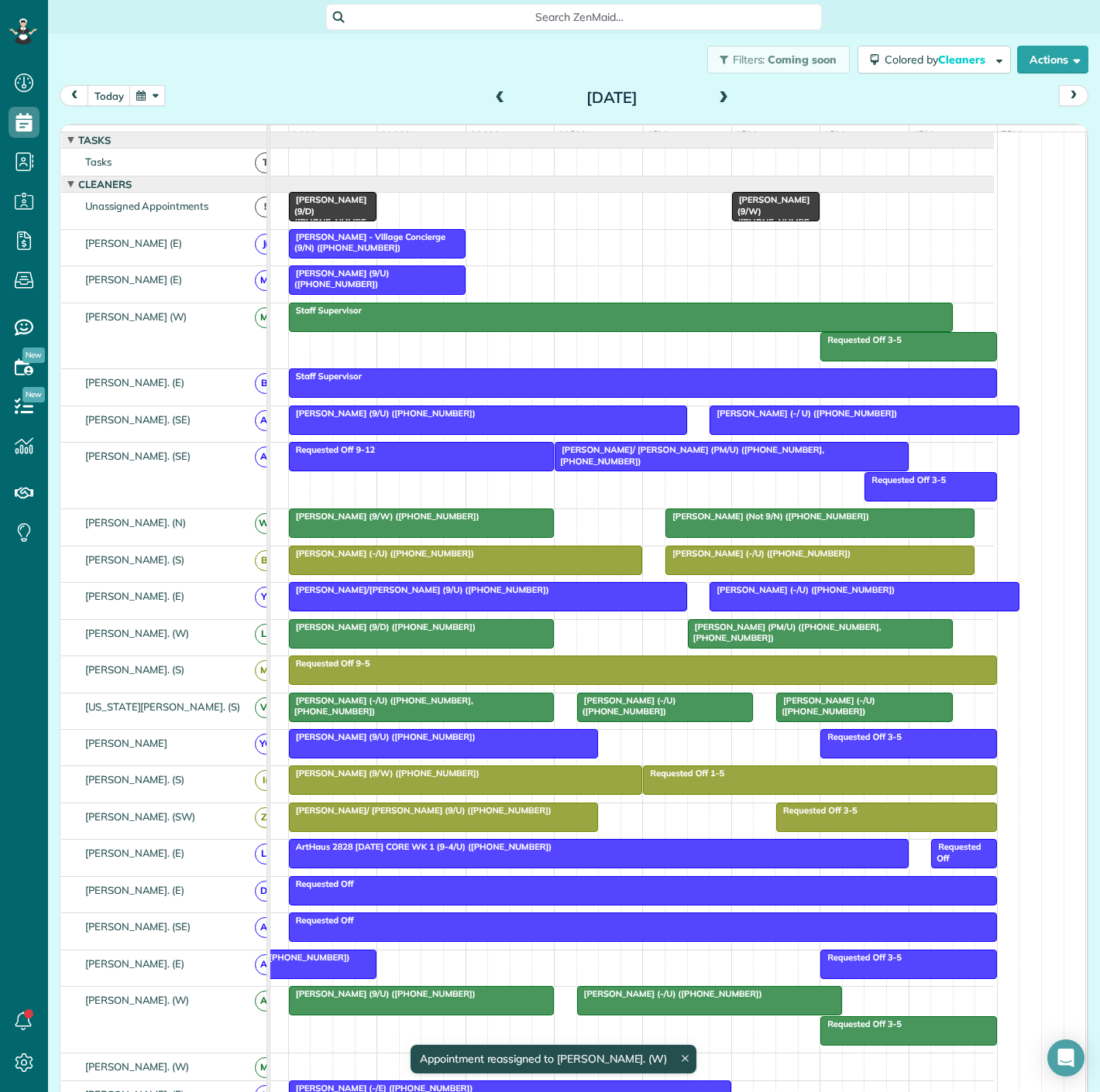
click at [422, 522] on span "[PERSON_NAME] (9/W) ([PHONE_NUMBER])" at bounding box center [384, 516] width 192 height 11
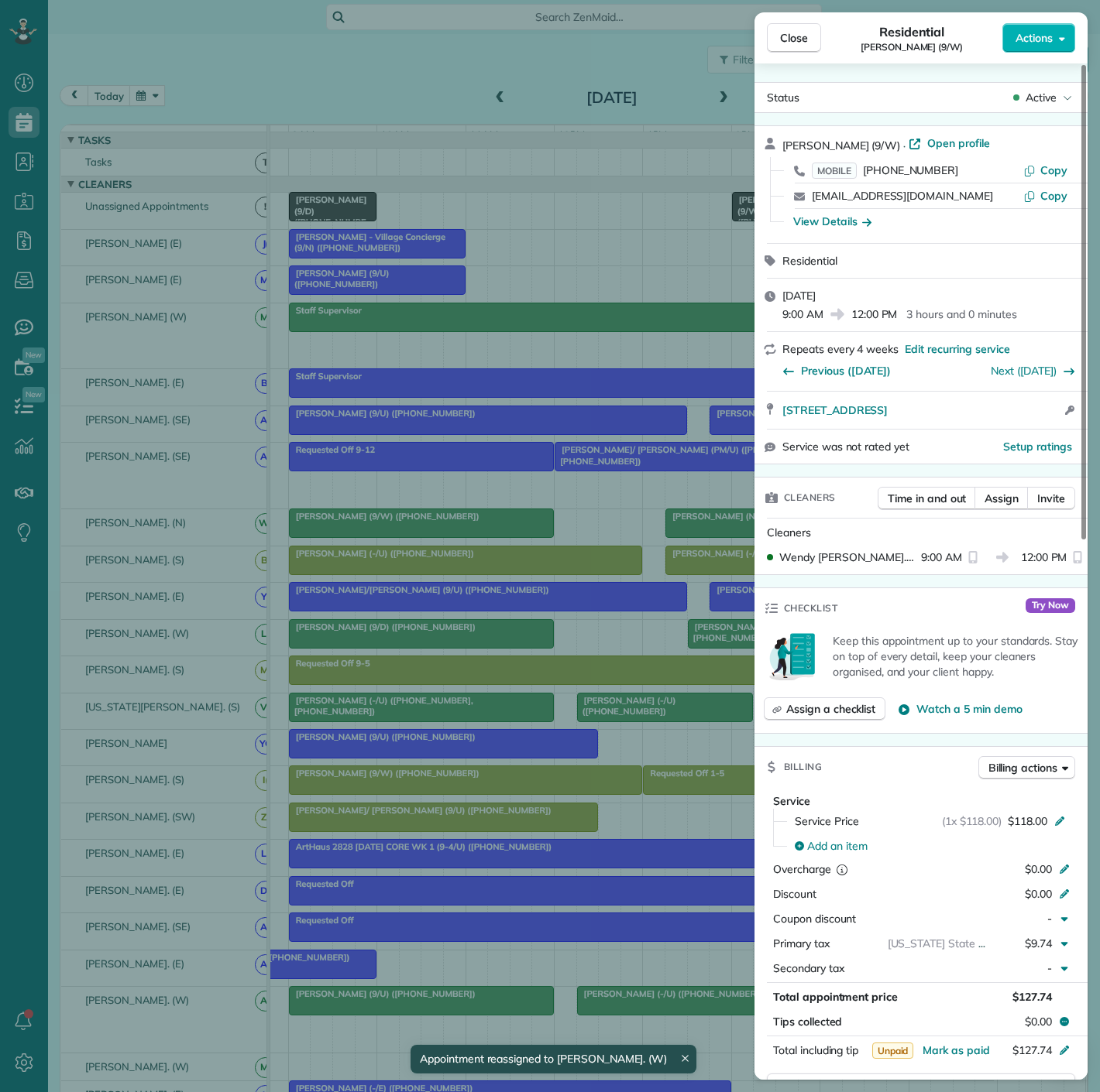
click at [422, 531] on div "Close Residential [PERSON_NAME] (9/W) Actions Status Active [PERSON_NAME] (9/W)…" at bounding box center [550, 546] width 1100 height 1092
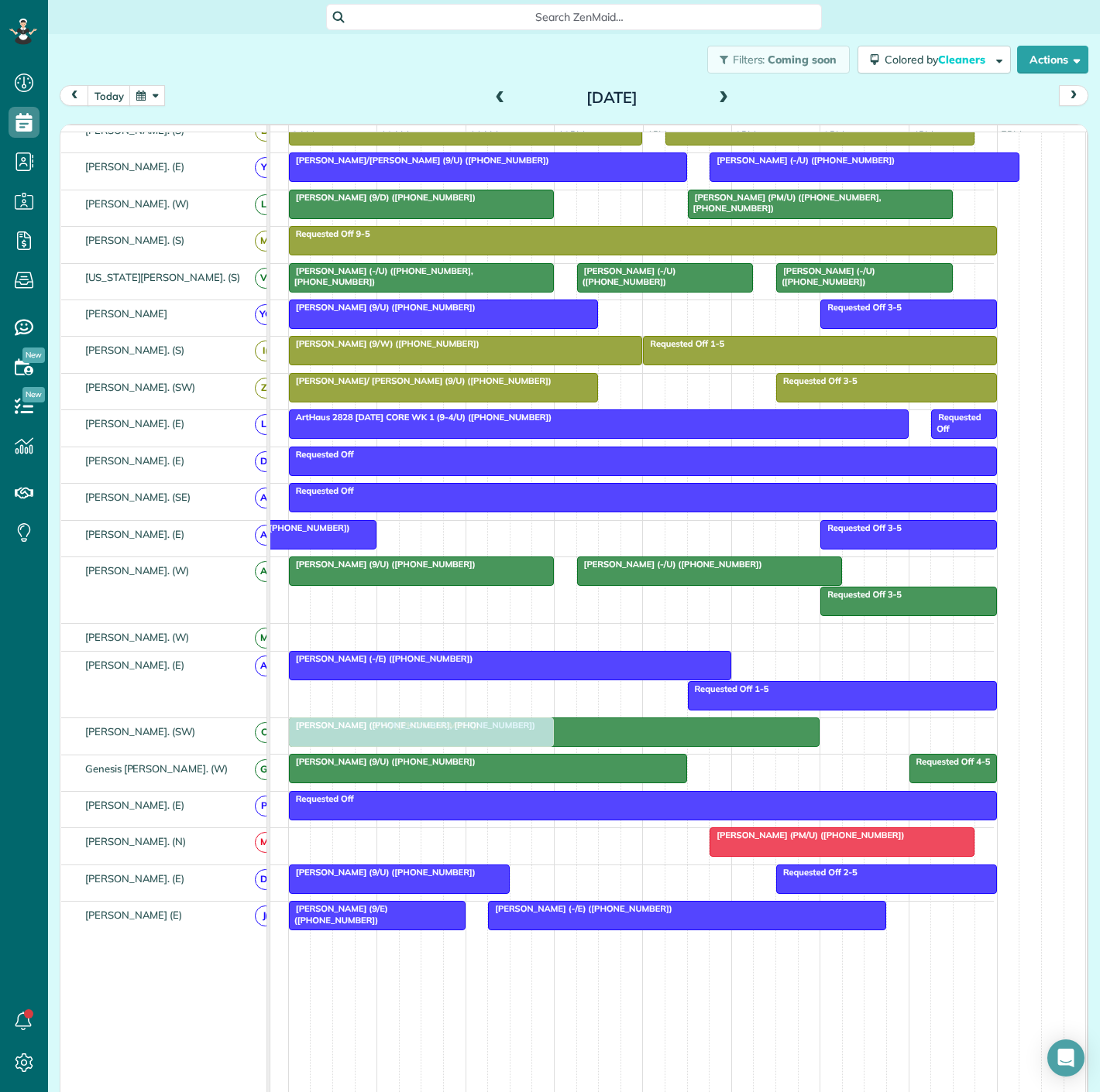
drag, startPoint x: 425, startPoint y: 531, endPoint x: 427, endPoint y: 722, distance: 191.0
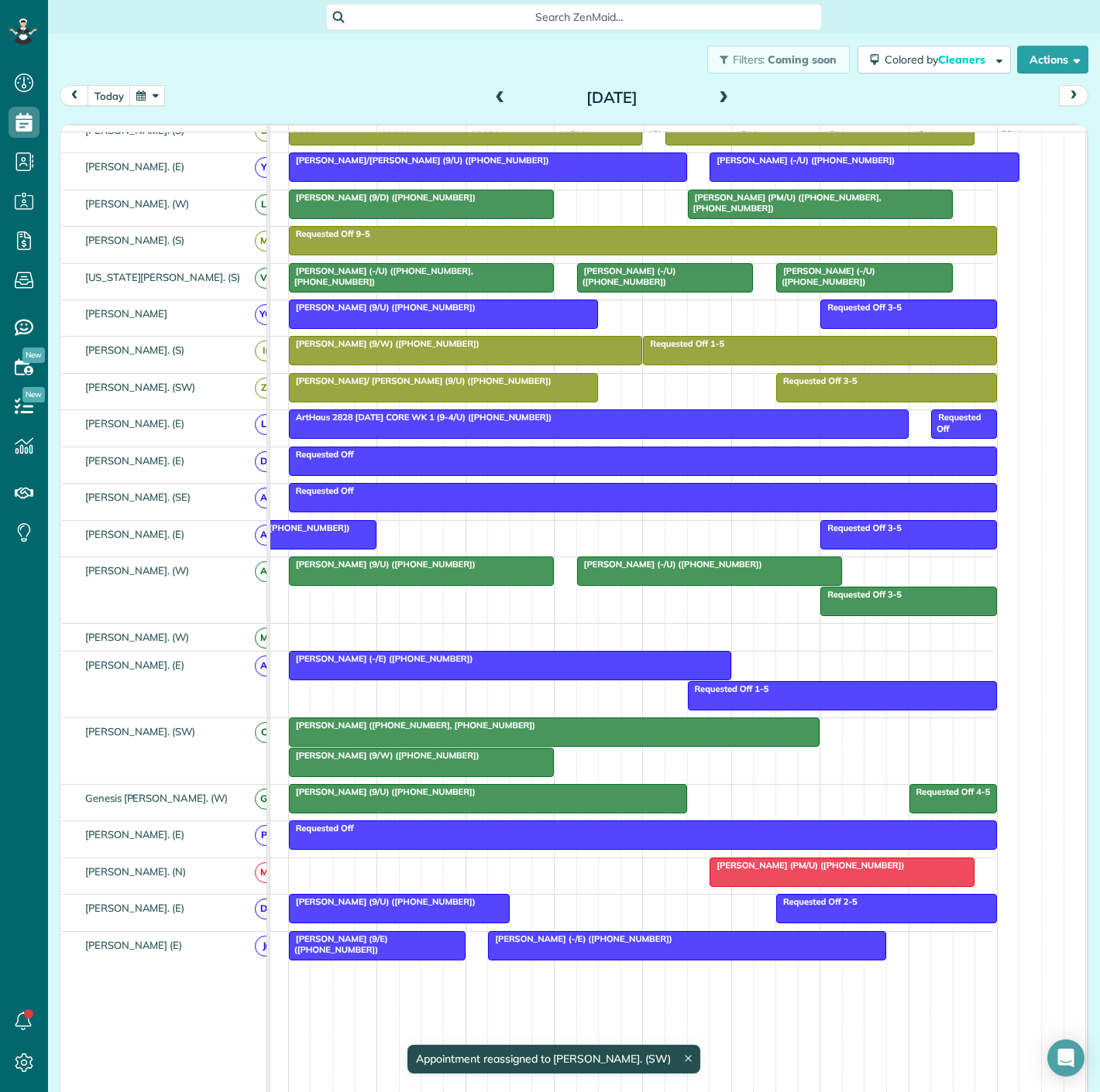
click at [516, 731] on div "[PERSON_NAME] ([PHONE_NUMBER], [PHONE_NUMBER])" at bounding box center [554, 725] width 521 height 11
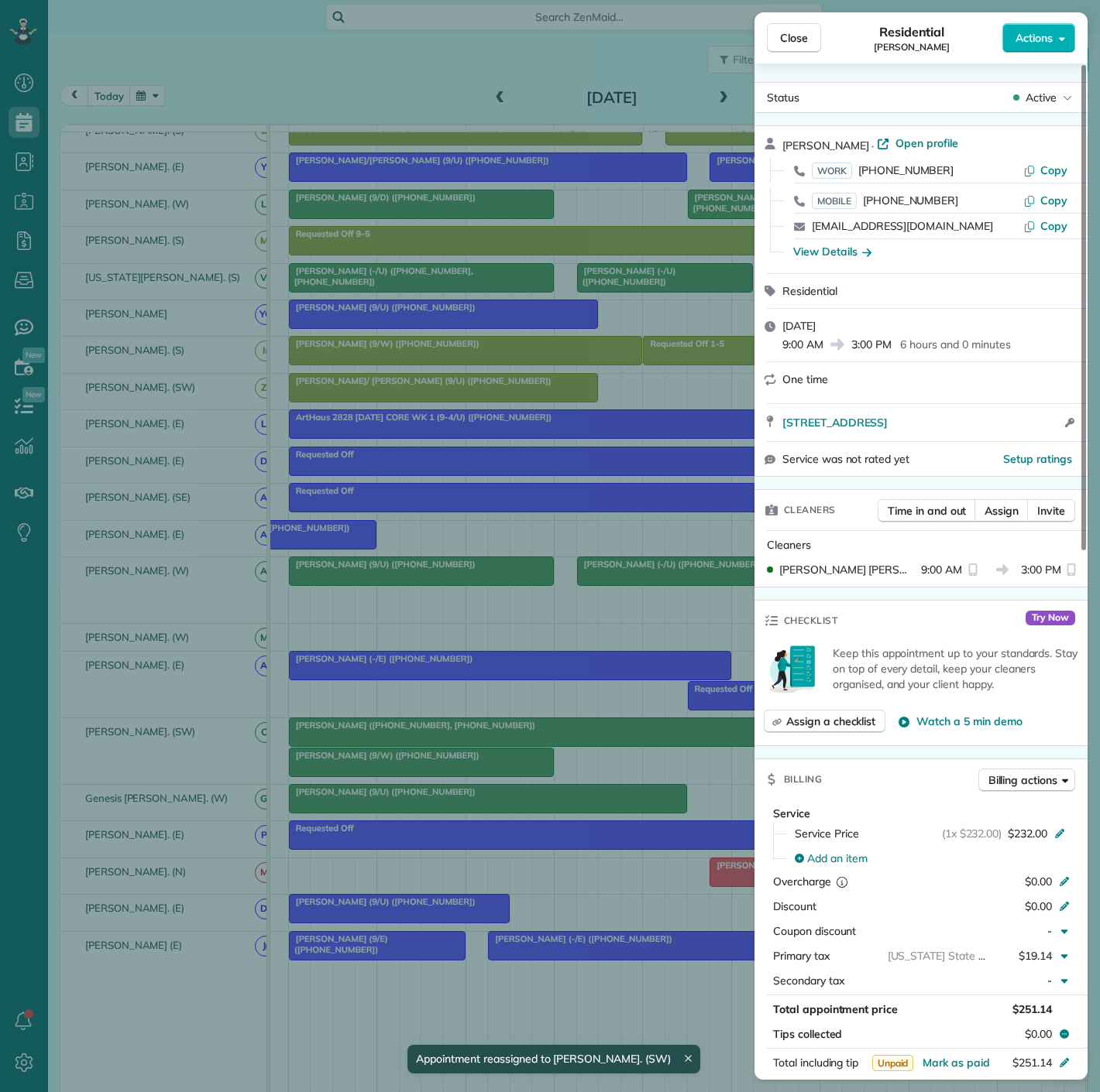
click at [515, 736] on div "Close Residential [PERSON_NAME] Actions Status Active [PERSON_NAME] · Open prof…" at bounding box center [550, 546] width 1100 height 1092
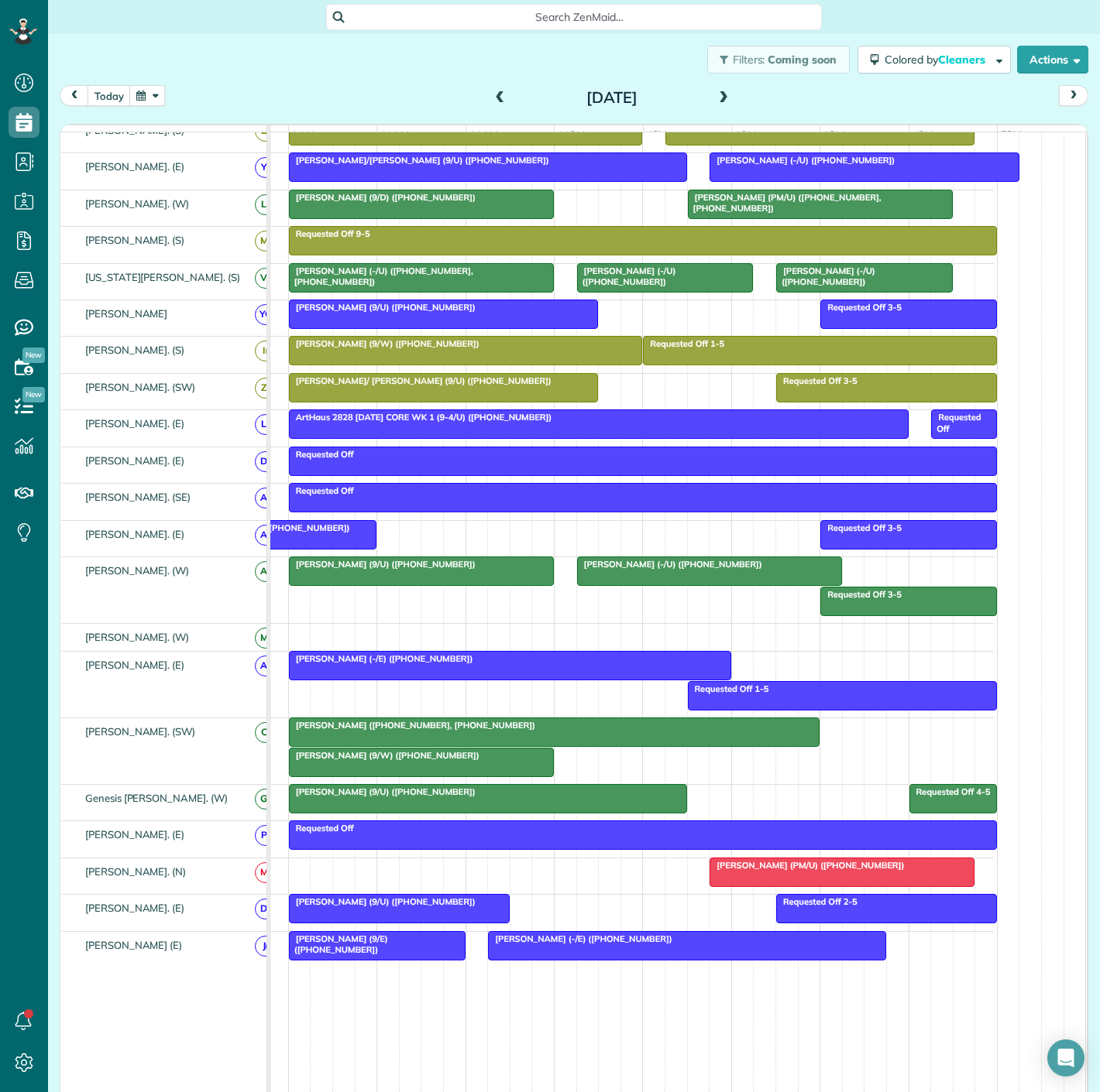
click at [453, 729] on span "[PERSON_NAME] ([PHONE_NUMBER], [PHONE_NUMBER])" at bounding box center [412, 725] width 248 height 11
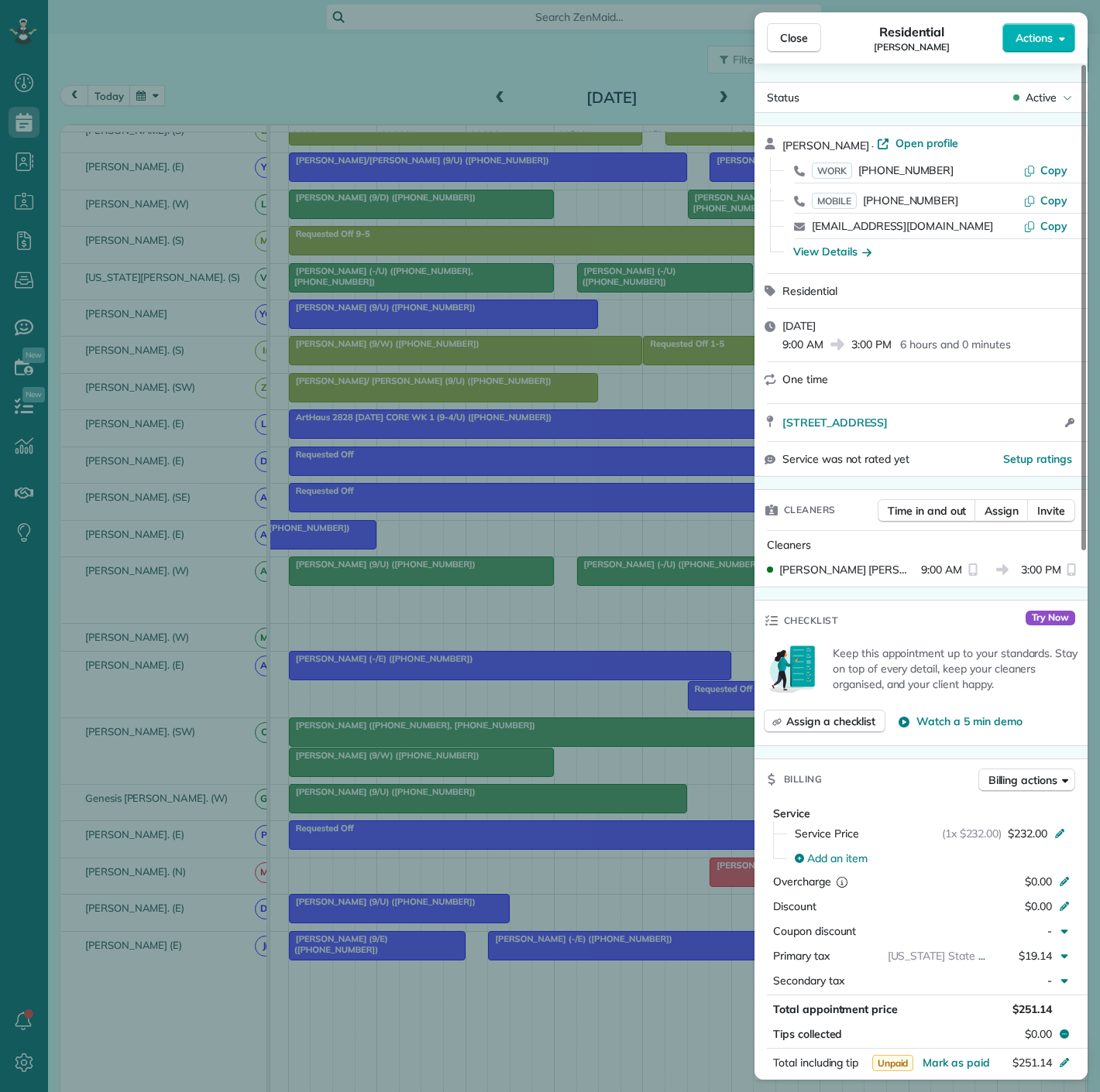
drag, startPoint x: 890, startPoint y: 430, endPoint x: 974, endPoint y: 430, distance: 84.0
click at [974, 430] on div "[STREET_ADDRESS] Open access information" at bounding box center [921, 423] width 333 height 37
click at [367, 634] on div "Close Residential [PERSON_NAME] Actions Status Active [PERSON_NAME] · Open prof…" at bounding box center [550, 546] width 1100 height 1092
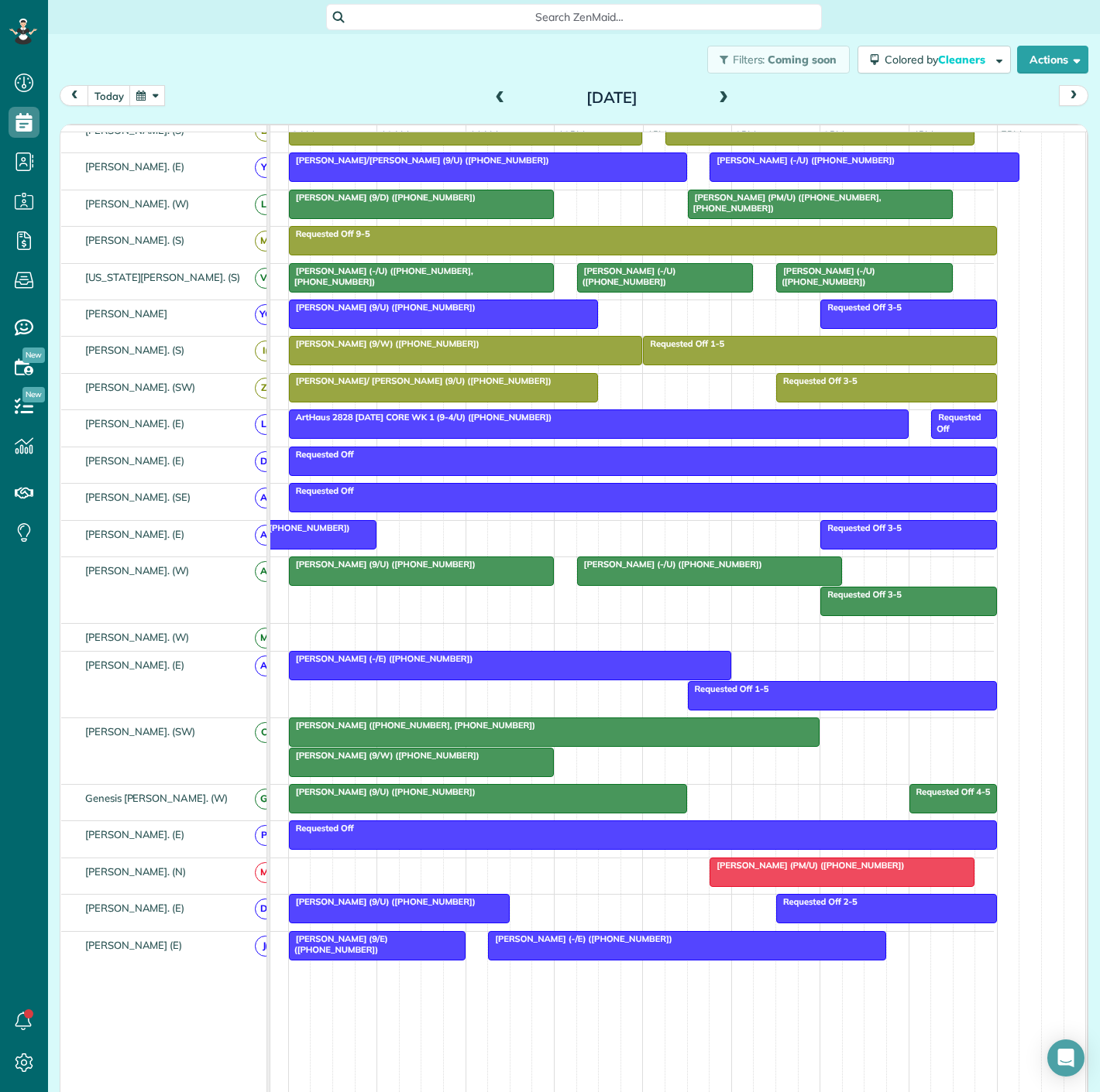
click at [447, 731] on span "[PERSON_NAME] ([PHONE_NUMBER], [PHONE_NUMBER])" at bounding box center [412, 725] width 248 height 11
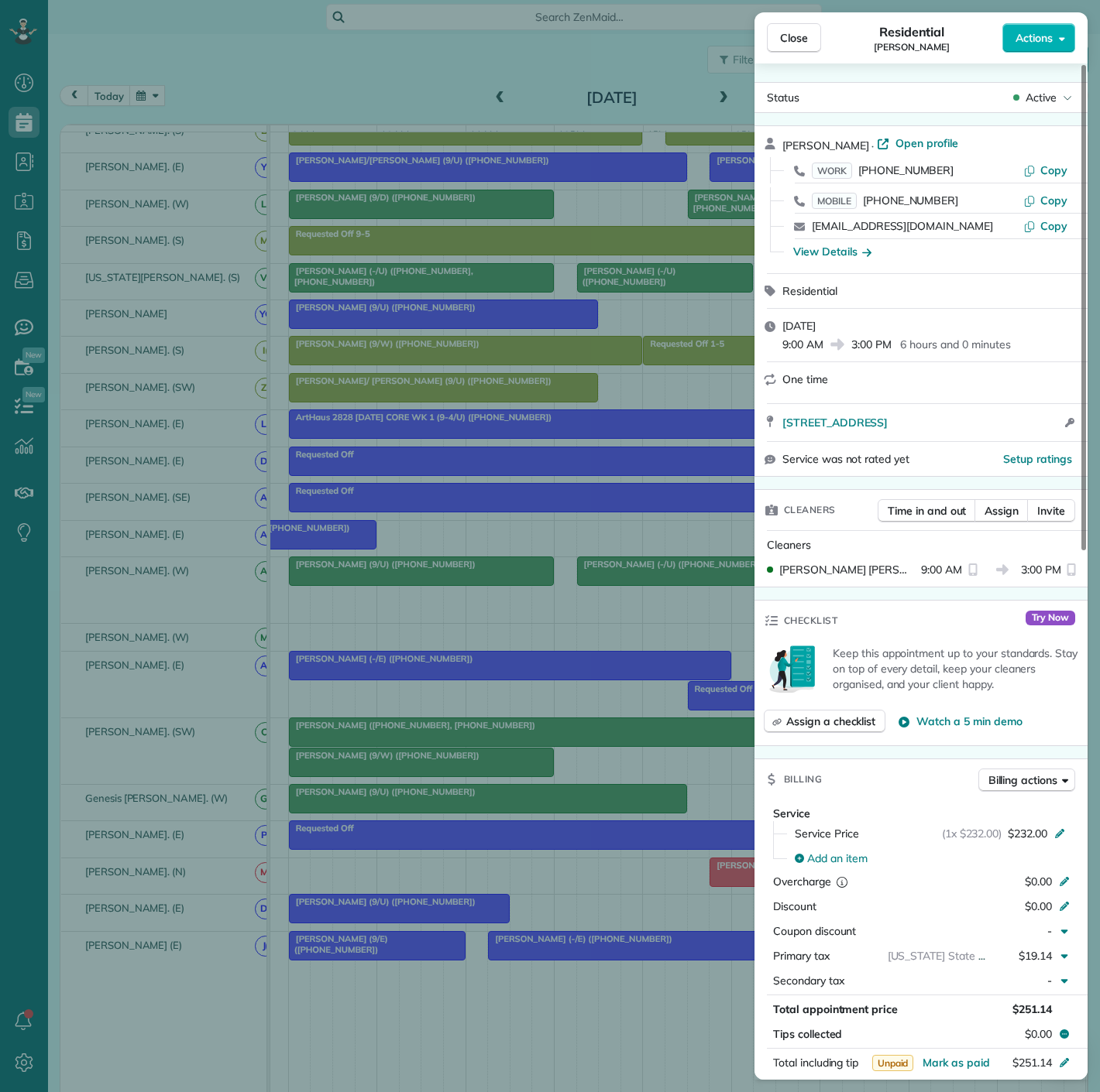
click at [447, 733] on div "Close Residential [PERSON_NAME] Actions Status Active [PERSON_NAME] · Open prof…" at bounding box center [550, 546] width 1100 height 1092
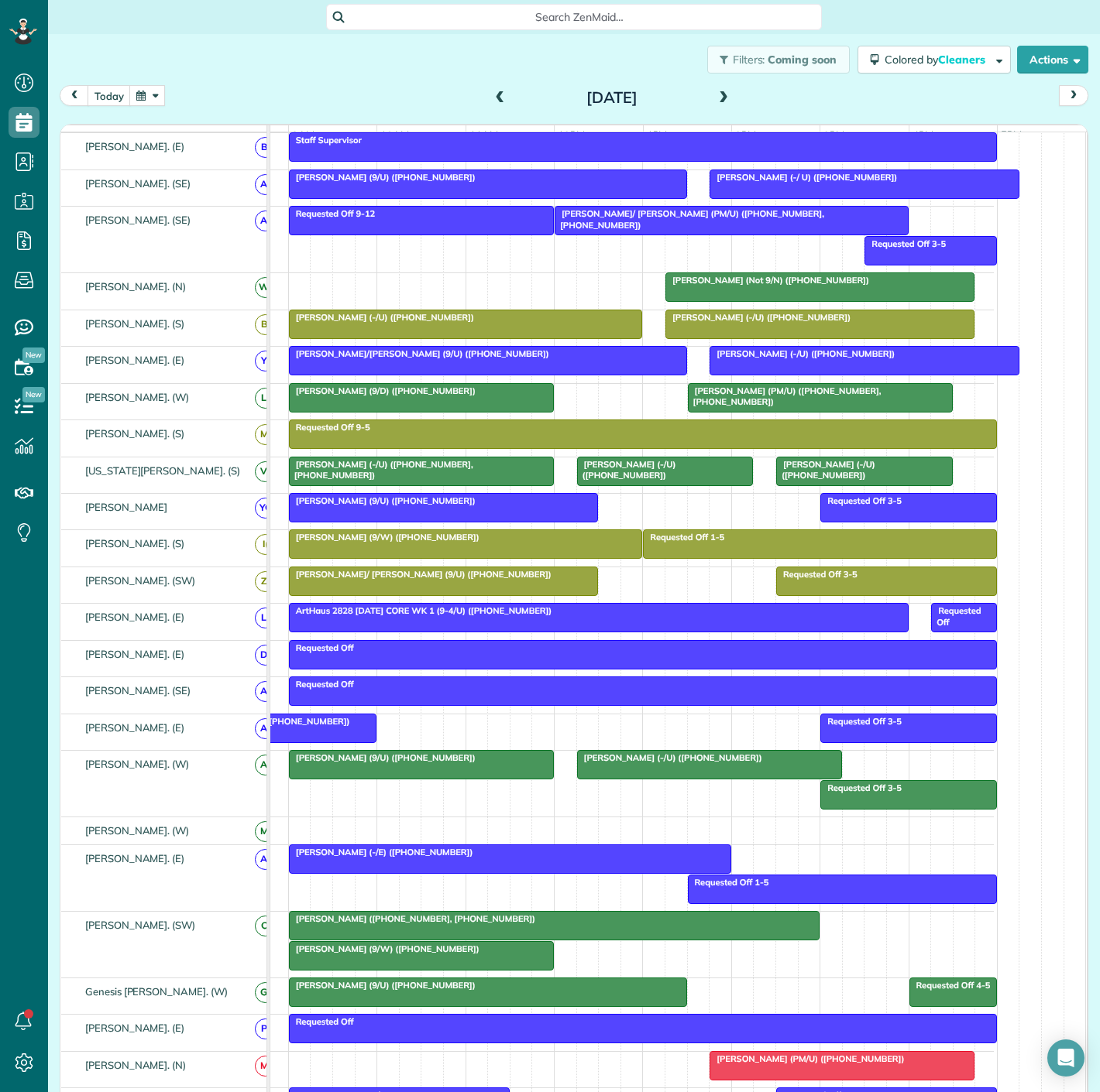
scroll to position [344, 0]
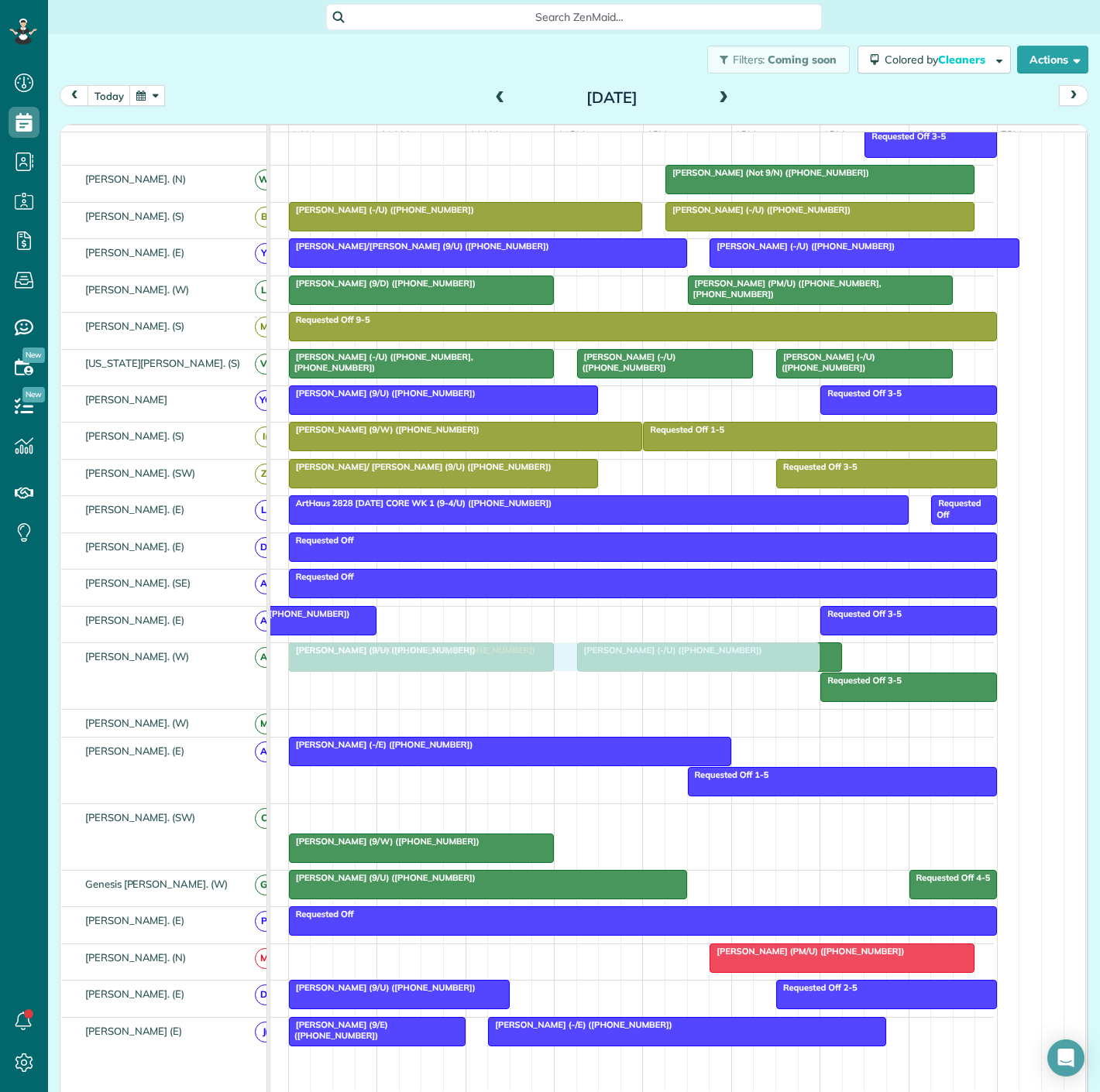
drag, startPoint x: 622, startPoint y: 819, endPoint x: 628, endPoint y: 688, distance: 131.1
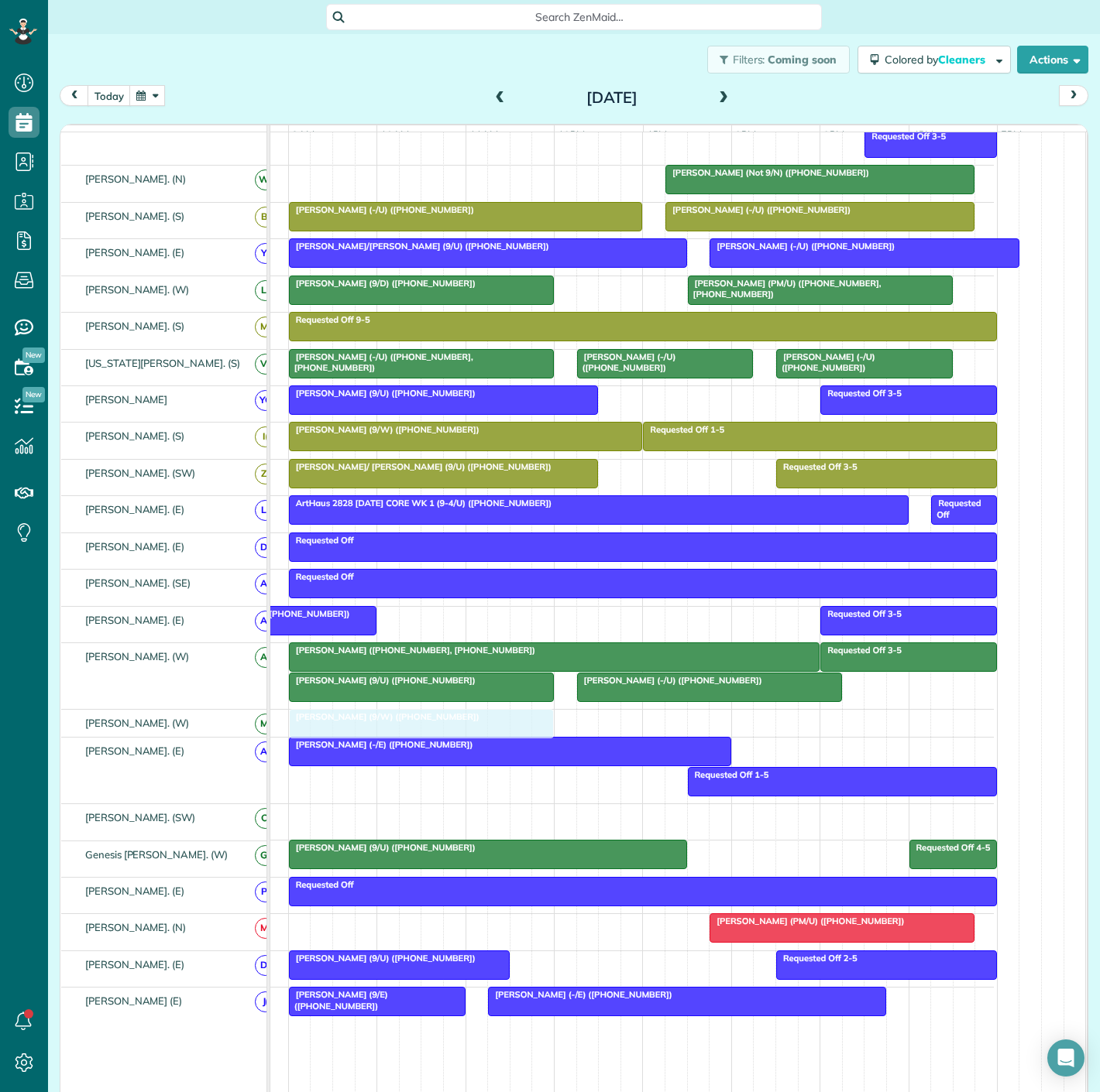
drag, startPoint x: 415, startPoint y: 824, endPoint x: 417, endPoint y: 729, distance: 95.0
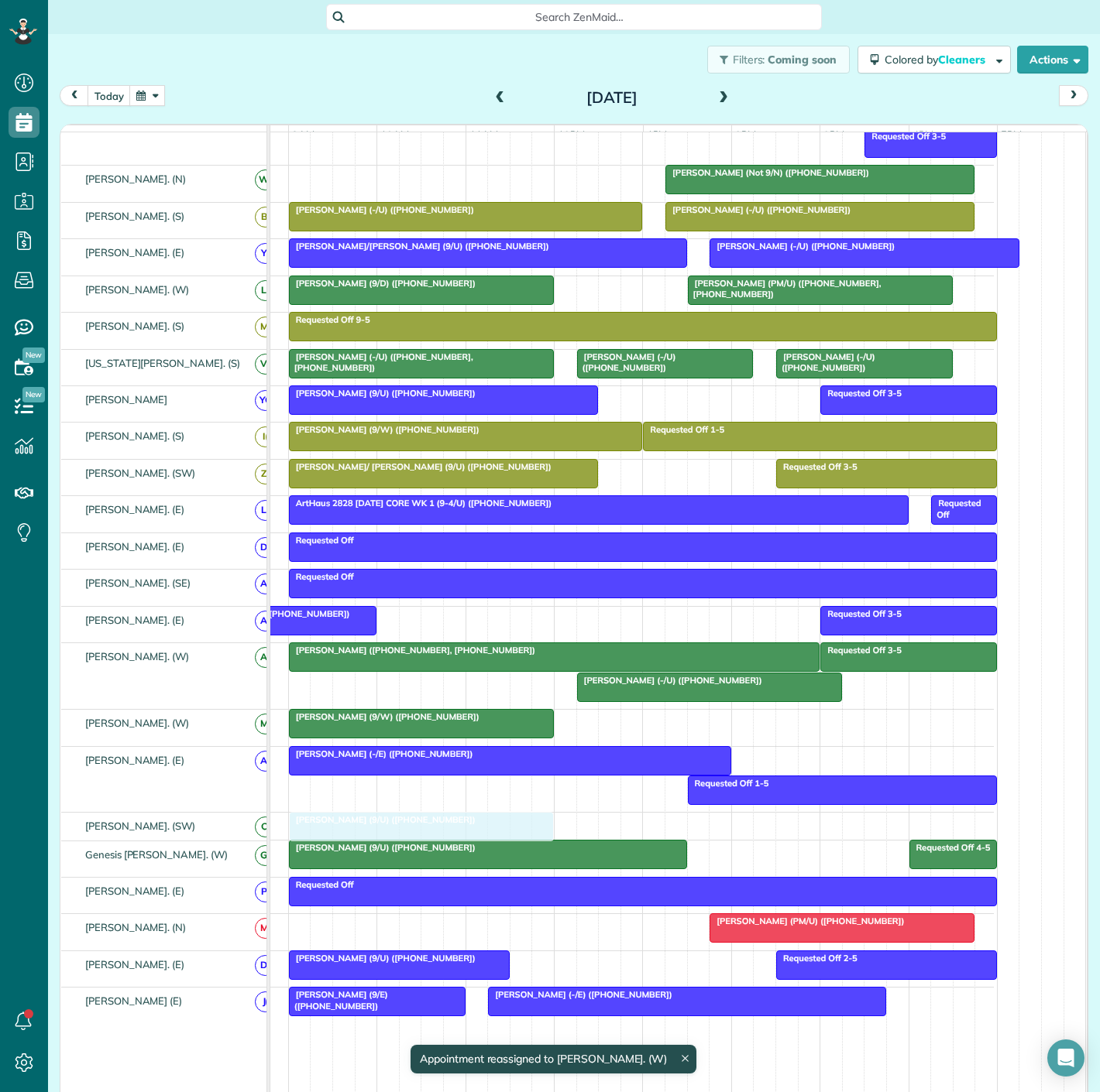
drag, startPoint x: 480, startPoint y: 694, endPoint x: 436, endPoint y: 826, distance: 139.1
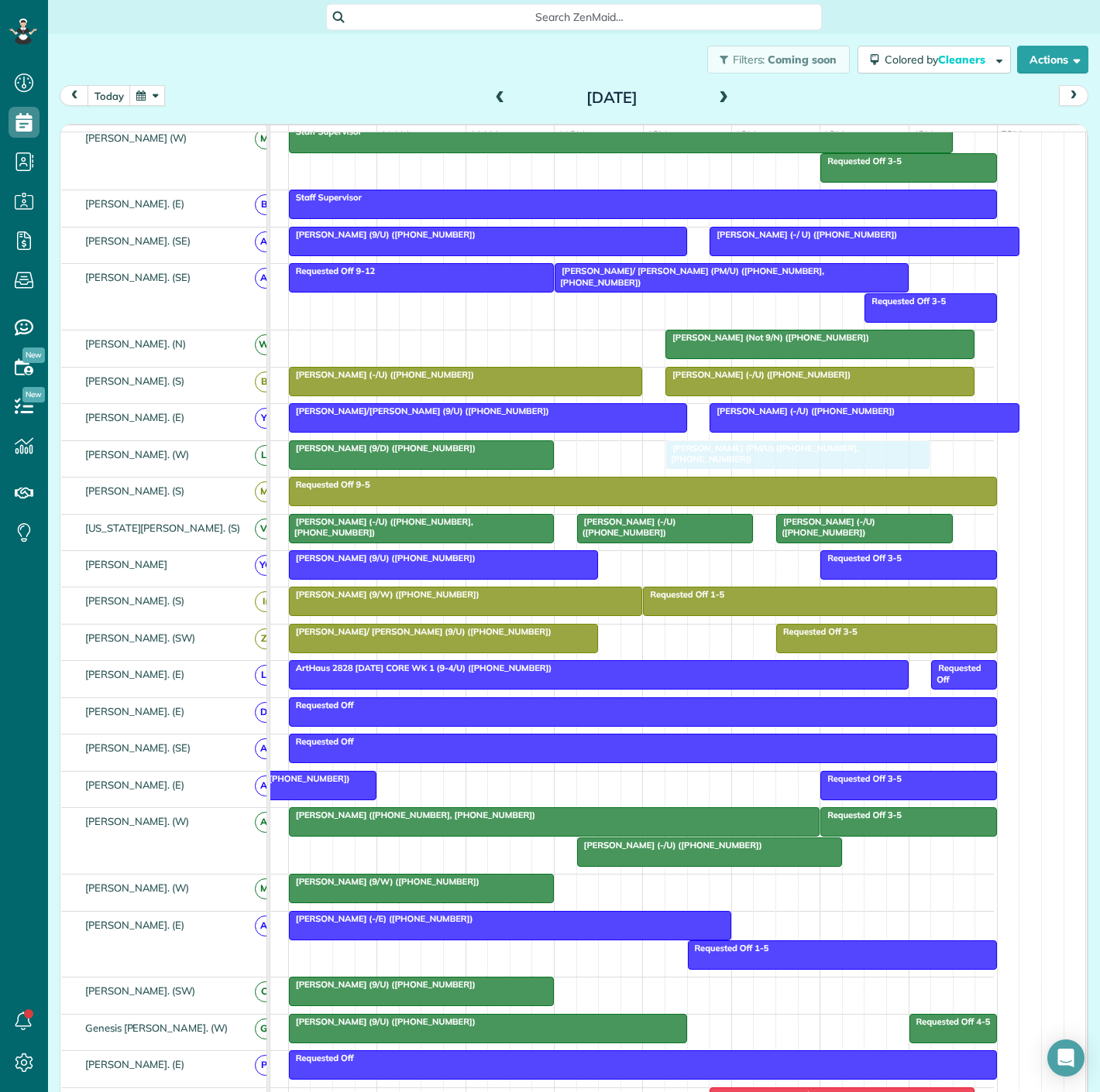
scroll to position [0, 0]
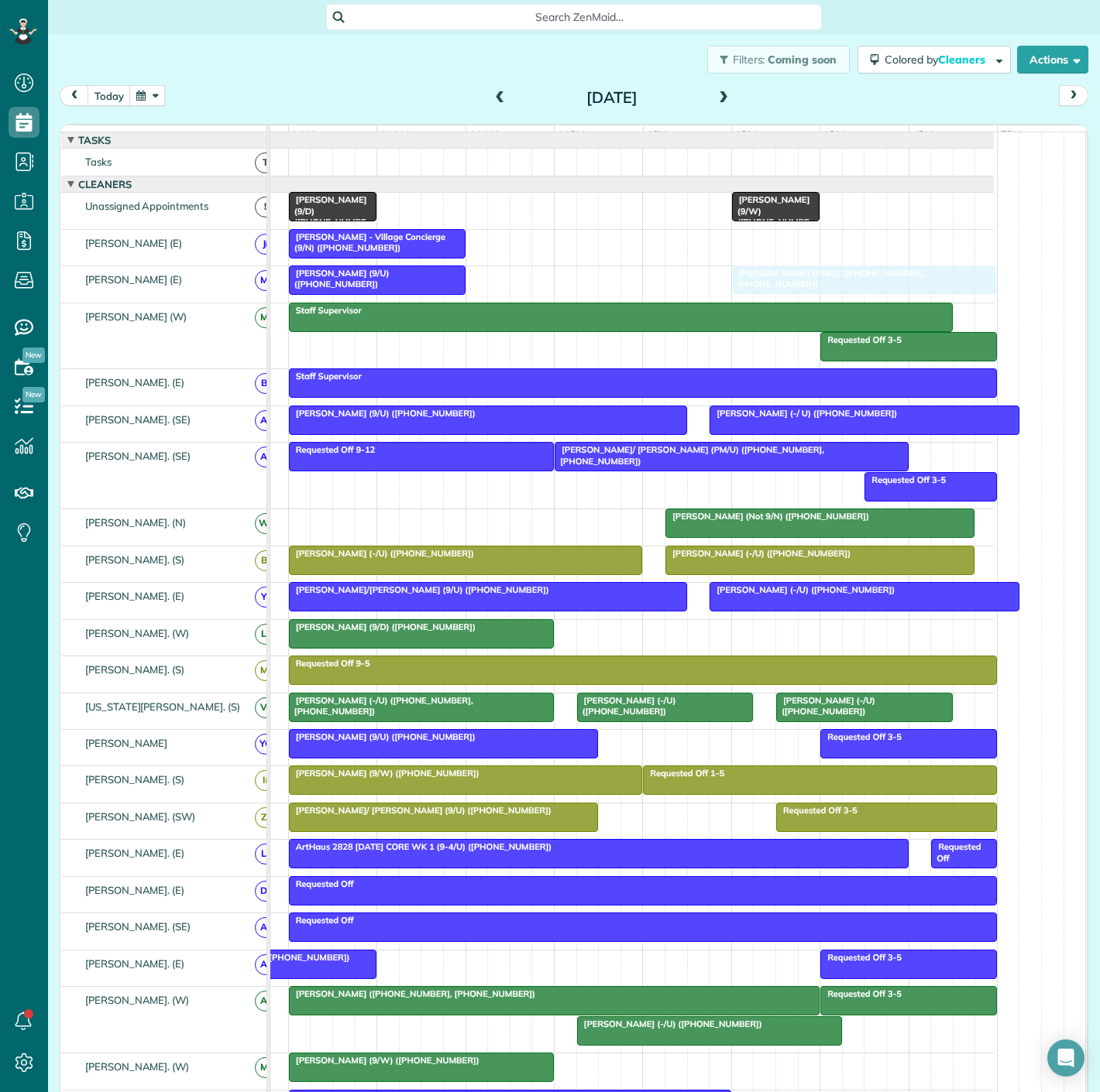
drag, startPoint x: 764, startPoint y: 383, endPoint x: 770, endPoint y: 288, distance: 95.2
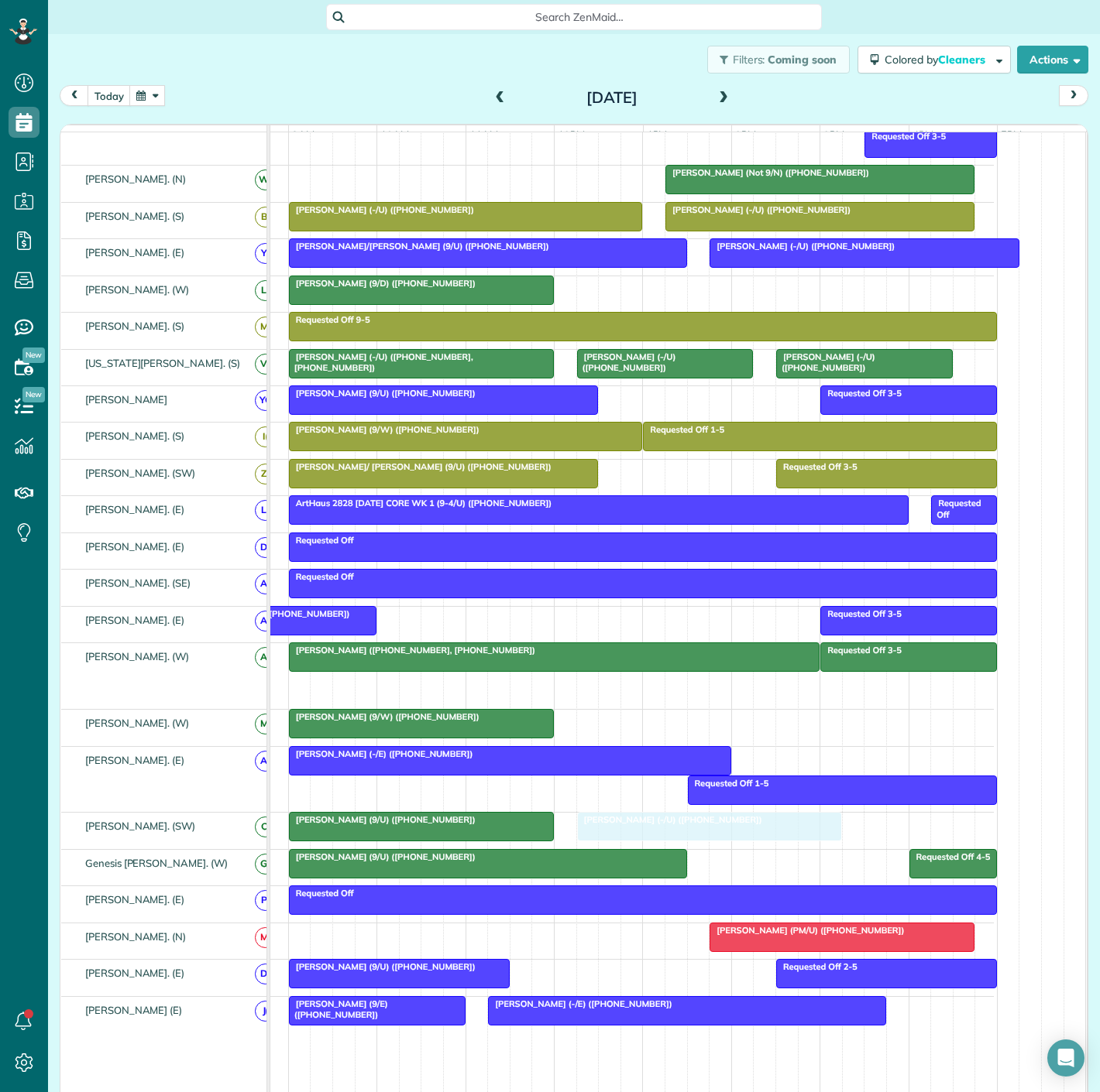
drag, startPoint x: 637, startPoint y: 699, endPoint x: 632, endPoint y: 844, distance: 145.1
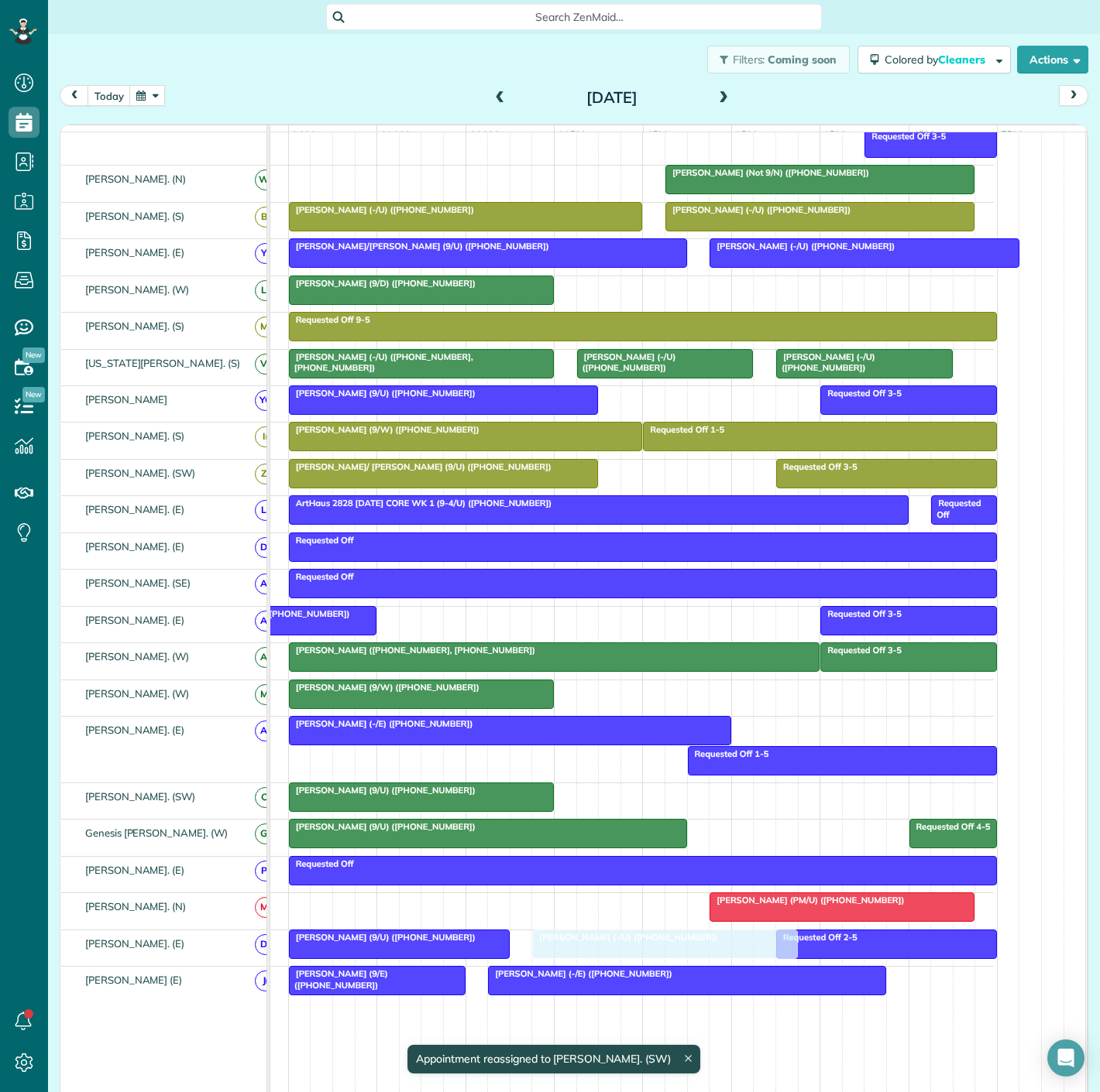
drag, startPoint x: 701, startPoint y: 806, endPoint x: 649, endPoint y: 944, distance: 147.5
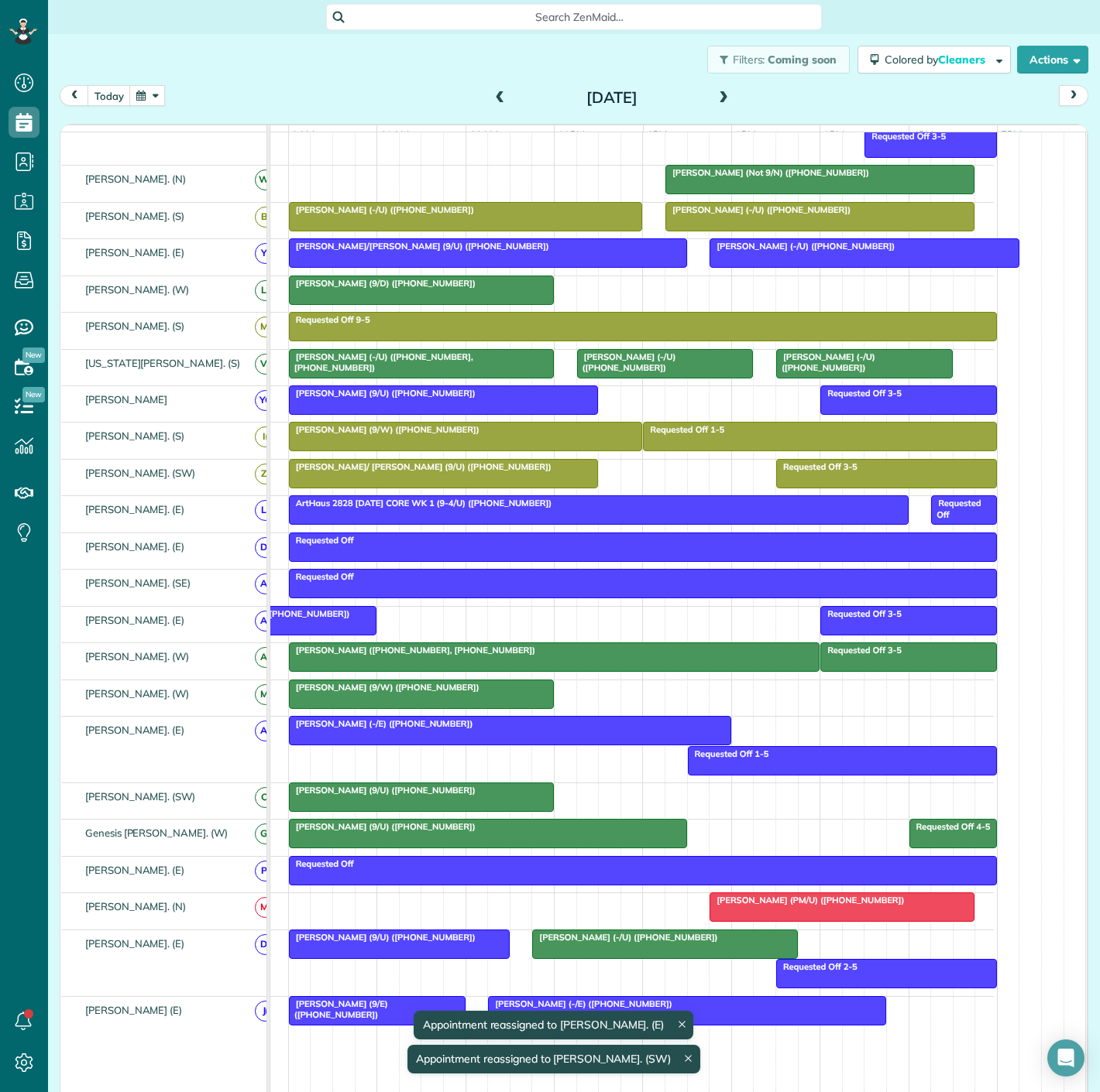
click at [435, 942] on div "[PERSON_NAME] (9/U) ([PHONE_NUMBER])" at bounding box center [399, 937] width 211 height 11
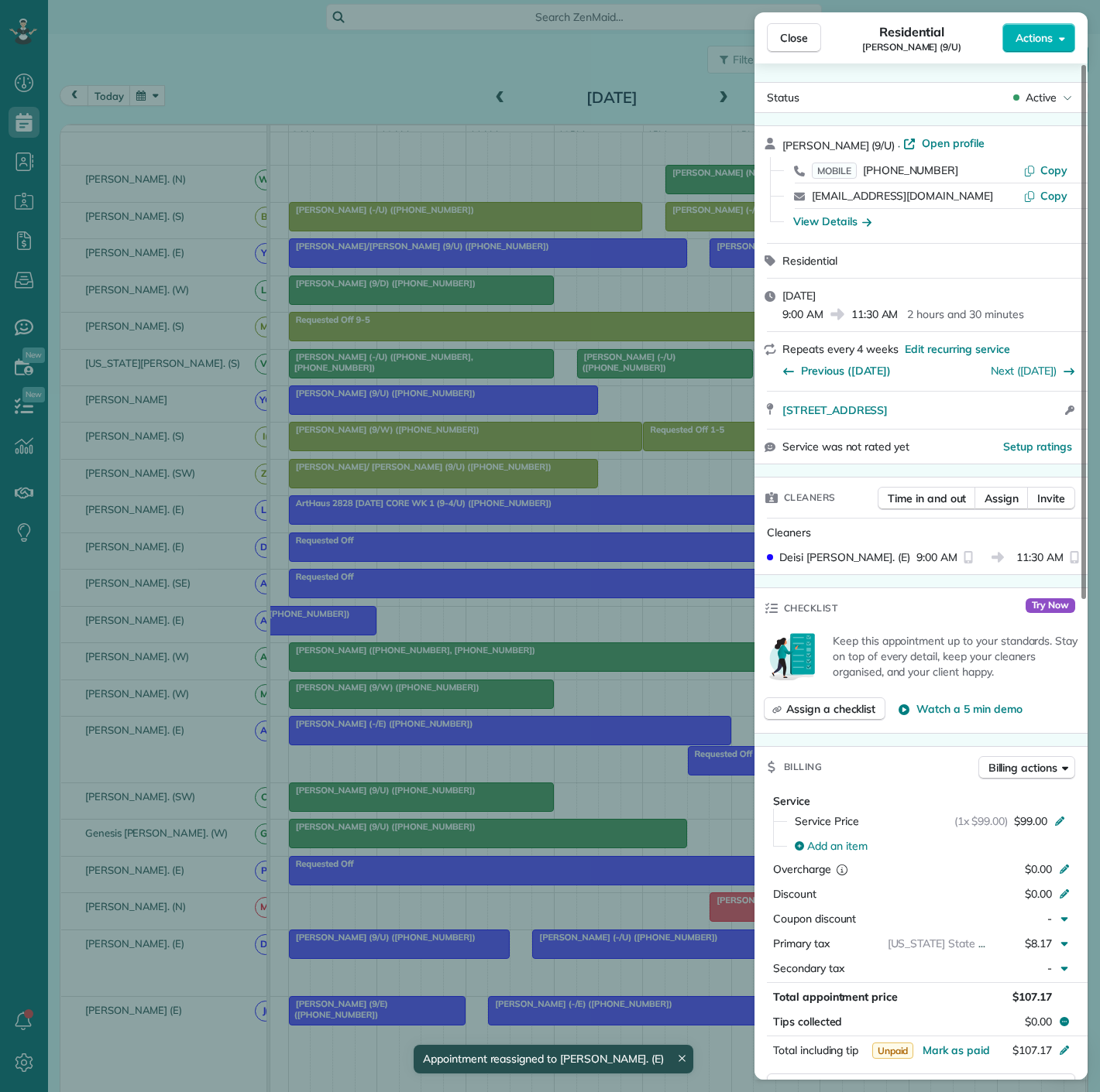
click at [564, 961] on div "Close Residential [PERSON_NAME] (9/U) Actions Status Active [PERSON_NAME] (9/U)…" at bounding box center [550, 546] width 1100 height 1092
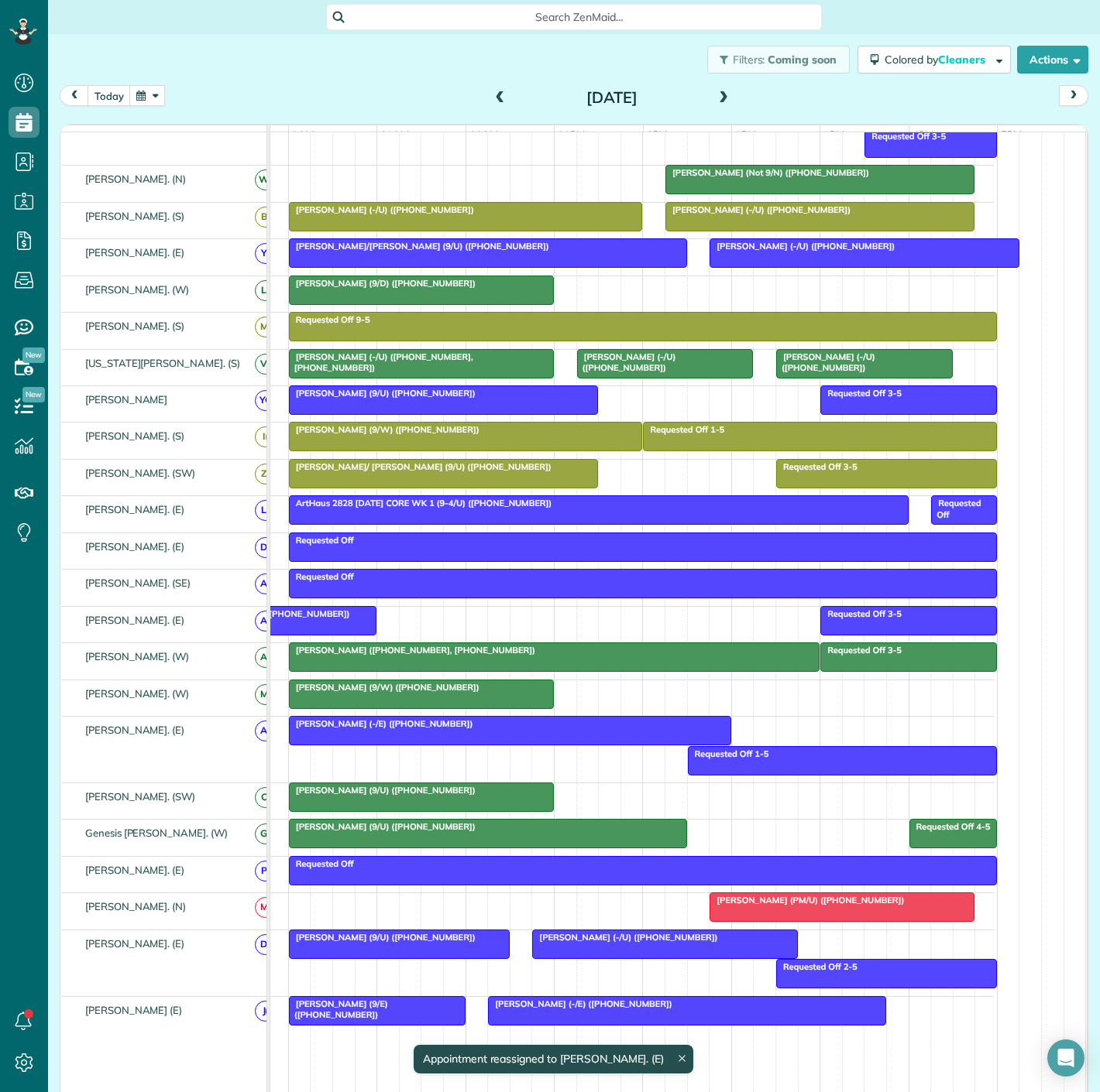
click at [564, 958] on div at bounding box center [664, 944] width 263 height 28
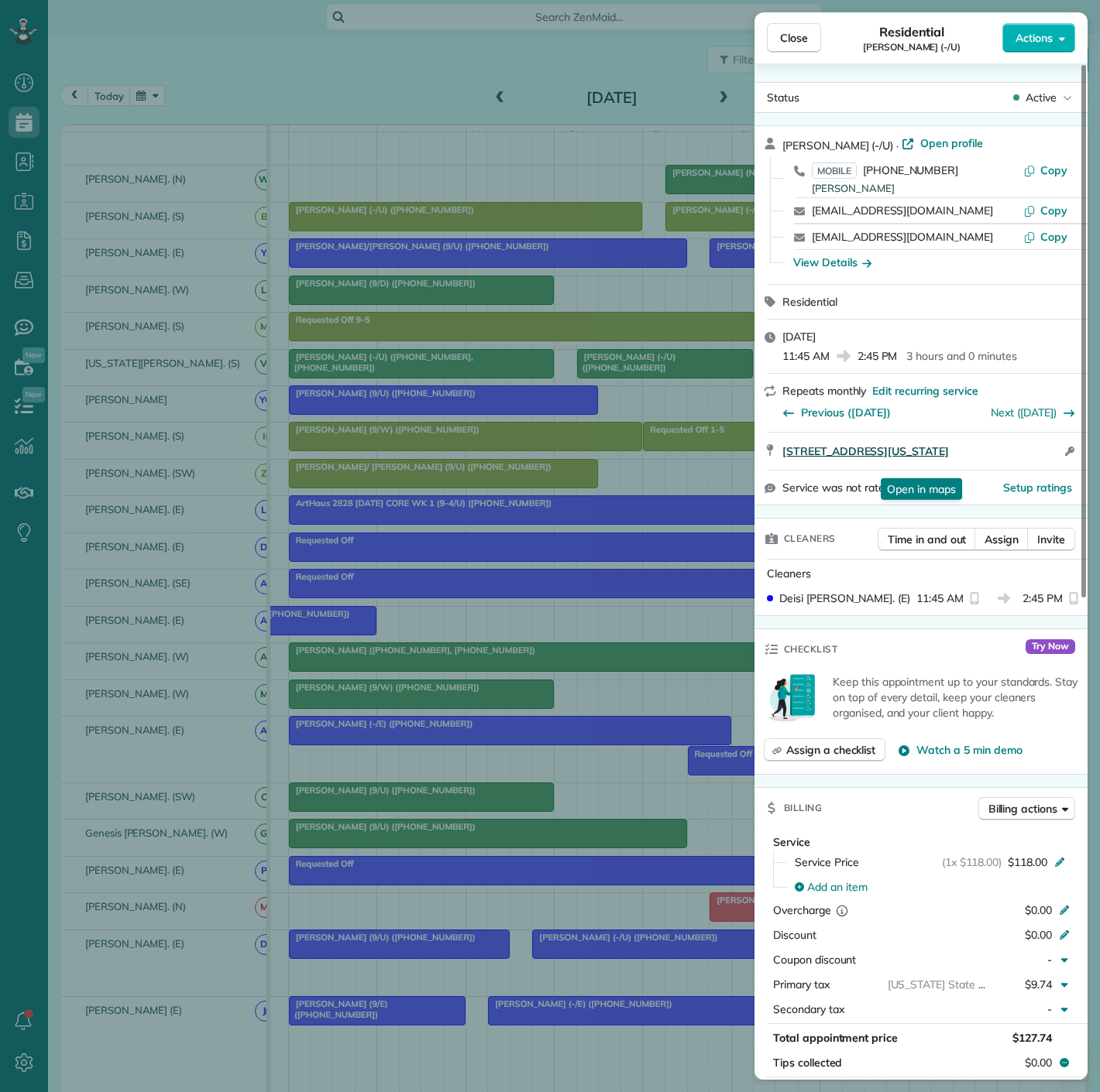
drag, startPoint x: 777, startPoint y: 452, endPoint x: 1000, endPoint y: 470, distance: 223.7
click at [1000, 470] on div "[STREET_ADDRESS][US_STATE] Open in maps Open in maps Open access information" at bounding box center [921, 451] width 333 height 37
click at [458, 816] on div "Close Residential [PERSON_NAME] (-/U) Actions Status Active [PERSON_NAME] (-/U)…" at bounding box center [550, 546] width 1100 height 1092
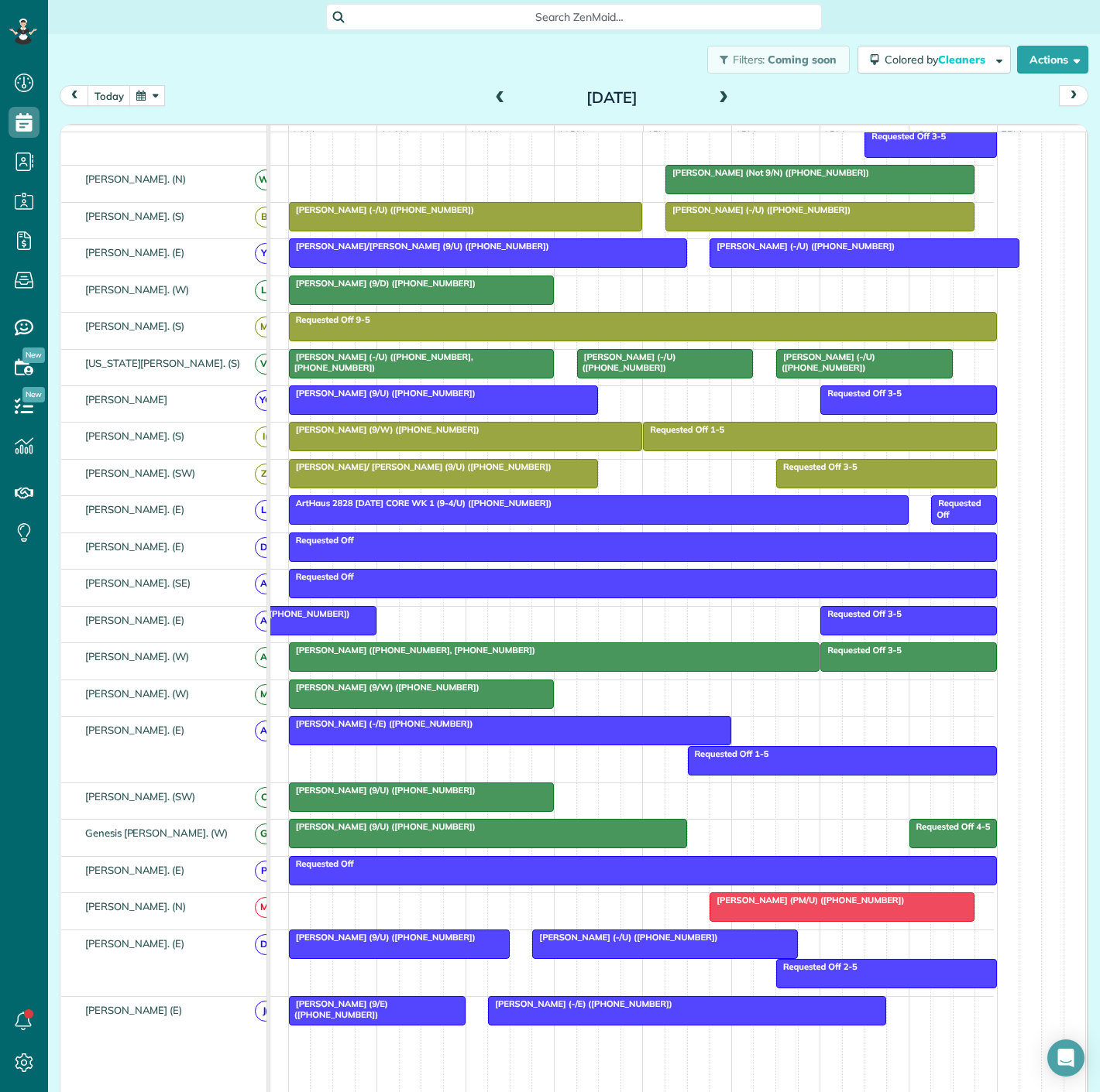
click at [391, 943] on span "[PERSON_NAME] (9/U) ([PHONE_NUMBER])" at bounding box center [383, 937] width 188 height 11
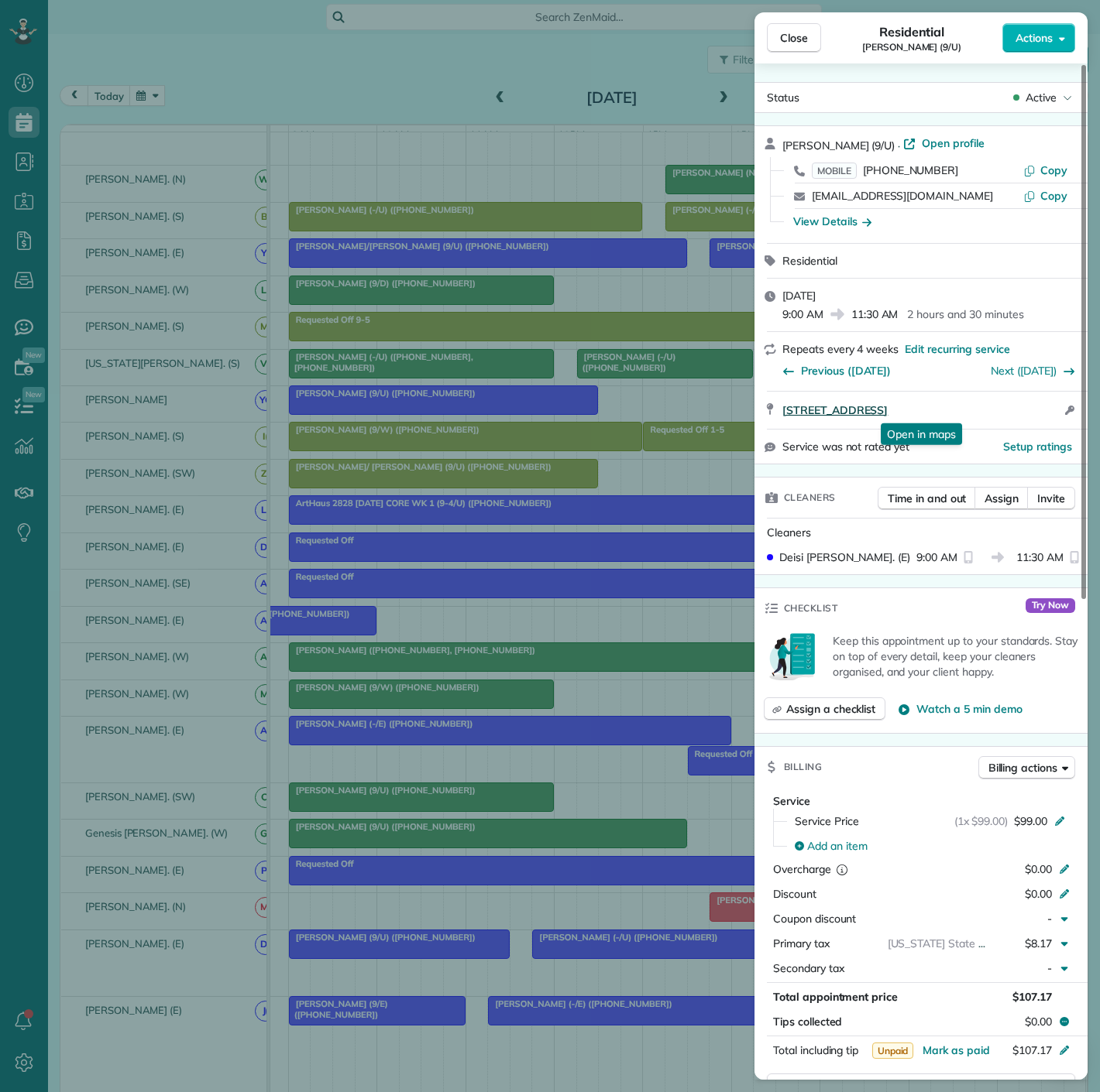
drag, startPoint x: 775, startPoint y: 409, endPoint x: 1033, endPoint y: 410, distance: 258.0
click at [1033, 410] on div "[STREET_ADDRESS] Open in maps Open in maps Open access information" at bounding box center [921, 410] width 333 height 37
click at [772, 421] on div "[STREET_ADDRESS] Open access information" at bounding box center [921, 410] width 333 height 37
drag, startPoint x: 776, startPoint y: 418, endPoint x: 1024, endPoint y: 416, distance: 248.0
click at [1024, 416] on div "[STREET_ADDRESS] Open in maps Open in maps Open access information" at bounding box center [921, 410] width 333 height 37
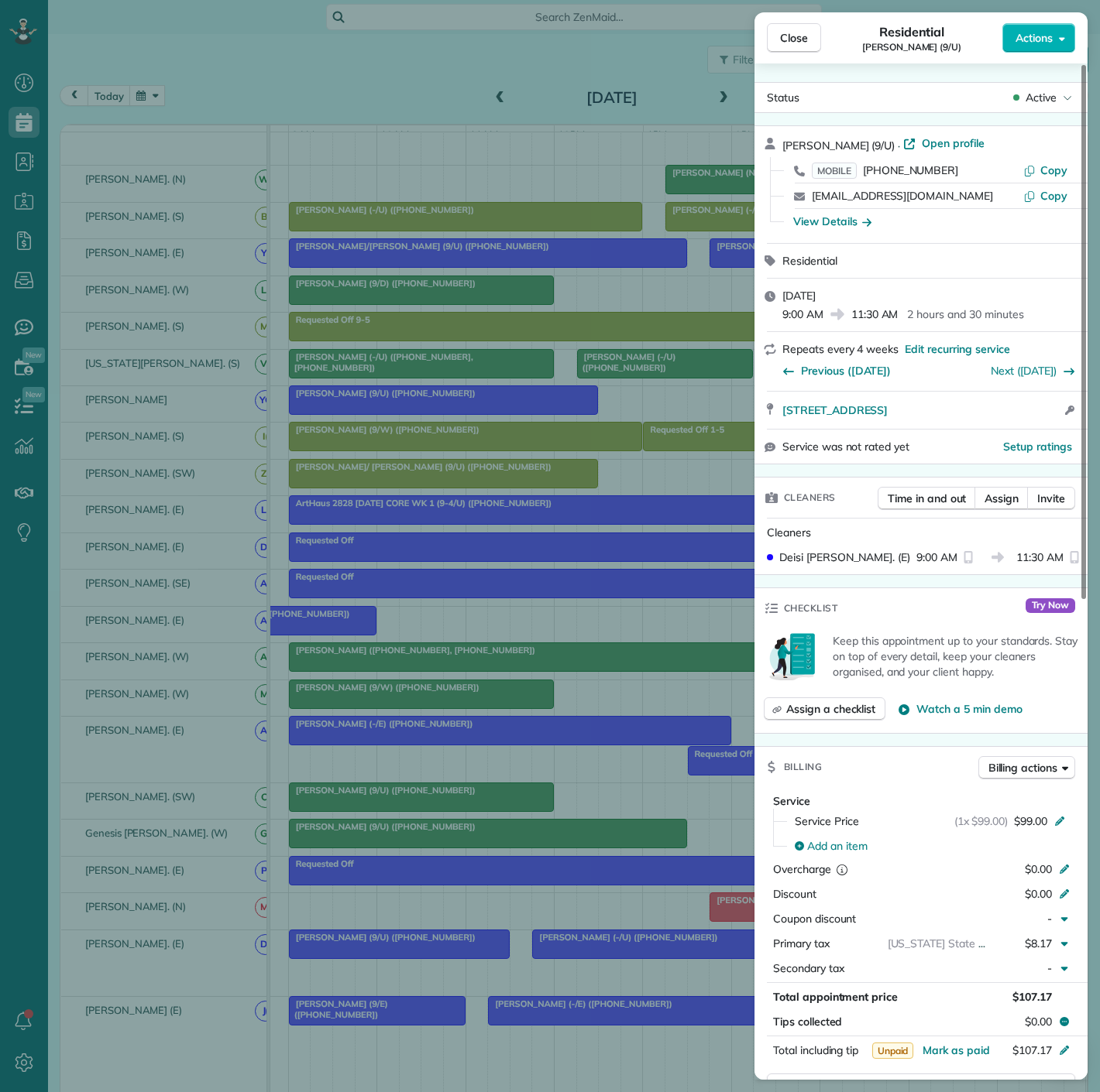
drag, startPoint x: 490, startPoint y: 915, endPoint x: 497, endPoint y: 894, distance: 22.1
click at [490, 915] on div "Close Residential [PERSON_NAME] (9/U) Actions Status Active [PERSON_NAME] (9/U)…" at bounding box center [550, 546] width 1100 height 1092
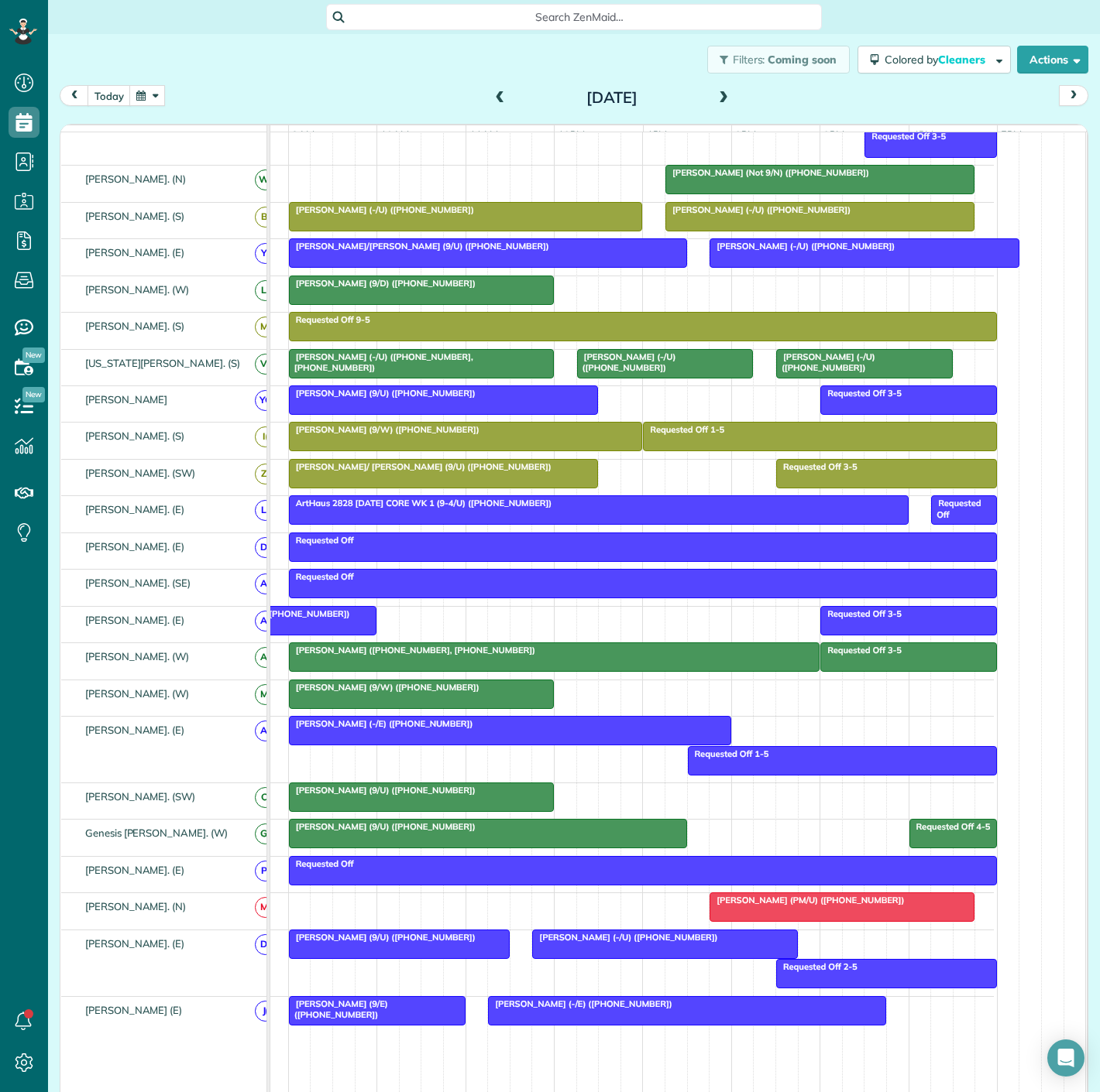
click at [611, 954] on div at bounding box center [664, 944] width 263 height 28
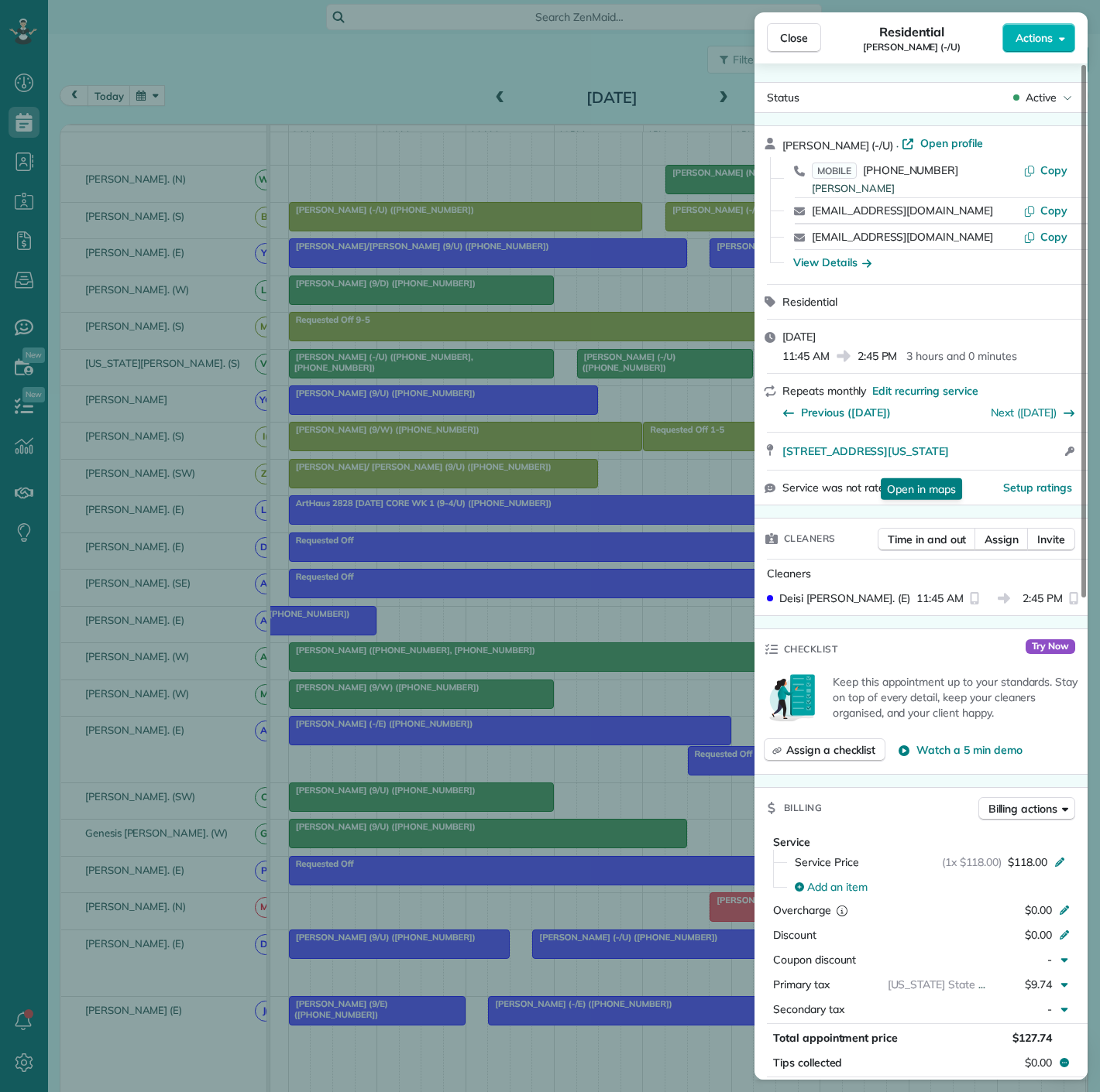
drag, startPoint x: 772, startPoint y: 437, endPoint x: 964, endPoint y: 472, distance: 195.2
click at [964, 470] on div "[STREET_ADDRESS][US_STATE] Open in maps Open in maps Open access information" at bounding box center [921, 451] width 333 height 37
click at [179, 690] on div "Close Residential [PERSON_NAME] (-/U) Actions Status Active [PERSON_NAME] (-/U)…" at bounding box center [550, 546] width 1100 height 1092
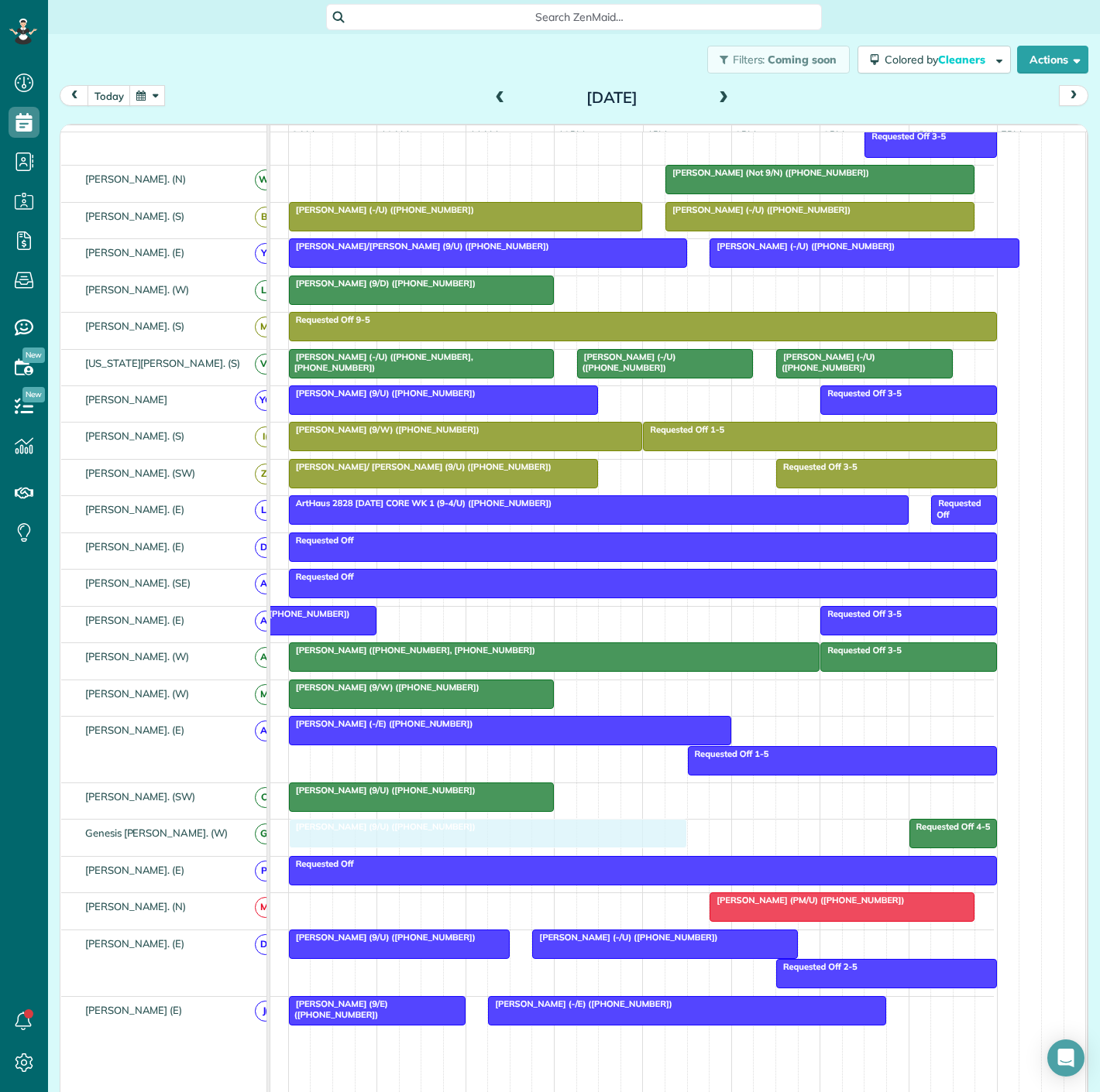
drag, startPoint x: 491, startPoint y: 832, endPoint x: 497, endPoint y: 846, distance: 15.2
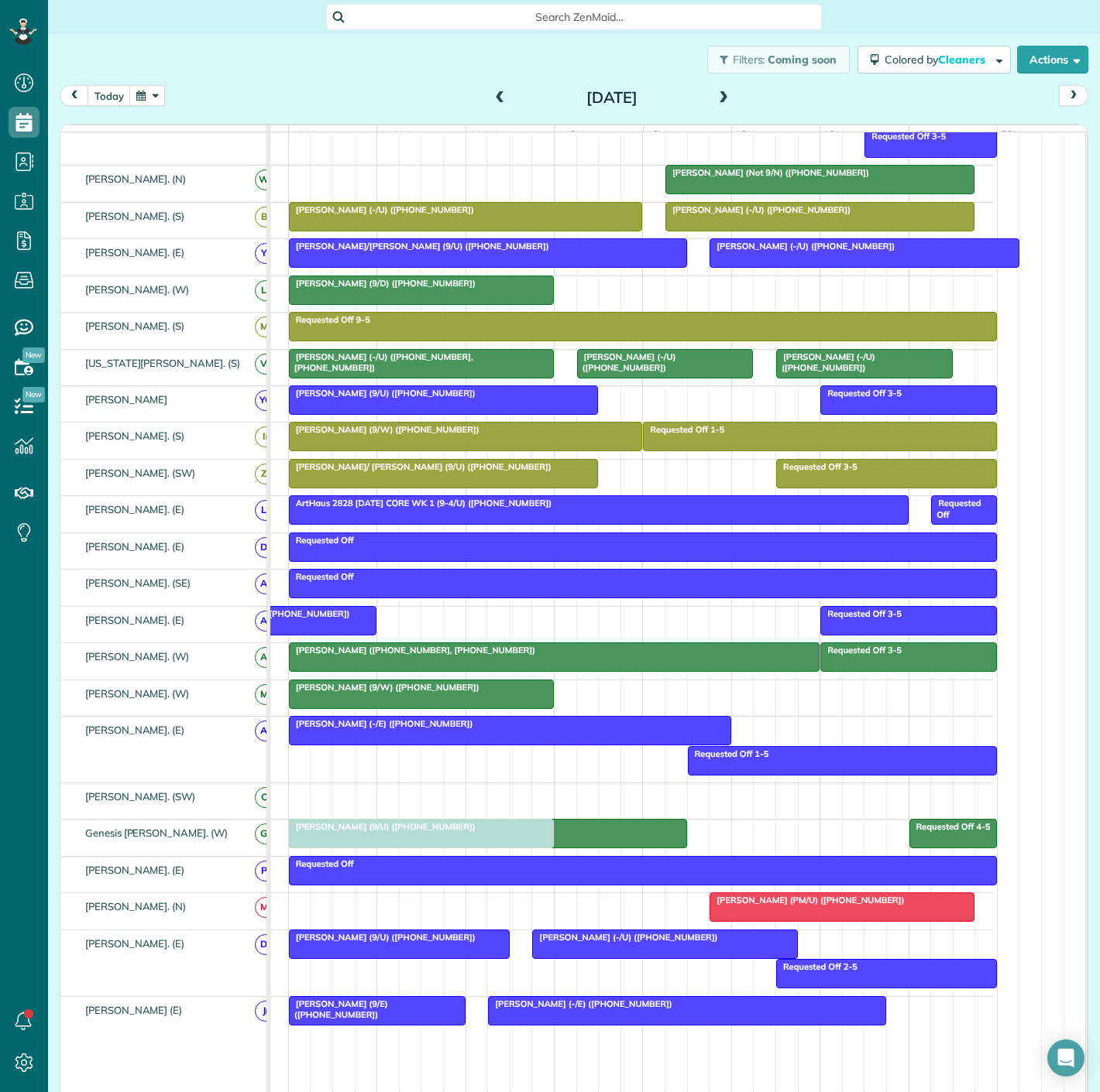
drag, startPoint x: 357, startPoint y: 810, endPoint x: 357, endPoint y: 835, distance: 25.0
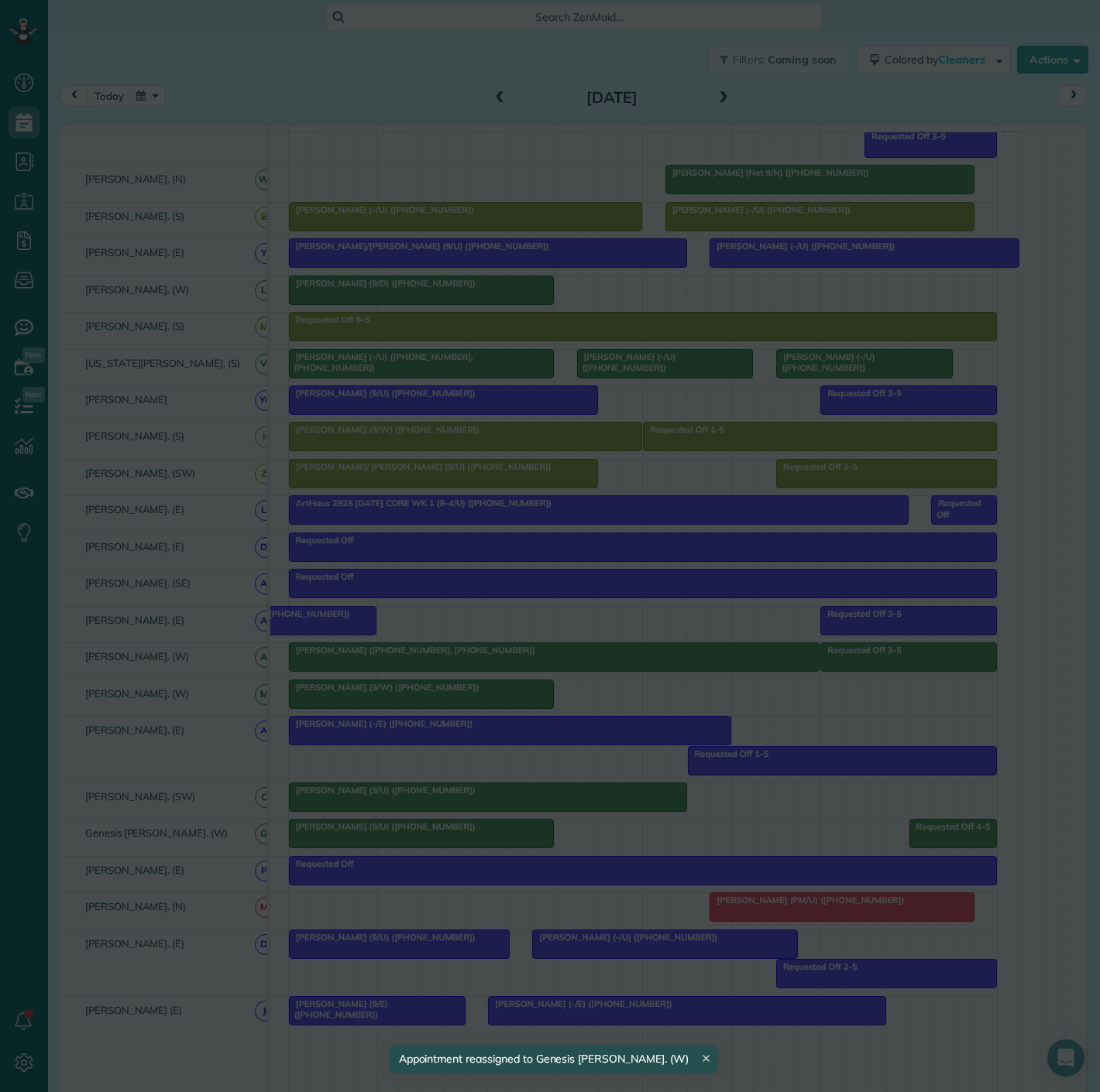
drag, startPoint x: 546, startPoint y: 826, endPoint x: 547, endPoint y: 812, distance: 14.0
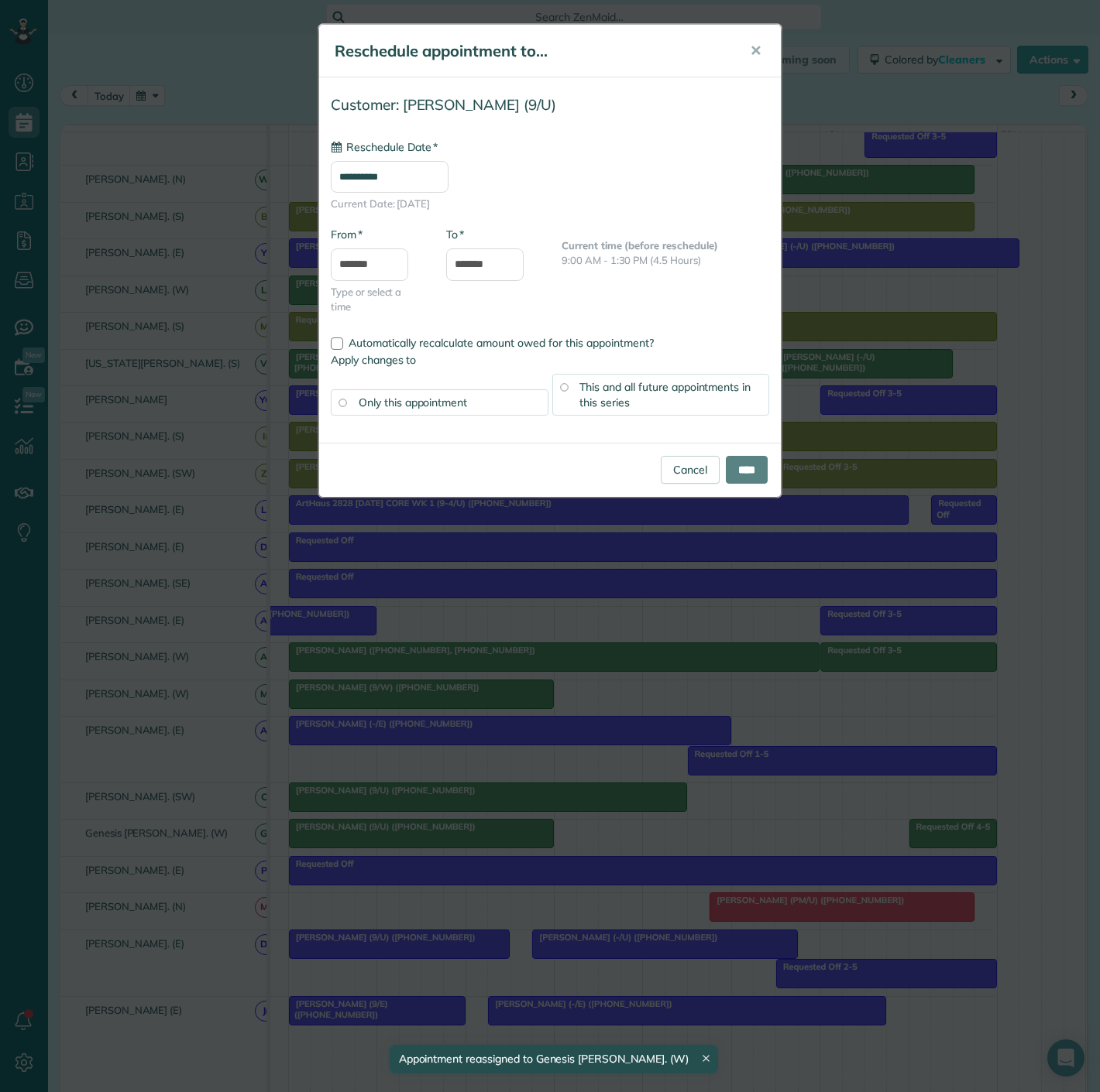
click at [611, 788] on div "**********" at bounding box center [550, 546] width 1100 height 1092
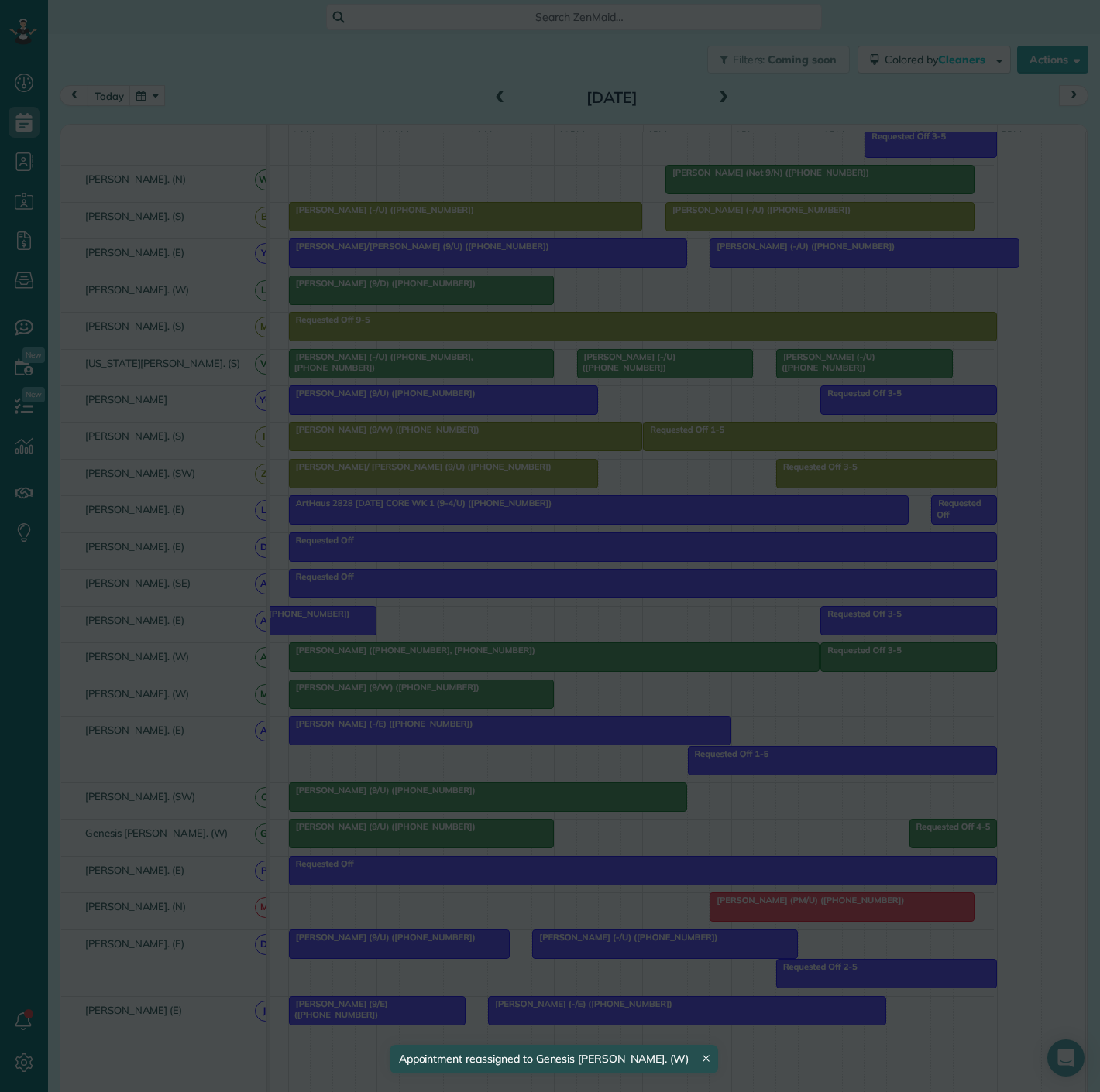
type input "**********"
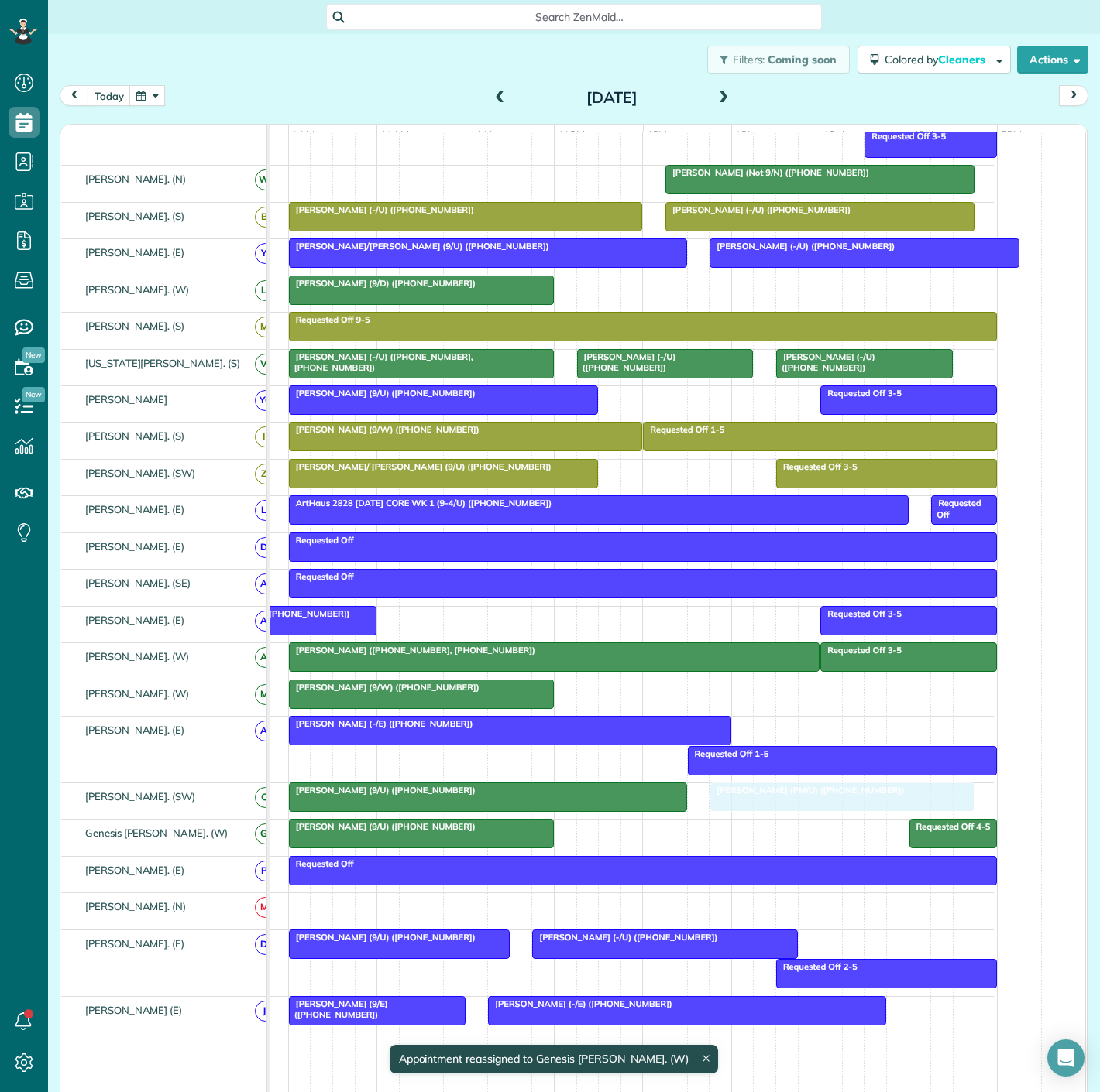
drag, startPoint x: 821, startPoint y: 915, endPoint x: 824, endPoint y: 816, distance: 99.0
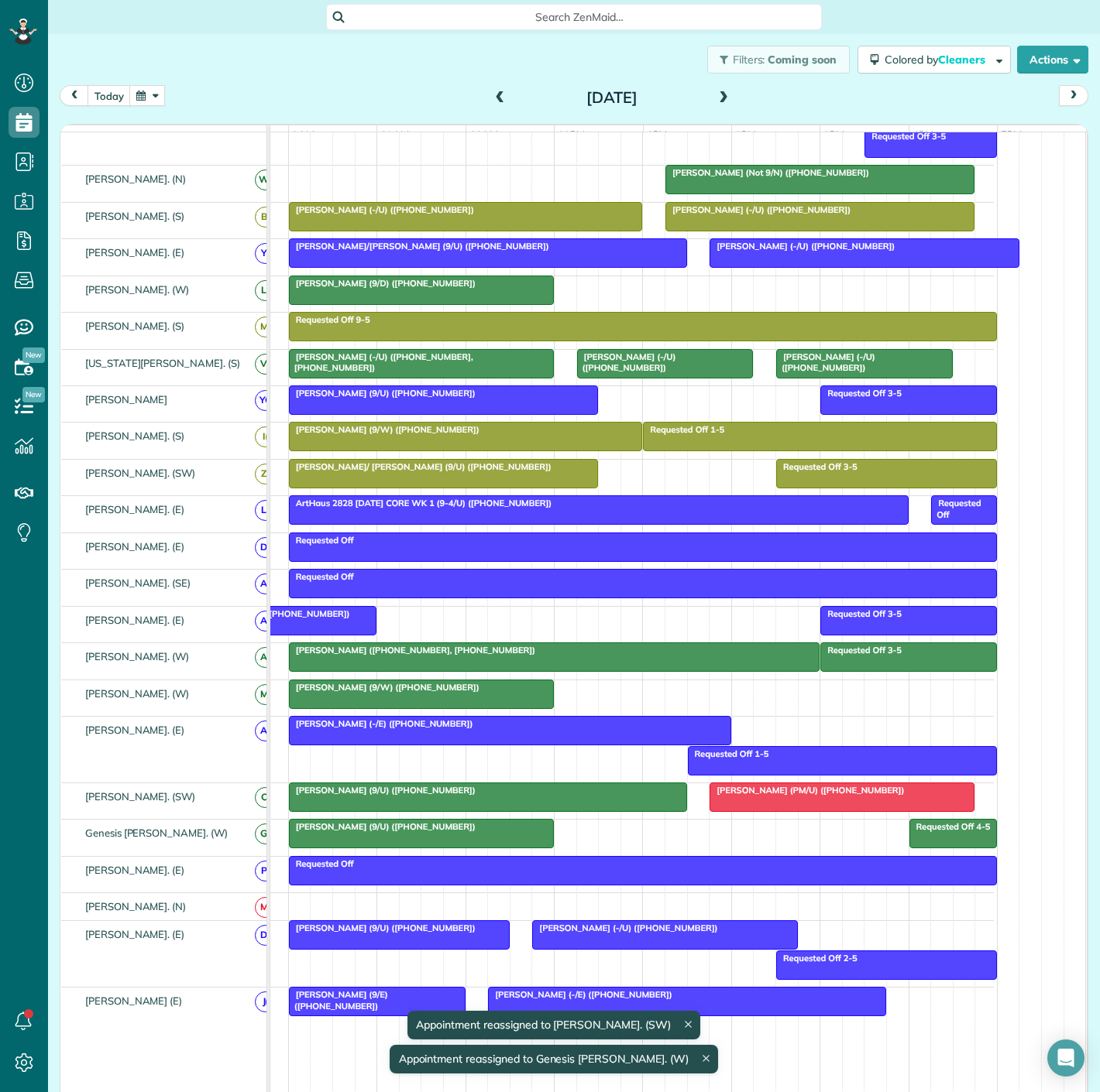
click at [656, 810] on div at bounding box center [487, 797] width 396 height 28
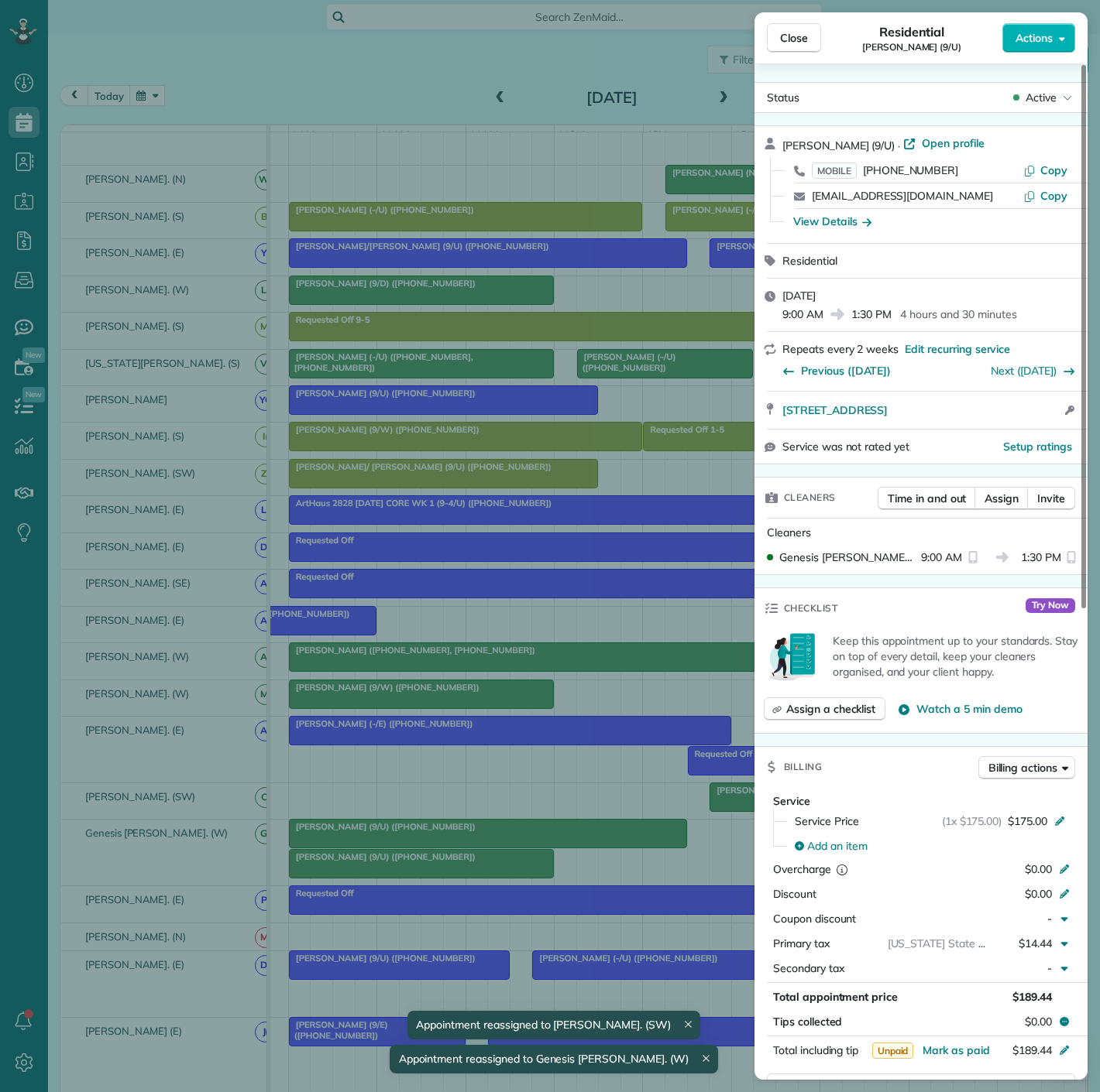
click at [656, 810] on div "Close Residential [PERSON_NAME] (9/U) Actions Status Active [PERSON_NAME] (9/U)…" at bounding box center [550, 546] width 1100 height 1092
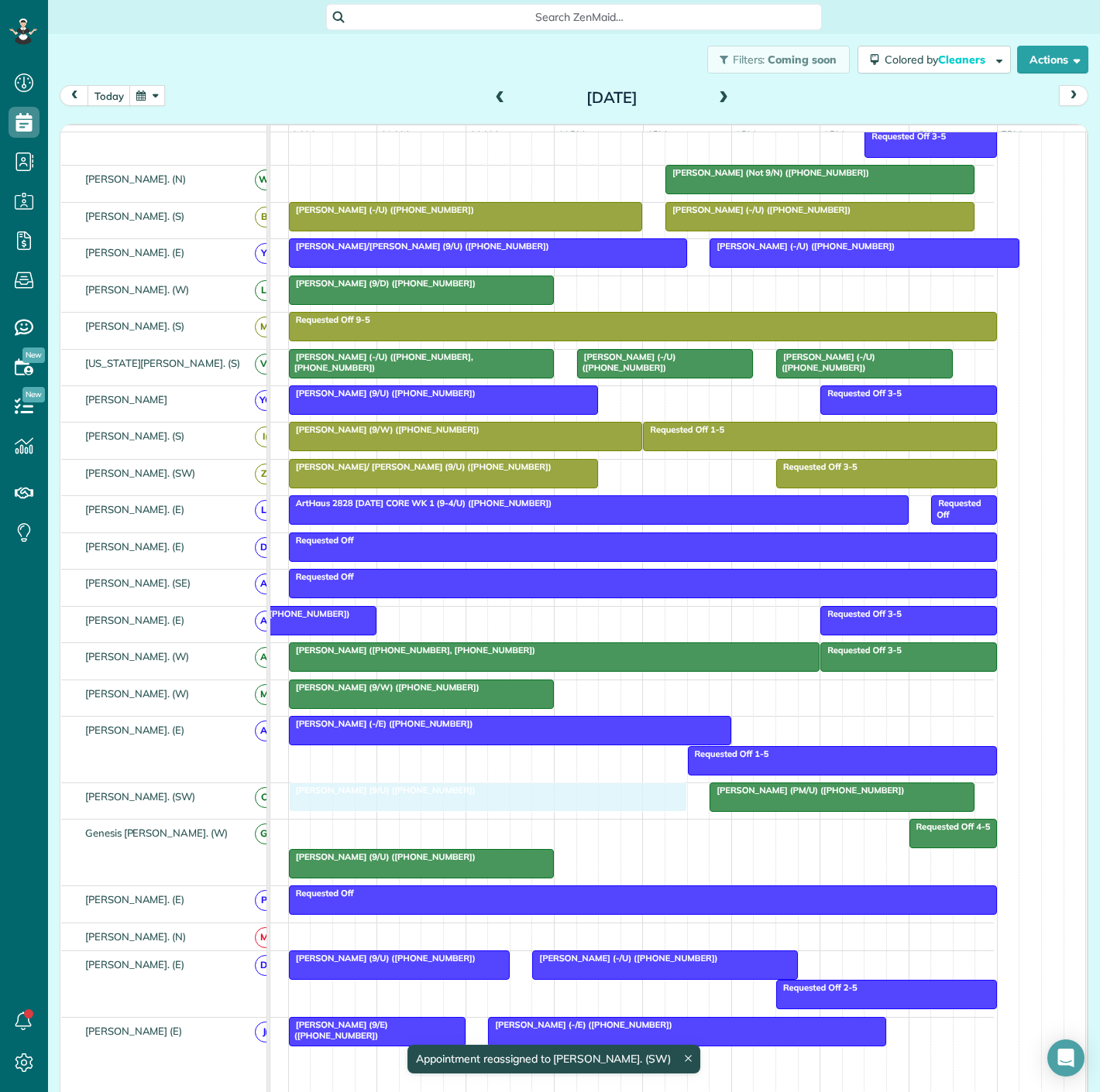
drag, startPoint x: 630, startPoint y: 837, endPoint x: 631, endPoint y: 810, distance: 27.0
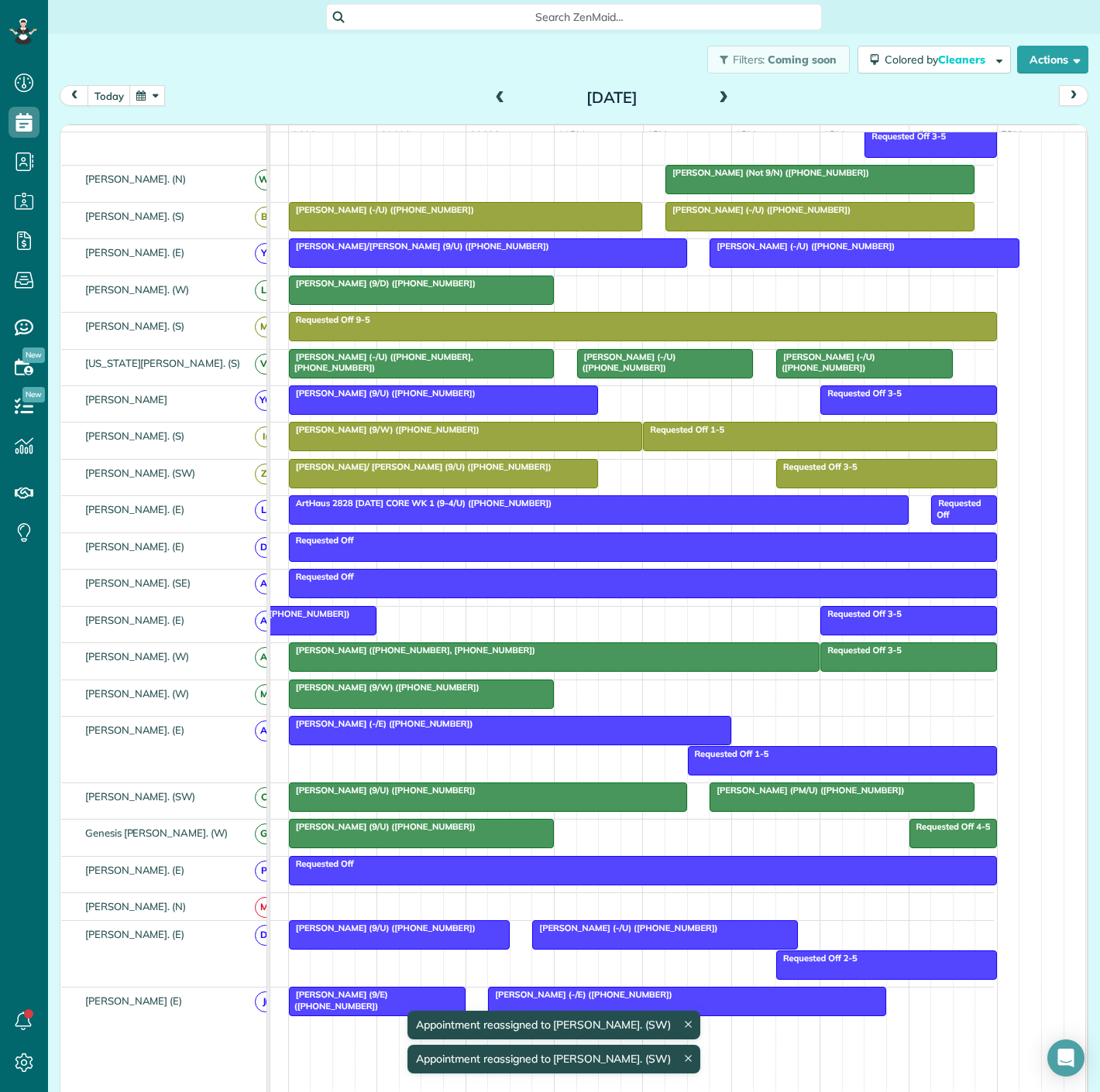
click at [606, 810] on div at bounding box center [487, 797] width 396 height 28
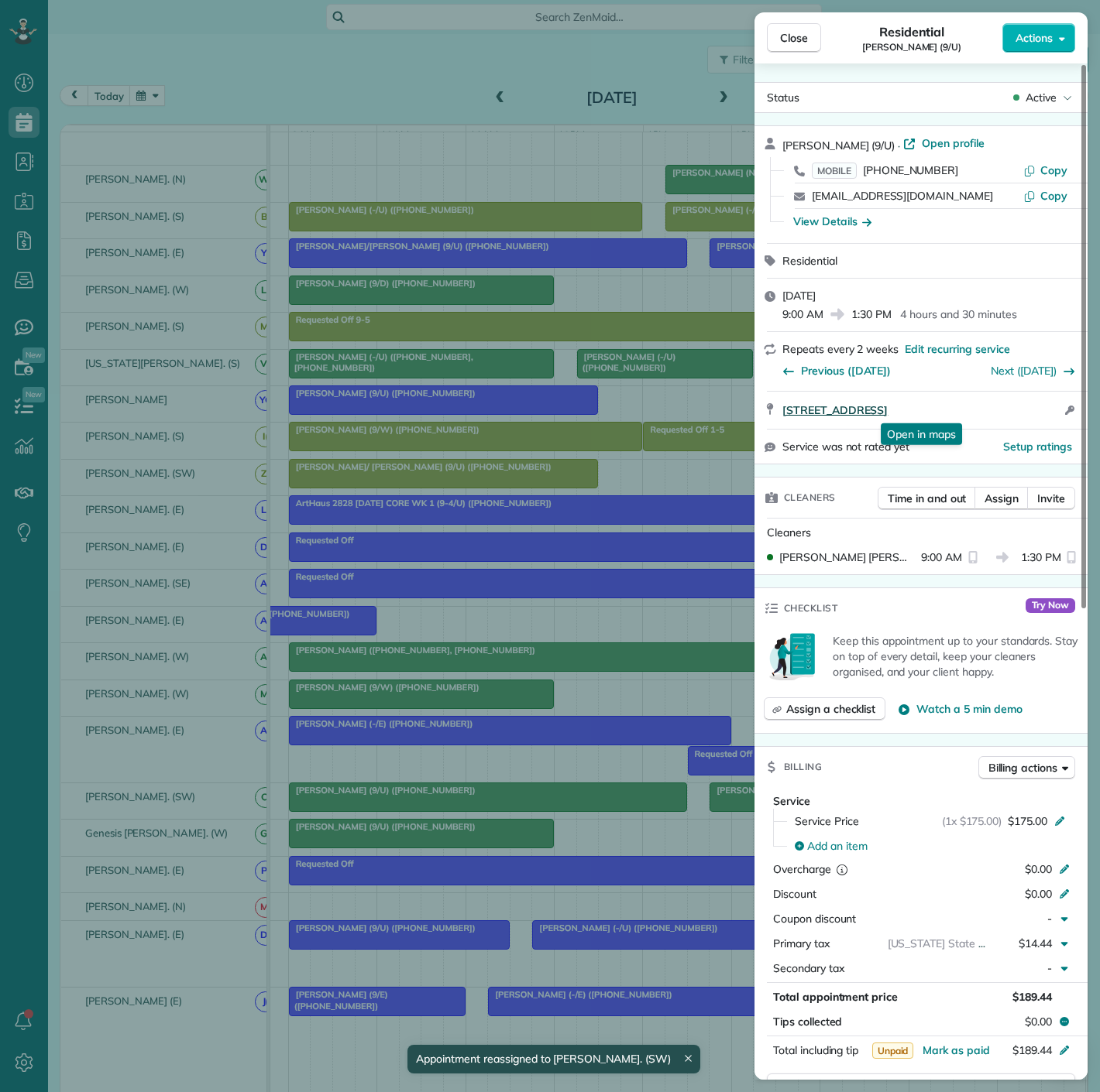
drag, startPoint x: 776, startPoint y: 416, endPoint x: 1035, endPoint y: 414, distance: 259.0
click at [1035, 414] on div "[STREET_ADDRESS] Open in maps Open in maps Open access information" at bounding box center [921, 410] width 333 height 37
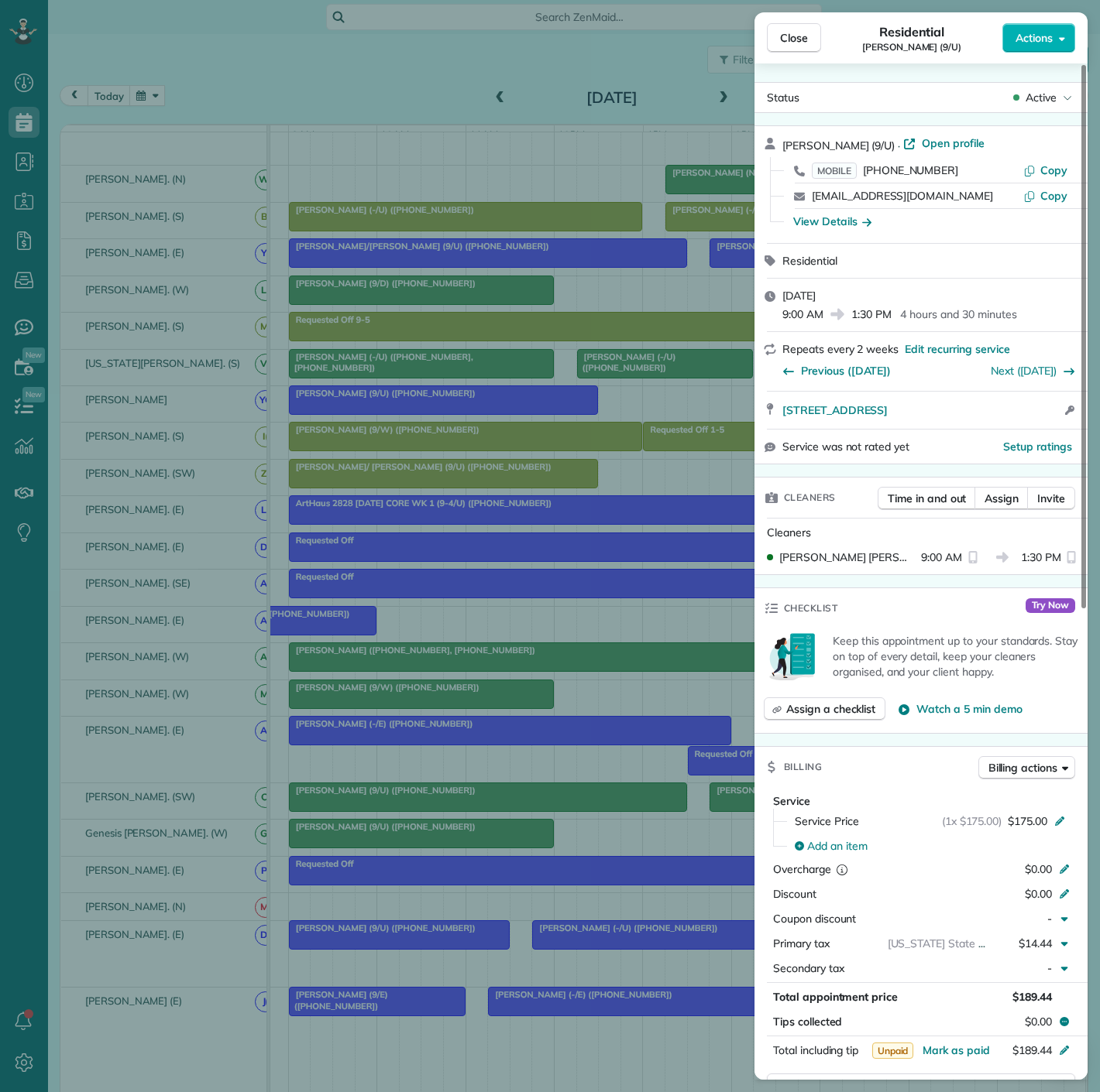
click at [704, 804] on div "Close Residential [PERSON_NAME] (9/U) Actions Status Active [PERSON_NAME] (9/U)…" at bounding box center [550, 546] width 1100 height 1092
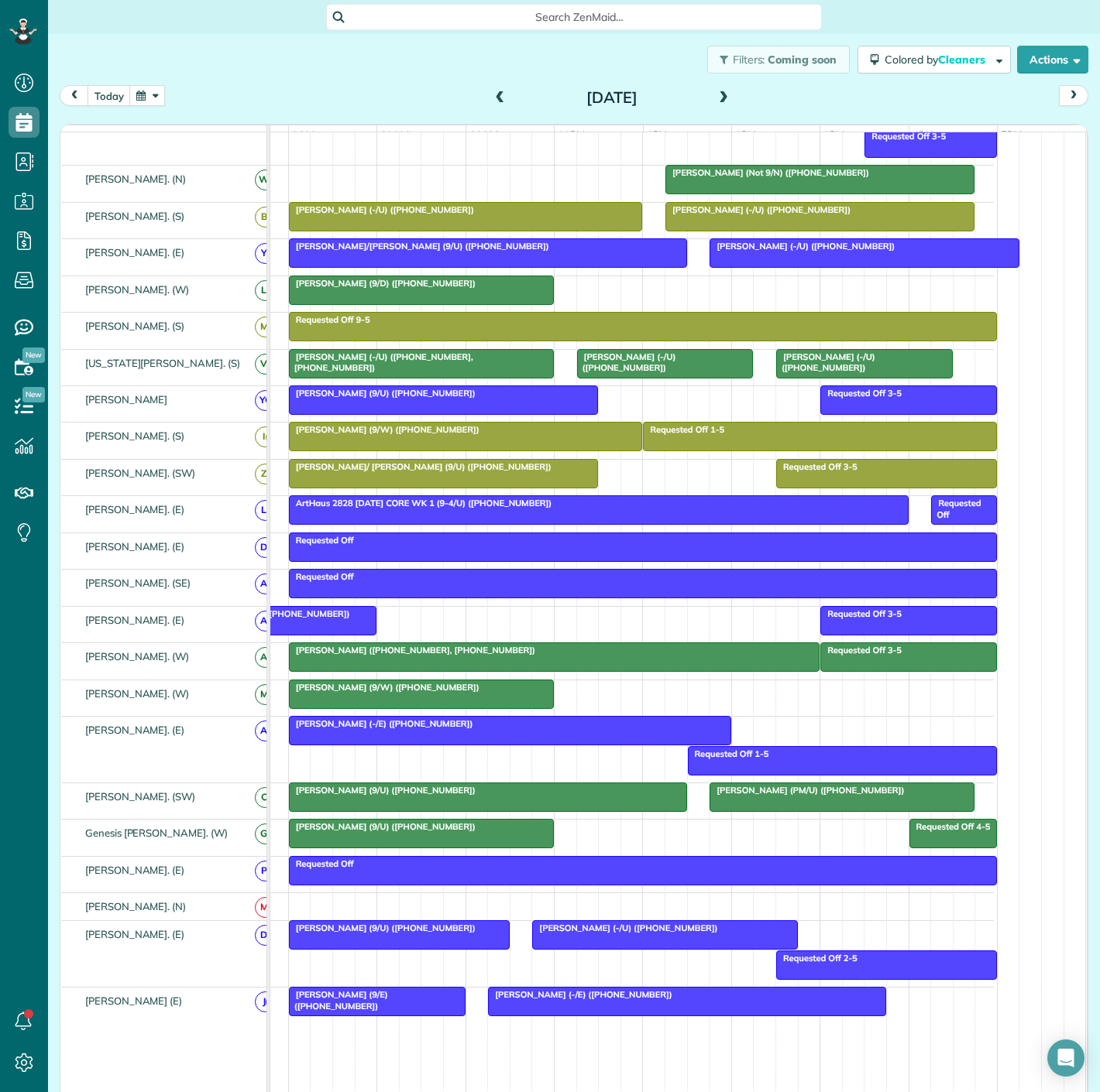
click at [723, 796] on span "[PERSON_NAME] (PM/U) ([PHONE_NUMBER])" at bounding box center [806, 790] width 196 height 11
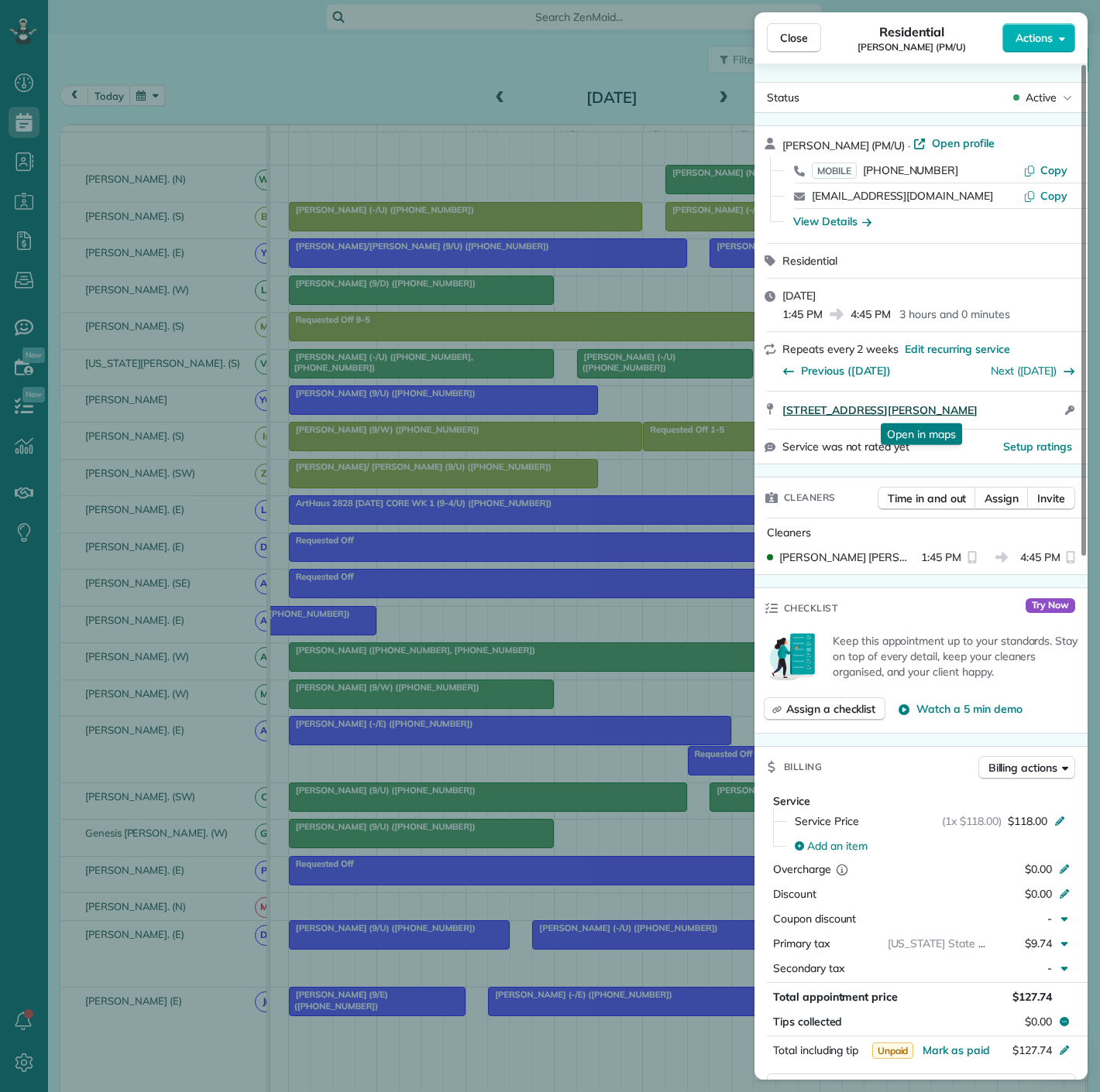
drag, startPoint x: 778, startPoint y: 412, endPoint x: 1042, endPoint y: 404, distance: 264.1
click at [1042, 404] on div "[STREET_ADDRESS][PERSON_NAME] Open in maps Open in maps Open access information" at bounding box center [921, 410] width 333 height 37
click at [195, 719] on div "Close Residential [PERSON_NAME] (PM/U) Actions Status Active [PERSON_NAME] (PM/…" at bounding box center [550, 546] width 1100 height 1092
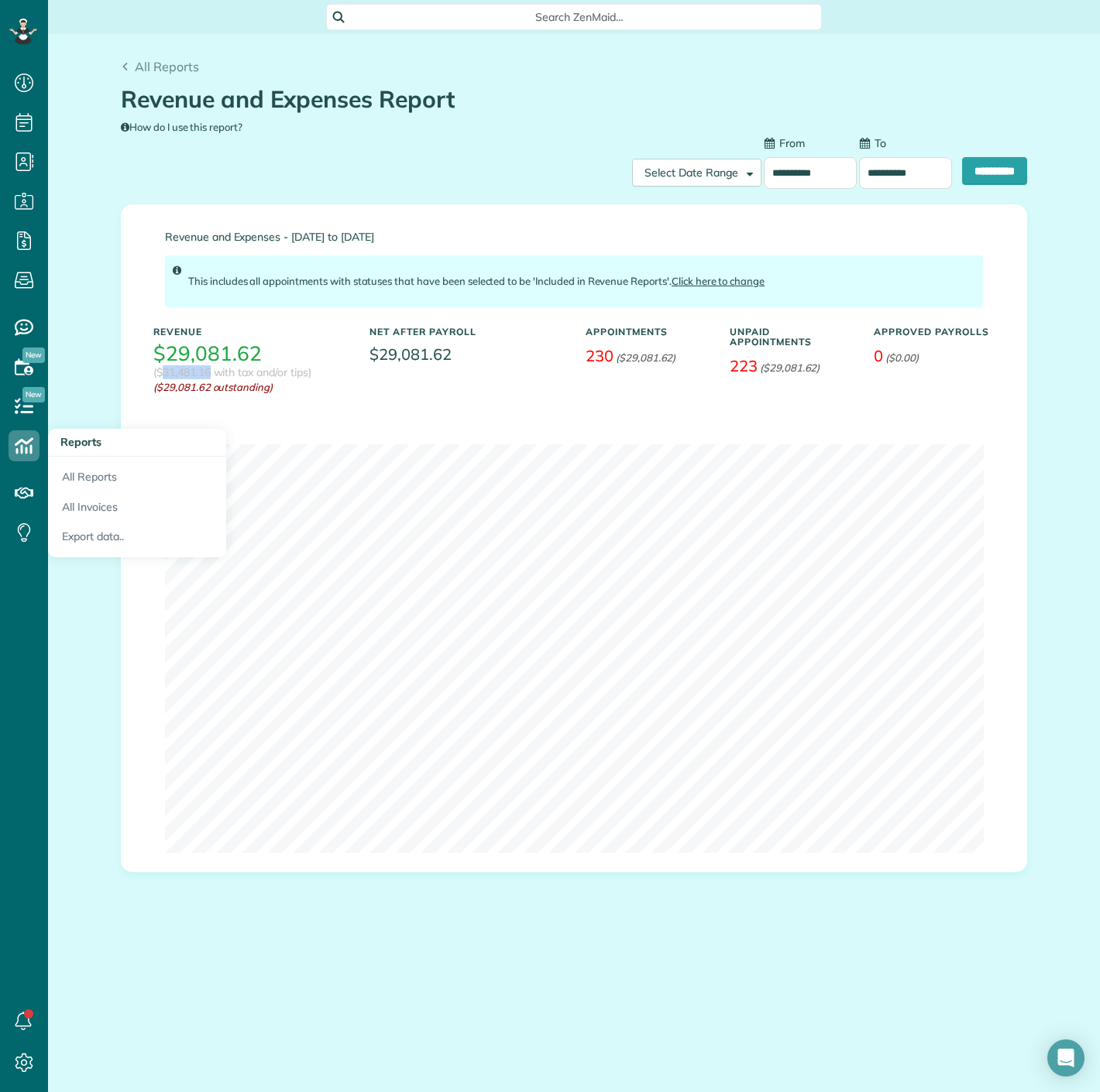
scroll to position [6, 6]
click at [73, 470] on link "All Reports" at bounding box center [137, 474] width 178 height 35
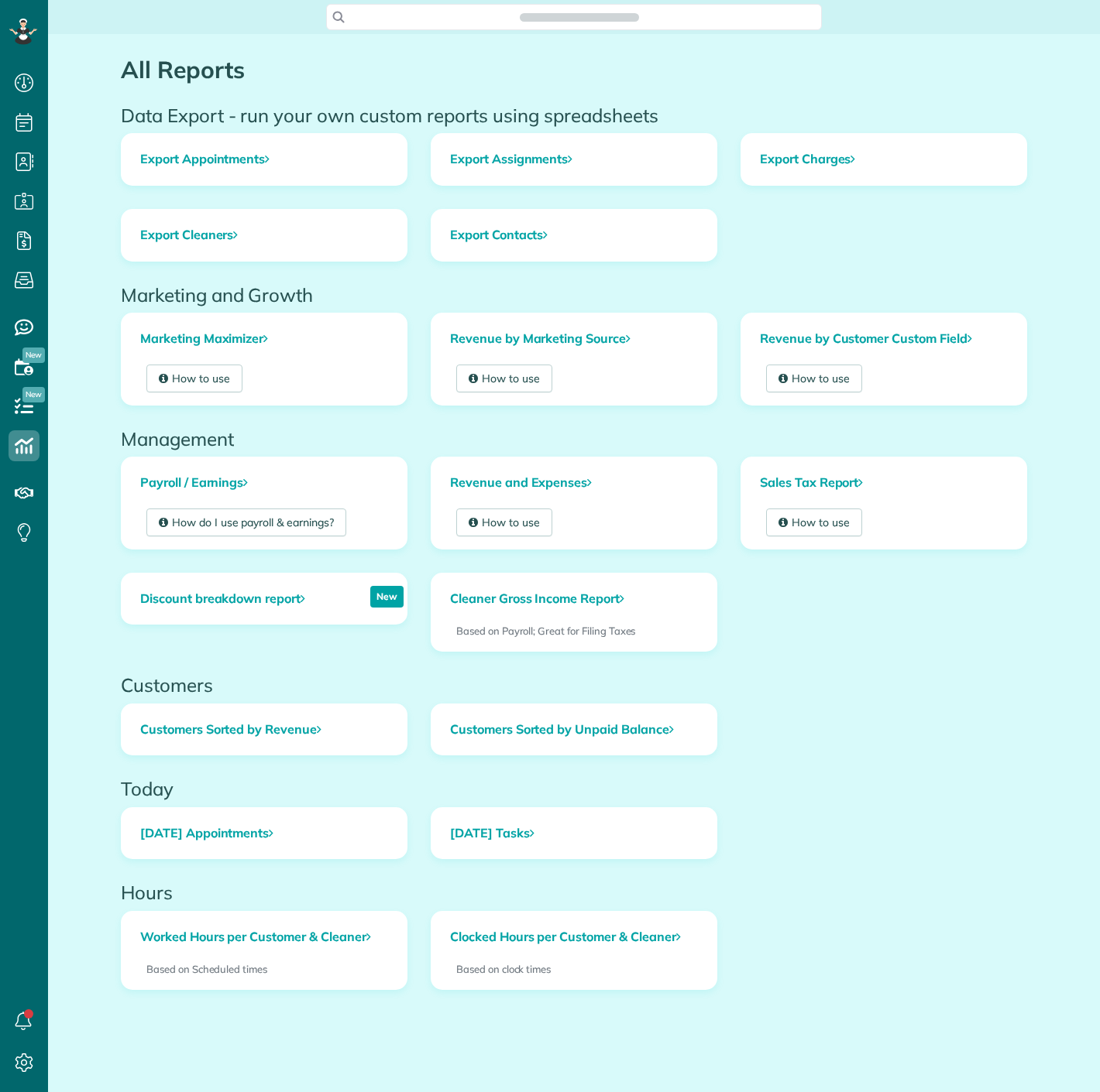
scroll to position [6, 6]
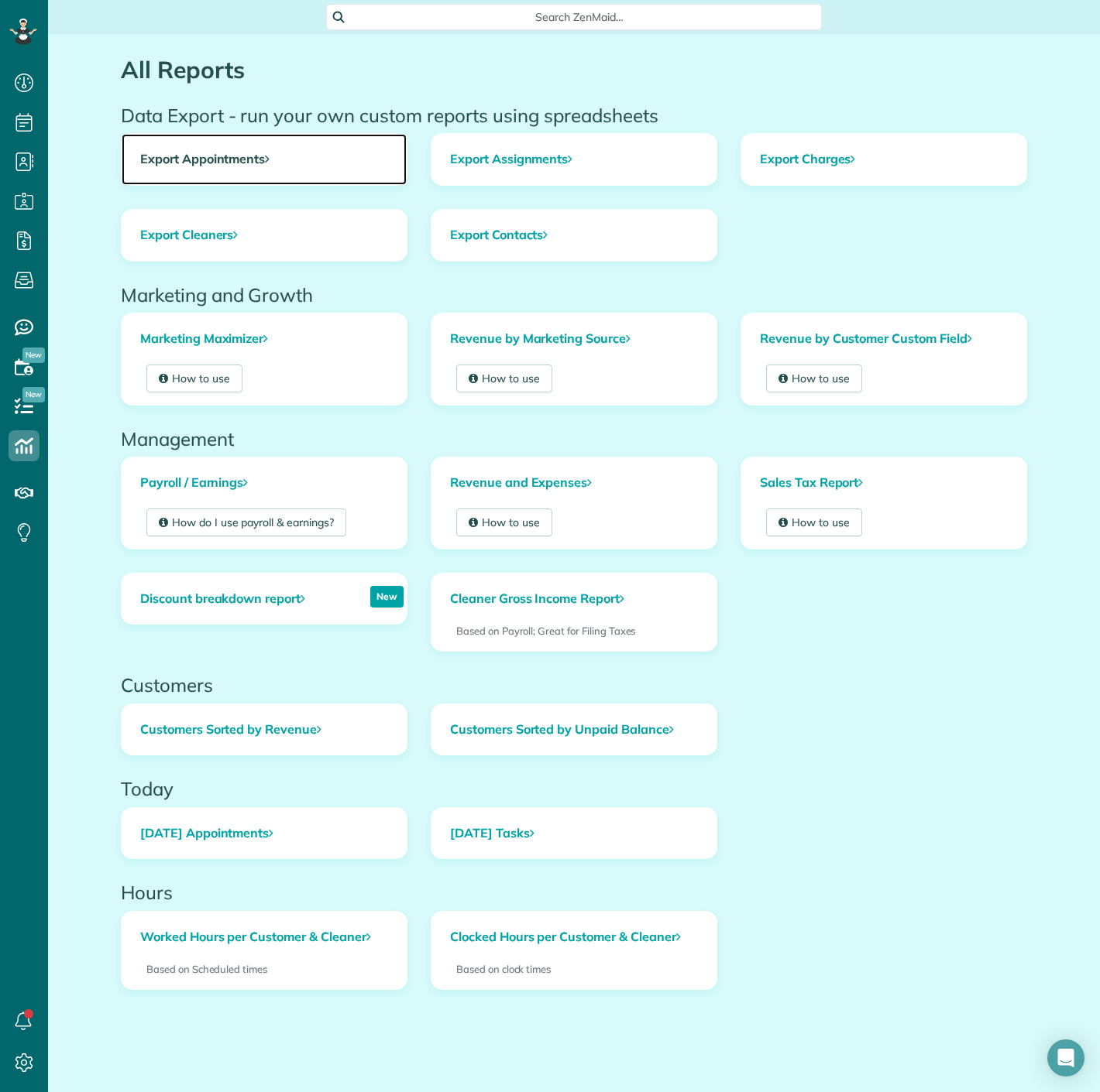
click at [186, 164] on link "Export Appointments" at bounding box center [264, 159] width 285 height 51
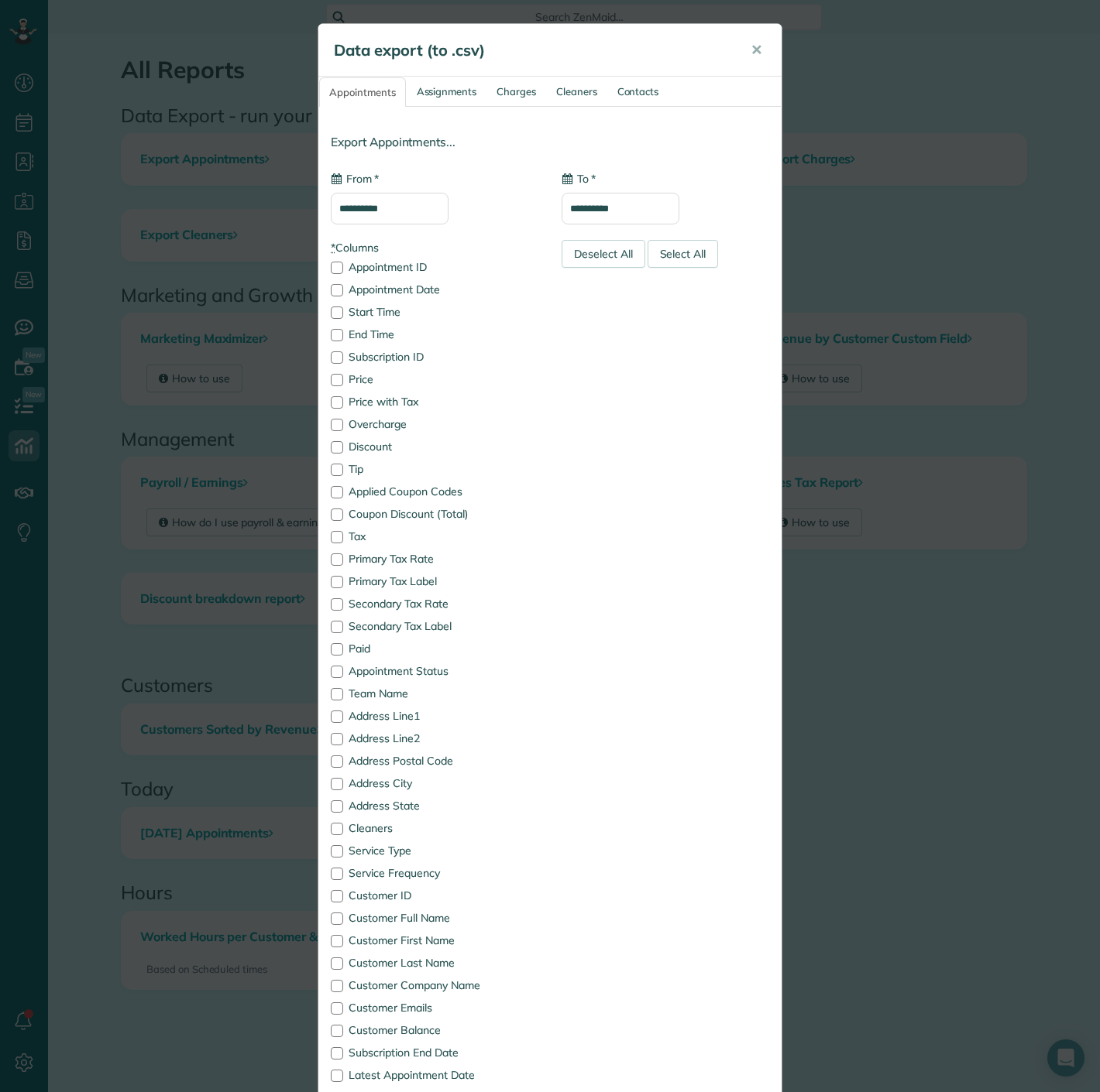
type input "**********"
click at [364, 187] on div "**********" at bounding box center [434, 198] width 208 height 54
click at [368, 204] on input "**********" at bounding box center [389, 208] width 118 height 32
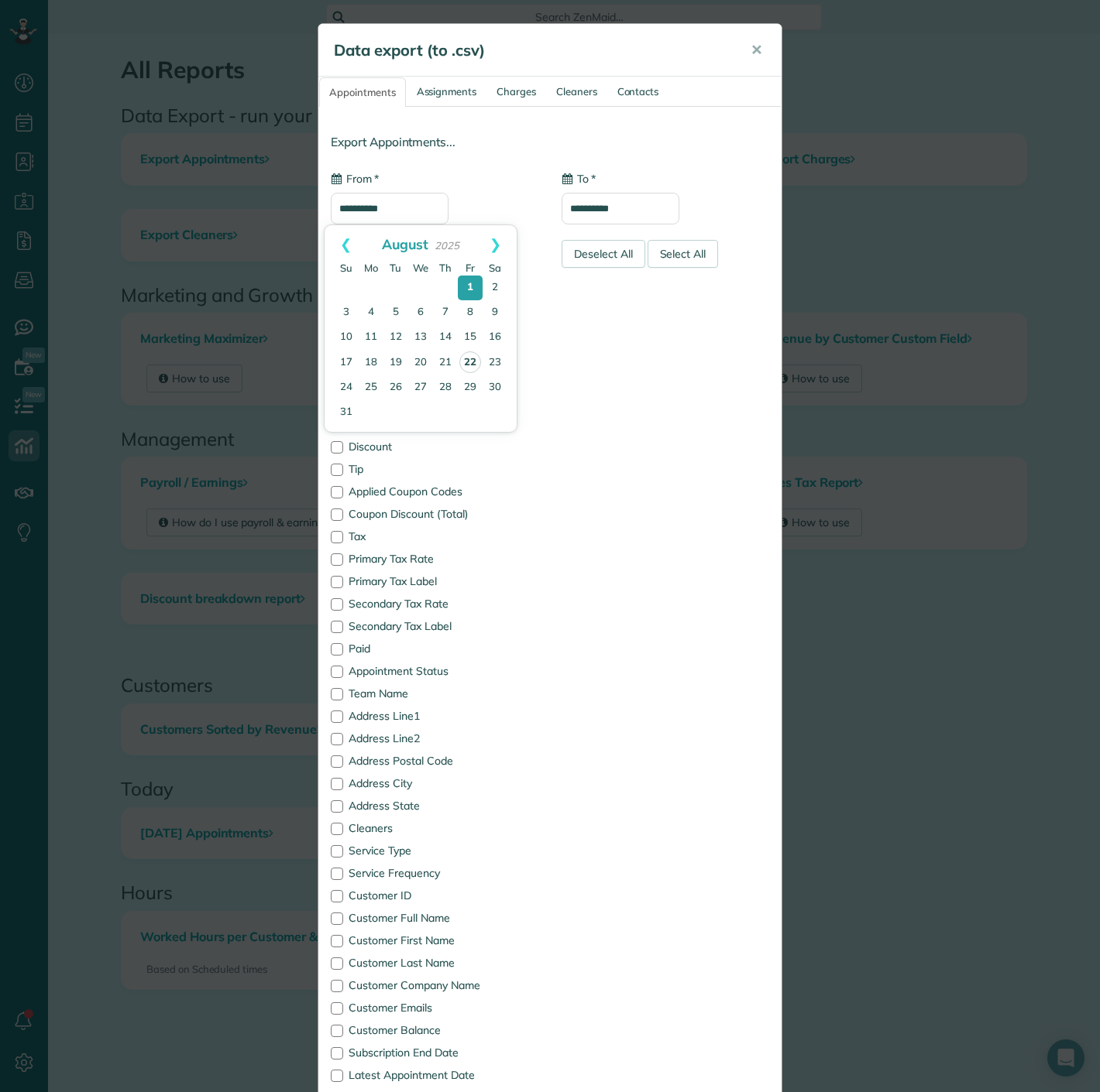
click at [474, 364] on link "22" at bounding box center [470, 362] width 22 height 22
type input "**********"
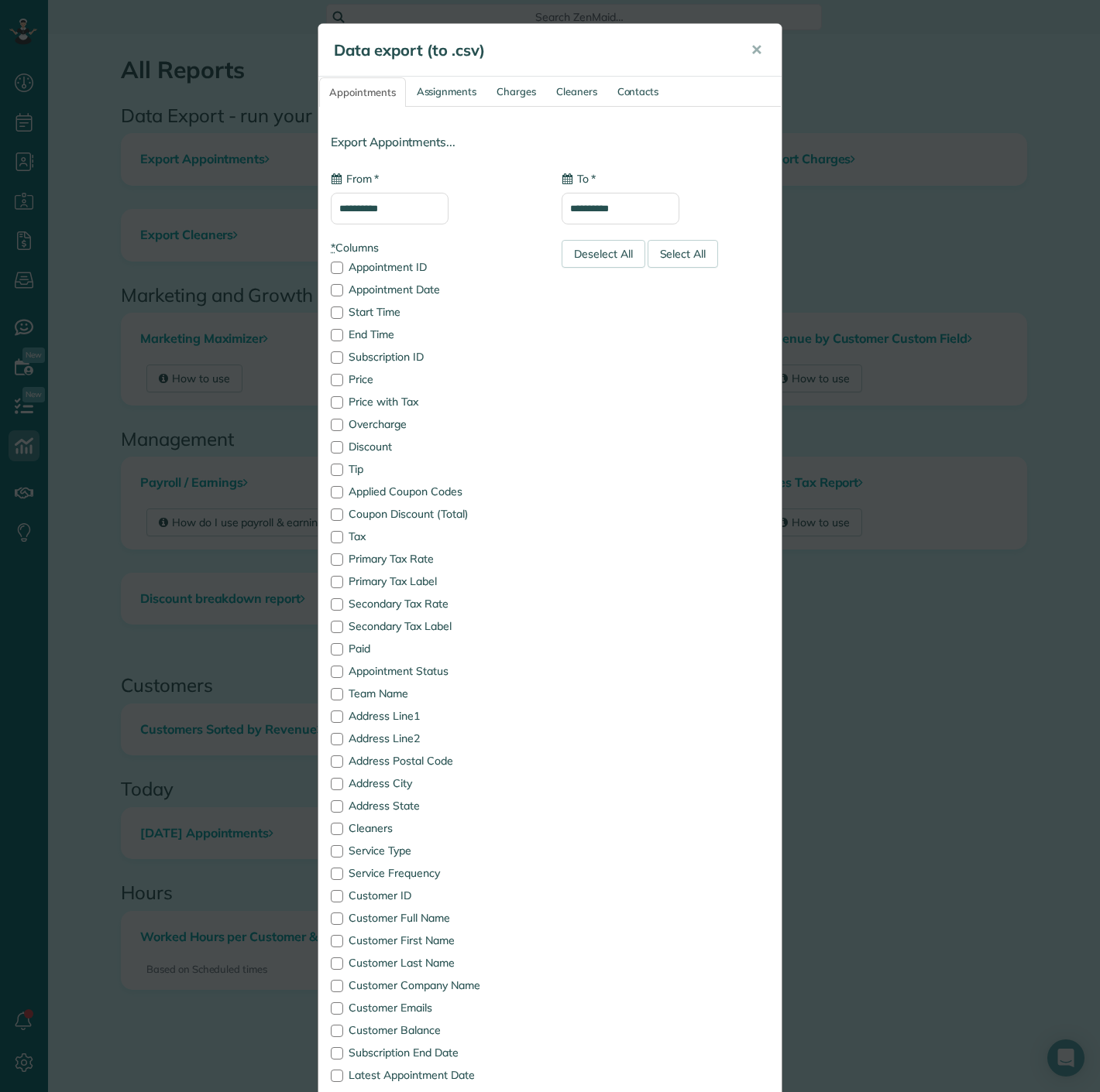
click at [608, 208] on input "**********" at bounding box center [621, 208] width 118 height 32
click at [573, 388] on link "24" at bounding box center [576, 388] width 24 height 24
type input "**********"
click at [574, 259] on div "Deselect All" at bounding box center [603, 253] width 83 height 28
click at [406, 284] on label "Appointment Date" at bounding box center [434, 289] width 208 height 11
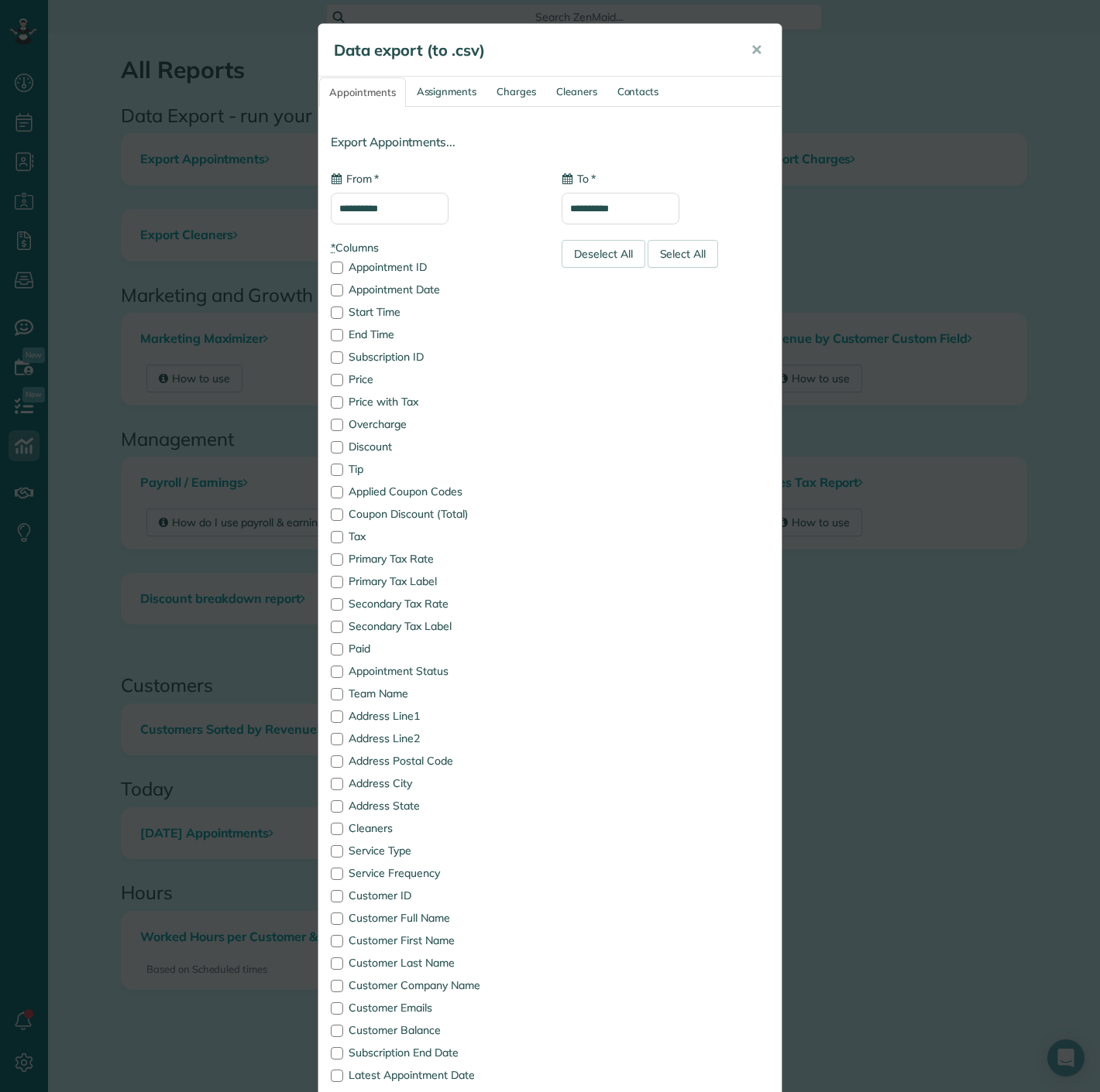
click at [376, 411] on div "* Columns Appointment ID Appointment Date Start Time End Time Subscription ID P…" at bounding box center [434, 756] width 230 height 1032
click at [373, 406] on label "Price with Tax" at bounding box center [434, 401] width 208 height 11
click at [372, 669] on label "Appointment Status" at bounding box center [434, 671] width 208 height 11
click at [362, 918] on label "Customer Full Name" at bounding box center [434, 918] width 208 height 11
click at [344, 830] on label "Cleaners" at bounding box center [434, 828] width 208 height 11
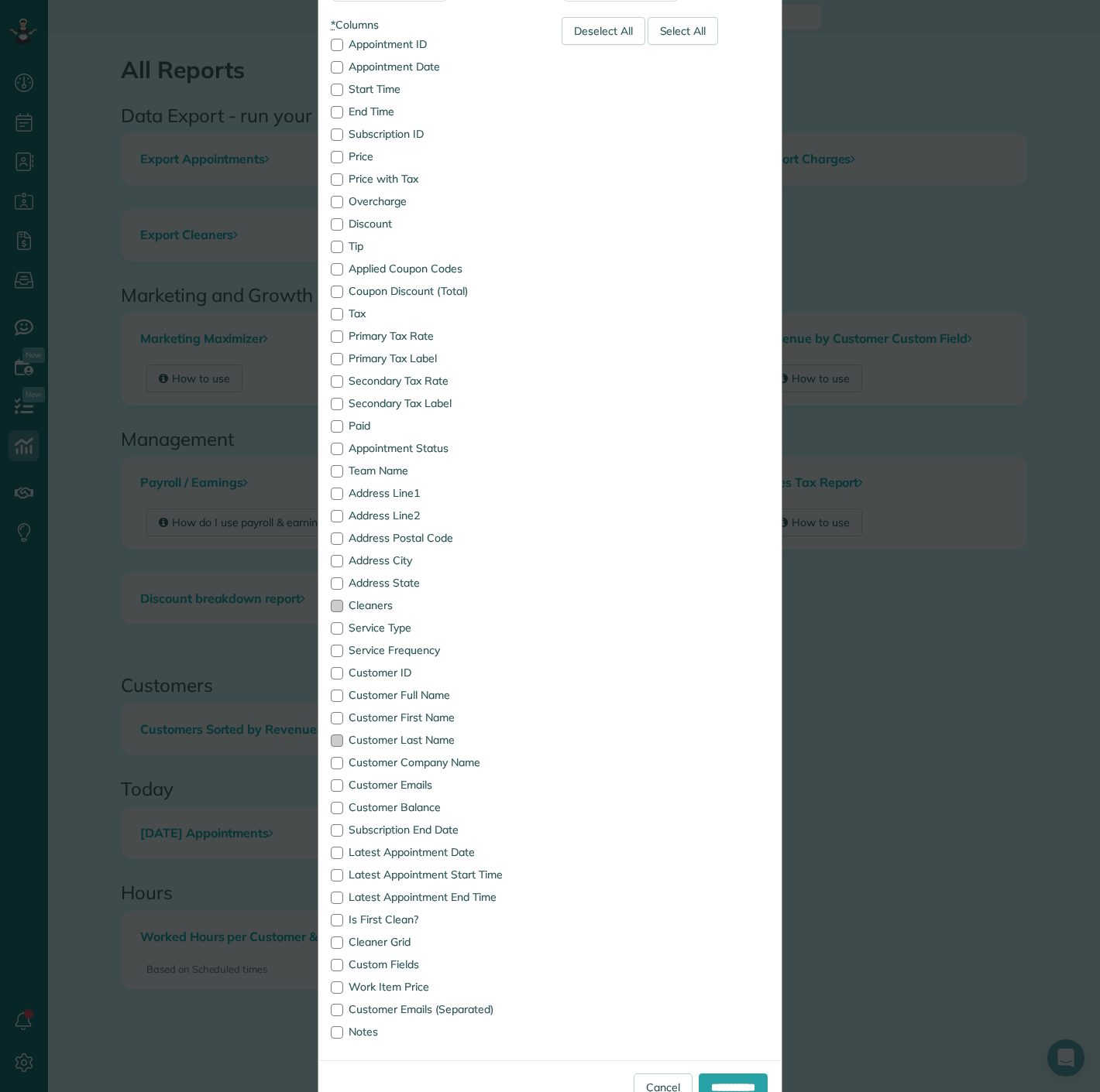
scroll to position [258, 0]
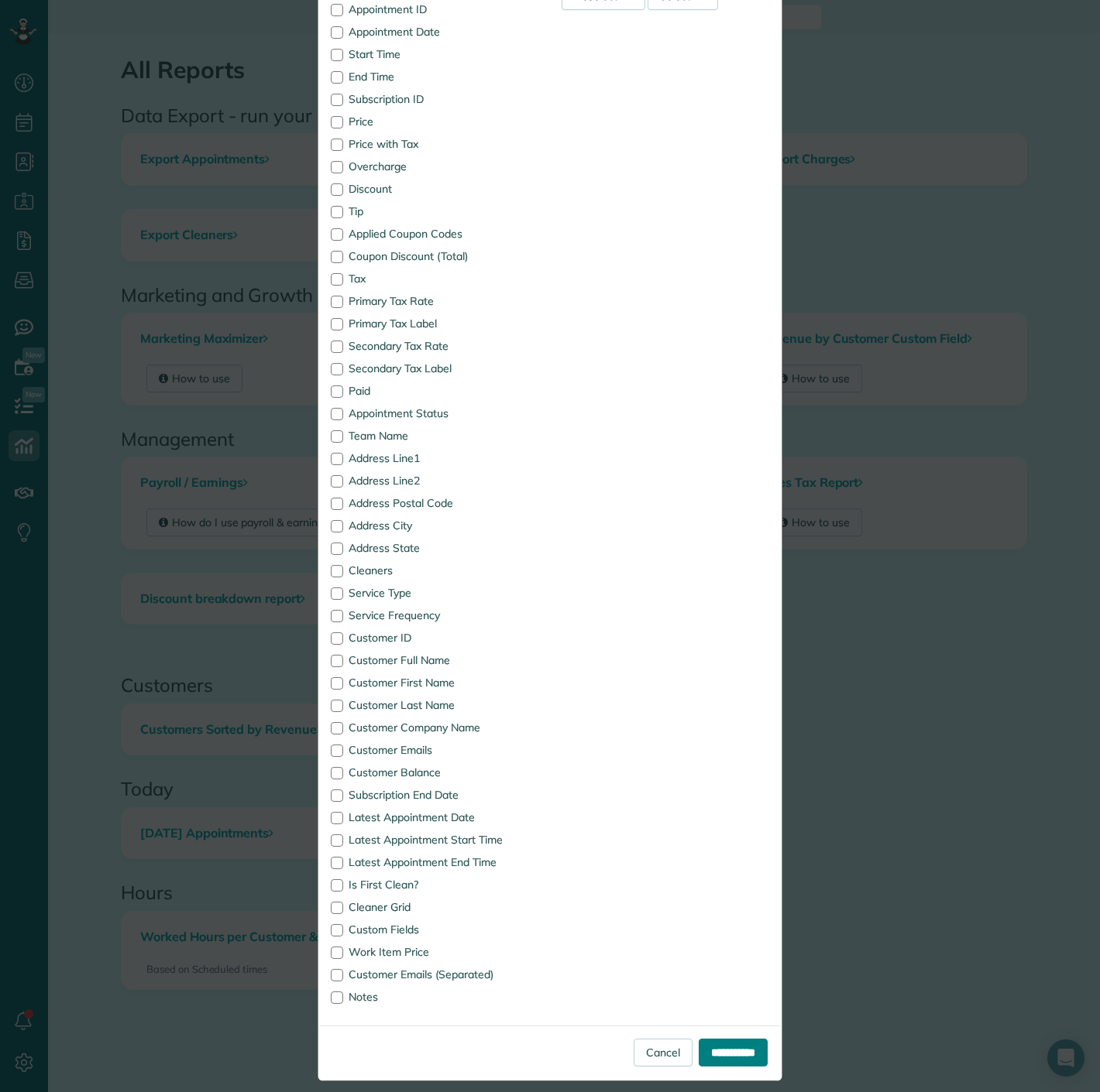
click at [719, 1052] on input "**********" at bounding box center [733, 1052] width 69 height 28
